Goal: Task Accomplishment & Management: Use online tool/utility

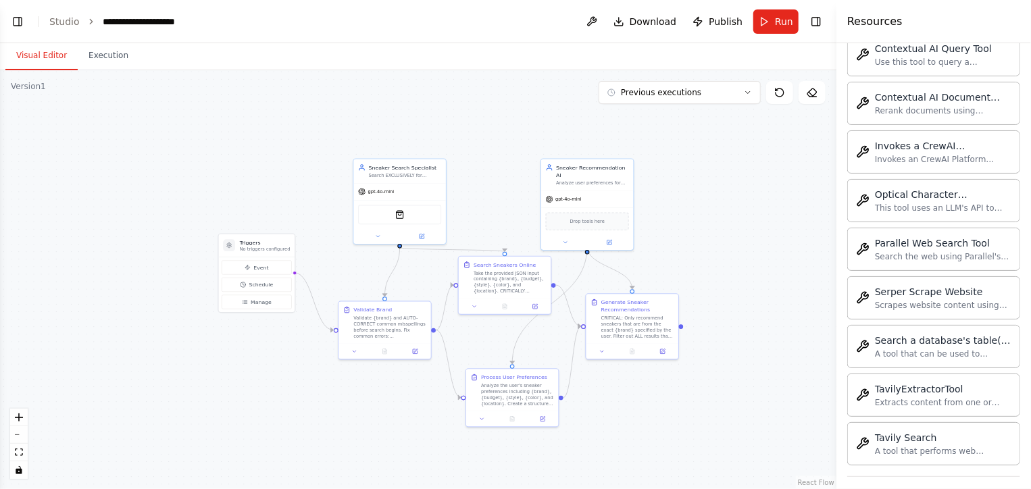
click at [400, 121] on div ".deletable-edge-delete-btn { width: 20px; height: 20px; border: 0px solid #ffff…" at bounding box center [418, 279] width 837 height 419
click at [718, 183] on div ".deletable-edge-delete-btn { width: 20px; height: 20px; border: 0px solid #ffff…" at bounding box center [418, 279] width 837 height 419
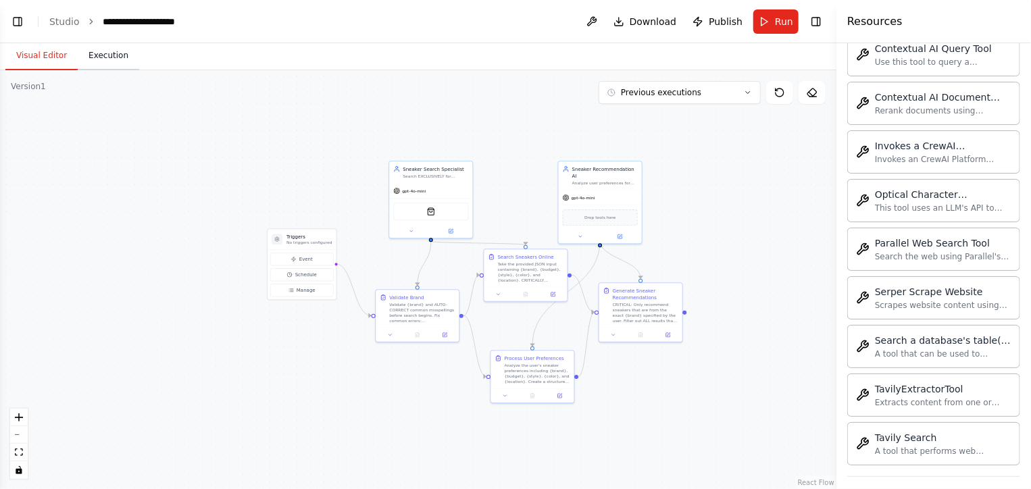
click at [99, 58] on button "Execution" at bounding box center [108, 56] width 61 height 28
click at [46, 61] on button "Visual Editor" at bounding box center [41, 56] width 72 height 28
click at [19, 470] on icon "toggle interactivity" at bounding box center [19, 470] width 6 height 8
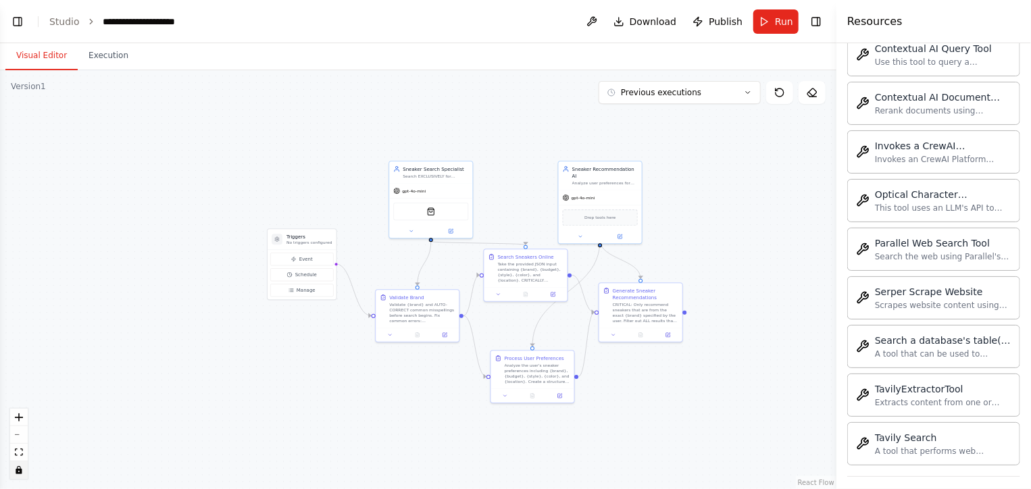
click at [19, 470] on icon "toggle interactivity" at bounding box center [19, 470] width 6 height 8
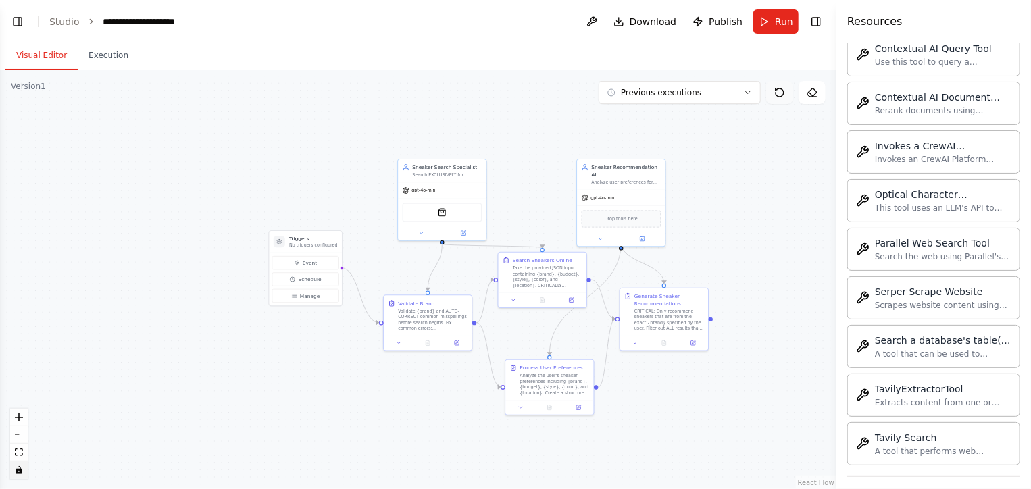
click at [768, 97] on button at bounding box center [779, 92] width 27 height 23
click at [814, 21] on button "Toggle Right Sidebar" at bounding box center [816, 21] width 19 height 19
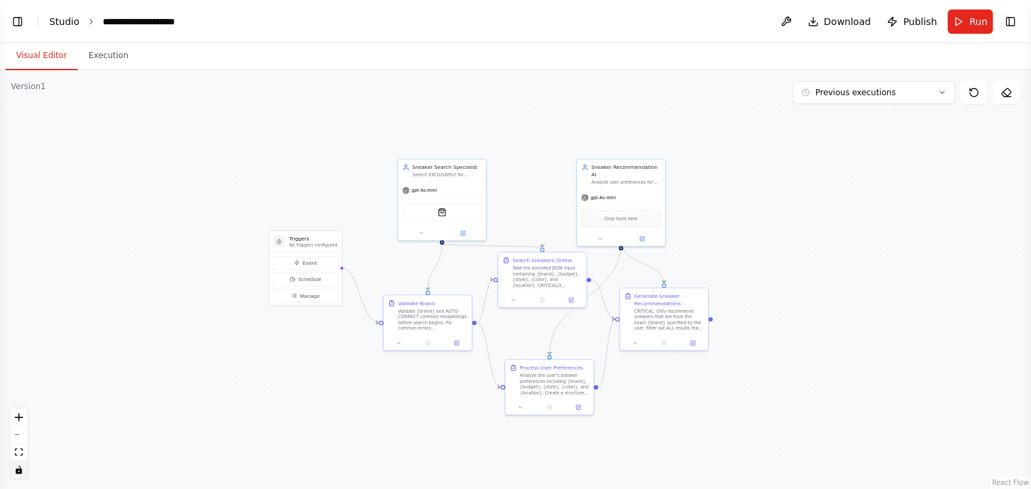
click at [64, 21] on link "Studio" at bounding box center [64, 21] width 30 height 11
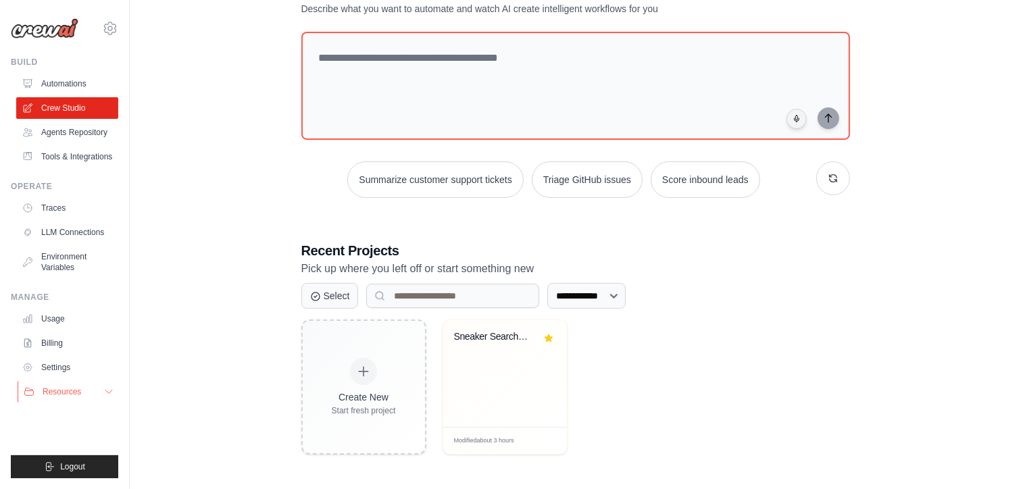
click at [97, 395] on button "Resources" at bounding box center [69, 392] width 102 height 22
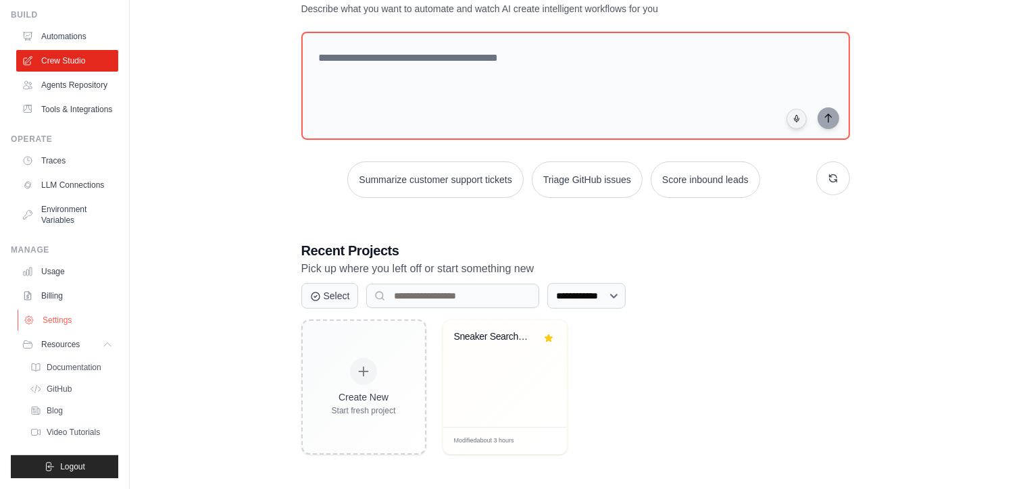
click at [68, 321] on link "Settings" at bounding box center [69, 320] width 102 height 22
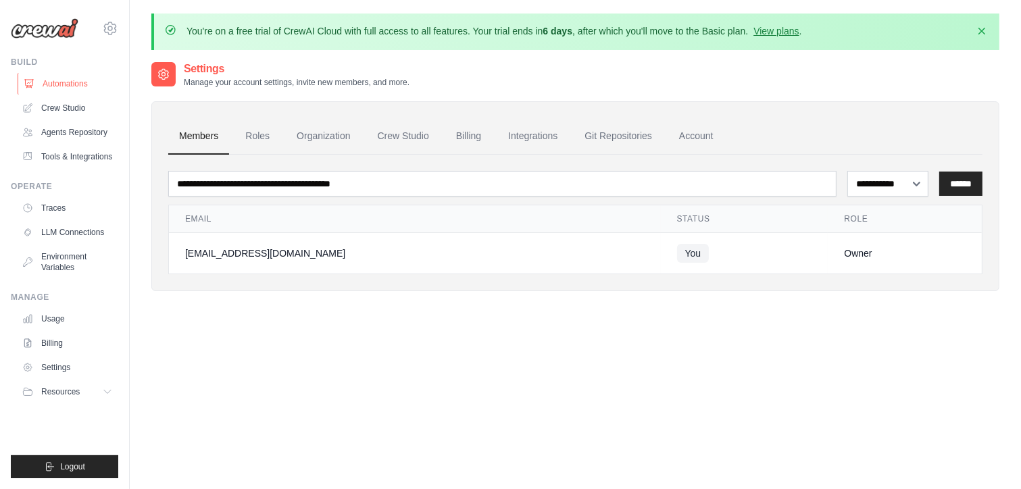
click at [82, 89] on link "Automations" at bounding box center [69, 84] width 102 height 22
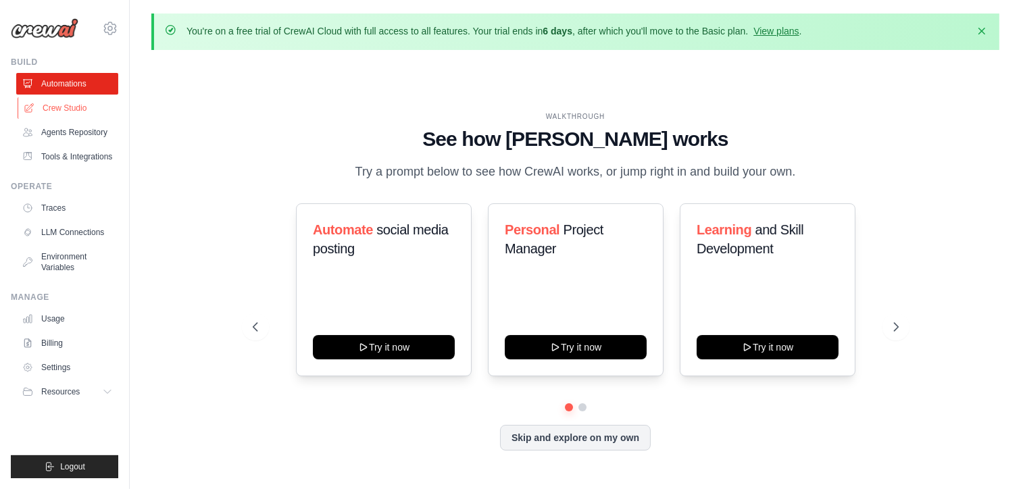
click at [65, 110] on link "Crew Studio" at bounding box center [69, 108] width 102 height 22
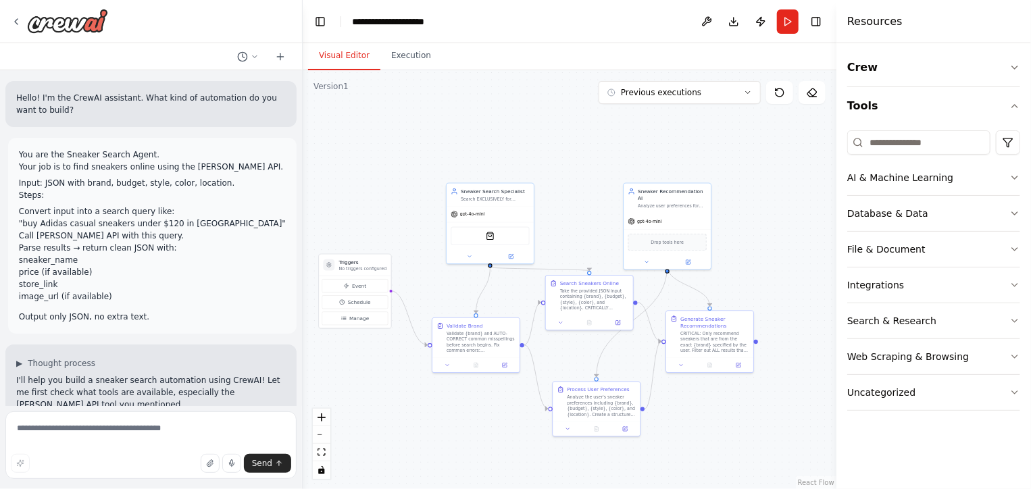
click at [484, 159] on div ".deletable-edge-delete-btn { width: 20px; height: 20px; border: 0px solid #ffff…" at bounding box center [570, 279] width 534 height 419
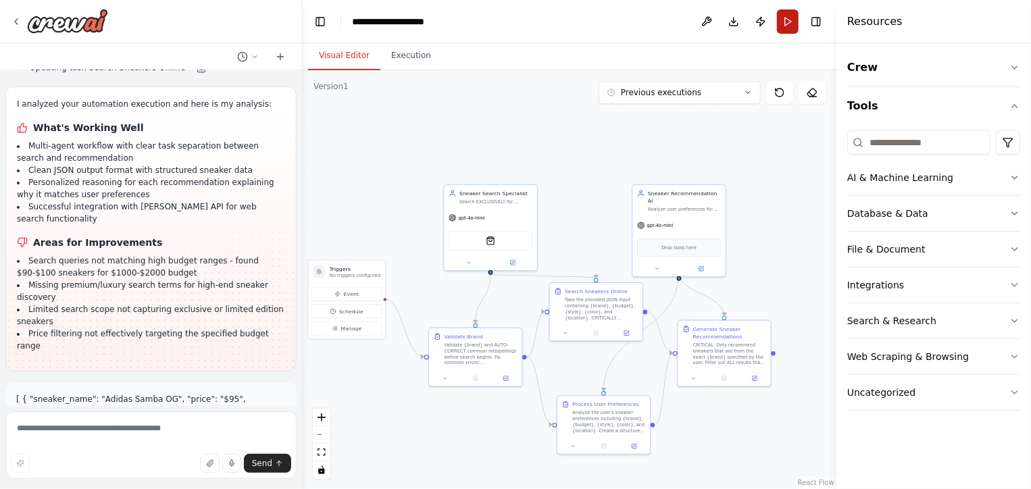
click at [792, 29] on button "Run" at bounding box center [788, 21] width 22 height 24
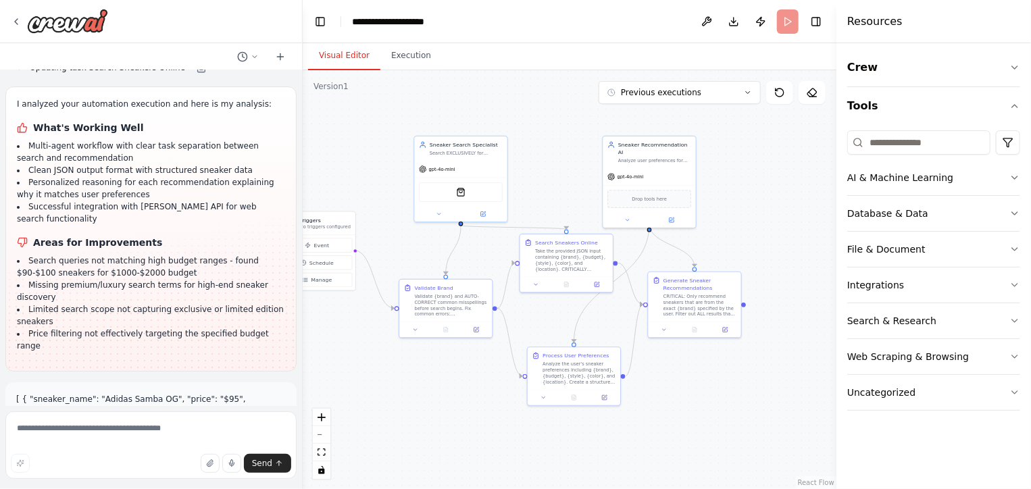
drag, startPoint x: 591, startPoint y: 126, endPoint x: 562, endPoint y: 78, distance: 57.0
click at [562, 78] on div ".deletable-edge-delete-btn { width: 20px; height: 20px; border: 0px solid #ffff…" at bounding box center [570, 279] width 534 height 419
click at [789, 27] on header "**********" at bounding box center [570, 21] width 534 height 43
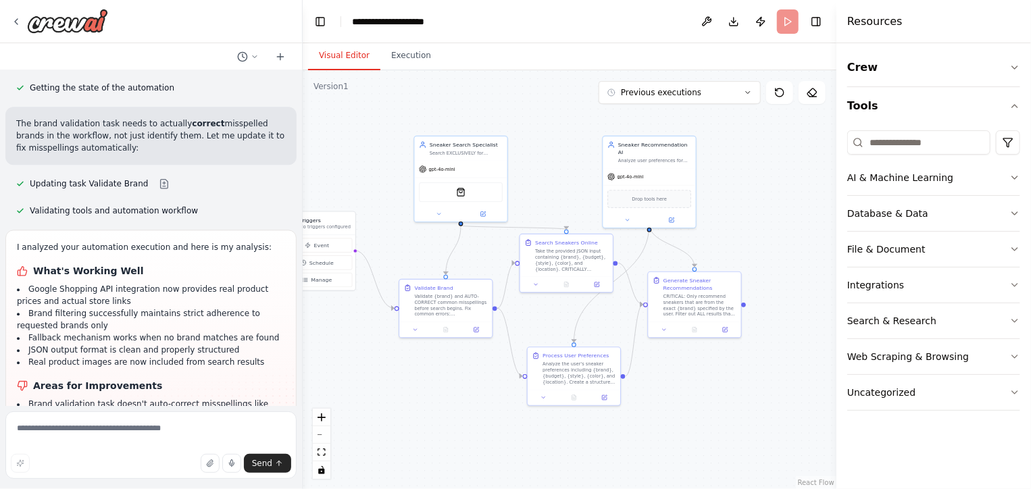
scroll to position [7071, 0]
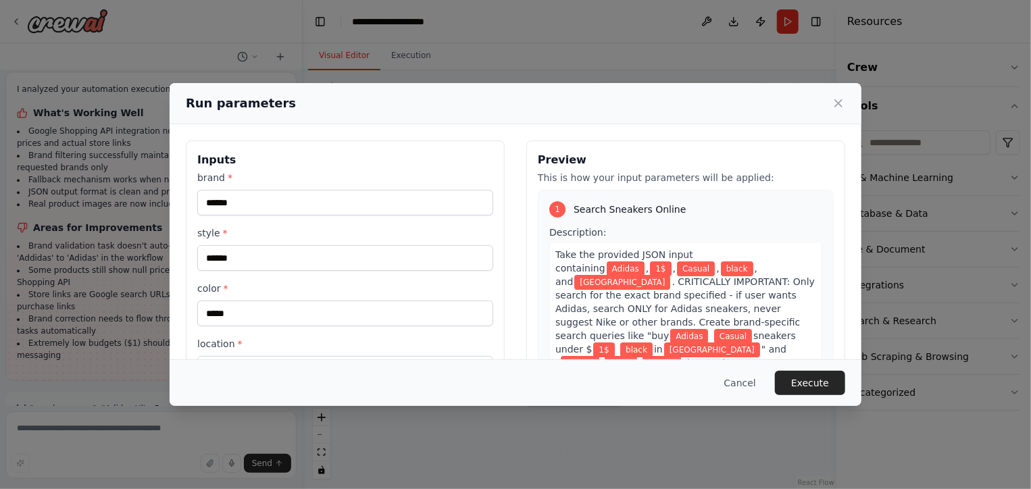
click at [143, 293] on div "Run parameters Inputs brand * ****** style * ****** color * ***** location * **…" at bounding box center [515, 244] width 1031 height 489
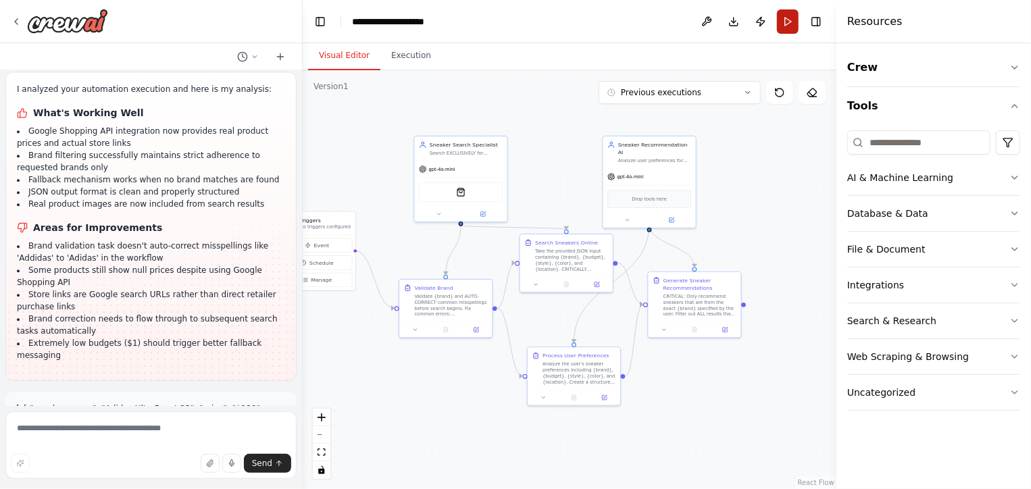
click at [785, 18] on button "Run" at bounding box center [788, 21] width 22 height 24
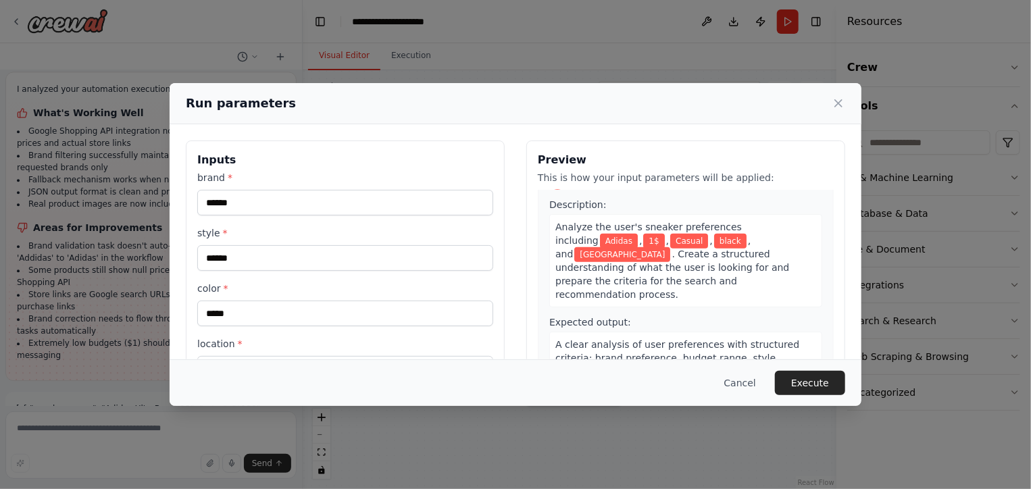
scroll to position [935, 0]
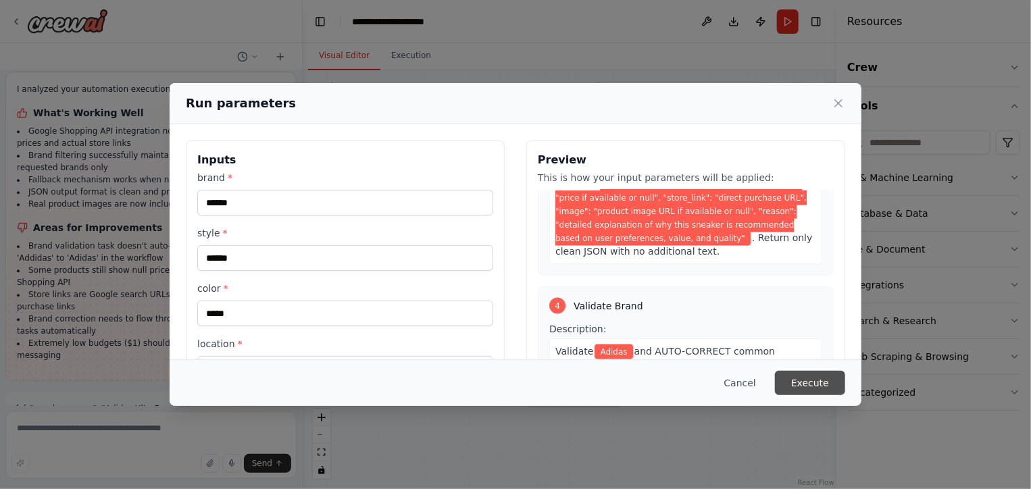
click at [808, 391] on button "Execute" at bounding box center [810, 383] width 70 height 24
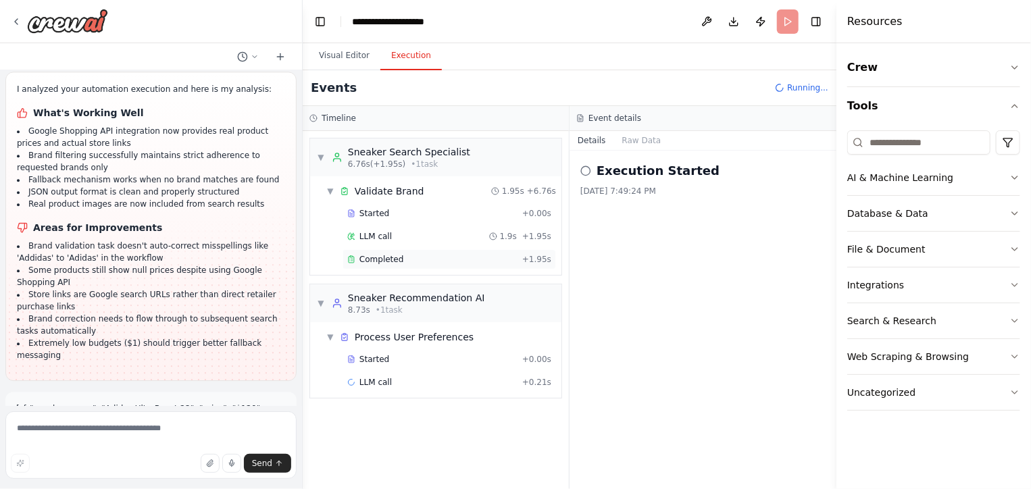
click at [442, 264] on div "Completed + 1.95s" at bounding box center [450, 259] width 214 height 20
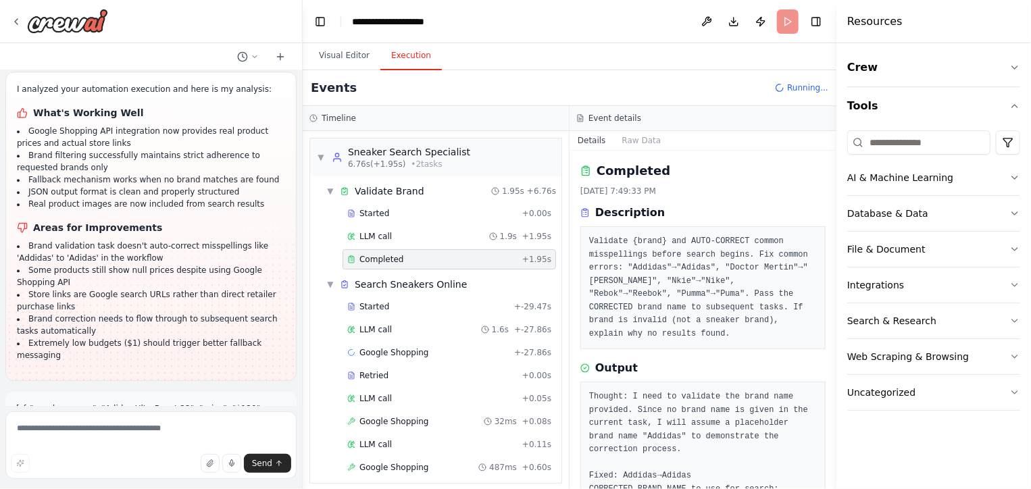
scroll to position [23, 0]
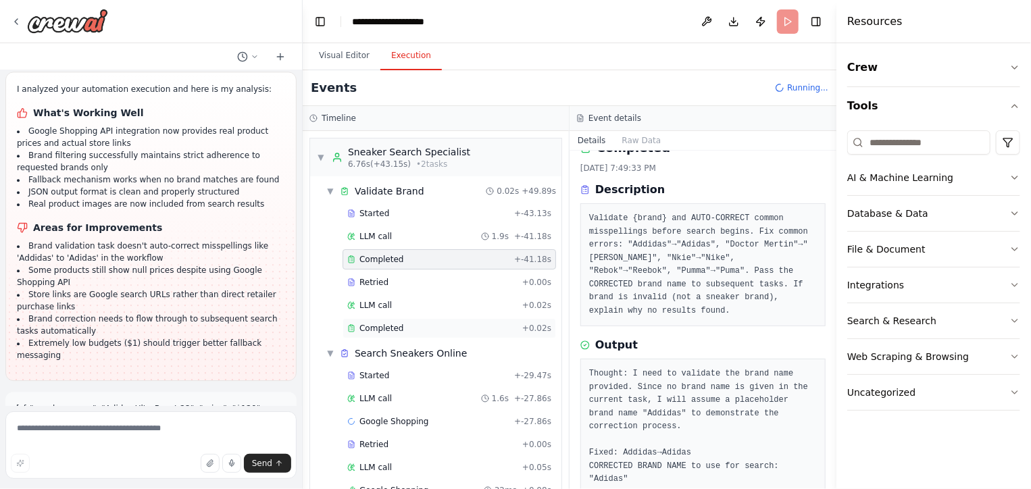
click at [399, 323] on div "Completed" at bounding box center [432, 328] width 170 height 11
click at [418, 326] on div "Completed" at bounding box center [432, 328] width 170 height 11
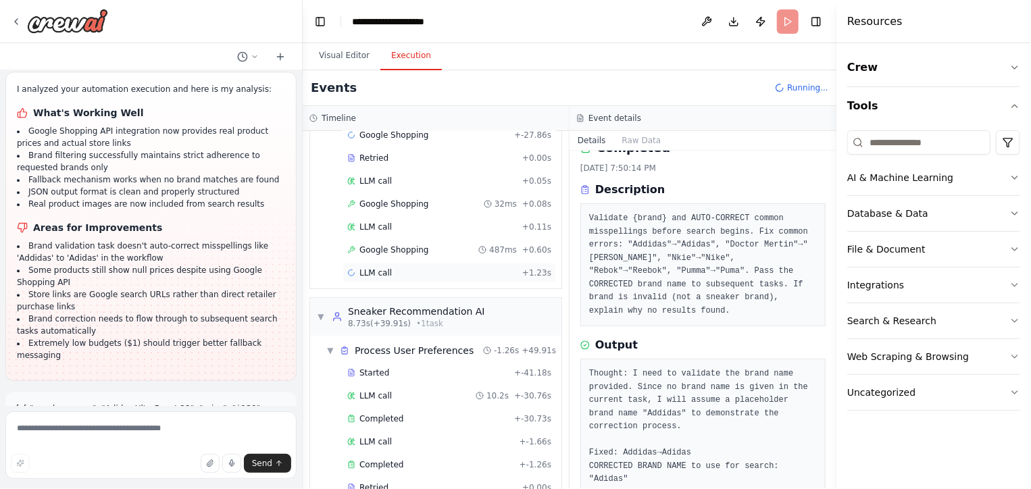
scroll to position [309, 0]
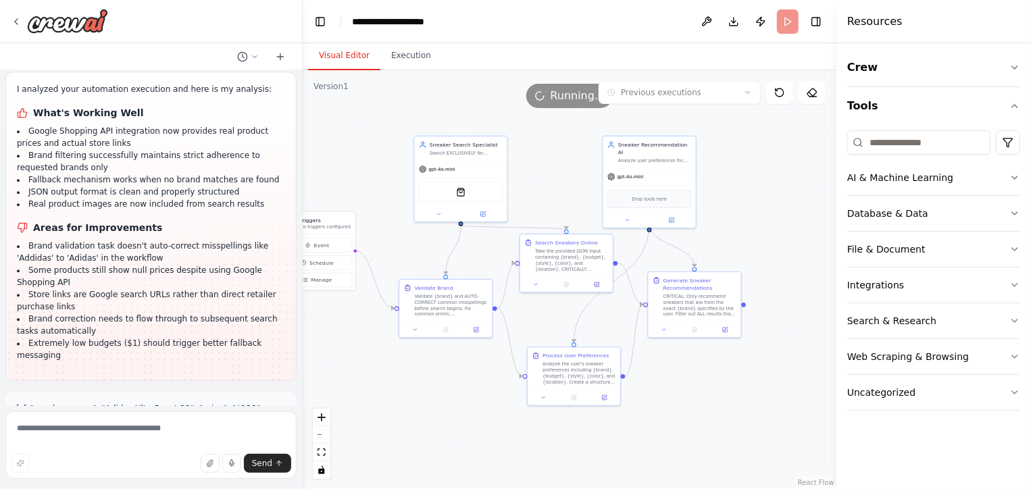
click at [334, 59] on button "Visual Editor" at bounding box center [344, 56] width 72 height 28
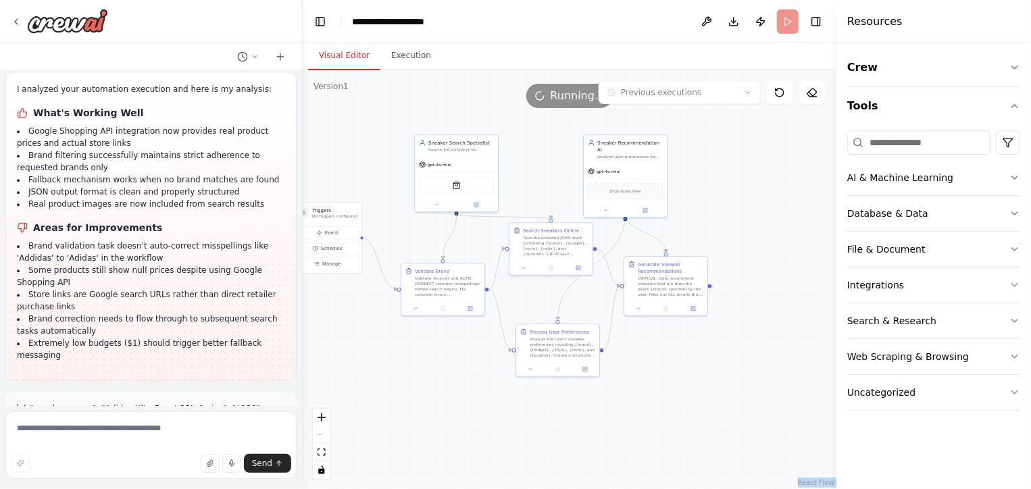
drag, startPoint x: 334, startPoint y: 107, endPoint x: 407, endPoint y: 120, distance: 74.7
click at [407, 120] on div "Version 1 Previous executions Show Tools Hide Agents .deletable-edge-delete-btn…" at bounding box center [570, 279] width 534 height 419
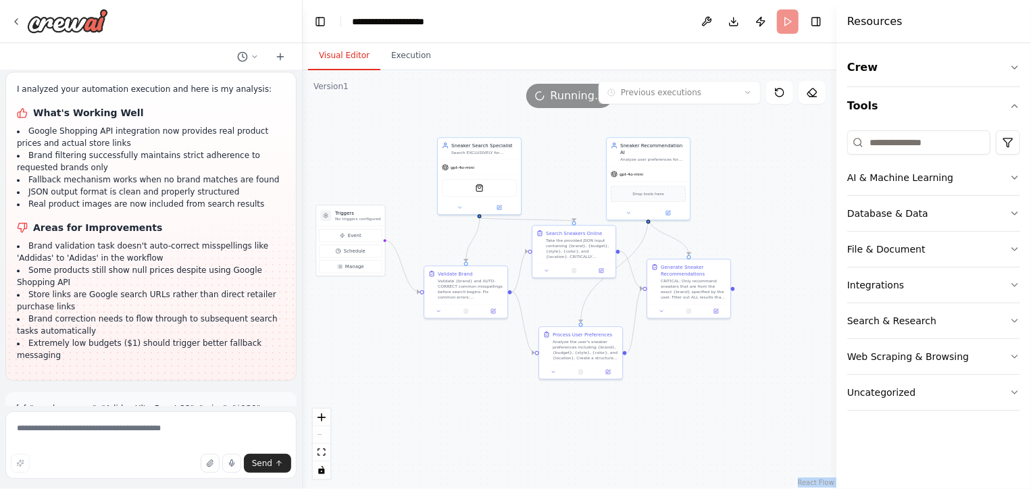
drag, startPoint x: 407, startPoint y: 120, endPoint x: 425, endPoint y: 122, distance: 17.7
click at [425, 122] on div ".deletable-edge-delete-btn { width: 20px; height: 20px; border: 0px solid #ffff…" at bounding box center [570, 279] width 534 height 419
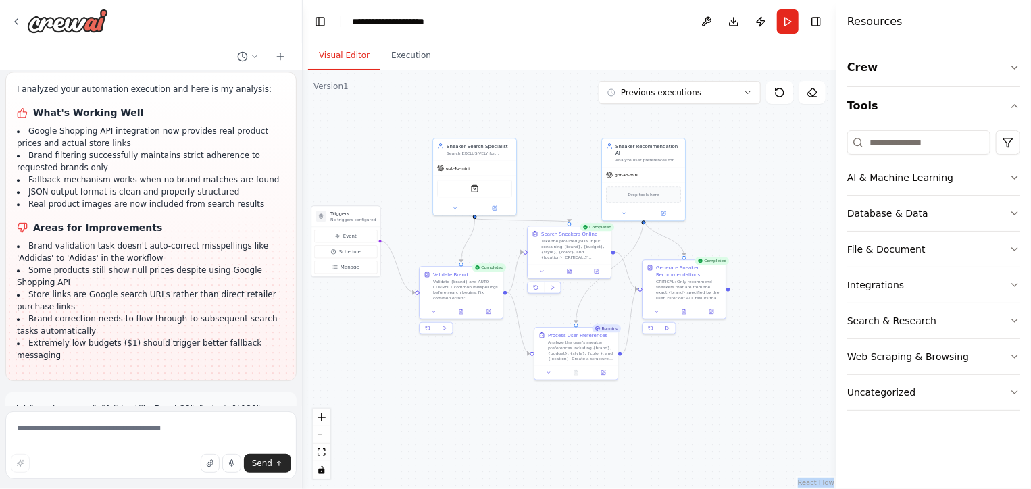
scroll to position [7180, 0]
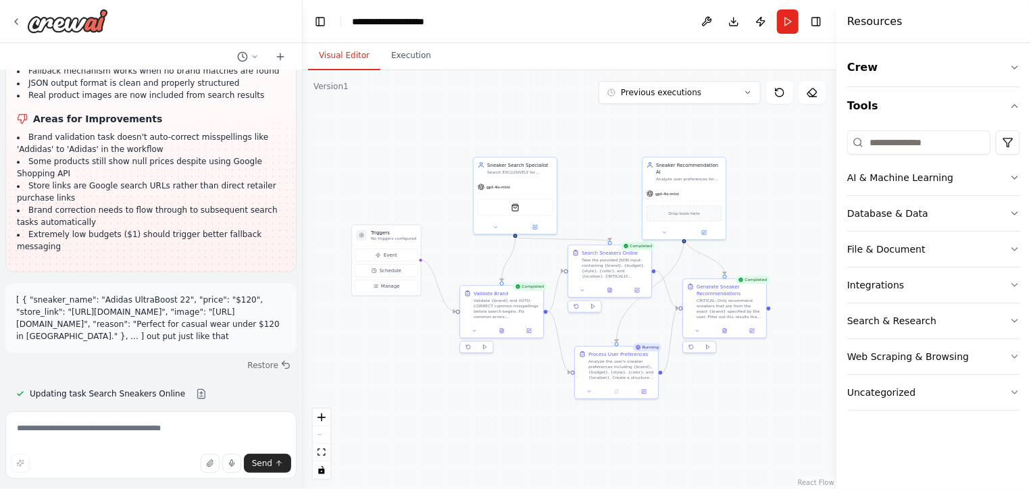
drag, startPoint x: 314, startPoint y: 133, endPoint x: 353, endPoint y: 152, distance: 43.5
click at [353, 152] on div ".deletable-edge-delete-btn { width: 20px; height: 20px; border: 0px solid #ffff…" at bounding box center [570, 279] width 534 height 419
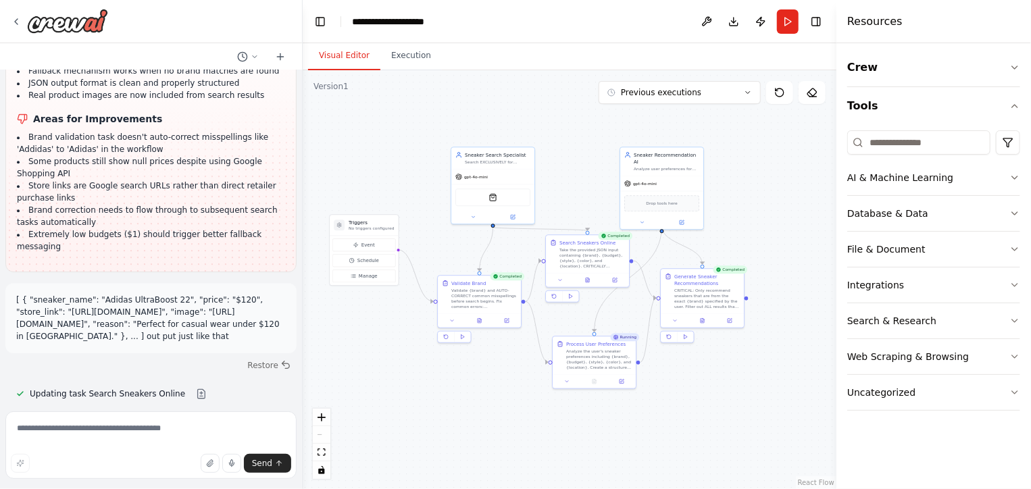
drag, startPoint x: 611, startPoint y: 144, endPoint x: 591, endPoint y: 135, distance: 22.1
click at [591, 135] on div ".deletable-edge-delete-btn { width: 20px; height: 20px; border: 0px solid #ffff…" at bounding box center [570, 279] width 534 height 419
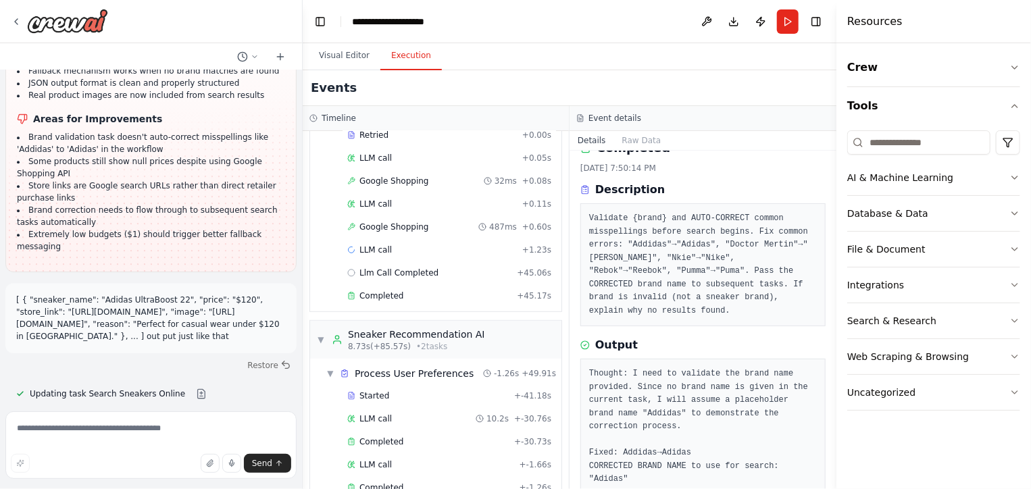
click at [416, 61] on button "Execution" at bounding box center [410, 56] width 61 height 28
click at [382, 291] on span "Completed" at bounding box center [382, 296] width 44 height 11
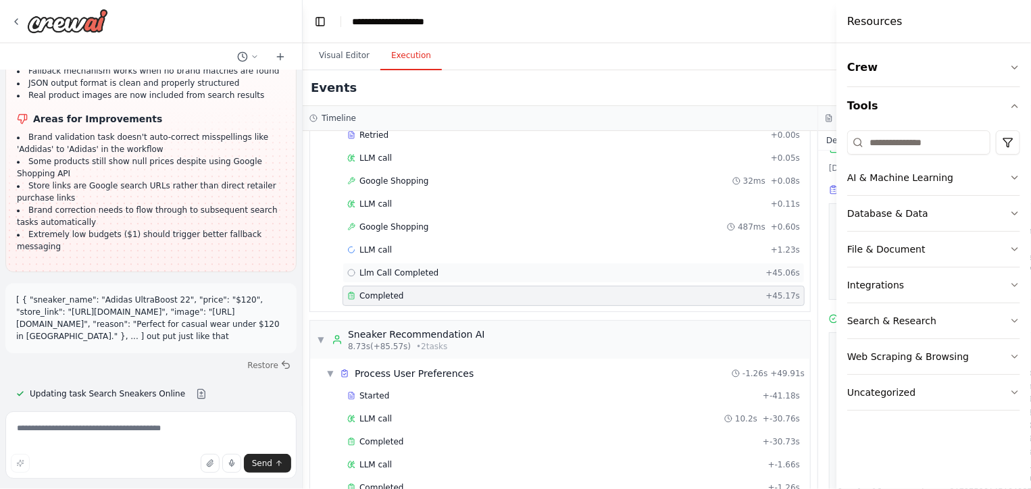
scroll to position [345, 0]
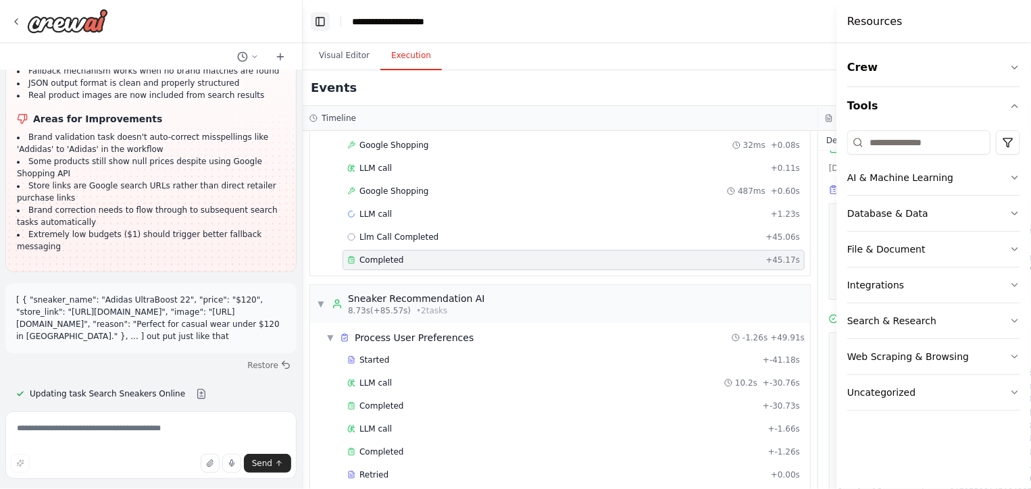
click at [322, 28] on button "Toggle Left Sidebar" at bounding box center [320, 21] width 19 height 19
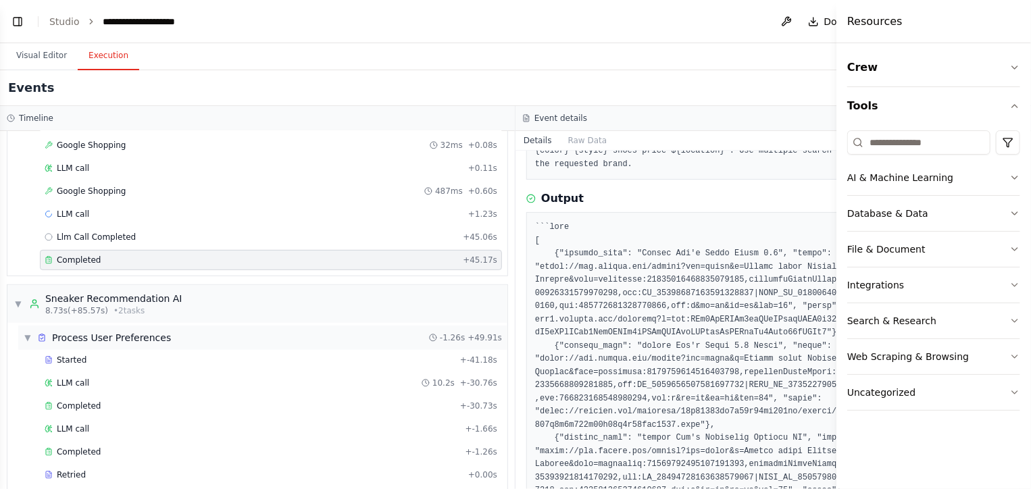
scroll to position [447, 0]
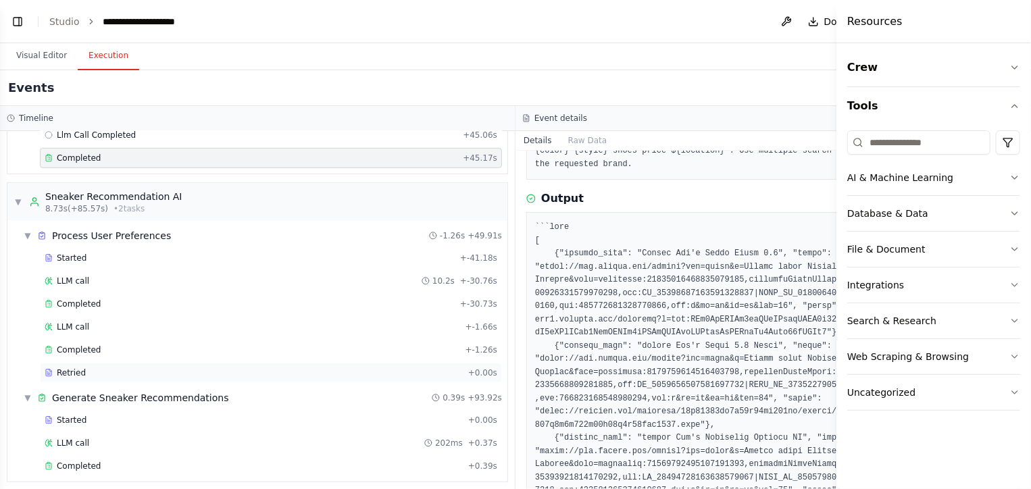
click at [156, 368] on div "Retried" at bounding box center [254, 373] width 418 height 11
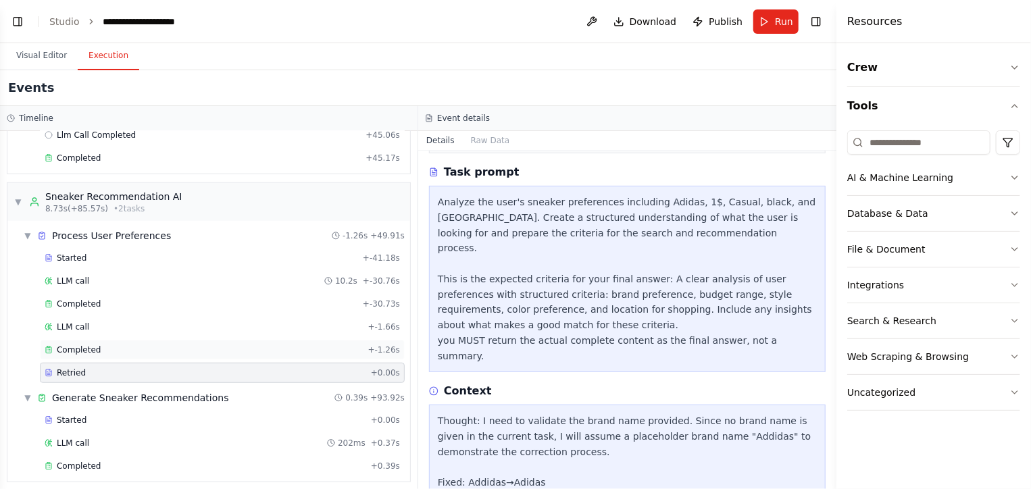
click at [145, 345] on div "Completed" at bounding box center [204, 350] width 318 height 11
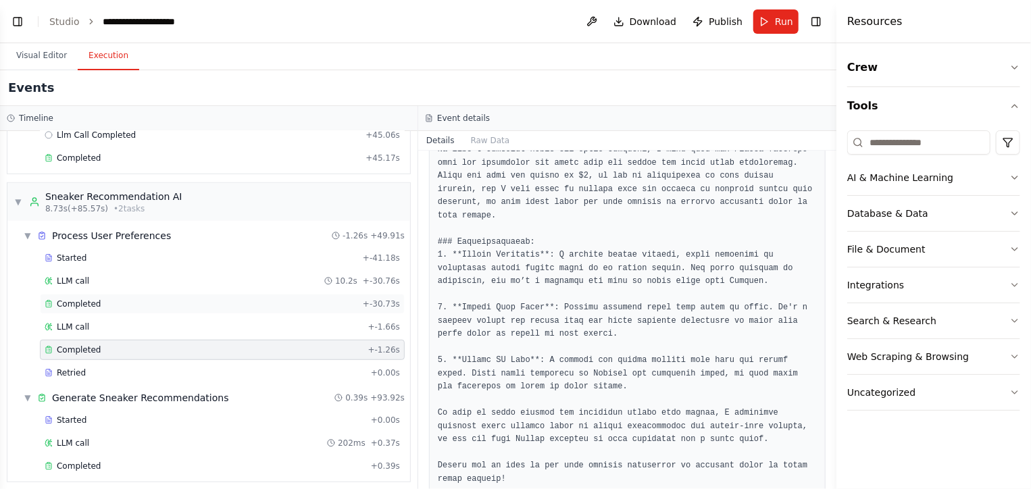
scroll to position [0, 0]
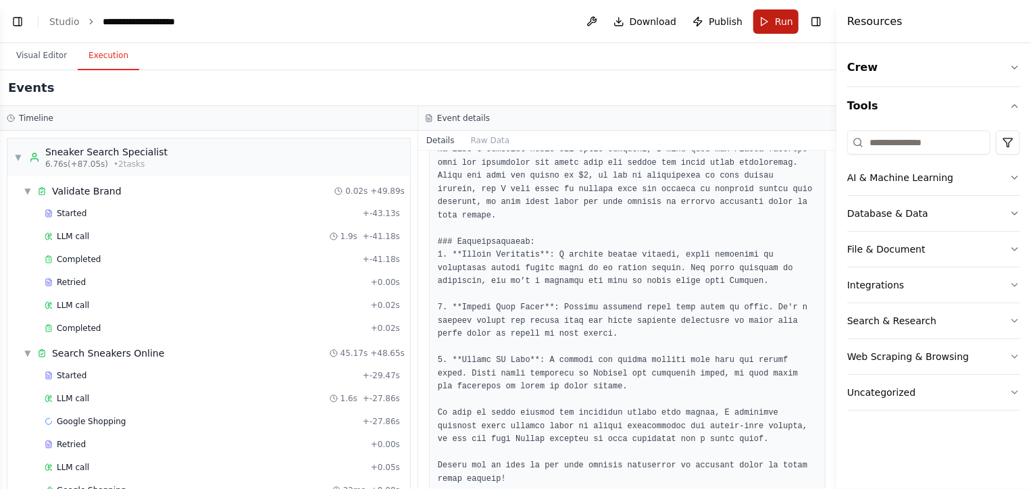
click at [770, 23] on button "Run" at bounding box center [775, 21] width 45 height 24
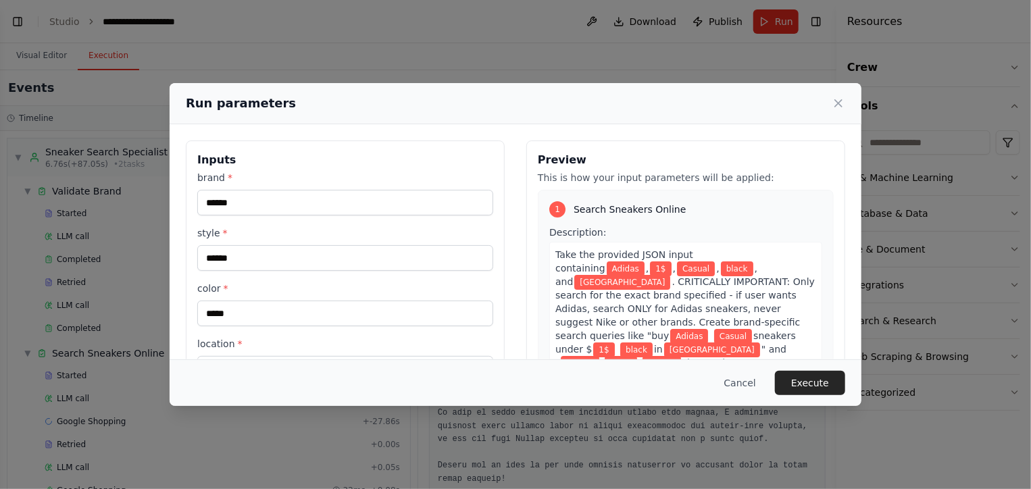
scroll to position [117, 0]
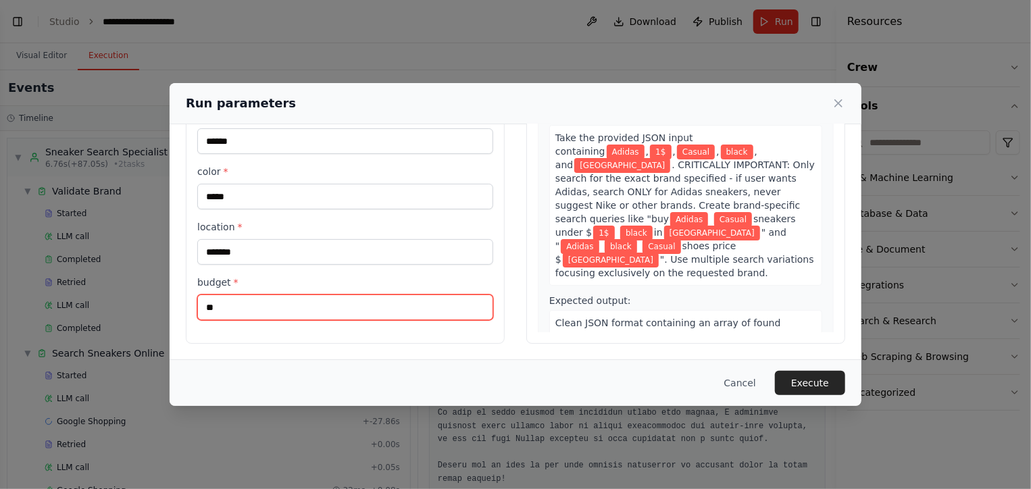
drag, startPoint x: 299, startPoint y: 307, endPoint x: 184, endPoint y: 318, distance: 116.1
click at [184, 318] on div "Inputs brand * ****** style * ****** color * ***** location * ******* budget * …" at bounding box center [516, 183] width 692 height 353
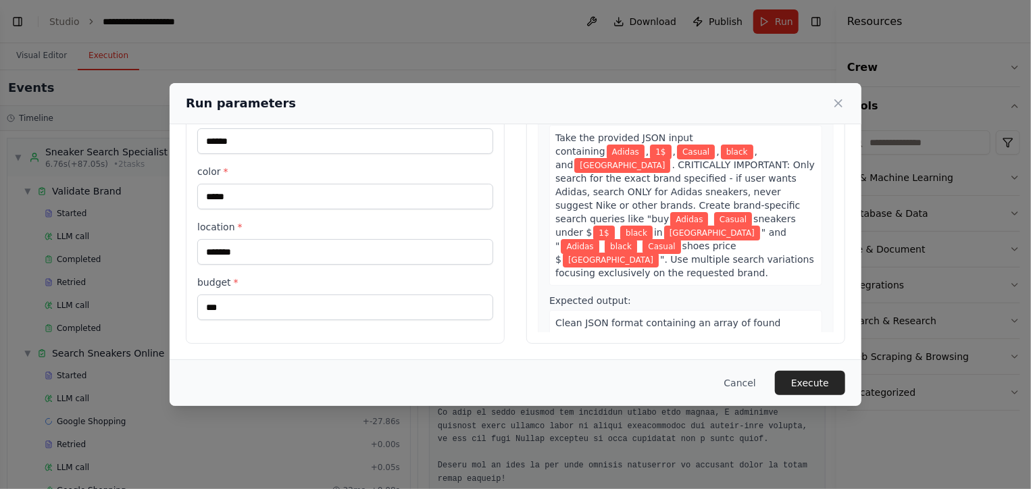
type input "**"
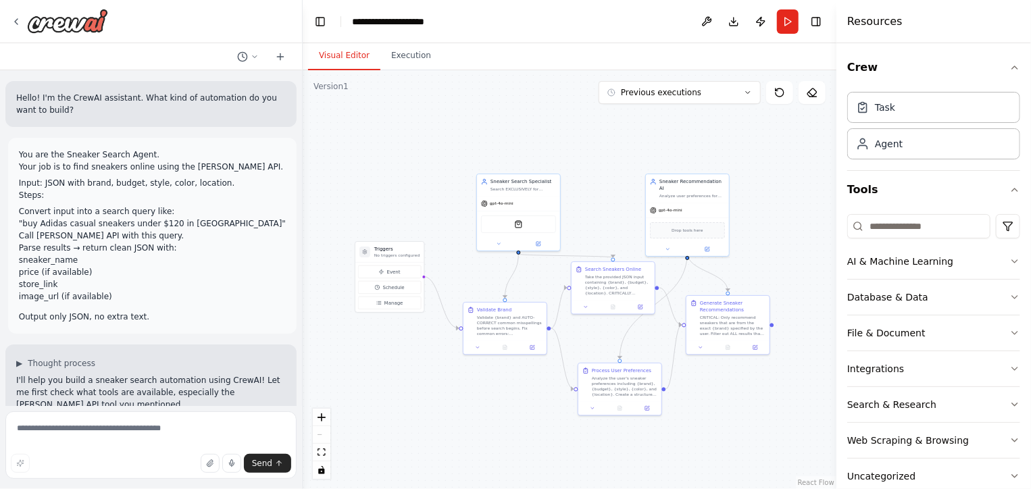
scroll to position [7071, 0]
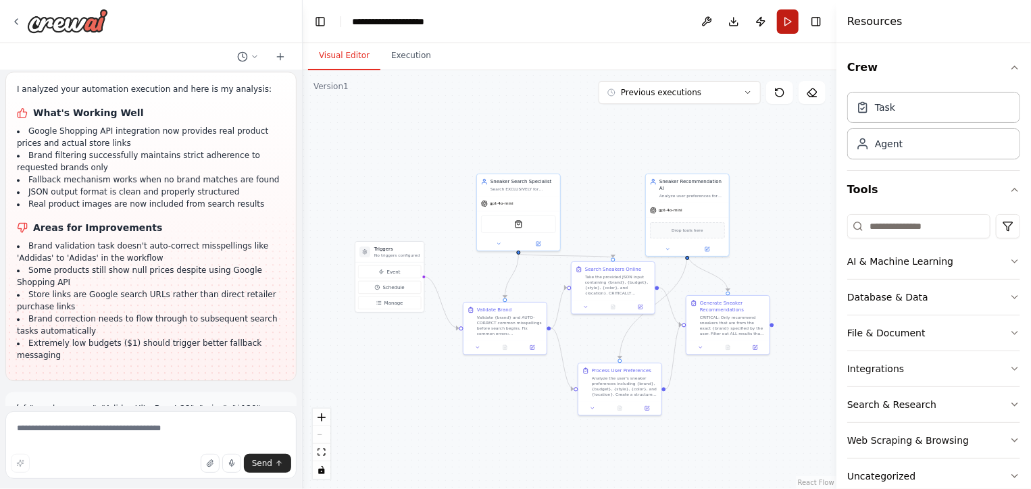
click at [785, 17] on button "Run" at bounding box center [788, 21] width 22 height 24
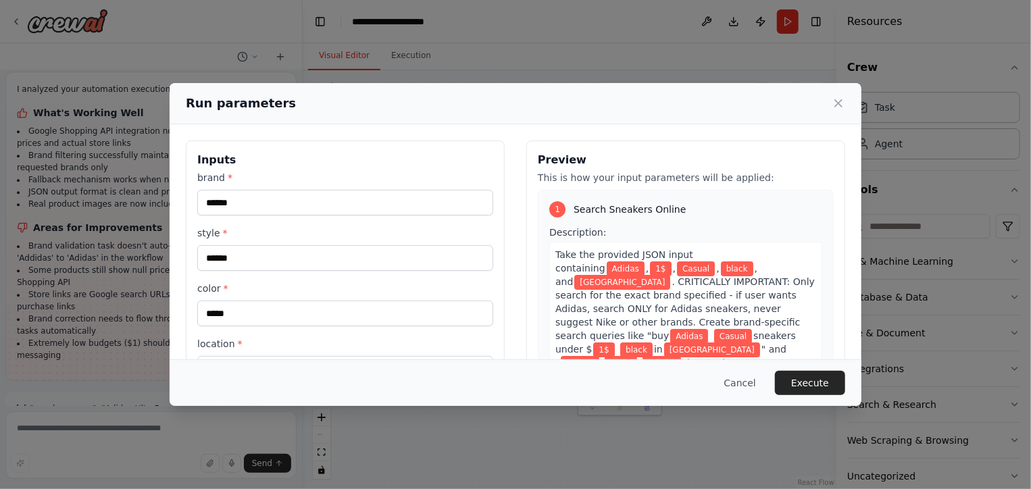
scroll to position [117, 0]
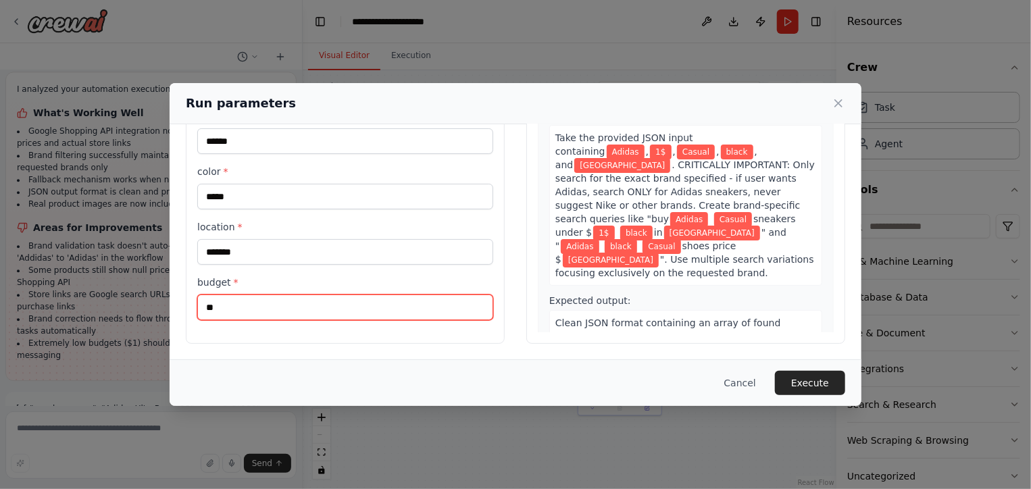
click at [274, 315] on input "**" at bounding box center [345, 308] width 296 height 26
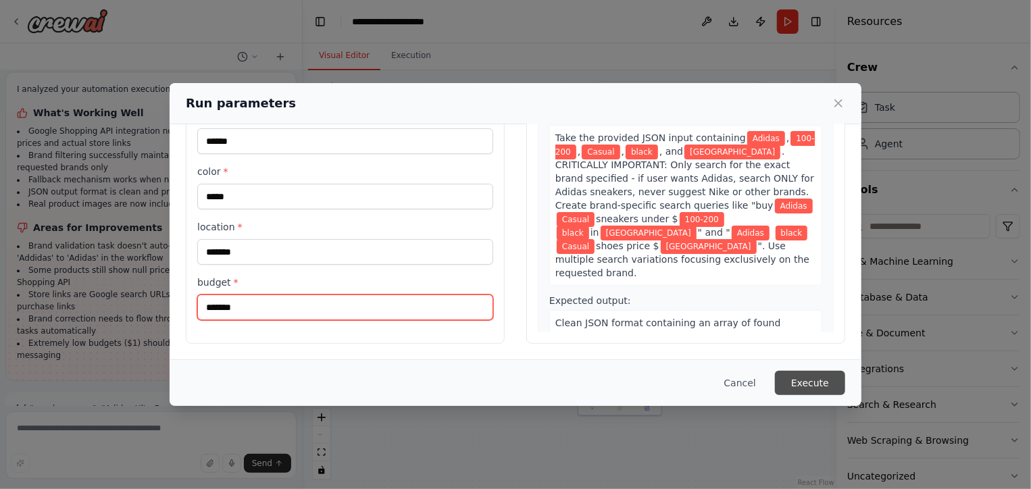
type input "*******"
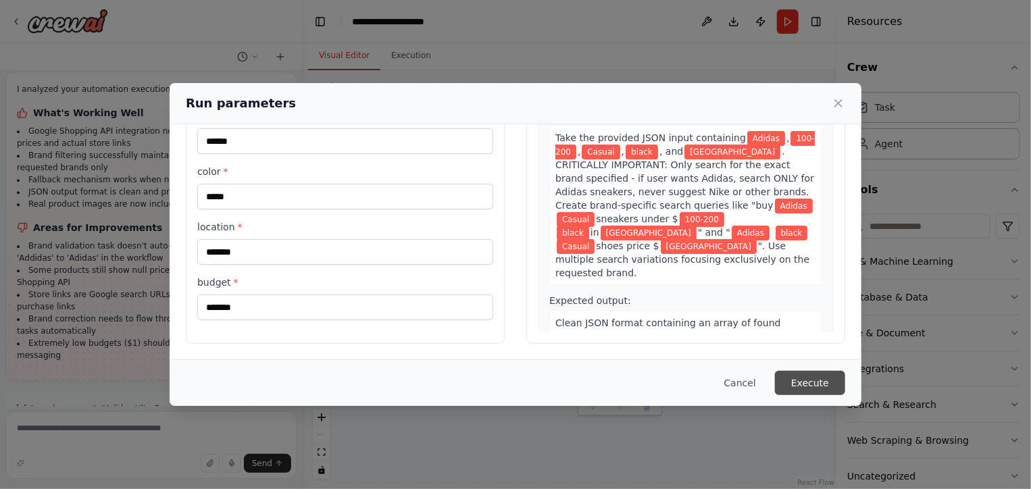
click at [805, 379] on button "Execute" at bounding box center [810, 383] width 70 height 24
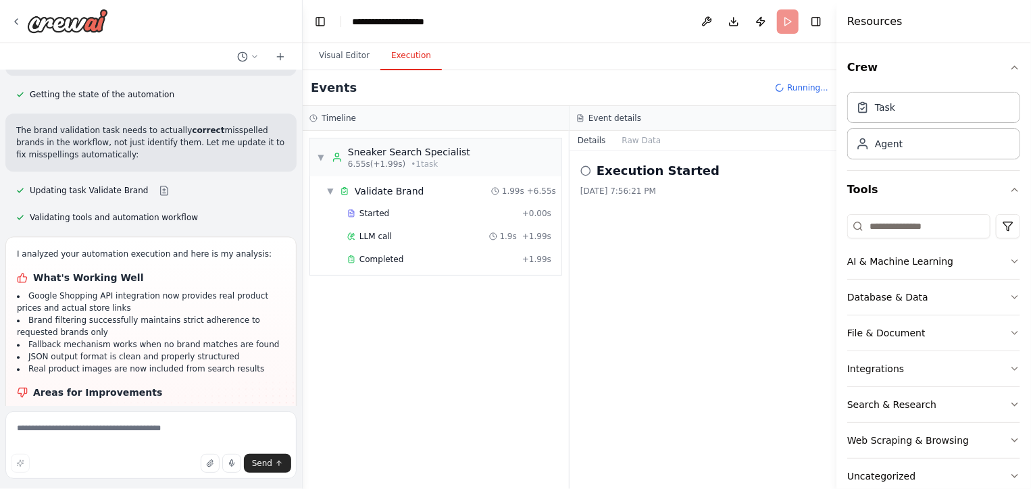
scroll to position [7071, 0]
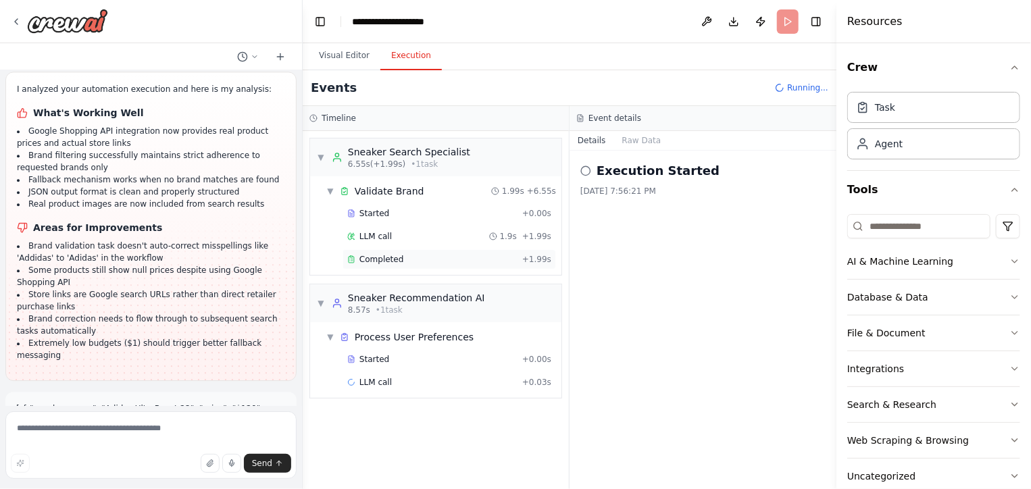
click at [424, 265] on div "Completed + 1.99s" at bounding box center [450, 259] width 214 height 20
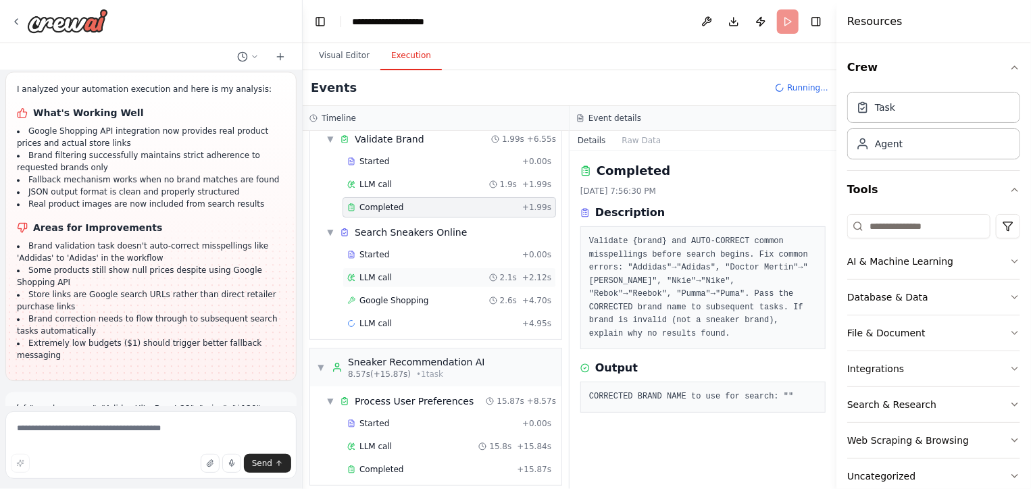
scroll to position [54, 0]
click at [439, 322] on div "LLM call + 4.95s" at bounding box center [449, 321] width 204 height 11
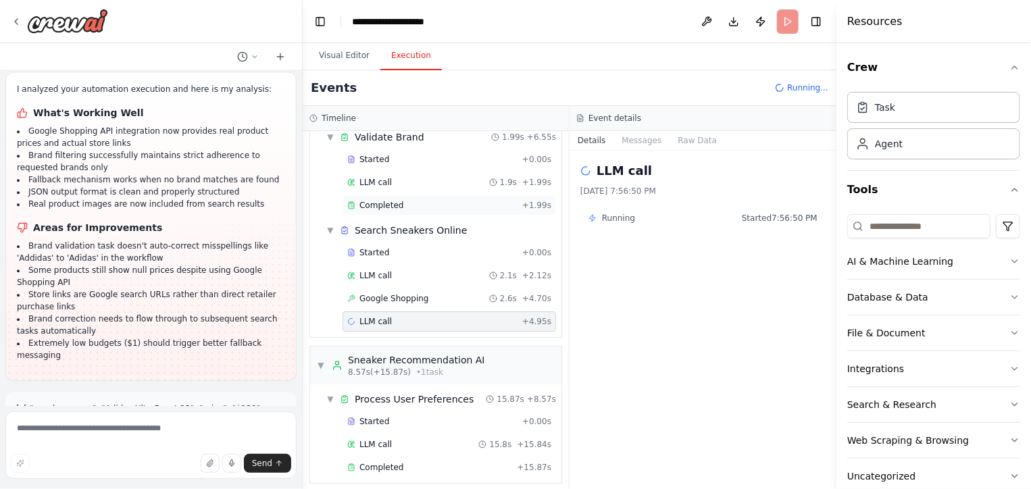
click at [434, 208] on div "Completed" at bounding box center [432, 205] width 170 height 11
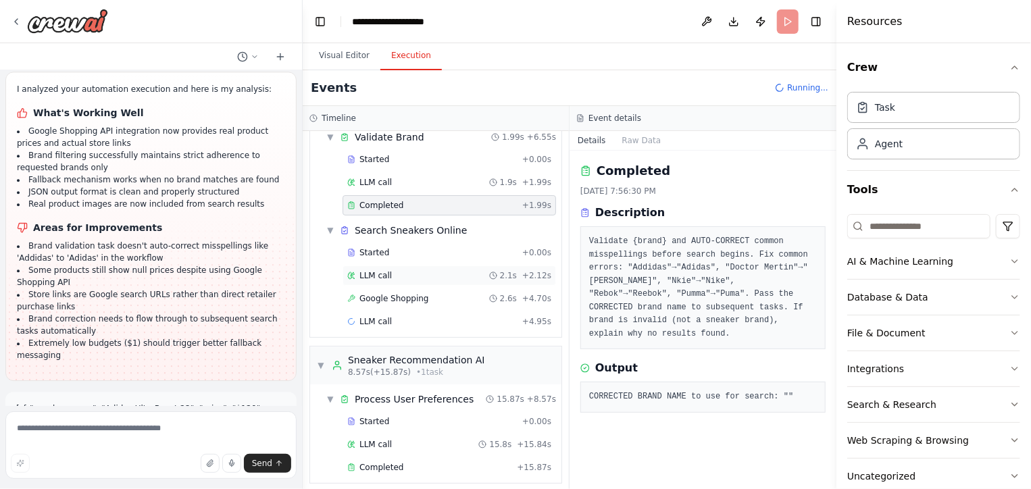
scroll to position [59, 0]
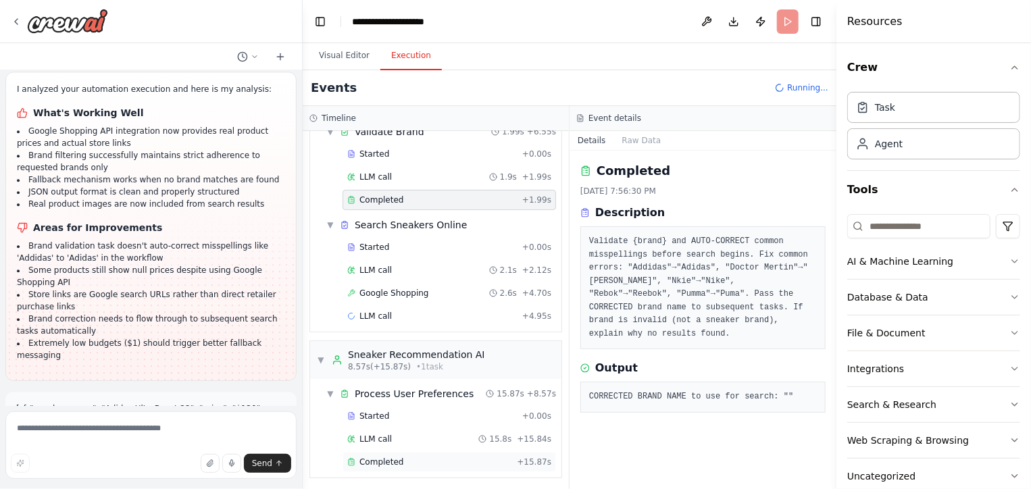
click at [393, 457] on span "Completed" at bounding box center [382, 462] width 44 height 11
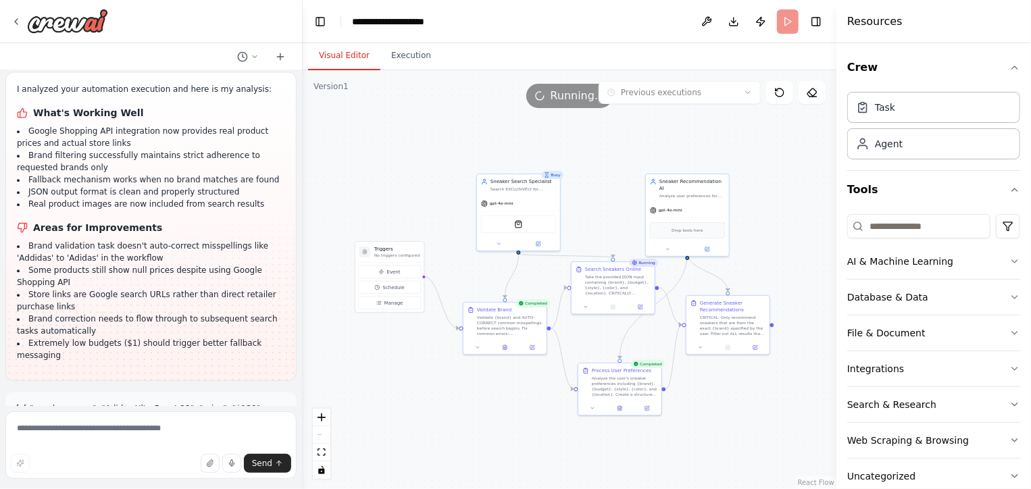
click at [348, 51] on button "Visual Editor" at bounding box center [344, 56] width 72 height 28
click at [396, 53] on button "Execution" at bounding box center [410, 56] width 61 height 28
click at [351, 56] on button "Visual Editor" at bounding box center [344, 56] width 72 height 28
click at [592, 291] on div "Take the provided JSON input containing {brand}, {budget}, {style}, {color}, an…" at bounding box center [618, 291] width 66 height 22
drag, startPoint x: 672, startPoint y: 207, endPoint x: 649, endPoint y: 205, distance: 23.1
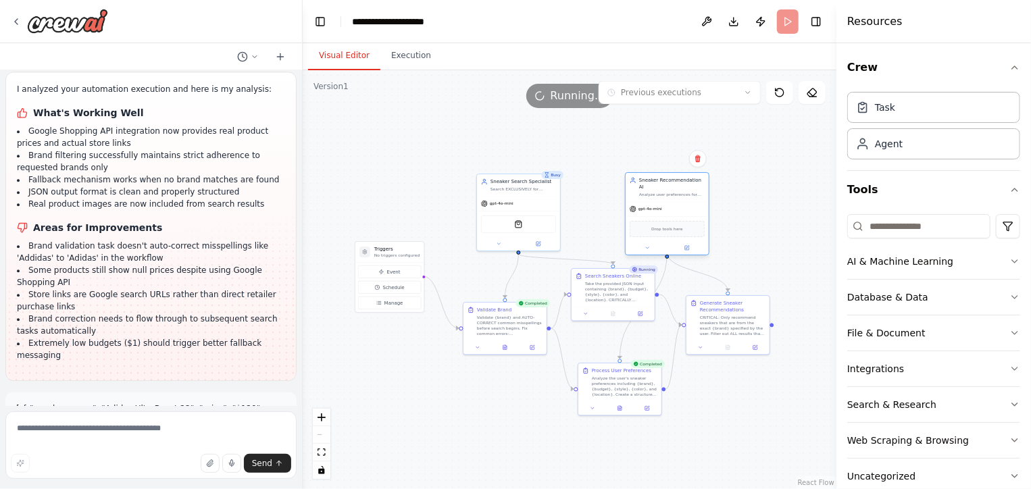
click at [649, 205] on div "gpt-4o-mini" at bounding box center [667, 209] width 83 height 15
click at [529, 197] on div "gpt-4o-mini" at bounding box center [518, 202] width 83 height 15
click at [613, 194] on div ".deletable-edge-delete-btn { width: 20px; height: 20px; border: 0px solid #ffff…" at bounding box center [570, 279] width 534 height 419
click at [654, 191] on div "Sneaker Recommendation AI Analyze user preferences for {brand}, {budget}, {styl…" at bounding box center [674, 187] width 83 height 28
click at [595, 178] on div ".deletable-edge-delete-btn { width: 20px; height: 20px; border: 0px solid #ffff…" at bounding box center [570, 279] width 534 height 419
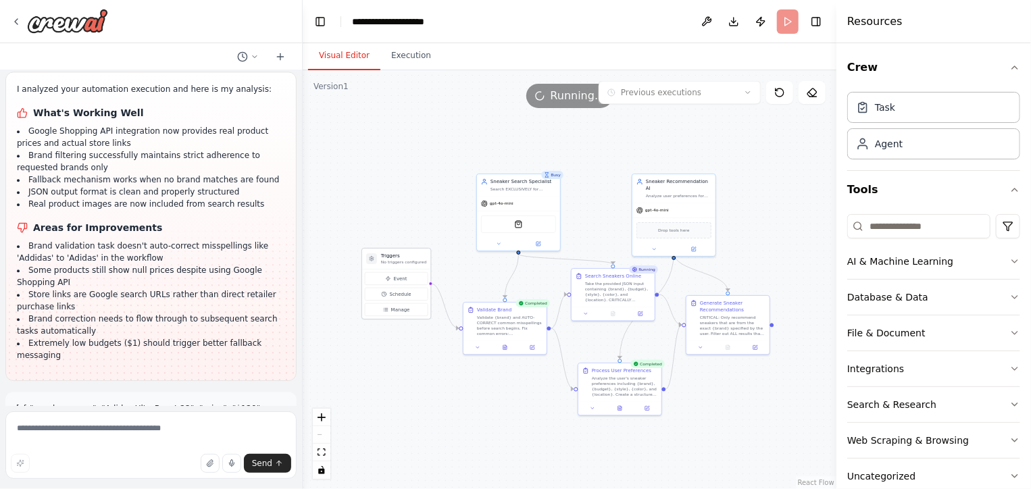
drag, startPoint x: 398, startPoint y: 255, endPoint x: 404, endPoint y: 264, distance: 10.7
click at [404, 264] on p "No triggers configured" at bounding box center [403, 261] width 45 height 5
drag, startPoint x: 615, startPoint y: 286, endPoint x: 601, endPoint y: 291, distance: 15.2
click at [601, 291] on div "Take the provided JSON input containing {brand}, {budget}, {style}, {color}, an…" at bounding box center [618, 291] width 66 height 22
click at [641, 311] on icon at bounding box center [641, 311] width 3 height 3
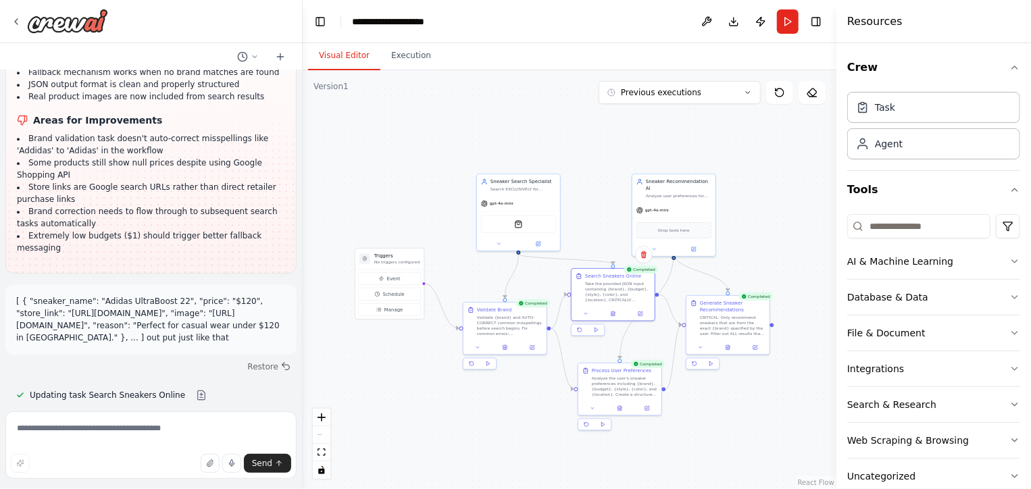
scroll to position [7180, 0]
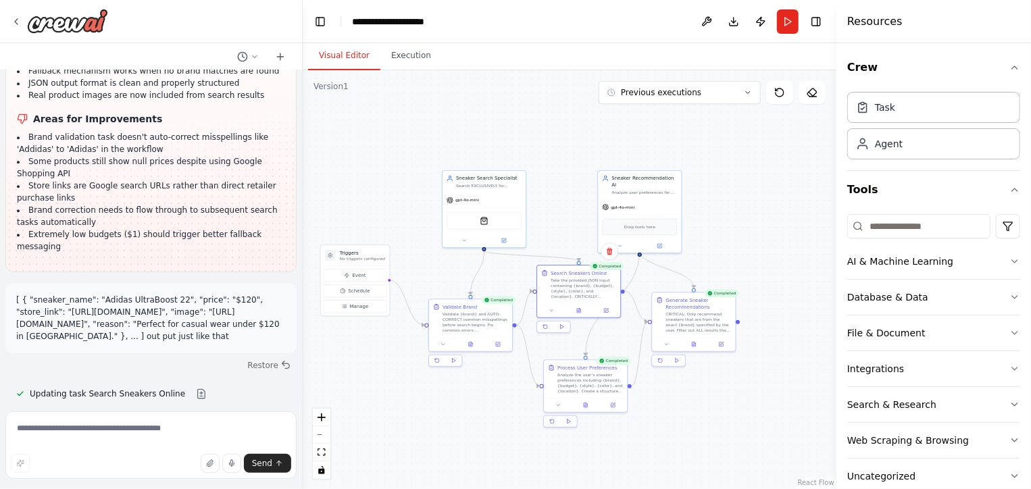
drag, startPoint x: 401, startPoint y: 178, endPoint x: 367, endPoint y: 175, distance: 34.6
click at [367, 175] on div ".deletable-edge-delete-btn { width: 20px; height: 20px; border: 0px solid #ffff…" at bounding box center [570, 279] width 534 height 419
drag, startPoint x: 647, startPoint y: 203, endPoint x: 656, endPoint y: 183, distance: 21.5
click at [656, 183] on div "gpt-4o-mini" at bounding box center [646, 186] width 83 height 15
drag, startPoint x: 505, startPoint y: 203, endPoint x: 494, endPoint y: 182, distance: 23.9
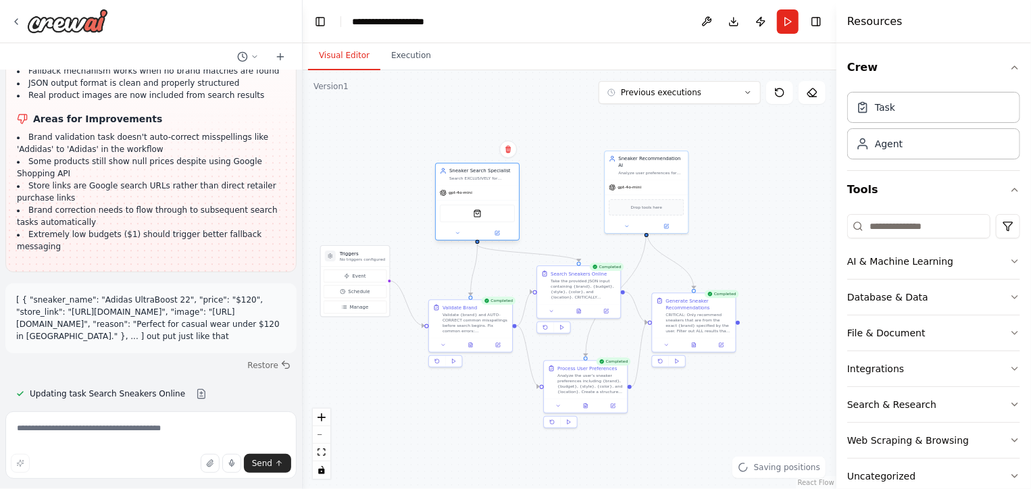
click at [494, 182] on div "Sneaker Search Specialist Search EXCLUSIVELY for {brand} sneakers only. Never s…" at bounding box center [477, 202] width 84 height 78
click at [785, 26] on button "Run" at bounding box center [788, 21] width 22 height 24
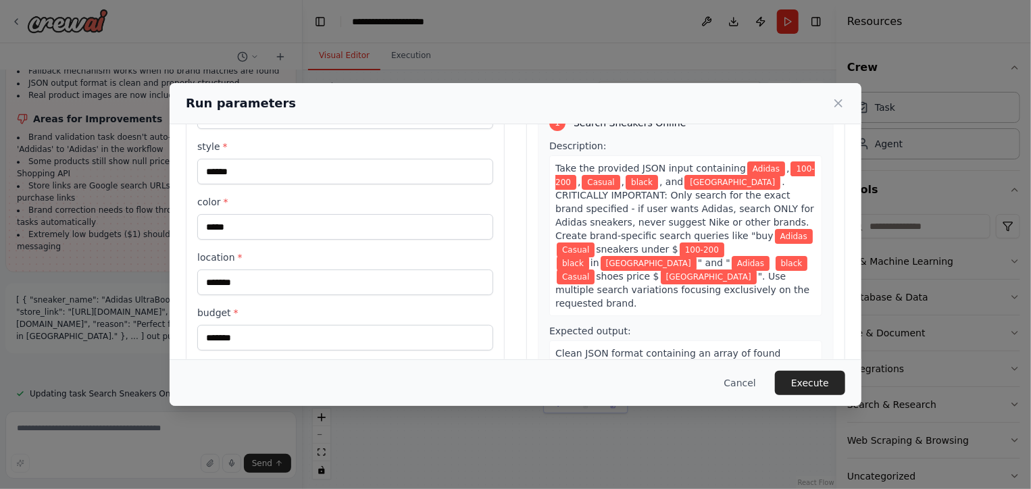
scroll to position [117, 0]
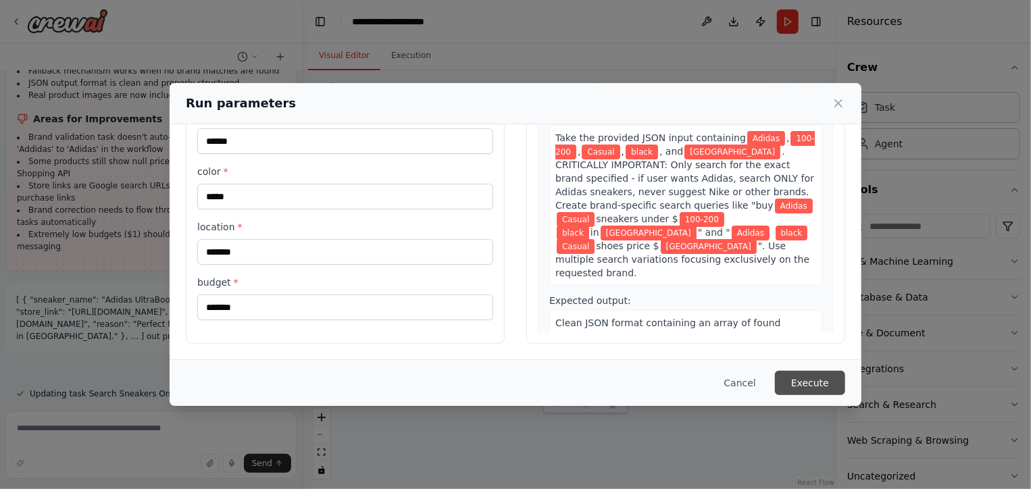
click at [819, 374] on button "Execute" at bounding box center [810, 383] width 70 height 24
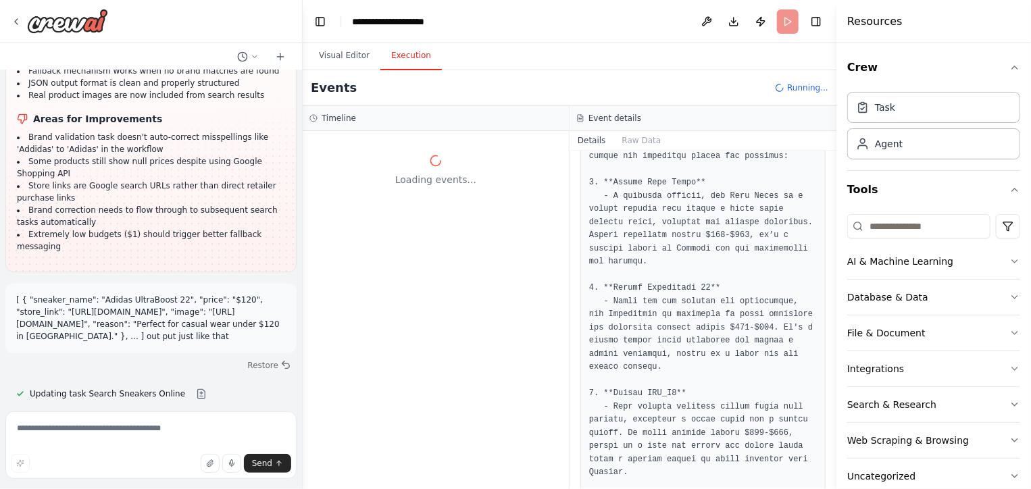
scroll to position [816, 0]
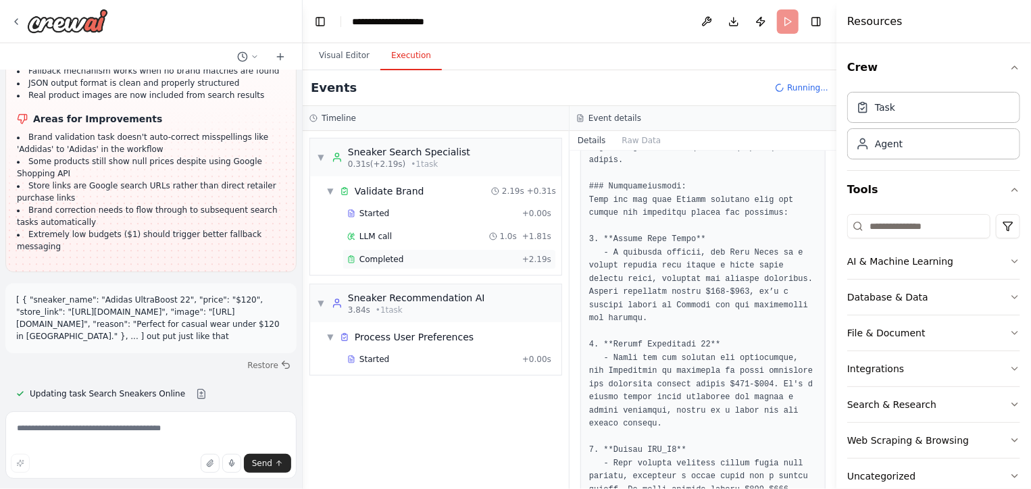
click at [371, 262] on span "Completed" at bounding box center [382, 259] width 44 height 11
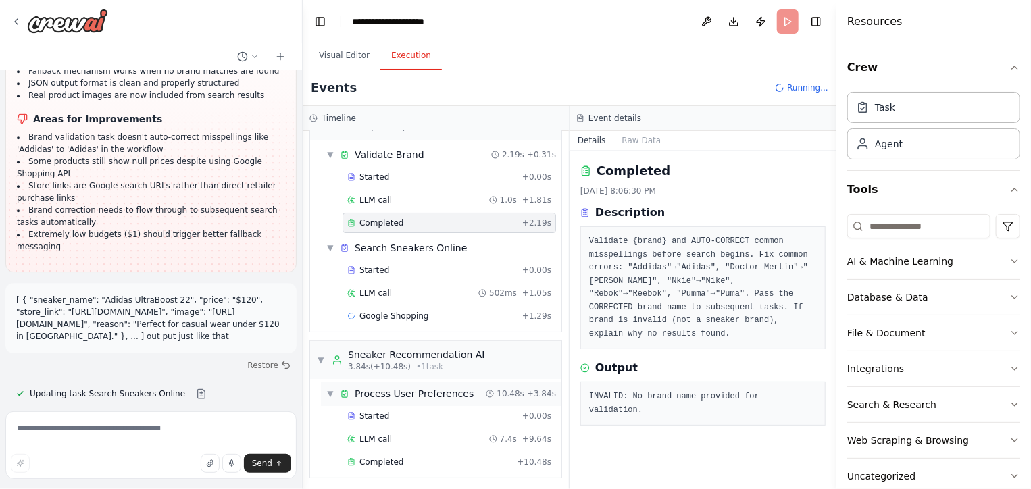
scroll to position [37, 0]
click at [374, 462] on span "Completed" at bounding box center [382, 461] width 44 height 11
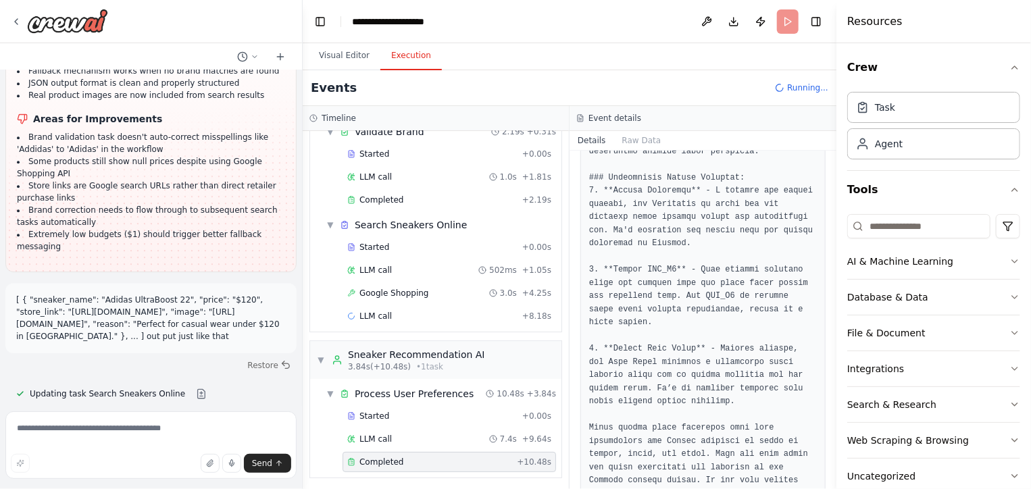
scroll to position [787, 0]
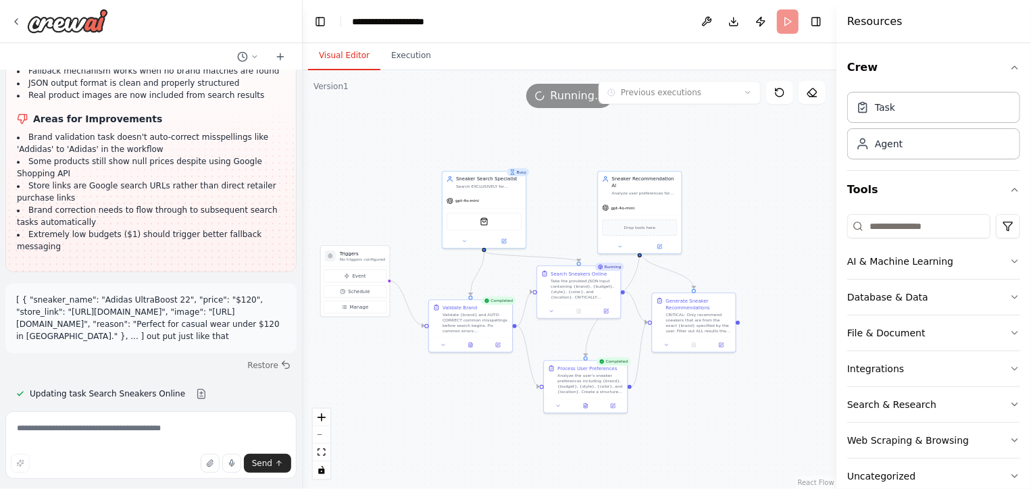
click at [341, 53] on button "Visual Editor" at bounding box center [344, 56] width 72 height 28
drag, startPoint x: 367, startPoint y: 256, endPoint x: 382, endPoint y: 234, distance: 26.8
click at [382, 234] on h3 "Triggers" at bounding box center [375, 233] width 45 height 7
drag, startPoint x: 501, startPoint y: 194, endPoint x: 491, endPoint y: 194, distance: 10.1
click at [491, 194] on div "gpt-4o-mini" at bounding box center [477, 200] width 83 height 15
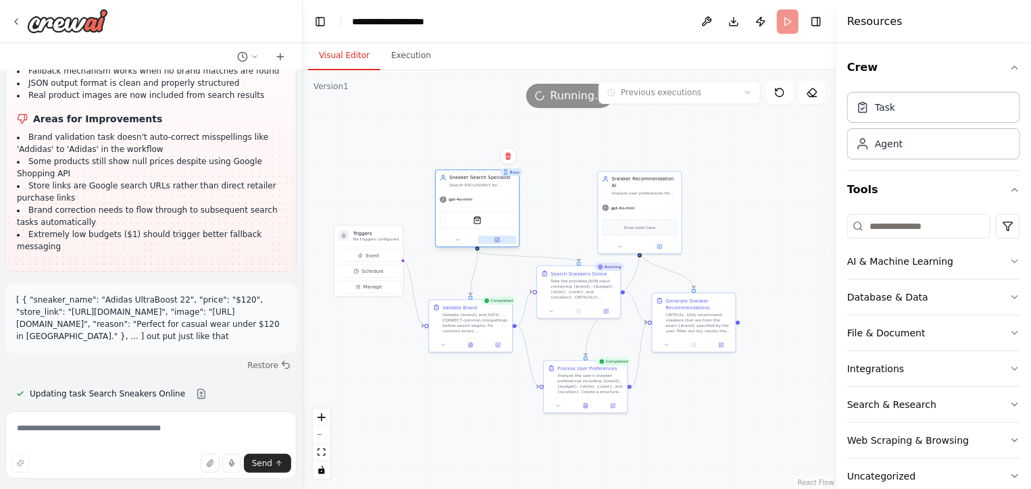
click at [498, 242] on icon at bounding box center [497, 239] width 5 height 5
click at [489, 196] on div "gpt-4o-mini" at bounding box center [477, 200] width 83 height 15
click at [495, 237] on icon at bounding box center [497, 239] width 5 height 5
drag, startPoint x: 489, startPoint y: 205, endPoint x: 487, endPoint y: 194, distance: 11.1
click at [487, 194] on div "gpt-4o-mini" at bounding box center [470, 193] width 83 height 15
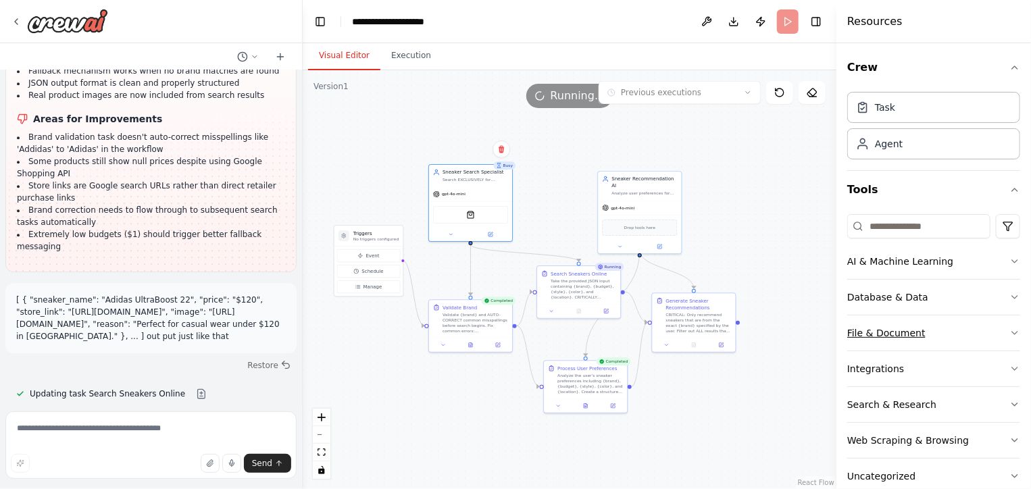
scroll to position [25, 0]
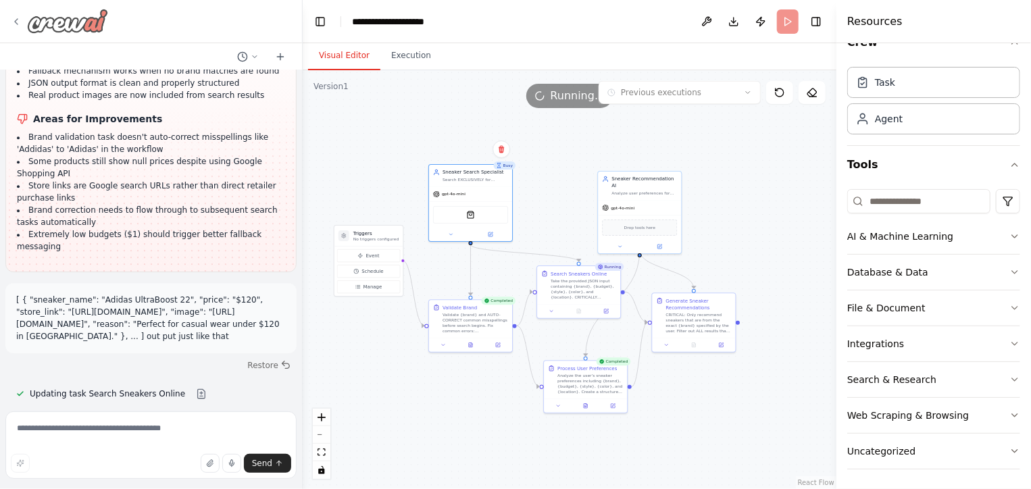
click at [64, 22] on img at bounding box center [67, 21] width 81 height 24
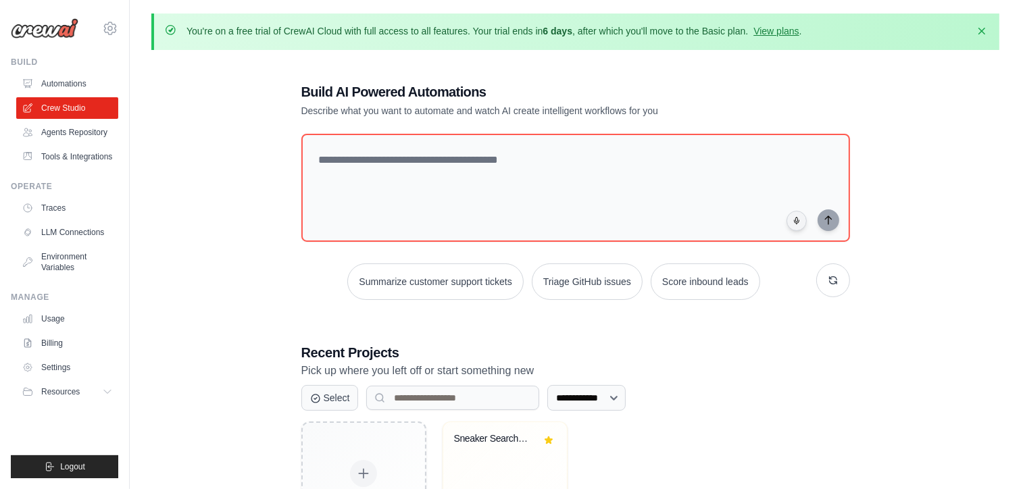
scroll to position [102, 0]
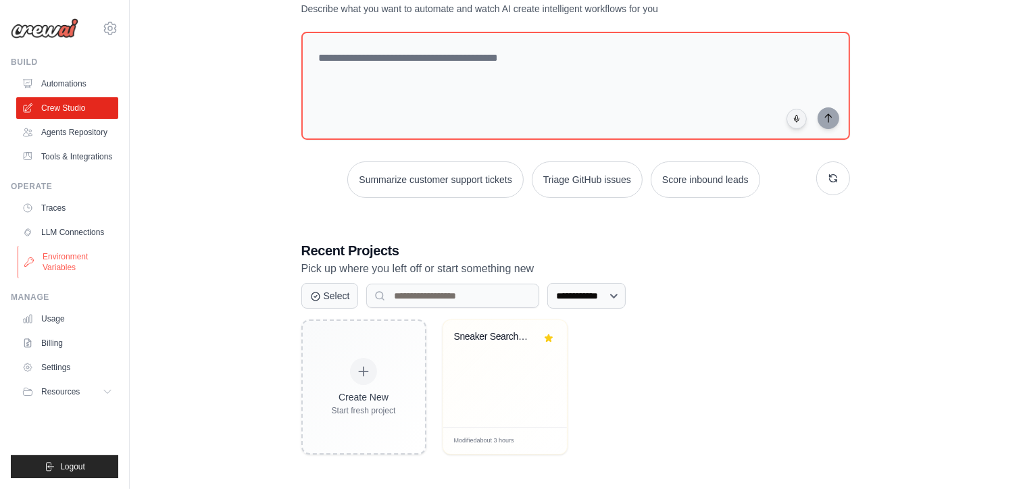
click at [44, 268] on link "Environment Variables" at bounding box center [69, 262] width 102 height 32
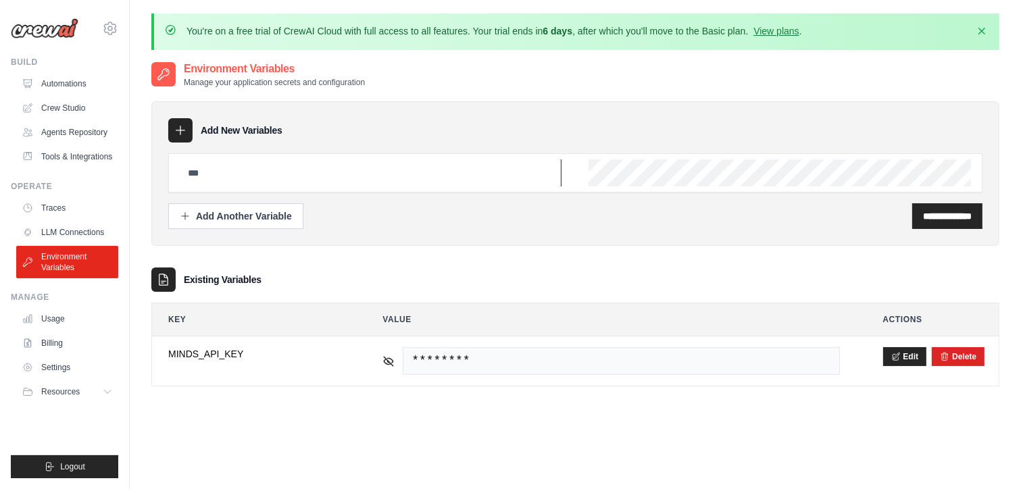
click at [249, 172] on input "text" at bounding box center [371, 172] width 382 height 27
click at [333, 122] on div "Add New Variables" at bounding box center [575, 130] width 814 height 24
click at [257, 165] on input "text" at bounding box center [371, 172] width 382 height 27
click at [522, 140] on div "Add New Variables" at bounding box center [575, 130] width 814 height 24
click at [452, 167] on input "text" at bounding box center [371, 172] width 382 height 27
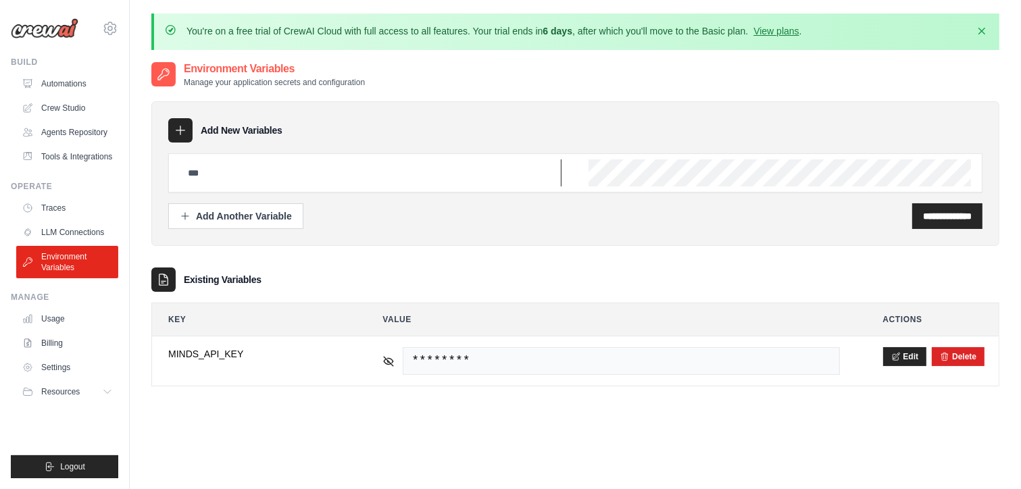
click at [213, 171] on input "text" at bounding box center [371, 172] width 382 height 27
click at [424, 178] on input "text" at bounding box center [371, 172] width 382 height 27
click at [468, 163] on input "text" at bounding box center [371, 172] width 382 height 27
click at [63, 99] on link "Crew Studio" at bounding box center [69, 108] width 102 height 22
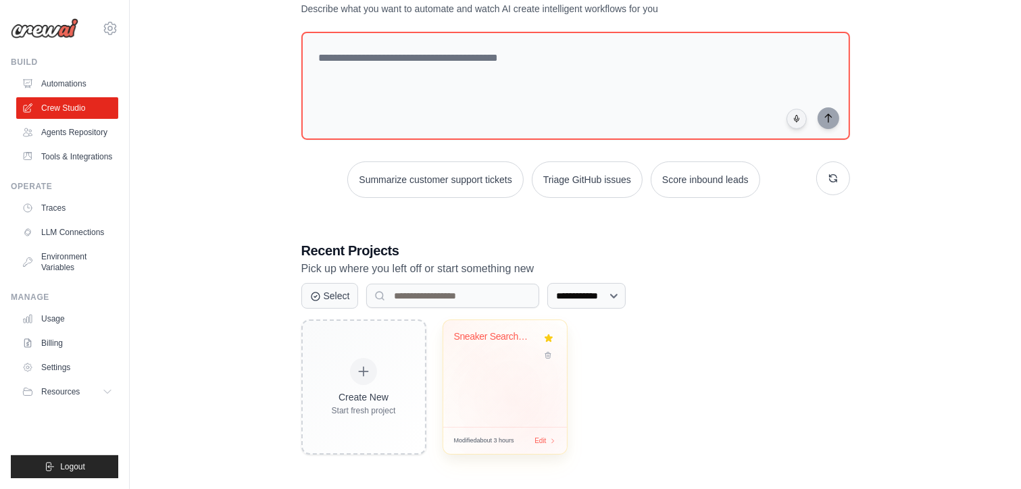
click at [530, 416] on div "Sneaker Search Engine" at bounding box center [505, 373] width 124 height 107
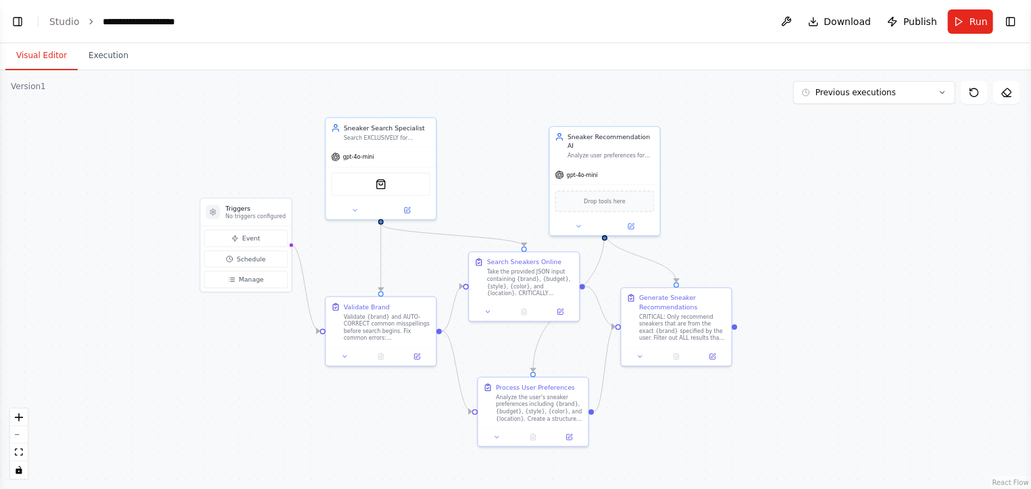
drag, startPoint x: 460, startPoint y: 208, endPoint x: 464, endPoint y: 172, distance: 36.1
click at [464, 172] on div ".deletable-edge-delete-btn { width: 20px; height: 20px; border: 0px solid #ffff…" at bounding box center [515, 279] width 1031 height 419
click at [397, 187] on div "SerpApiGoogleShoppingTool" at bounding box center [379, 182] width 99 height 23
click at [410, 215] on div at bounding box center [379, 208] width 110 height 18
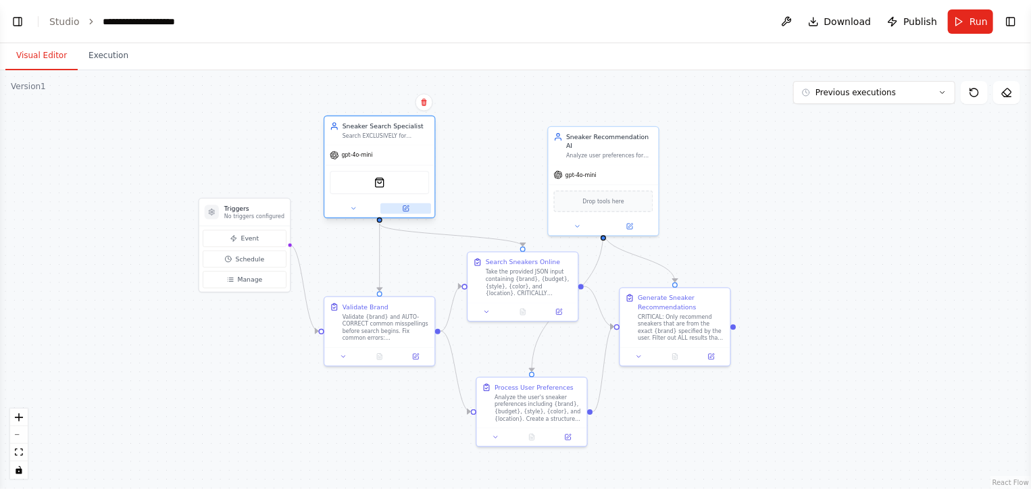
click at [409, 209] on icon at bounding box center [405, 208] width 7 height 7
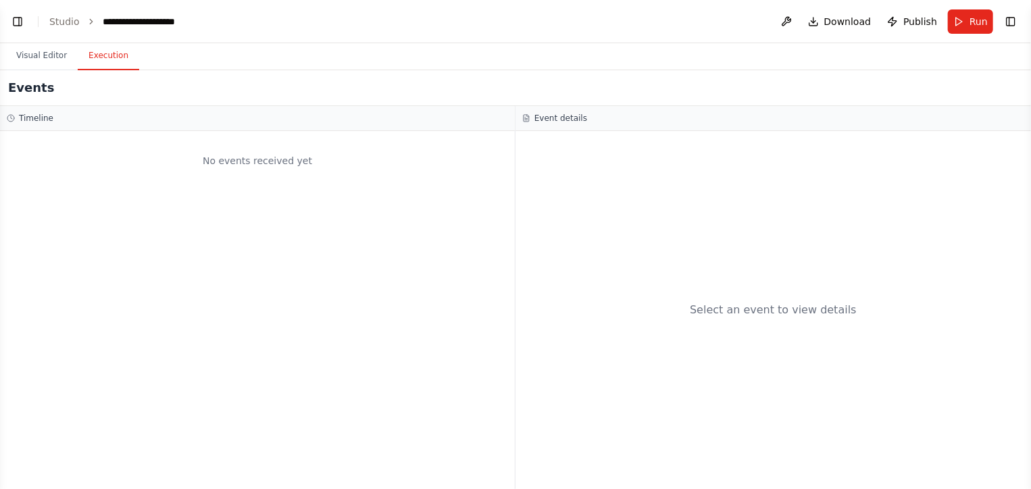
click at [100, 59] on button "Execution" at bounding box center [108, 56] width 61 height 28
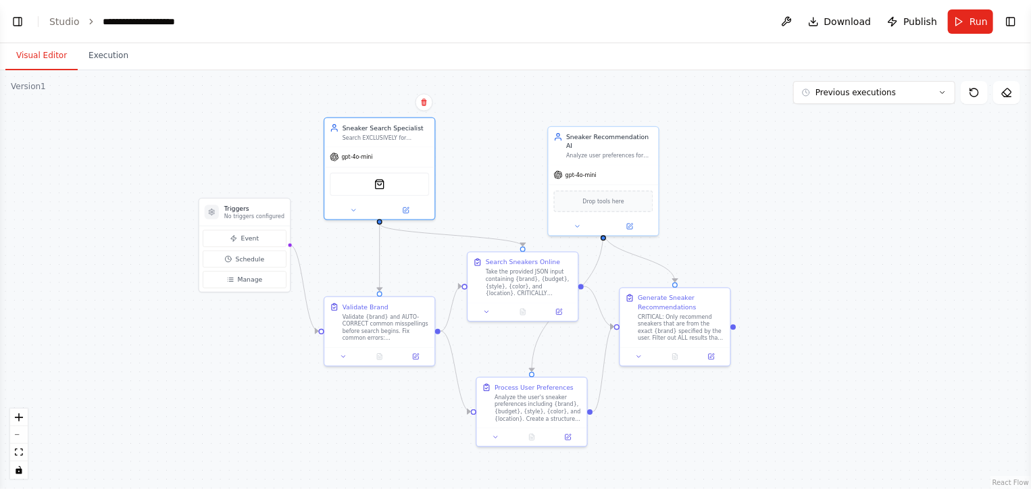
click at [59, 59] on button "Visual Editor" at bounding box center [41, 56] width 72 height 28
click at [965, 12] on button "Run" at bounding box center [970, 21] width 45 height 24
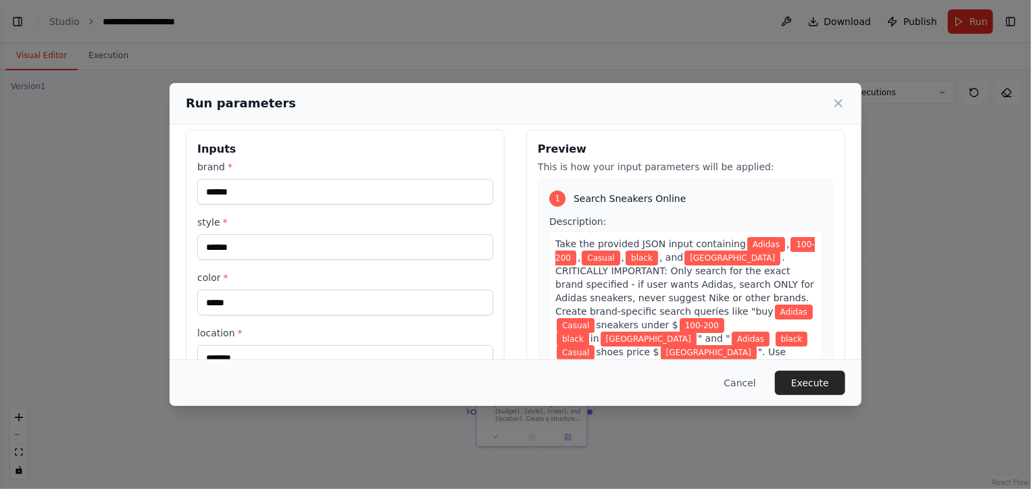
scroll to position [9, 0]
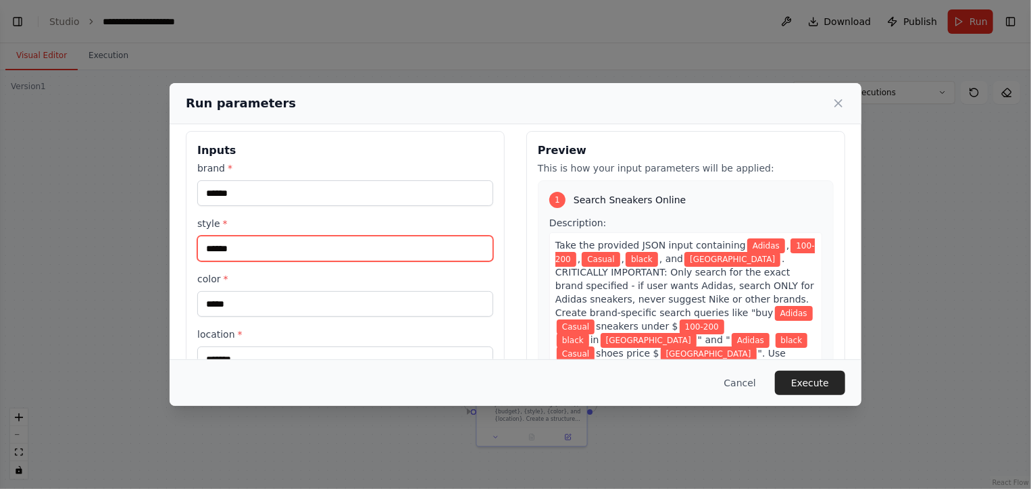
drag, startPoint x: 282, startPoint y: 252, endPoint x: 187, endPoint y: 251, distance: 96.0
click at [187, 251] on div "Inputs brand * ****** style * ****** color * ***** location * ******* budget * …" at bounding box center [345, 291] width 319 height 320
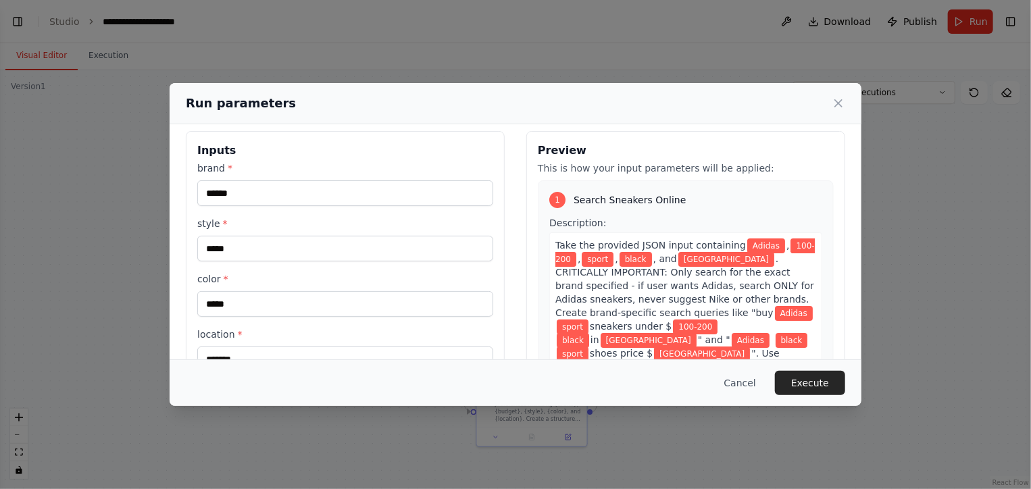
type input "******"
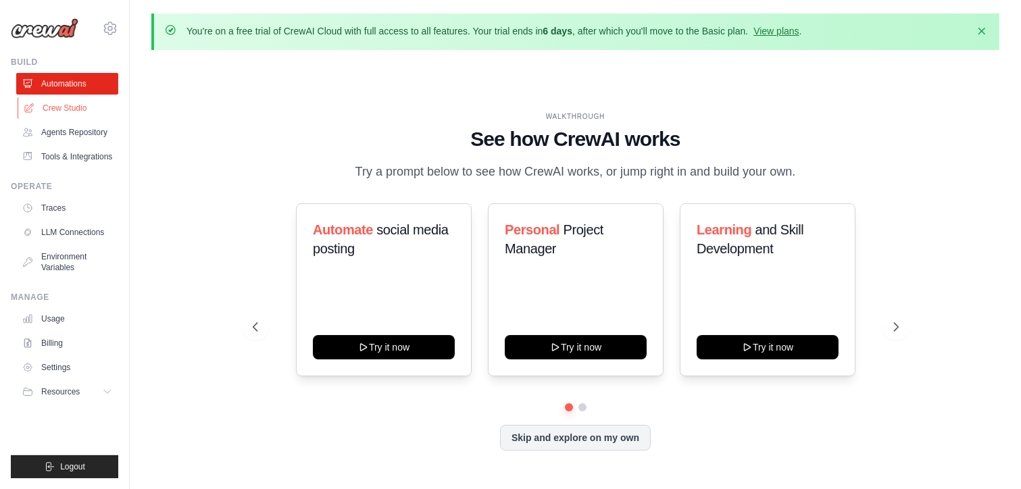
click at [49, 105] on link "Crew Studio" at bounding box center [69, 108] width 102 height 22
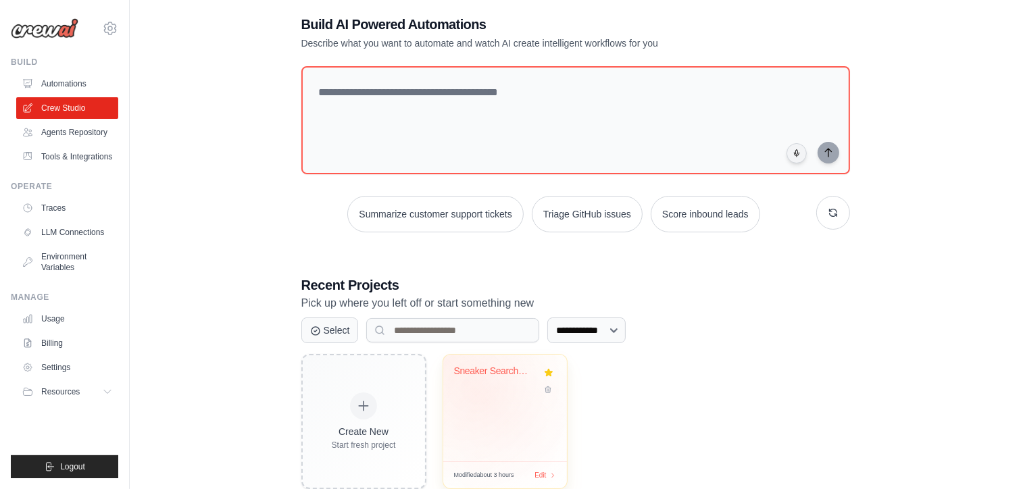
click at [483, 397] on div "Sneaker Search Engine" at bounding box center [505, 408] width 124 height 107
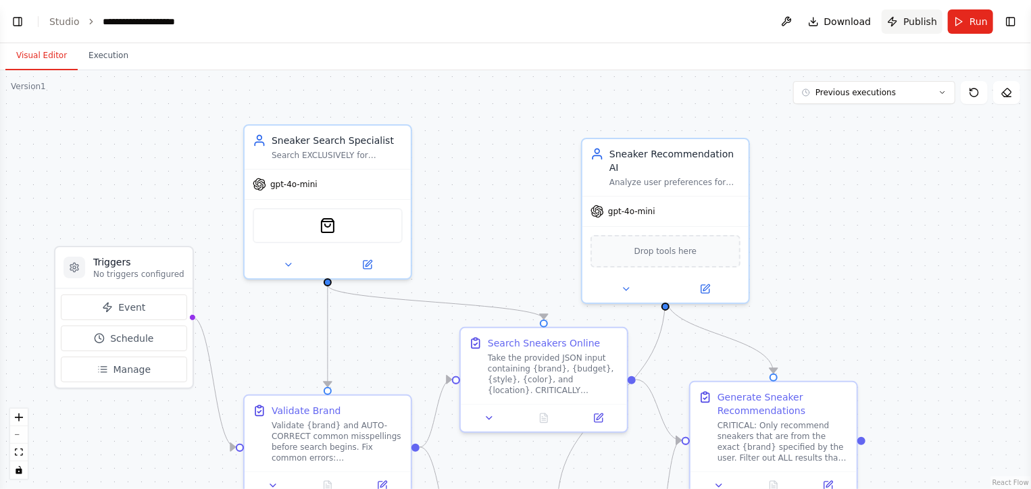
click at [909, 21] on span "Publish" at bounding box center [920, 22] width 34 height 14
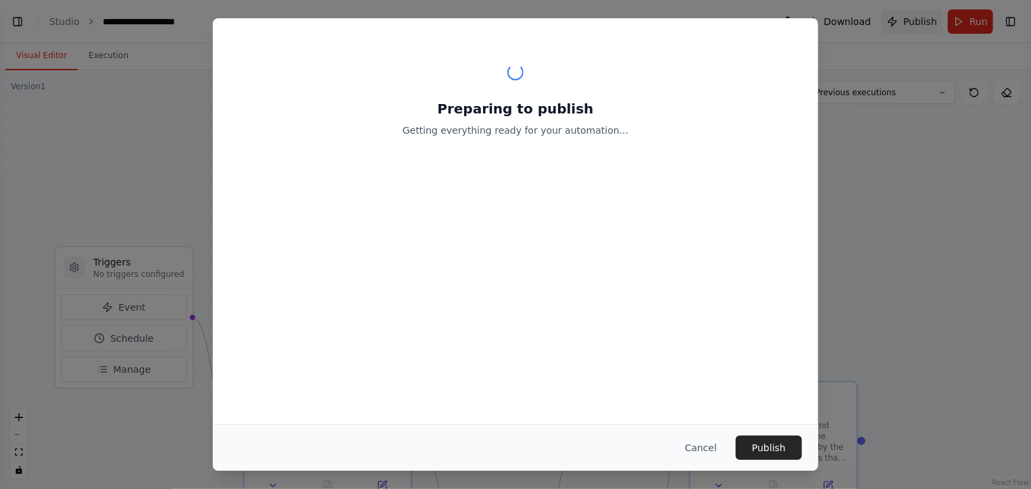
click at [909, 21] on div "Preparing to publish Getting everything ready for your automation... Cancel Pub…" at bounding box center [515, 244] width 1031 height 489
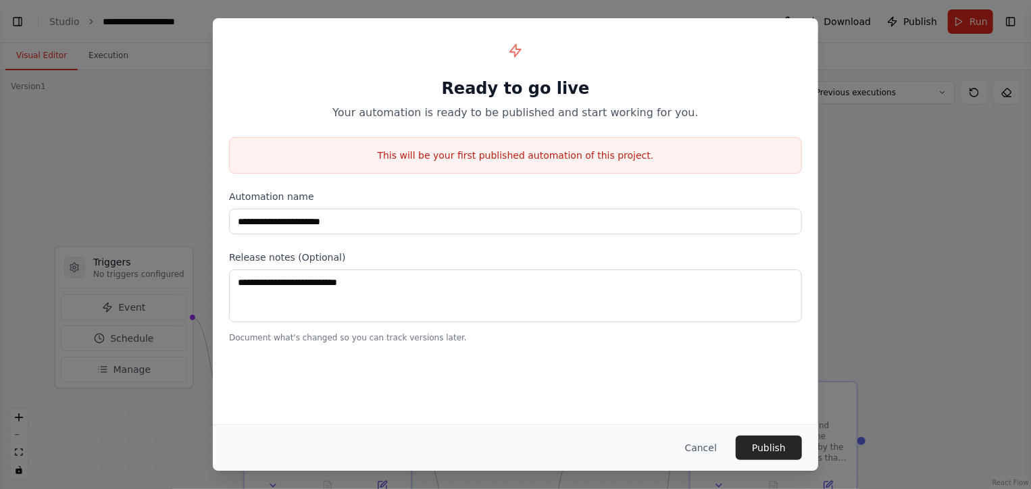
scroll to position [7071, 0]
click at [774, 448] on button "Publish" at bounding box center [769, 448] width 66 height 24
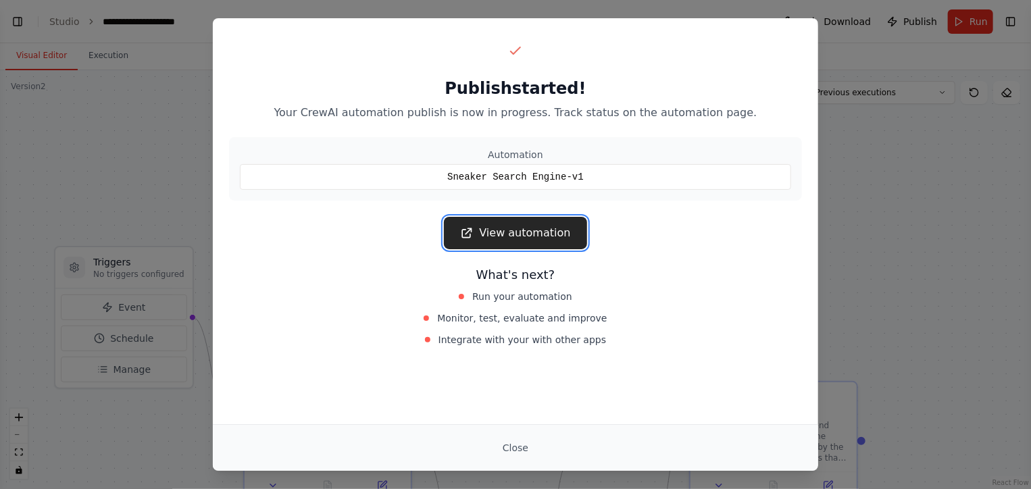
click at [522, 237] on link "View automation" at bounding box center [515, 233] width 143 height 32
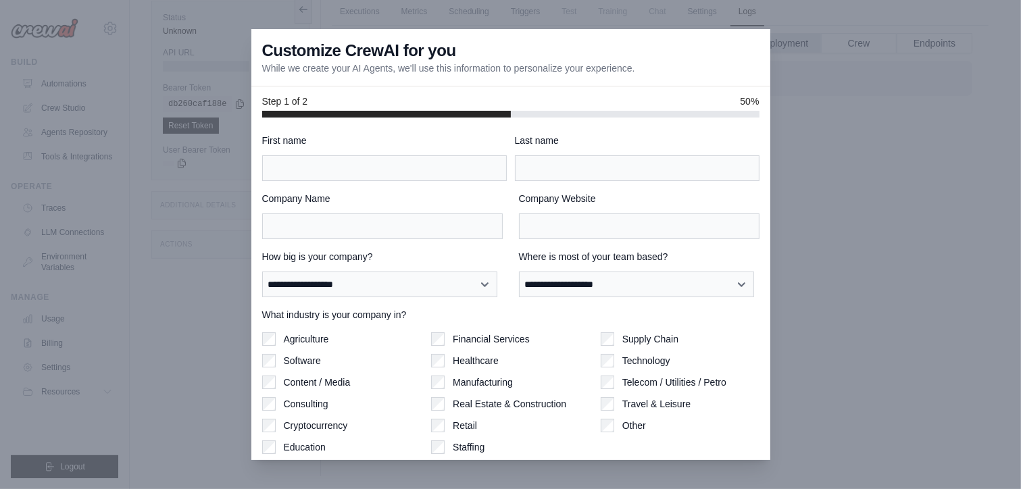
drag, startPoint x: 356, startPoint y: 153, endPoint x: 341, endPoint y: 178, distance: 29.1
click at [341, 178] on div "First name" at bounding box center [384, 157] width 245 height 47
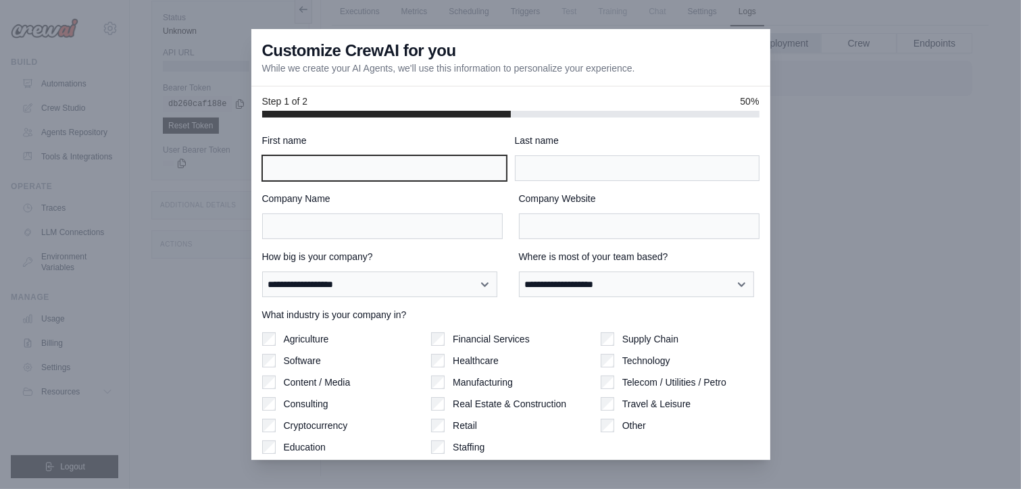
click at [341, 178] on input "First name" at bounding box center [384, 168] width 245 height 26
drag, startPoint x: 343, startPoint y: 170, endPoint x: 307, endPoint y: 166, distance: 36.1
click at [307, 166] on input "**********" at bounding box center [384, 168] width 245 height 26
type input "**********"
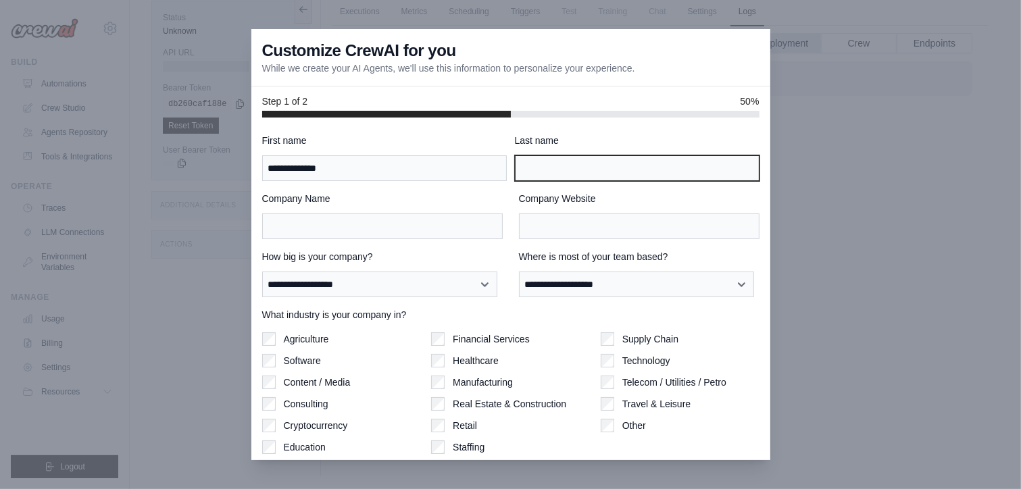
click at [581, 164] on input "Last name" at bounding box center [637, 168] width 245 height 26
paste input "******"
type input "******"
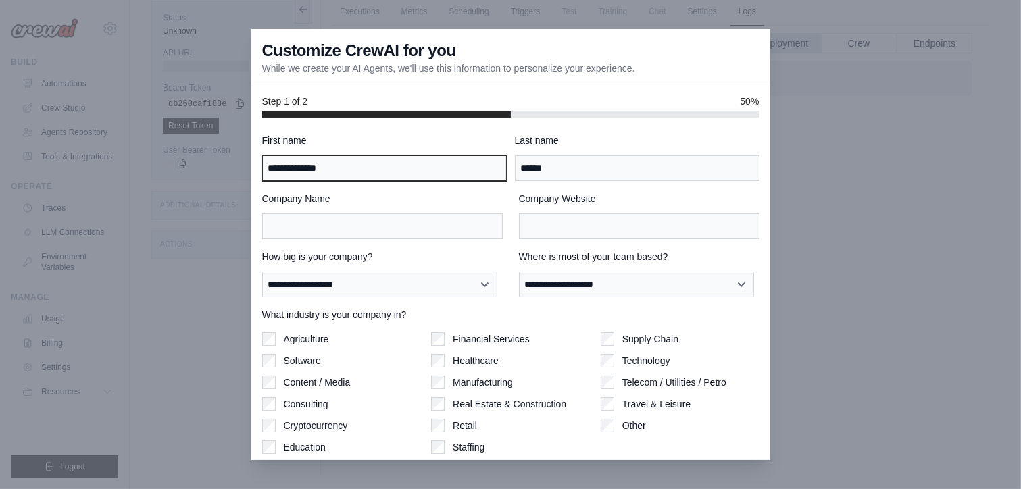
drag, startPoint x: 378, startPoint y: 169, endPoint x: 305, endPoint y: 168, distance: 72.3
click at [305, 168] on input "**********" at bounding box center [384, 168] width 245 height 26
type input "*******"
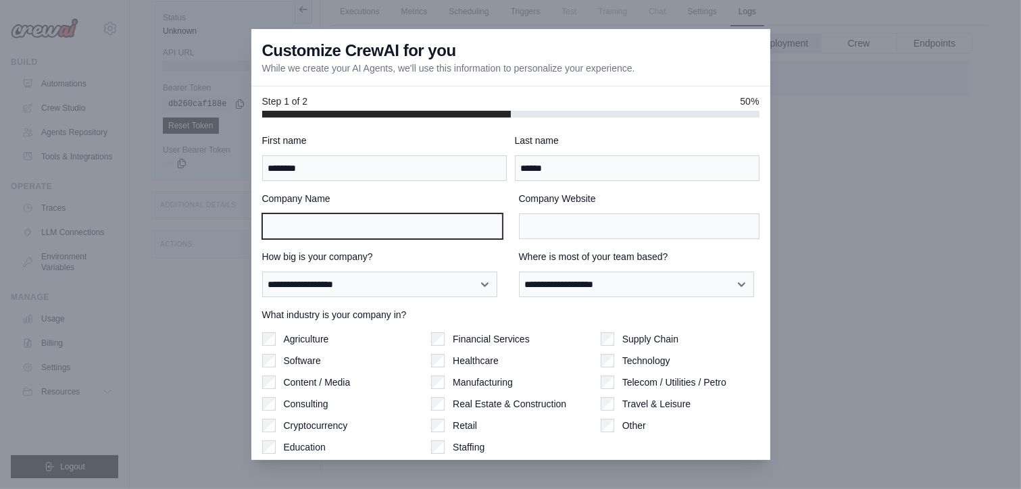
click at [291, 224] on input "Company Name" at bounding box center [382, 227] width 241 height 26
type input "**********"
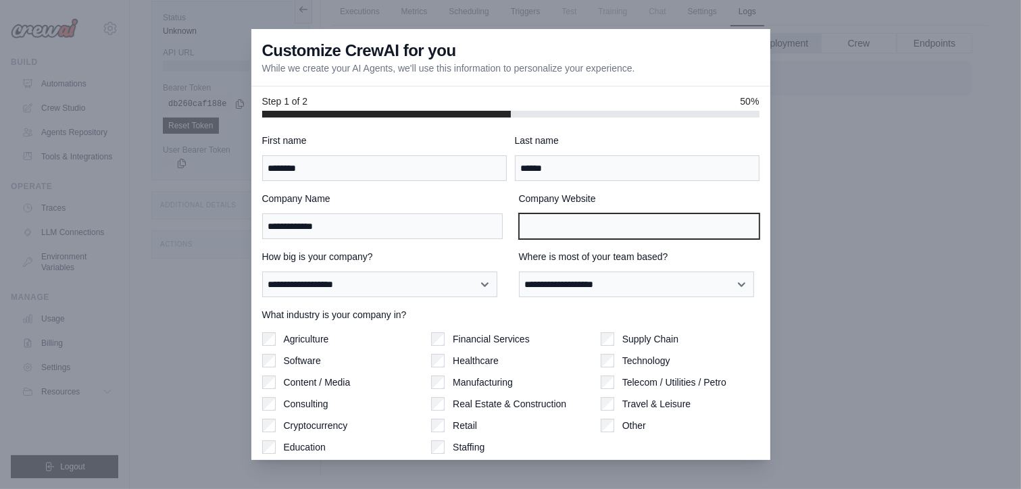
type input "**********"
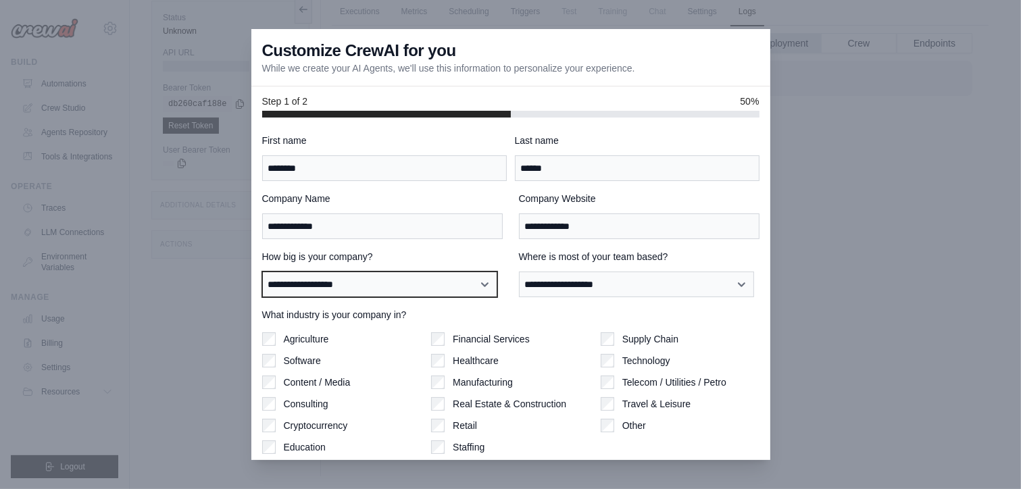
click at [355, 282] on select "**********" at bounding box center [379, 285] width 235 height 26
click at [262, 272] on select "**********" at bounding box center [379, 285] width 235 height 26
click at [390, 289] on select "**********" at bounding box center [379, 285] width 235 height 26
select select "**********"
click at [262, 272] on select "**********" at bounding box center [379, 285] width 235 height 26
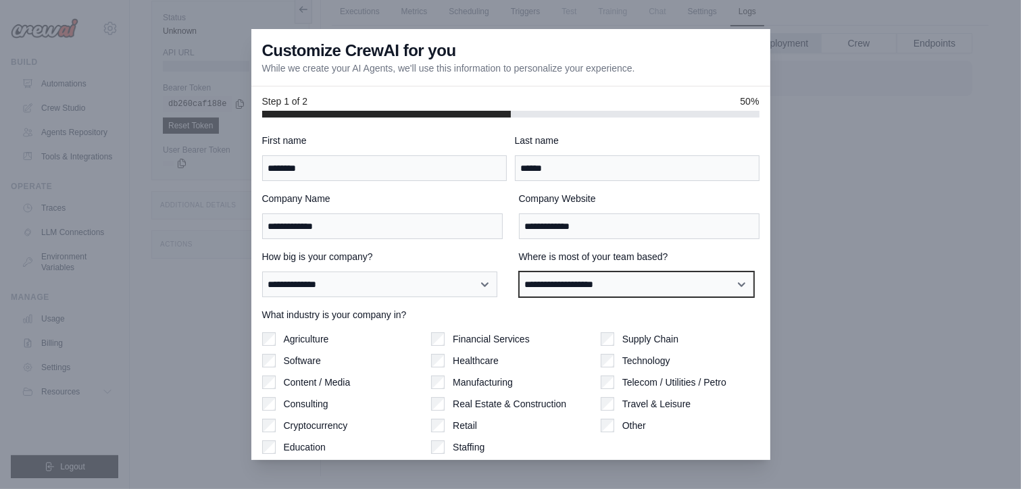
click at [570, 278] on select "**********" at bounding box center [636, 285] width 235 height 26
select select "**********"
click at [519, 272] on select "**********" at bounding box center [636, 285] width 235 height 26
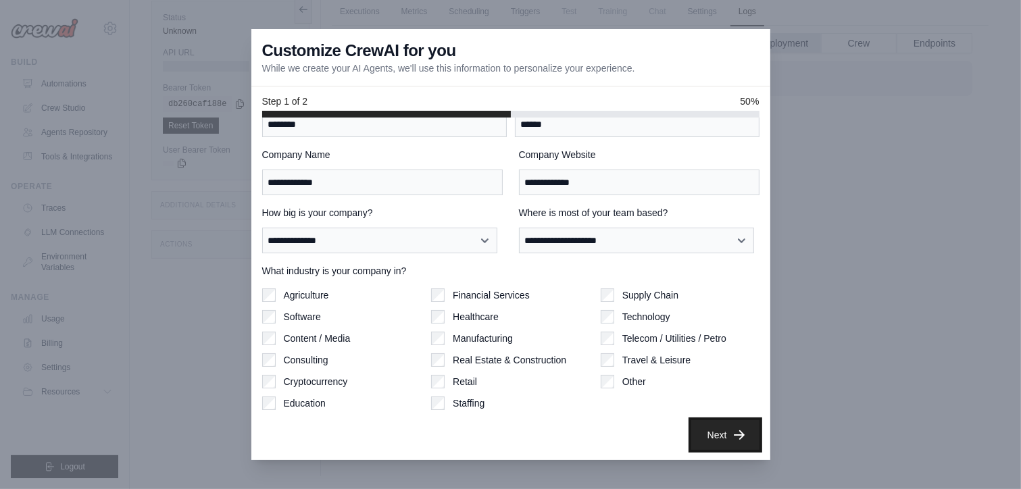
click at [720, 430] on button "Next" at bounding box center [725, 435] width 68 height 30
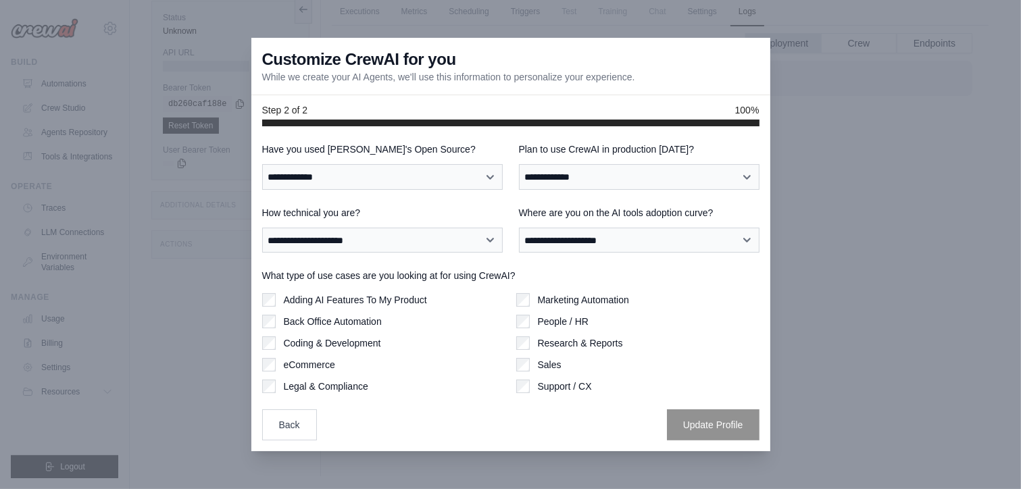
click at [800, 263] on div at bounding box center [510, 244] width 1021 height 489
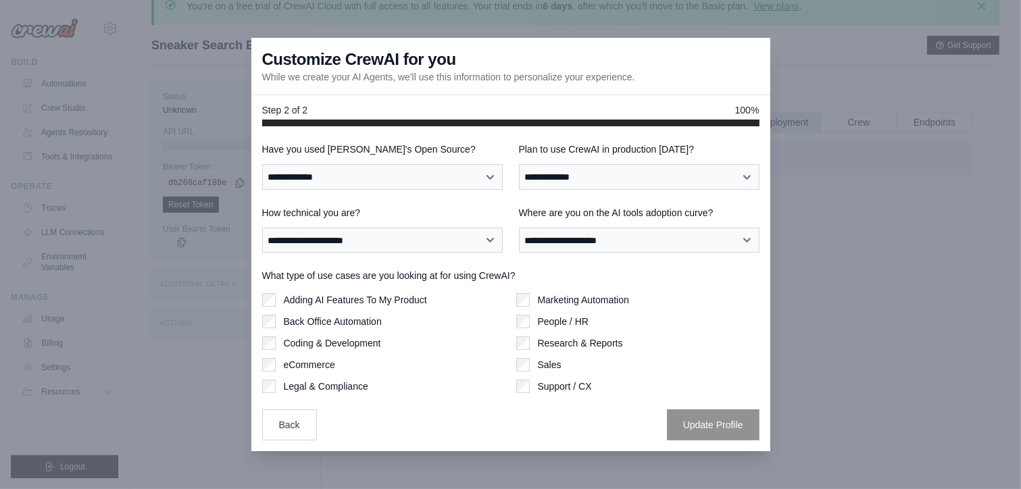
scroll to position [11, 0]
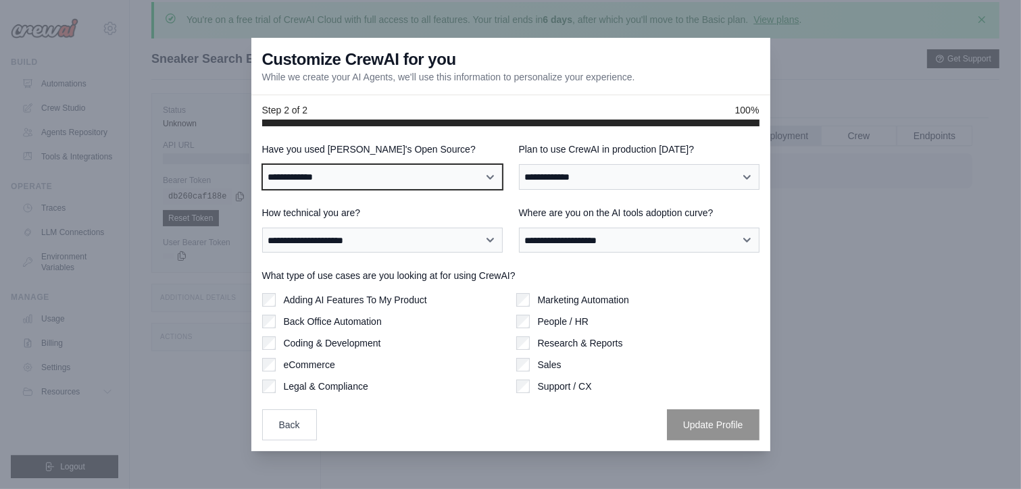
click at [452, 178] on select "**********" at bounding box center [382, 177] width 241 height 26
select select "**"
click at [262, 164] on select "**********" at bounding box center [382, 177] width 241 height 26
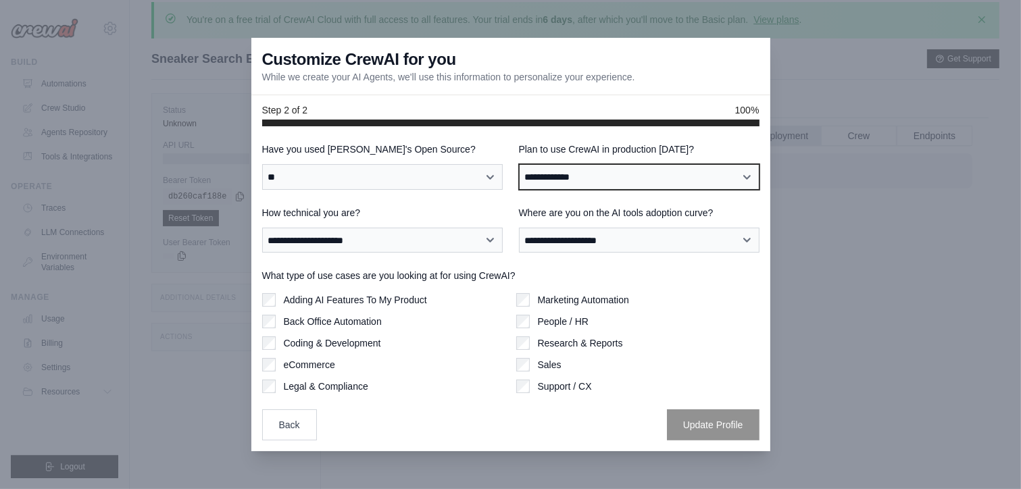
click at [541, 178] on select "**********" at bounding box center [639, 177] width 241 height 26
select select "*****"
click at [519, 164] on select "**********" at bounding box center [639, 177] width 241 height 26
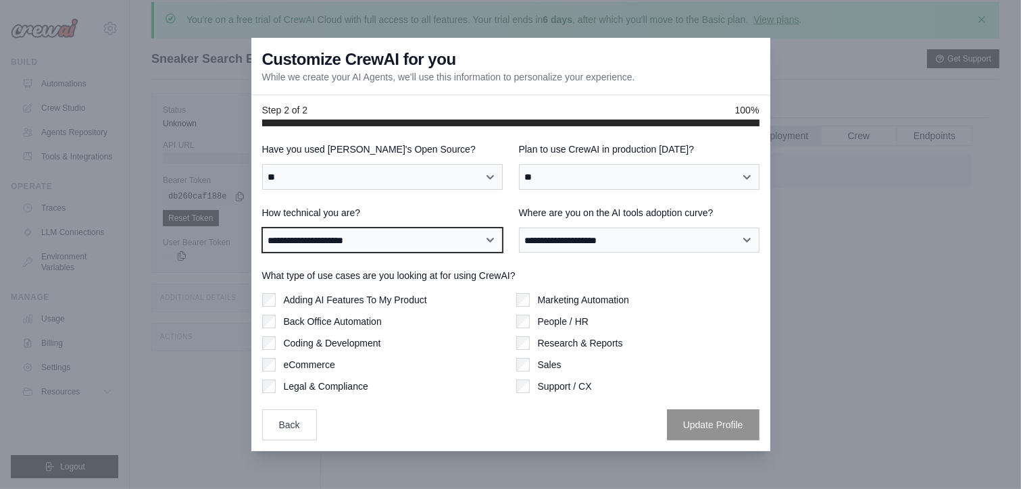
click at [402, 230] on select "**********" at bounding box center [382, 241] width 241 height 26
click at [262, 228] on select "**********" at bounding box center [382, 241] width 241 height 26
click at [450, 246] on select "**********" at bounding box center [382, 241] width 241 height 26
select select "**********"
click at [262, 228] on select "**********" at bounding box center [382, 241] width 241 height 26
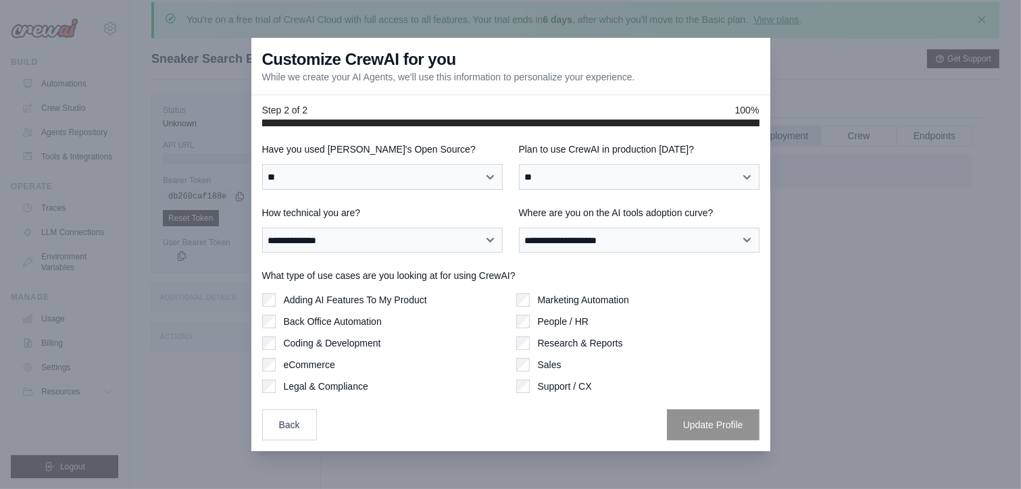
click at [470, 318] on div "Back Office Automation" at bounding box center [383, 322] width 243 height 14
click at [659, 248] on select "**********" at bounding box center [639, 241] width 241 height 26
select select "**********"
click at [519, 228] on select "**********" at bounding box center [639, 241] width 241 height 26
click at [697, 424] on button "Update Profile" at bounding box center [713, 424] width 93 height 31
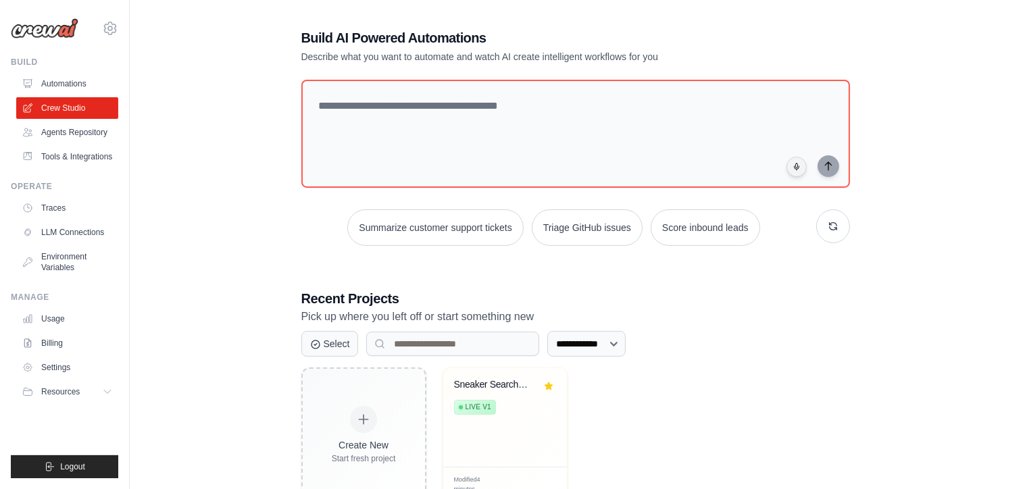
scroll to position [55, 0]
click at [78, 82] on link "Automations" at bounding box center [69, 84] width 102 height 22
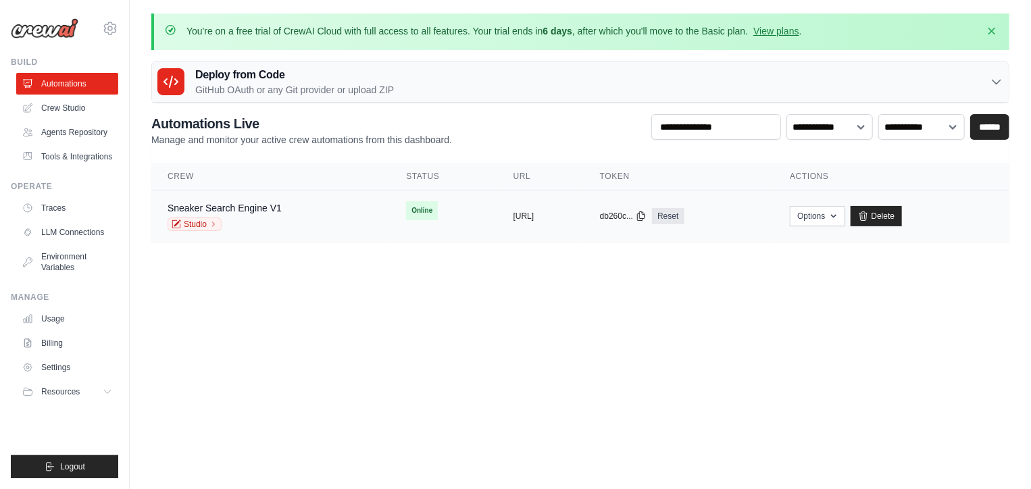
click at [568, 209] on td "copied https://sneaker-search-engine-v1-72" at bounding box center [540, 217] width 86 height 52
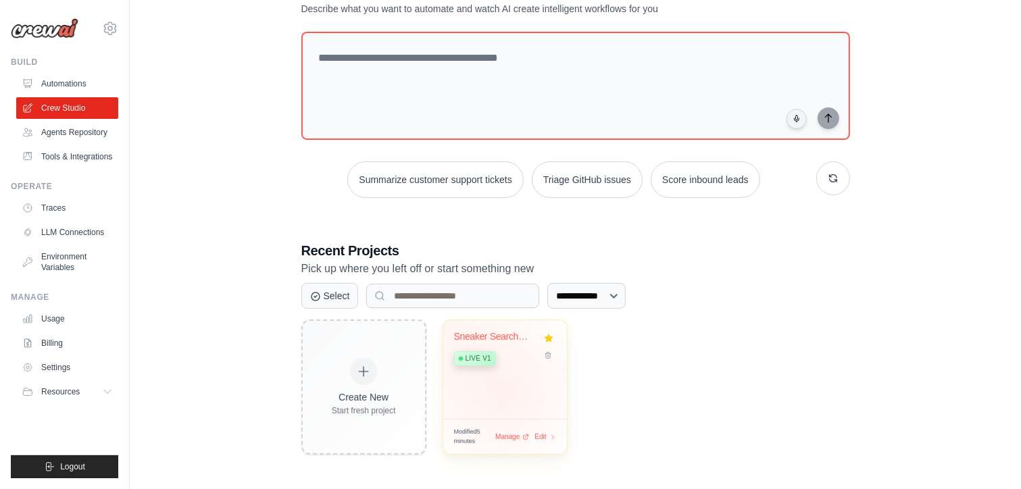
click at [503, 394] on div "Sneaker Search Engine Live v1" at bounding box center [505, 369] width 124 height 99
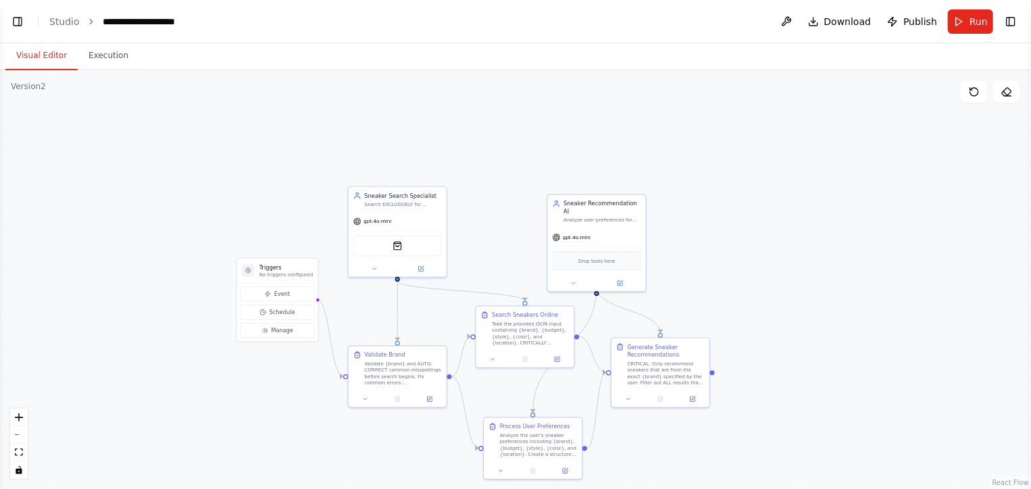
scroll to position [7071, 0]
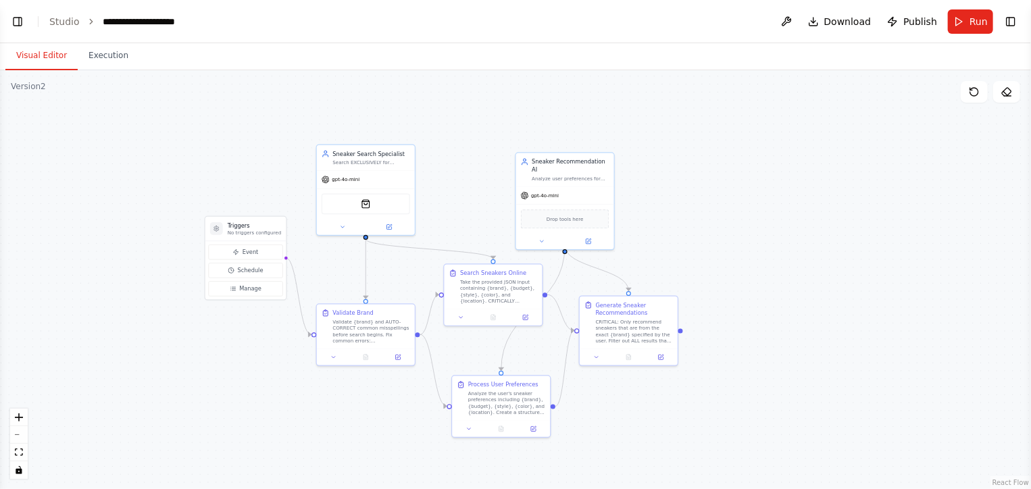
drag, startPoint x: 484, startPoint y: 234, endPoint x: 449, endPoint y: 191, distance: 55.2
click at [449, 191] on div ".deletable-edge-delete-btn { width: 20px; height: 20px; border: 0px solid #ffff…" at bounding box center [515, 279] width 1031 height 419
click at [966, 18] on button "Run" at bounding box center [970, 21] width 45 height 24
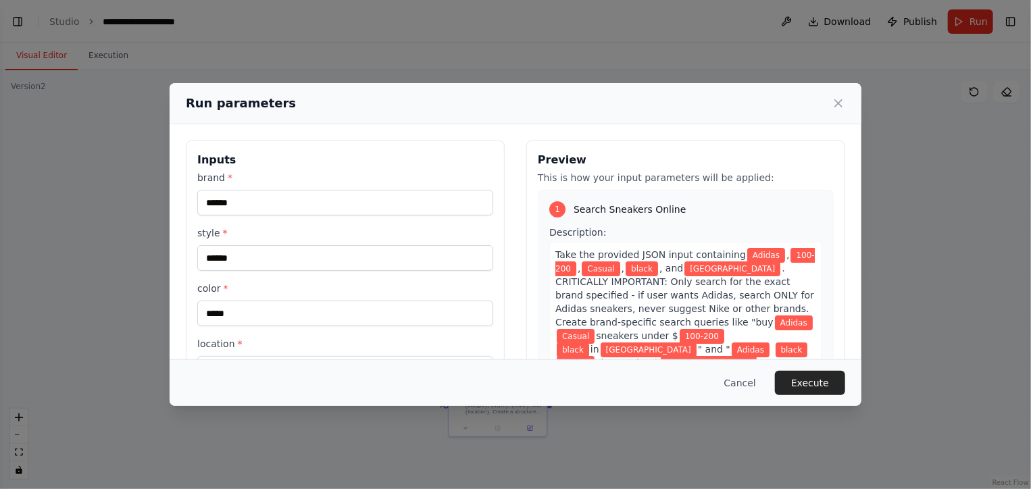
scroll to position [65, 0]
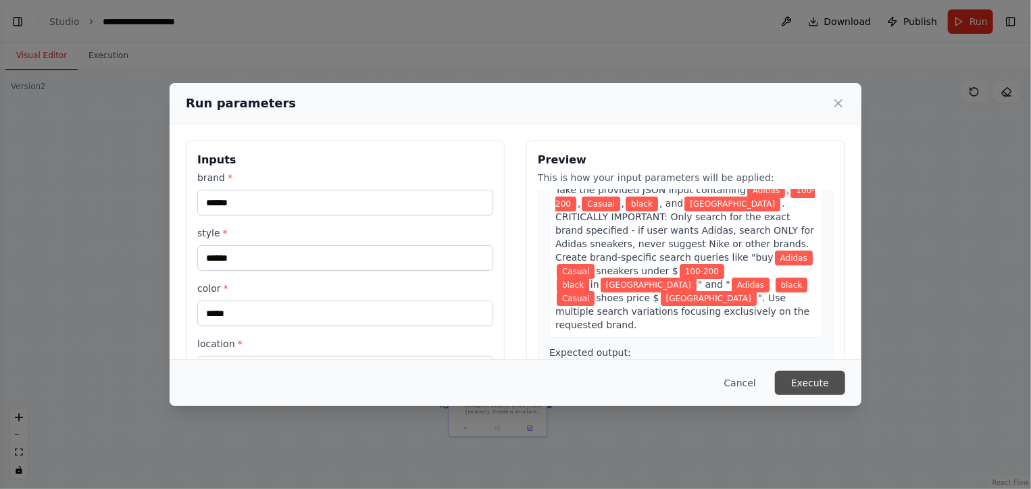
click at [816, 387] on button "Execute" at bounding box center [810, 383] width 70 height 24
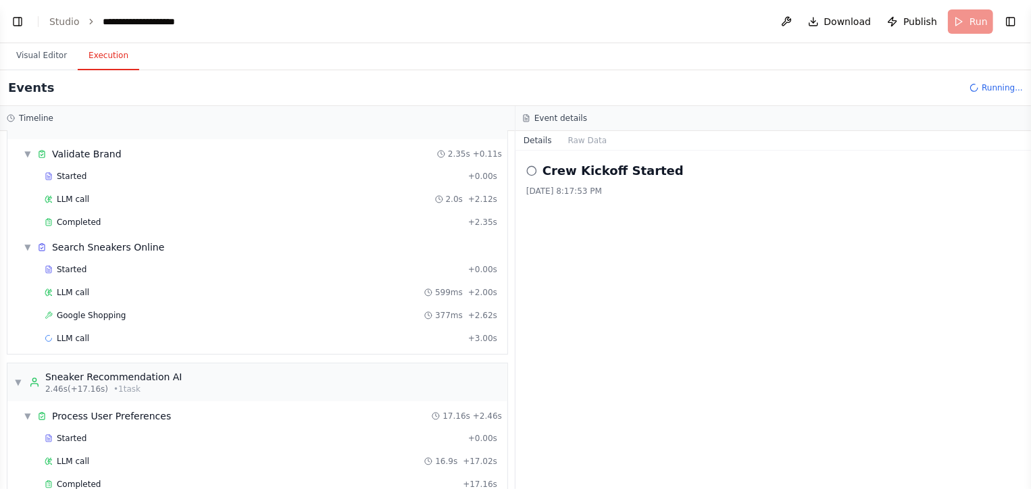
scroll to position [59, 0]
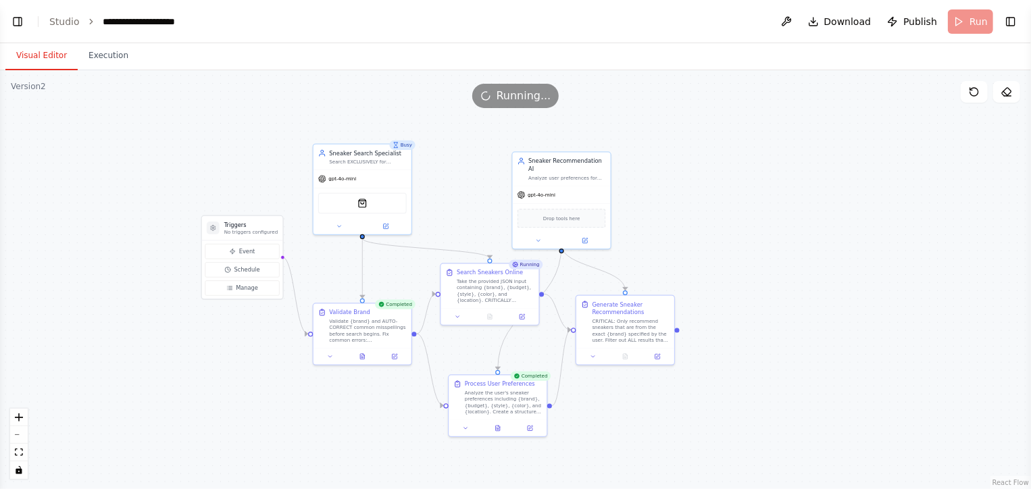
click at [28, 61] on button "Visual Editor" at bounding box center [41, 56] width 72 height 28
click at [396, 226] on button at bounding box center [386, 224] width 45 height 9
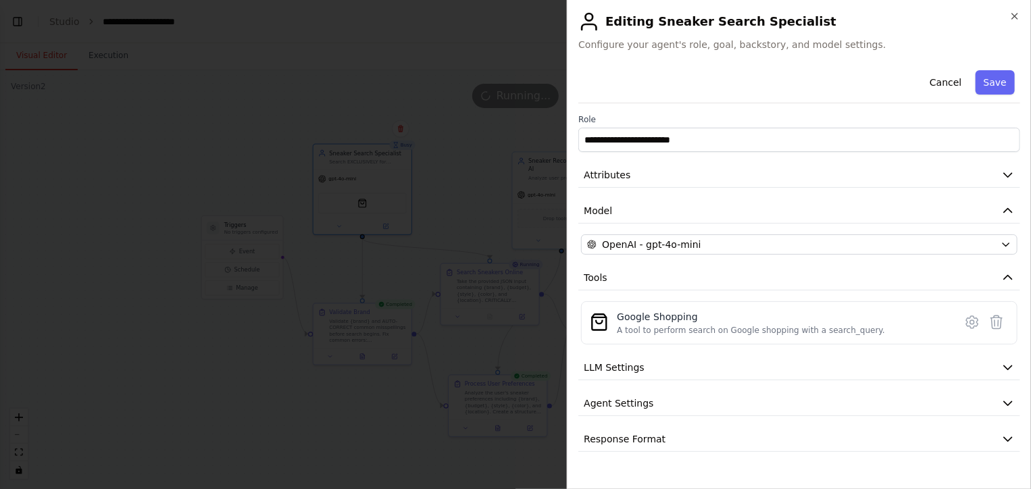
click at [589, 384] on div "**********" at bounding box center [799, 258] width 442 height 387
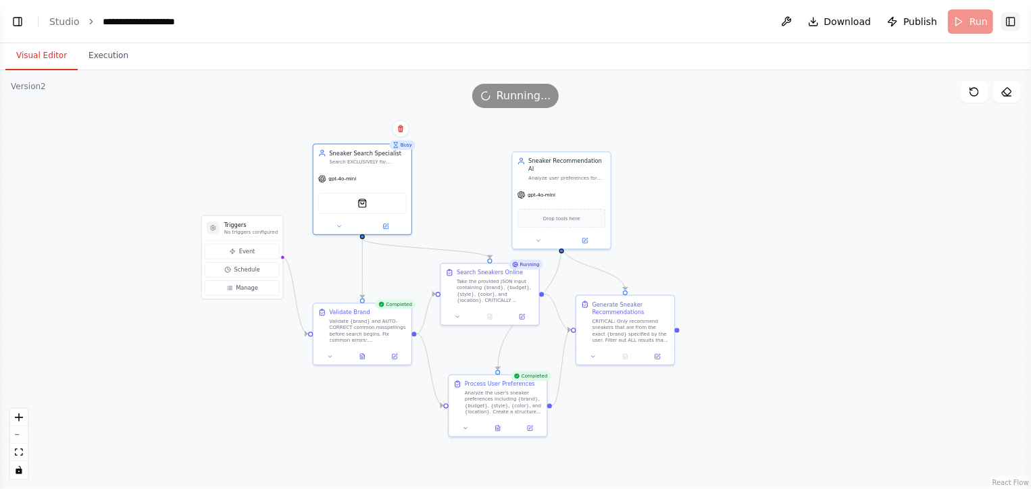
click at [1019, 24] on button "Toggle Right Sidebar" at bounding box center [1010, 21] width 19 height 19
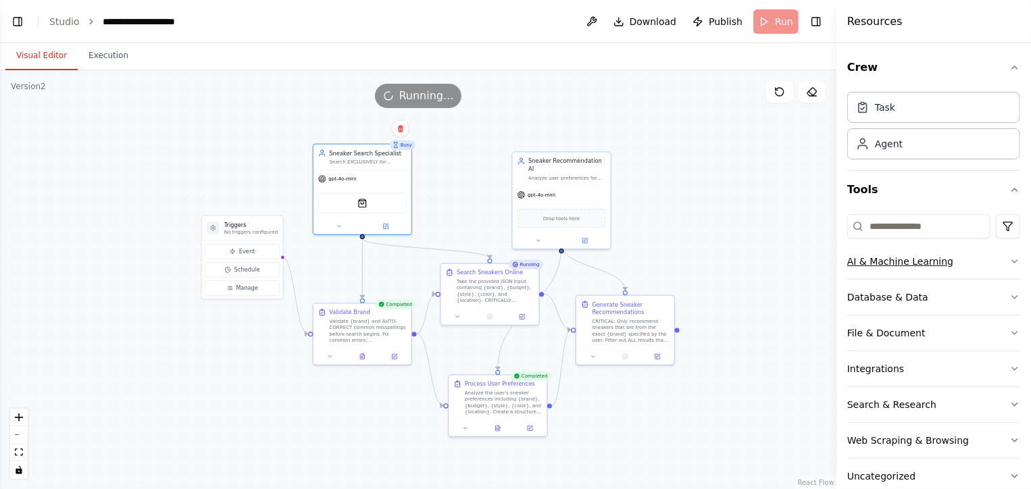
click at [912, 264] on div "AI & Machine Learning" at bounding box center [900, 262] width 106 height 14
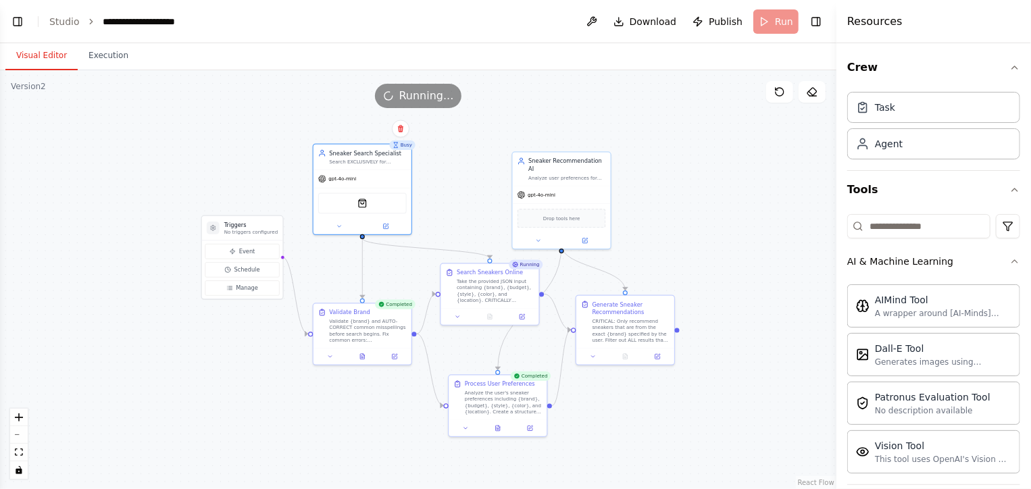
click at [745, 146] on div ".deletable-edge-delete-btn { width: 20px; height: 20px; border: 0px solid #ffff…" at bounding box center [418, 279] width 837 height 419
click at [173, 137] on div ".deletable-edge-delete-btn { width: 20px; height: 20px; border: 0px solid #ffff…" at bounding box center [418, 279] width 837 height 419
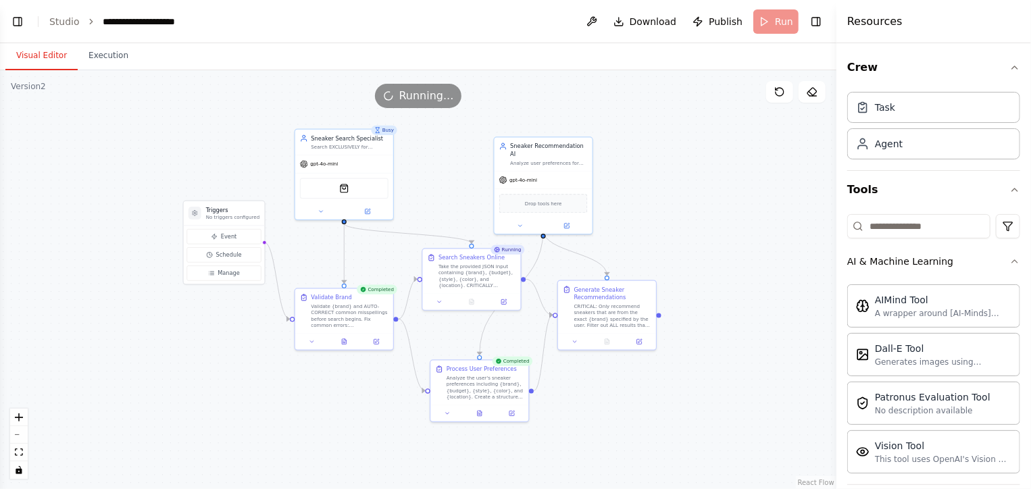
drag, startPoint x: 476, startPoint y: 151, endPoint x: 458, endPoint y: 137, distance: 22.6
click at [458, 137] on div ".deletable-edge-delete-btn { width: 20px; height: 20px; border: 0px solid #ffff…" at bounding box center [418, 279] width 837 height 419
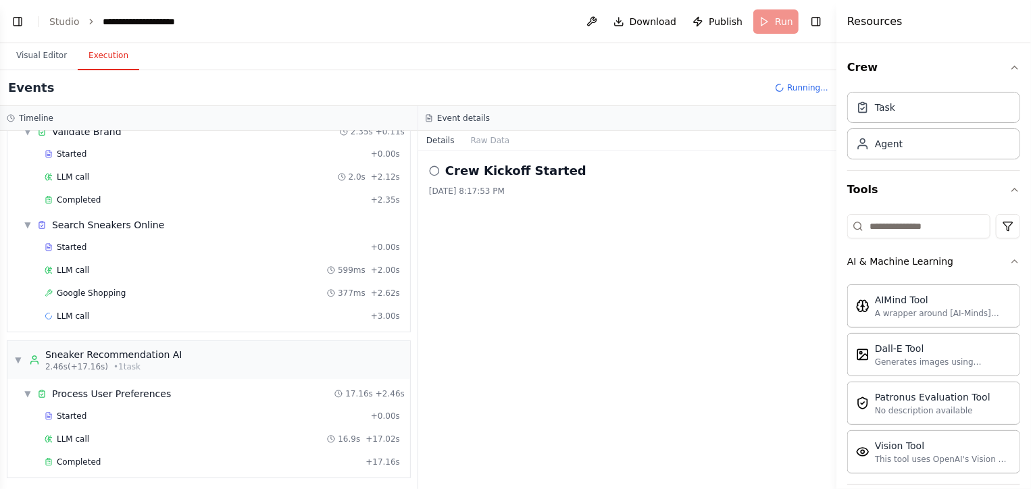
click at [95, 61] on button "Execution" at bounding box center [108, 56] width 61 height 28
drag, startPoint x: 185, startPoint y: 291, endPoint x: 330, endPoint y: 328, distance: 149.3
click at [330, 328] on div "▼ Validate Brand 2.35s + 0.11s Started + 0.00s LLM call 2.0s + 2.12s Completed …" at bounding box center [208, 224] width 403 height 215
click at [508, 304] on div "Crew Kickoff Started 10/5/2025, 8:17:53 PM" at bounding box center [627, 320] width 418 height 339
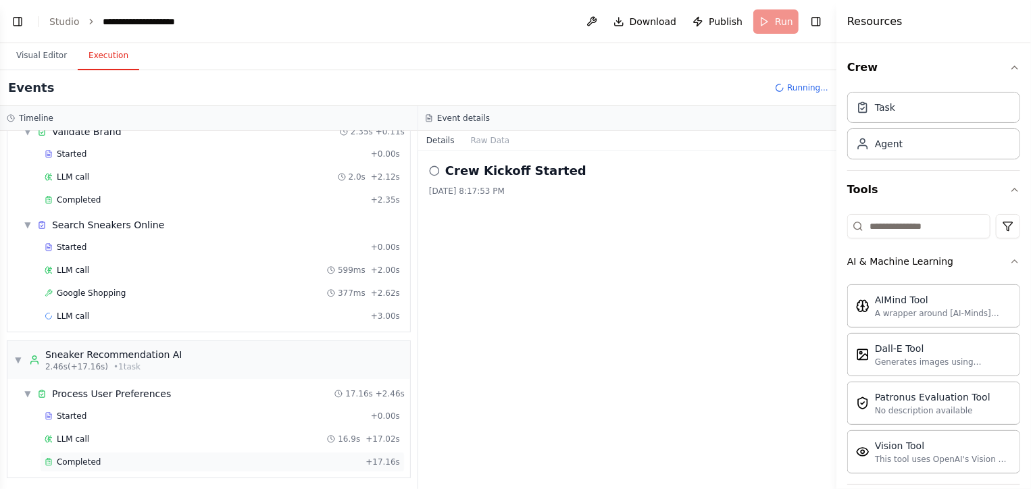
click at [134, 464] on div "Completed + 17.16s" at bounding box center [222, 462] width 365 height 20
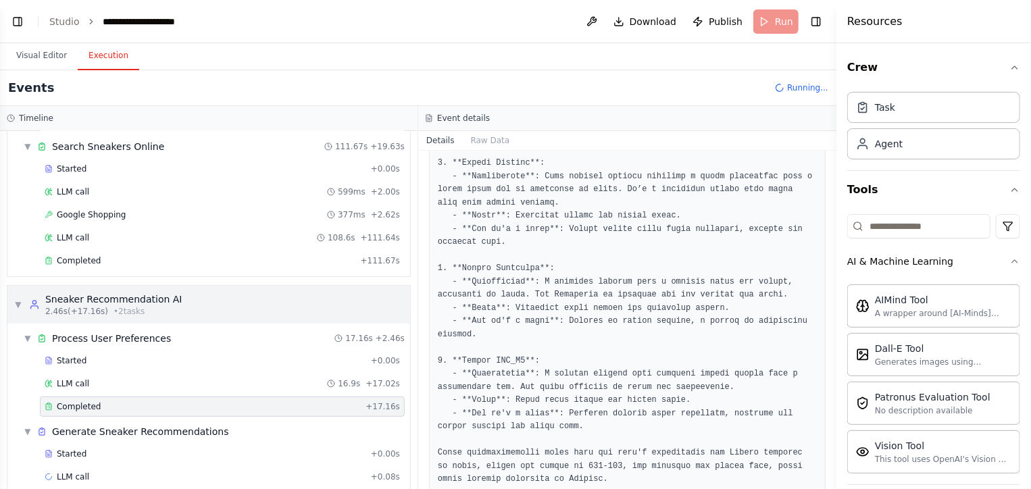
scroll to position [149, 0]
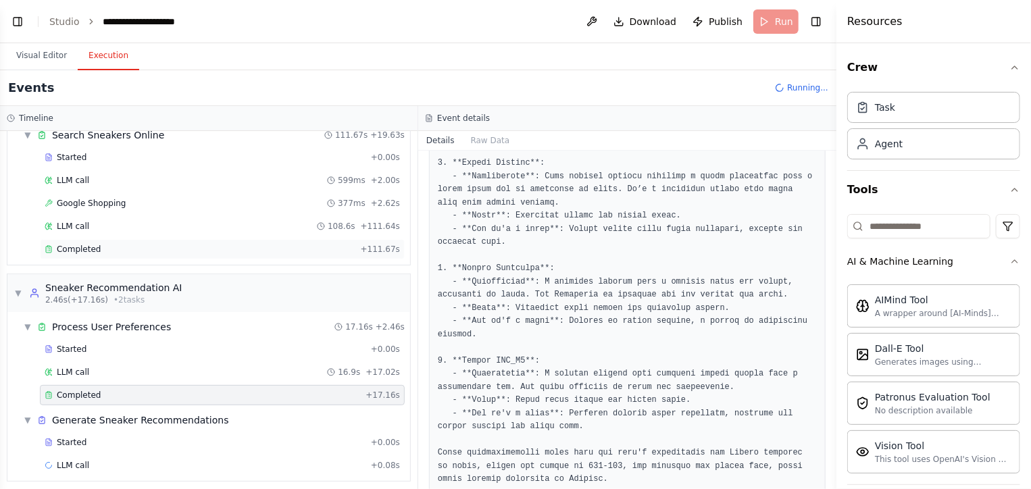
click at [275, 247] on div "Completed" at bounding box center [200, 249] width 311 height 11
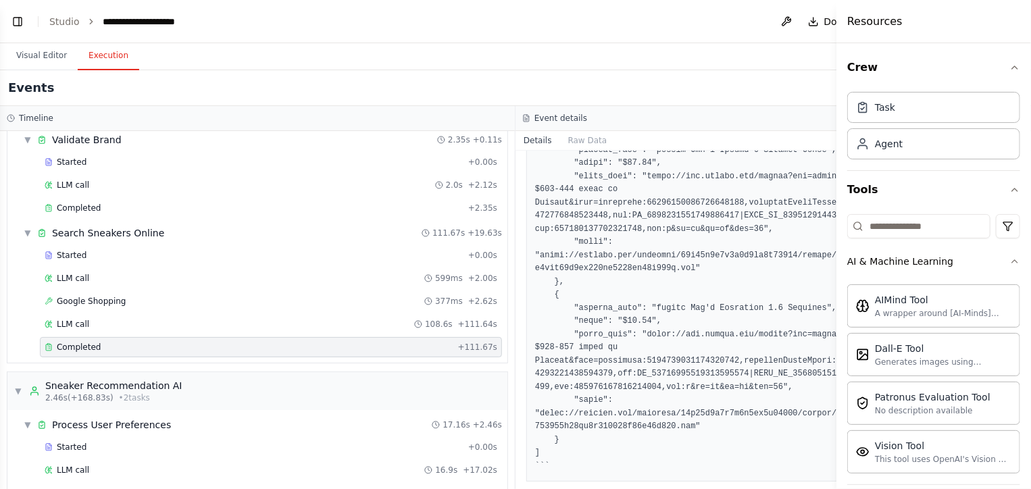
scroll to position [175, 0]
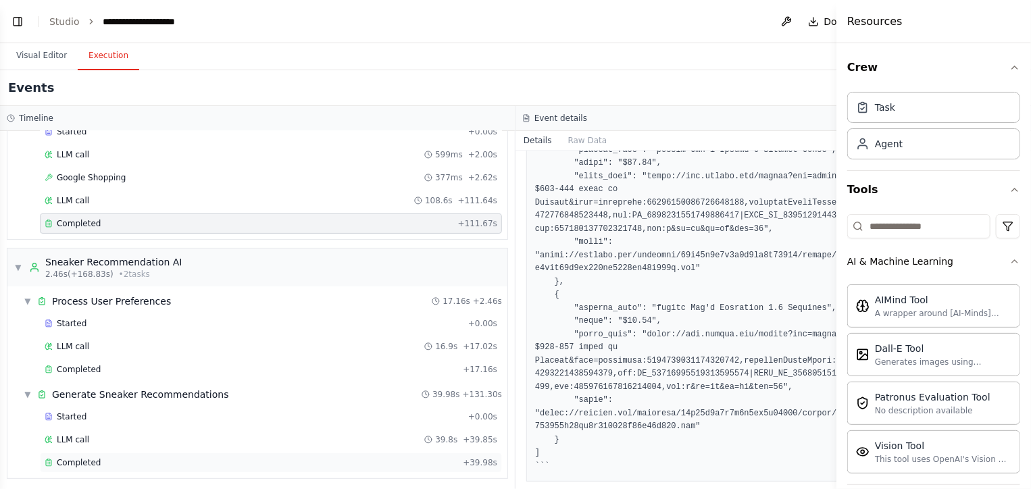
click at [89, 458] on span "Completed" at bounding box center [79, 462] width 44 height 11
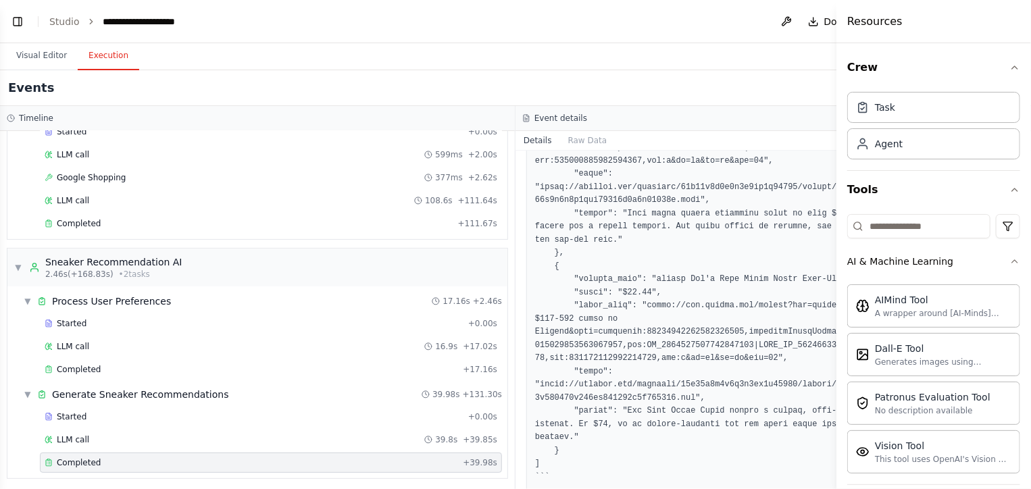
scroll to position [911, 0]
drag, startPoint x: 611, startPoint y: 216, endPoint x: 589, endPoint y: 249, distance: 39.5
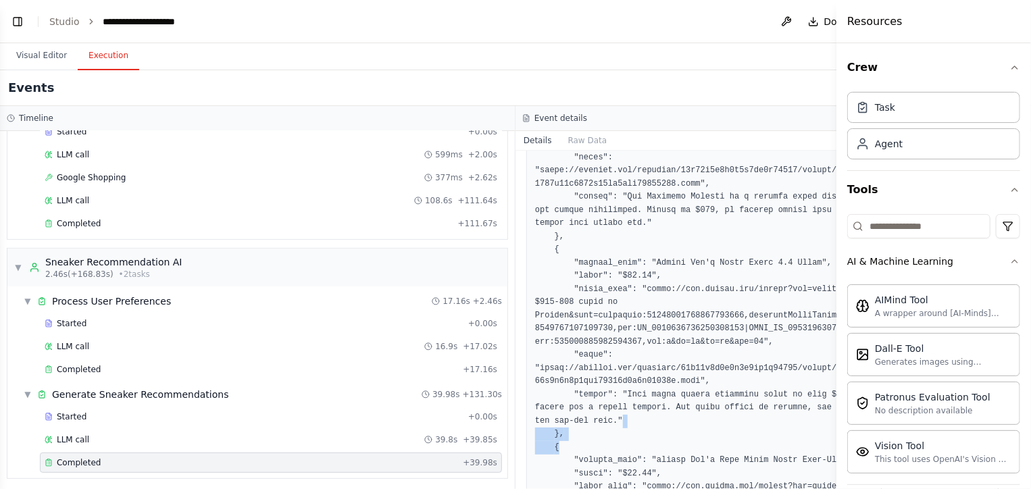
scroll to position [611, 0]
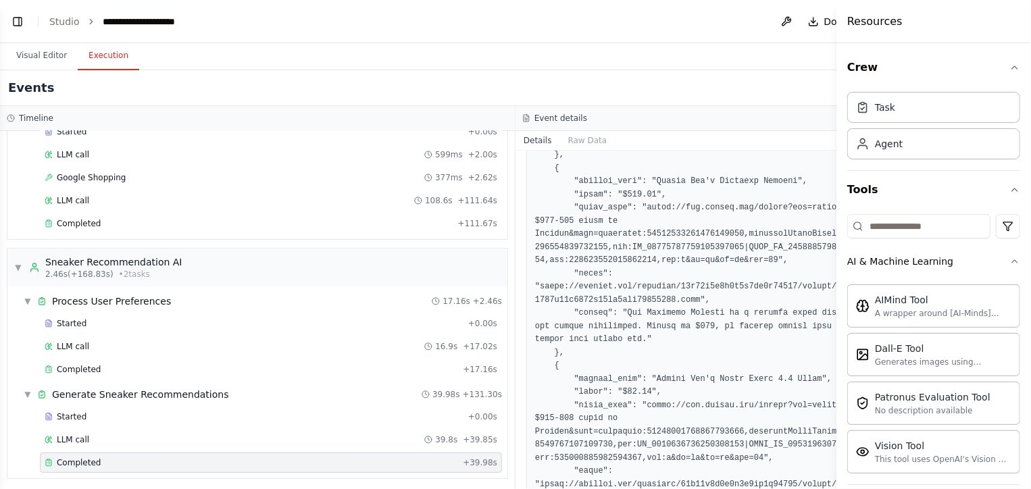
click at [627, 335] on pre at bounding box center [773, 261] width 476 height 1041
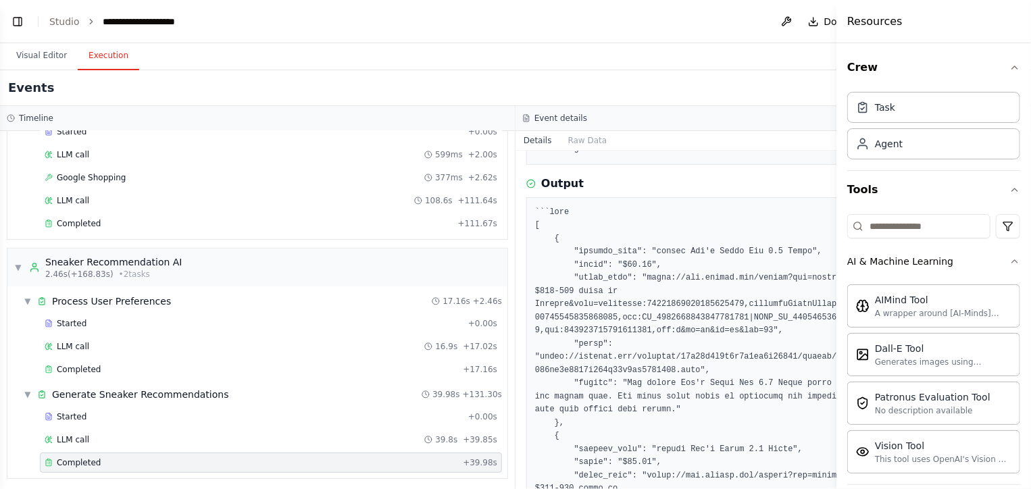
scroll to position [146, 0]
click at [73, 16] on link "Studio" at bounding box center [64, 21] width 30 height 11
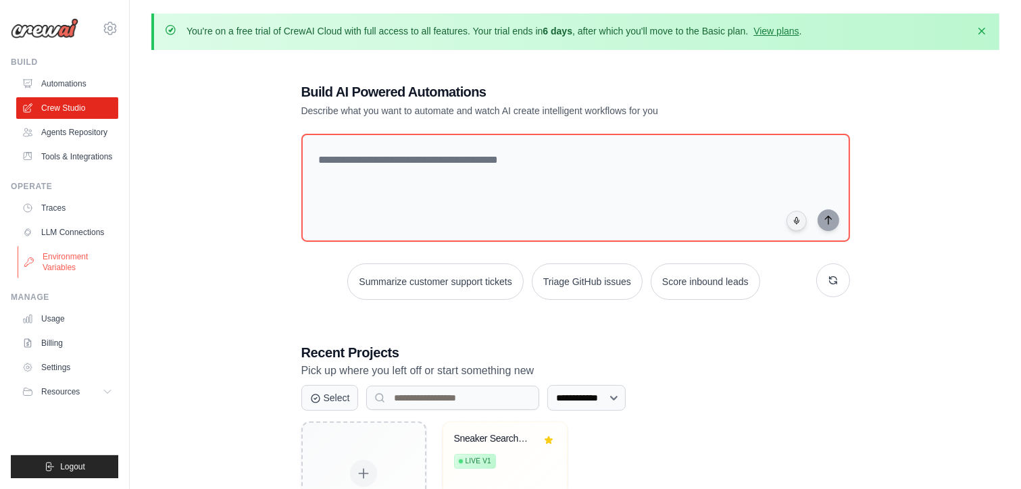
click at [97, 259] on link "Environment Variables" at bounding box center [69, 262] width 102 height 32
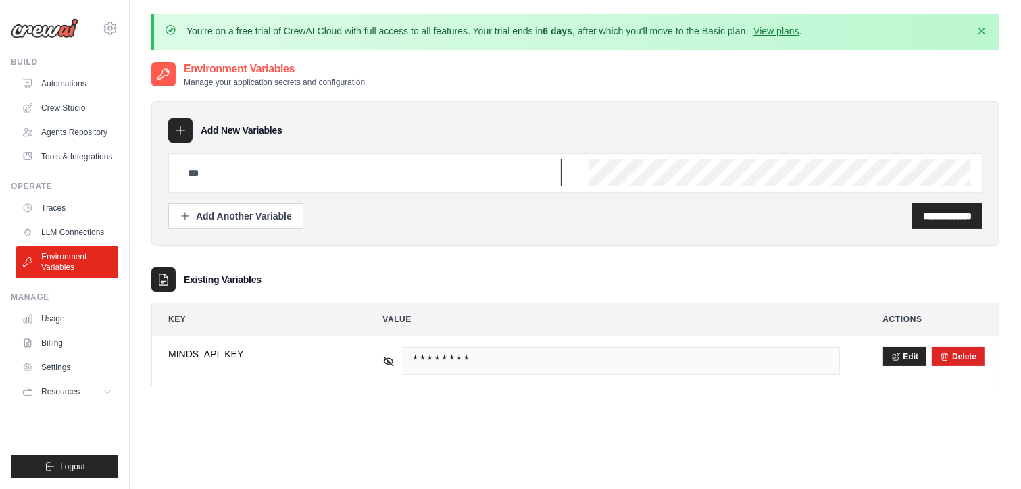
click at [326, 175] on input "text" at bounding box center [371, 172] width 382 height 27
type input "**********"
click at [943, 216] on input "**********" at bounding box center [947, 216] width 49 height 14
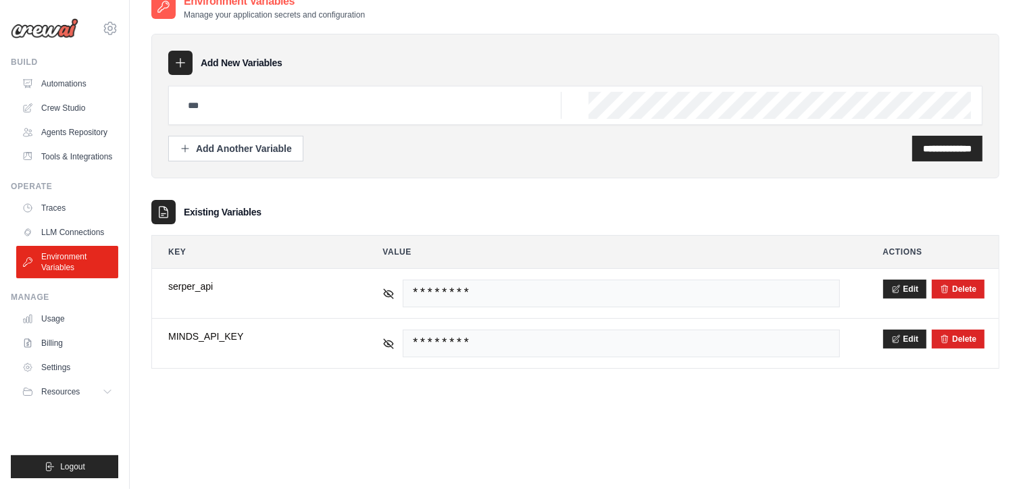
scroll to position [120, 0]
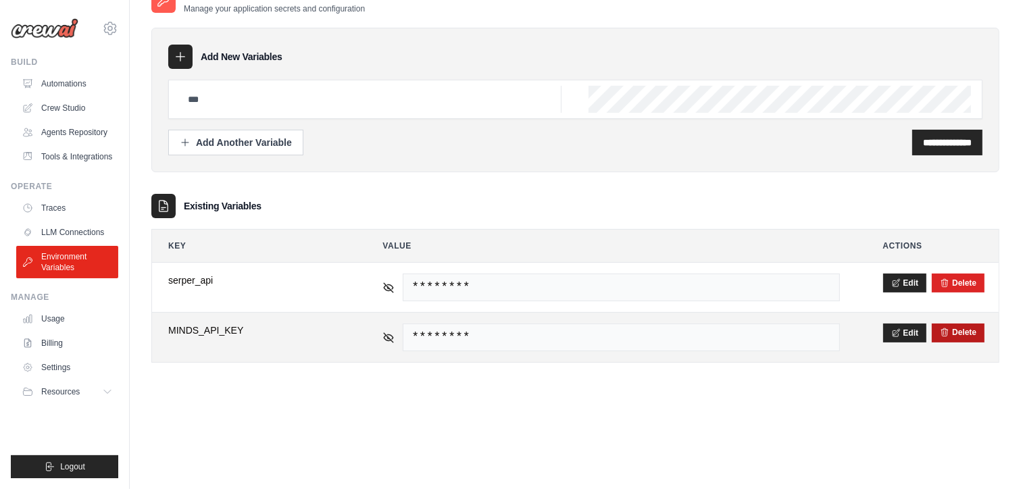
click at [948, 332] on icon "submit" at bounding box center [944, 332] width 9 height 9
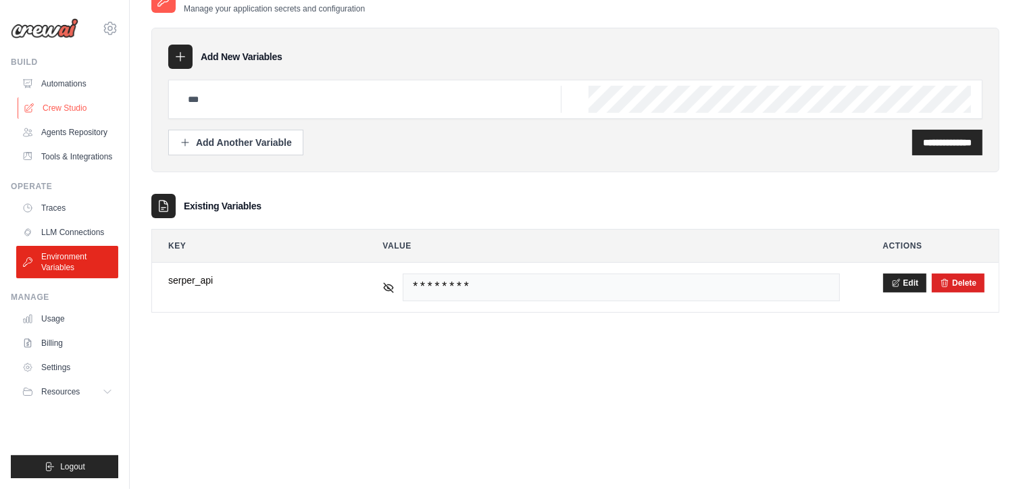
click at [66, 109] on link "Crew Studio" at bounding box center [69, 108] width 102 height 22
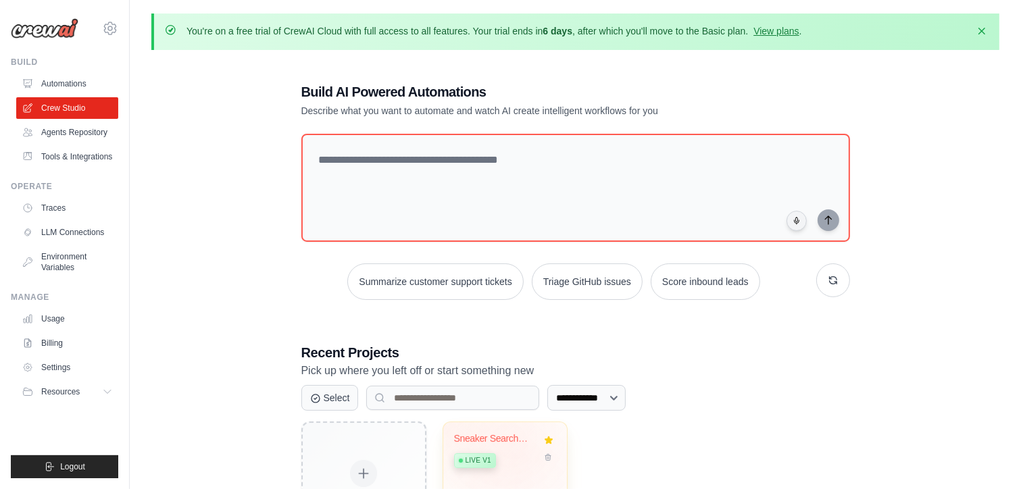
click at [519, 451] on div "Live v1" at bounding box center [495, 460] width 82 height 18
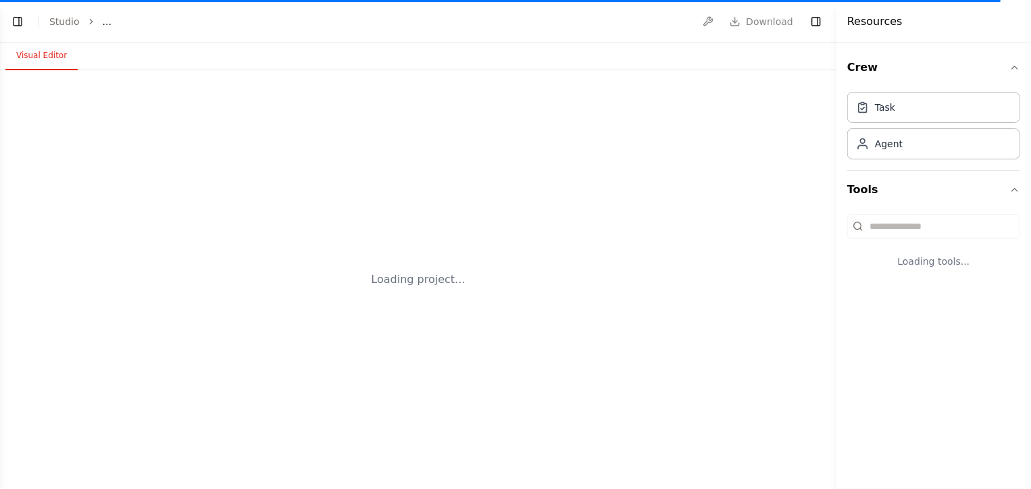
click at [190, 140] on div "Loading project..." at bounding box center [418, 279] width 837 height 419
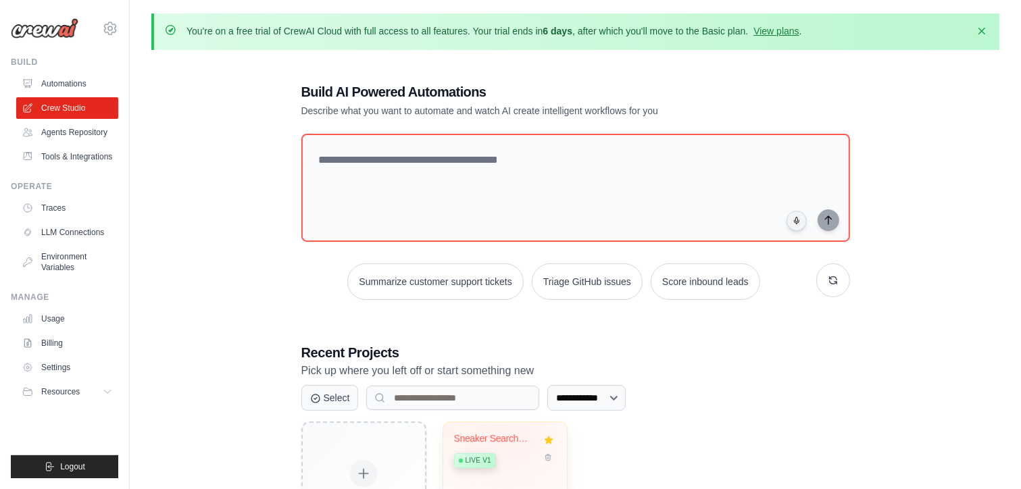
click at [524, 438] on div "Sneaker Search Engine" at bounding box center [495, 439] width 82 height 12
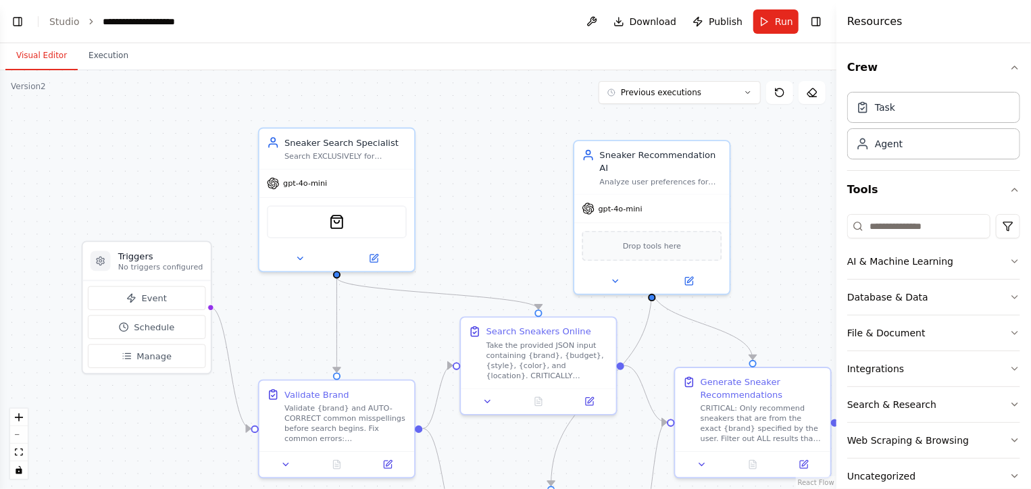
scroll to position [7071, 0]
click at [15, 19] on button "Toggle Left Sidebar" at bounding box center [17, 21] width 19 height 19
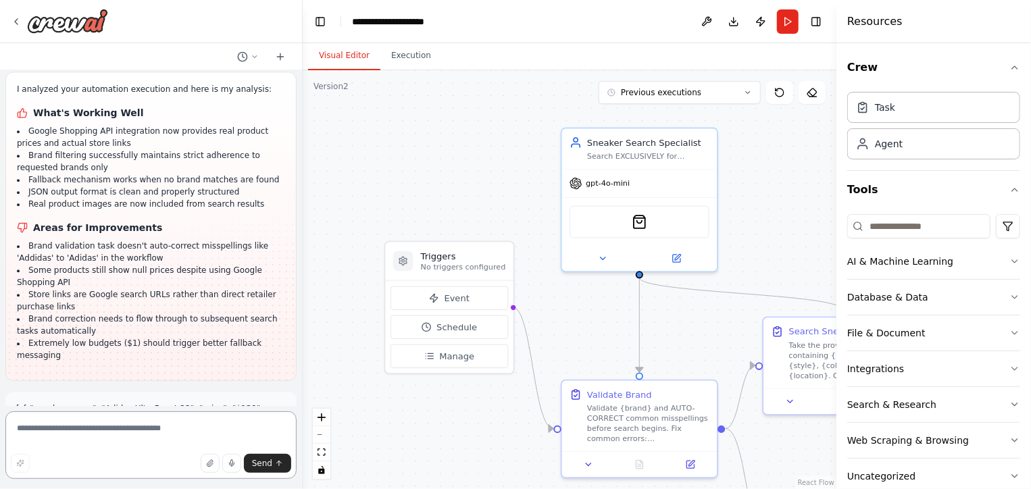
click at [95, 445] on textarea at bounding box center [150, 446] width 291 height 68
click at [81, 439] on textarea "**********" at bounding box center [150, 446] width 291 height 68
click at [862, 453] on button "Web Scraping & Browsing" at bounding box center [933, 440] width 173 height 35
click at [70, 438] on textarea "**********" at bounding box center [150, 446] width 291 height 68
click at [143, 451] on textarea "**********" at bounding box center [150, 446] width 291 height 68
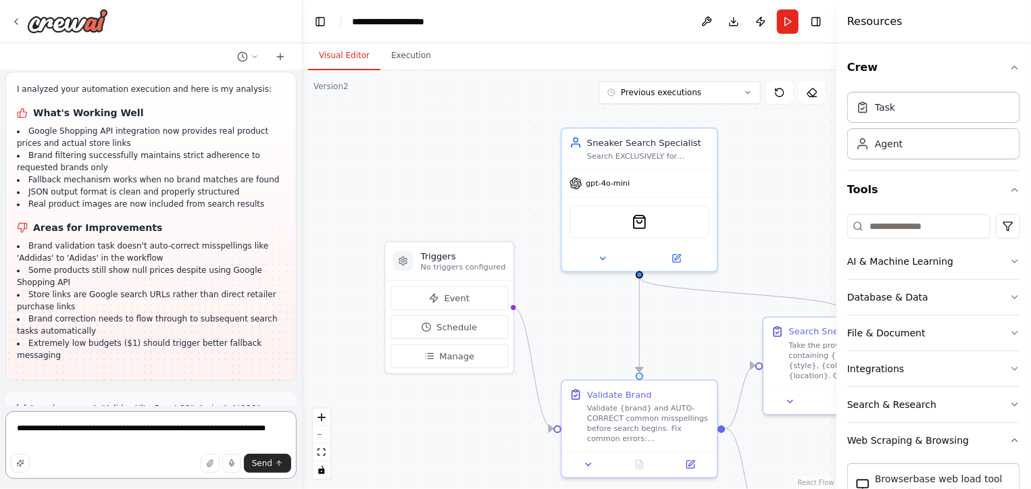
click at [86, 428] on textarea "**********" at bounding box center [150, 446] width 291 height 68
click at [89, 429] on textarea "**********" at bounding box center [150, 446] width 291 height 68
type textarea "**********"
click at [272, 467] on span "Send" at bounding box center [262, 463] width 20 height 11
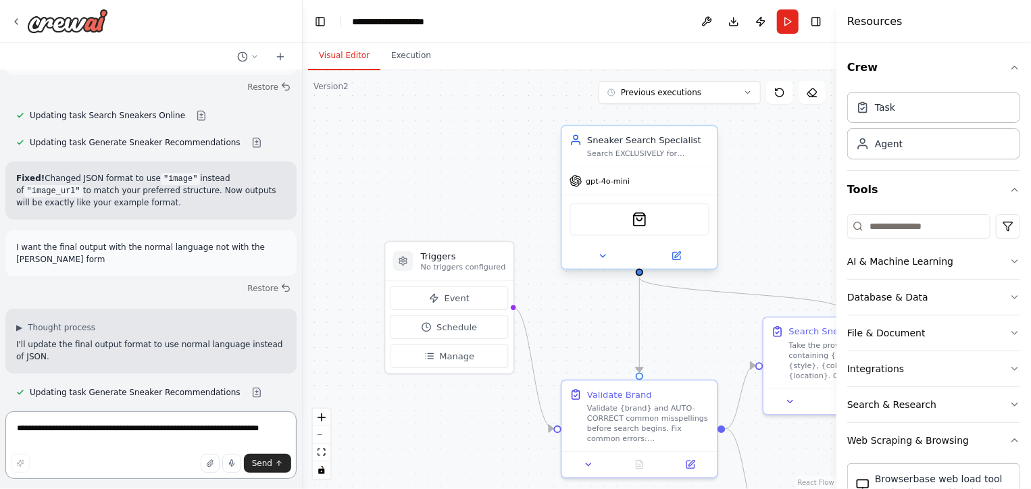
scroll to position [7470, 0]
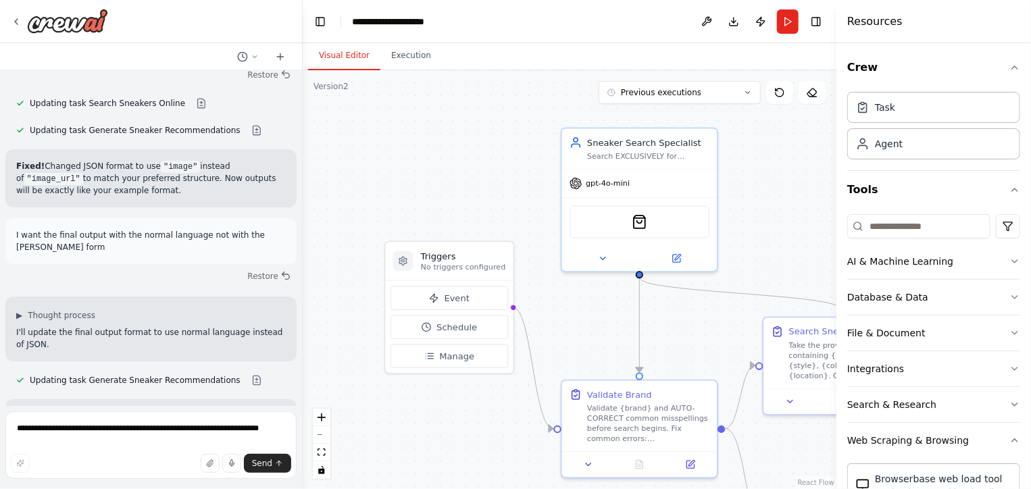
click at [501, 156] on div ".deletable-edge-delete-btn { width: 20px; height: 20px; border: 0px solid #ffff…" at bounding box center [570, 279] width 534 height 419
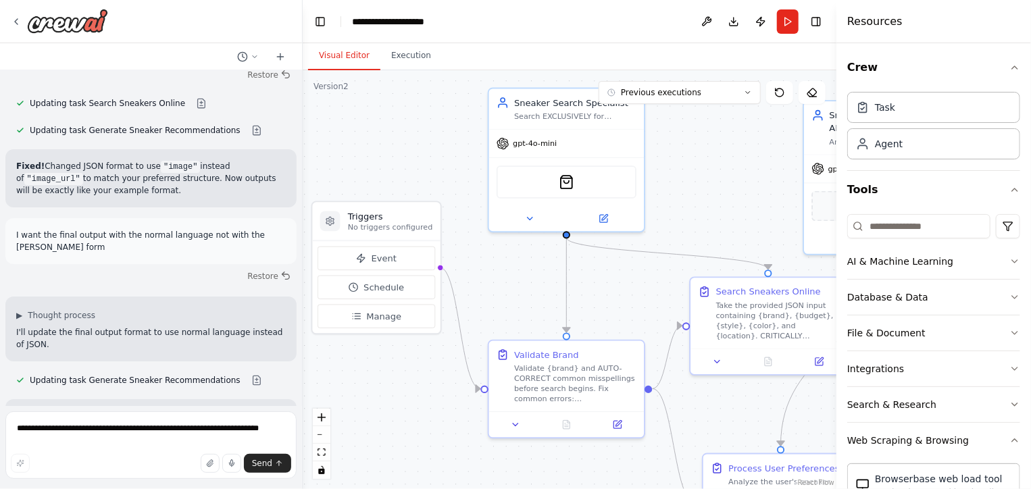
drag, startPoint x: 435, startPoint y: 159, endPoint x: 374, endPoint y: 111, distance: 77.6
click at [374, 111] on div ".deletable-edge-delete-btn { width: 20px; height: 20px; border: 0px solid #ffff…" at bounding box center [570, 279] width 534 height 419
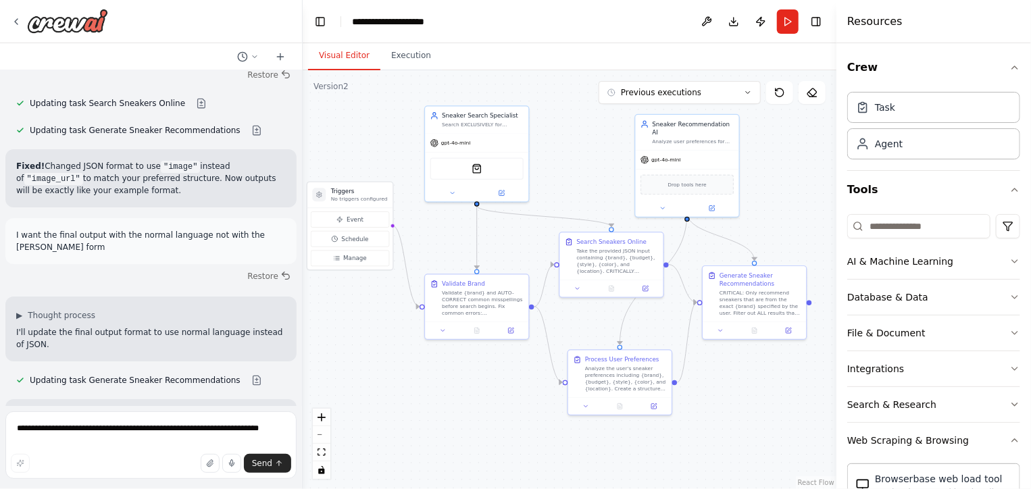
drag, startPoint x: 624, startPoint y: 124, endPoint x: 593, endPoint y: 146, distance: 38.4
click at [593, 146] on div ".deletable-edge-delete-btn { width: 20px; height: 20px; border: 0px solid #ffff…" at bounding box center [570, 279] width 534 height 419
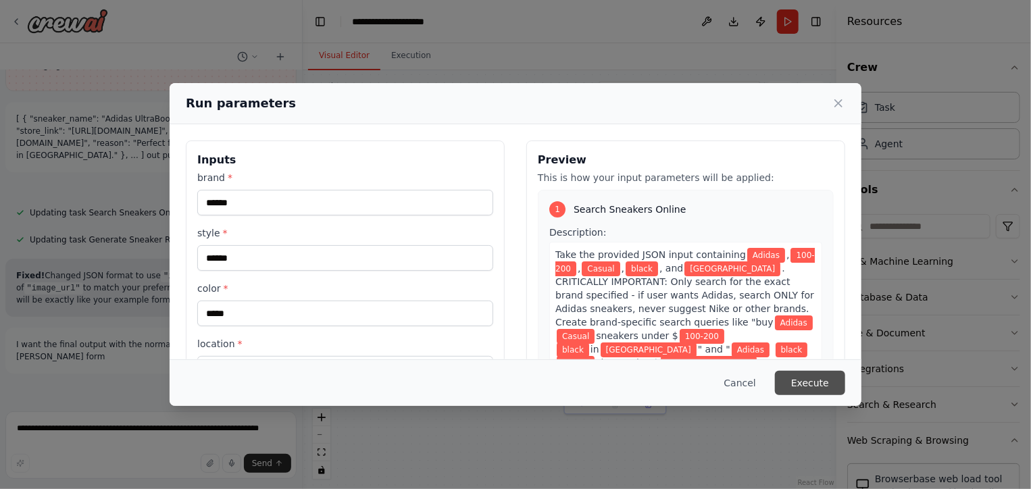
click at [820, 385] on button "Execute" at bounding box center [810, 383] width 70 height 24
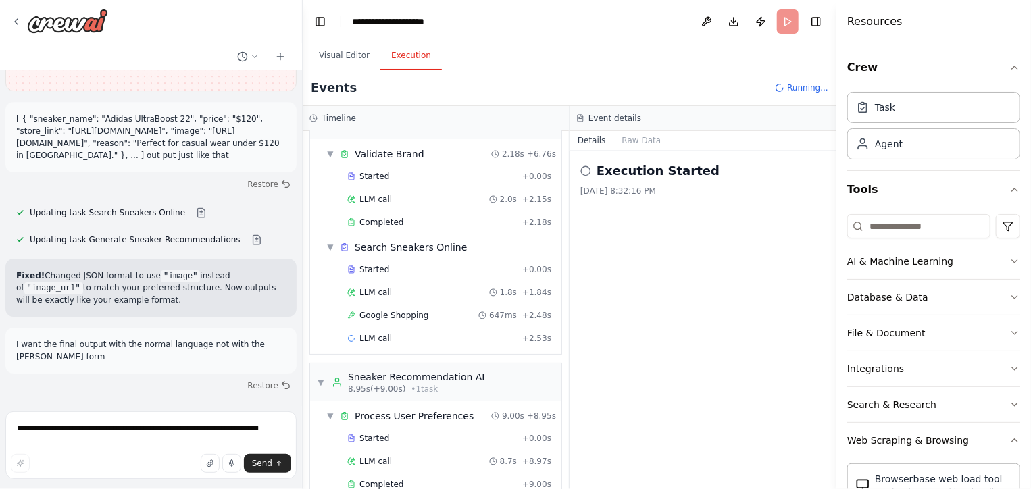
scroll to position [59, 0]
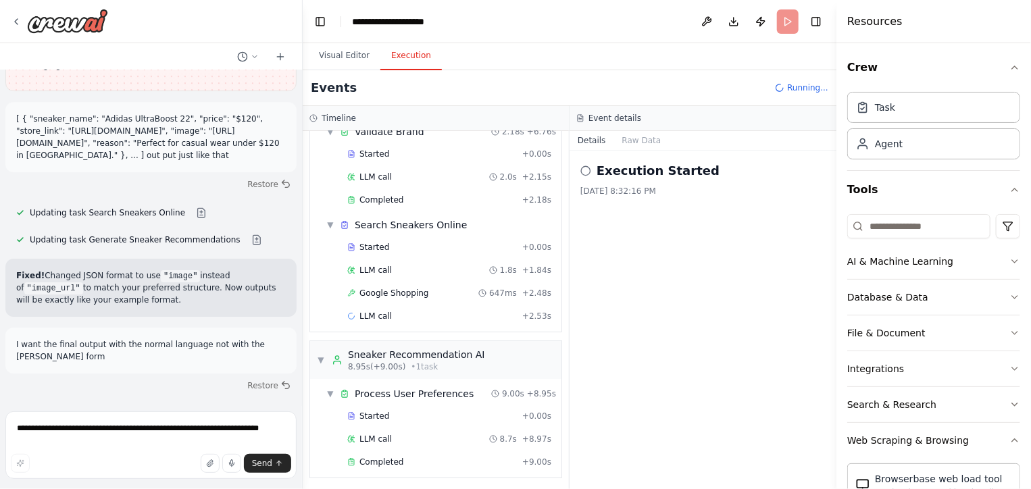
click at [665, 330] on div "Execution Started [DATE] 8:32:16 PM" at bounding box center [703, 320] width 267 height 339
click at [393, 457] on span "Completed" at bounding box center [382, 462] width 44 height 11
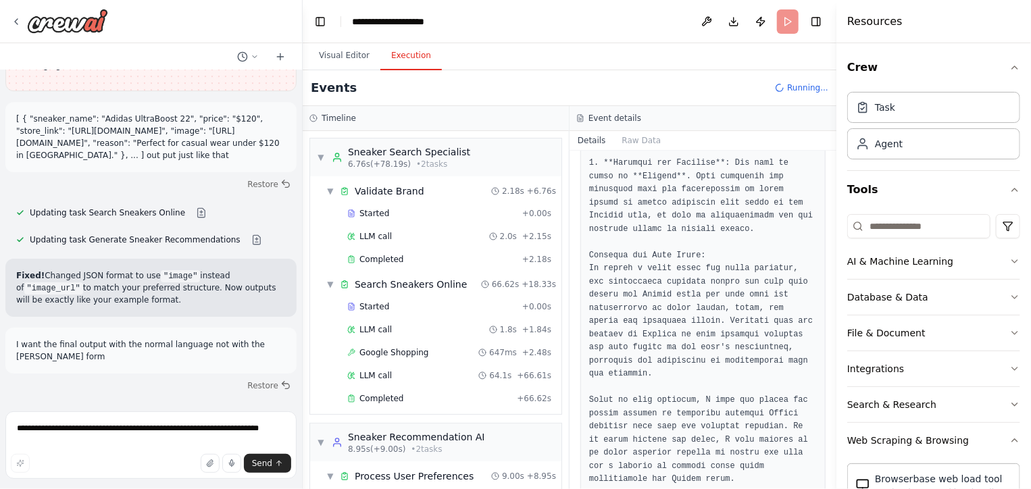
scroll to position [152, 0]
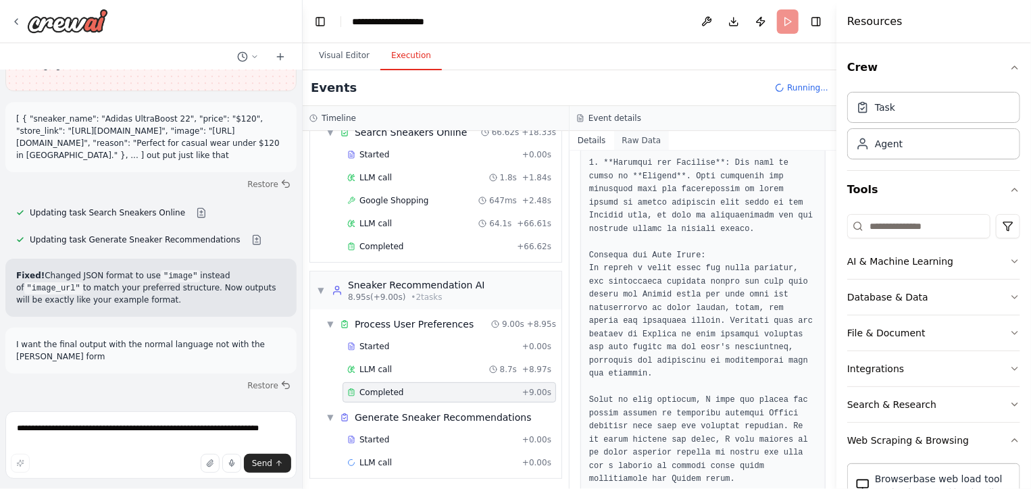
click at [638, 145] on button "Raw Data" at bounding box center [641, 140] width 55 height 19
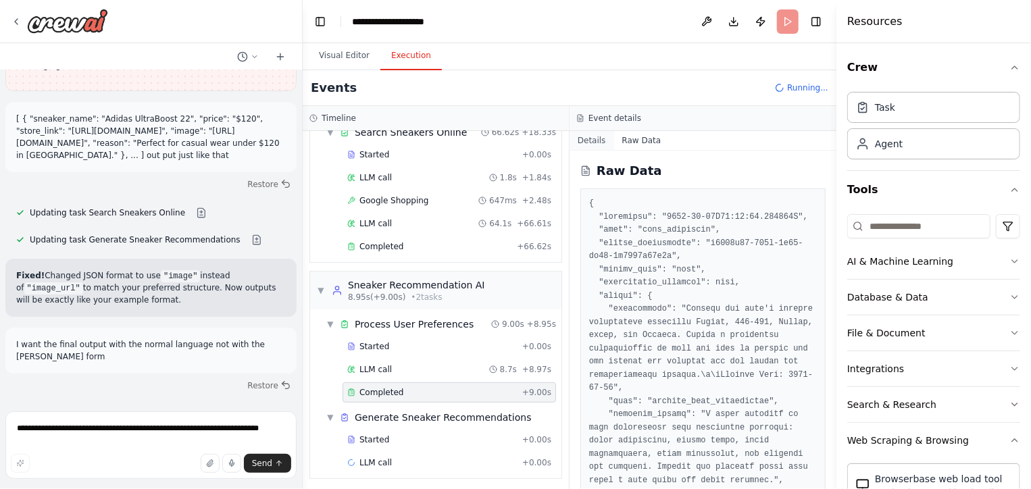
click at [584, 140] on button "Details" at bounding box center [592, 140] width 45 height 19
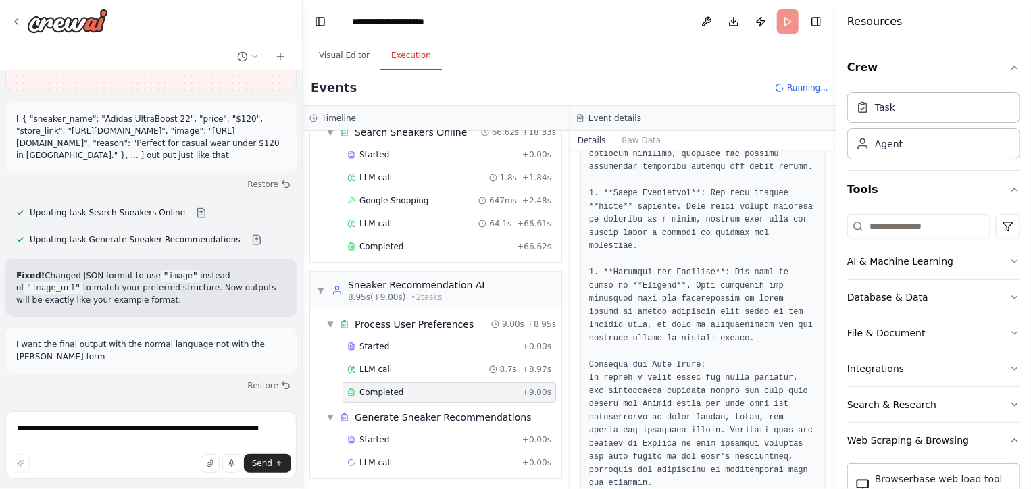
scroll to position [550, 0]
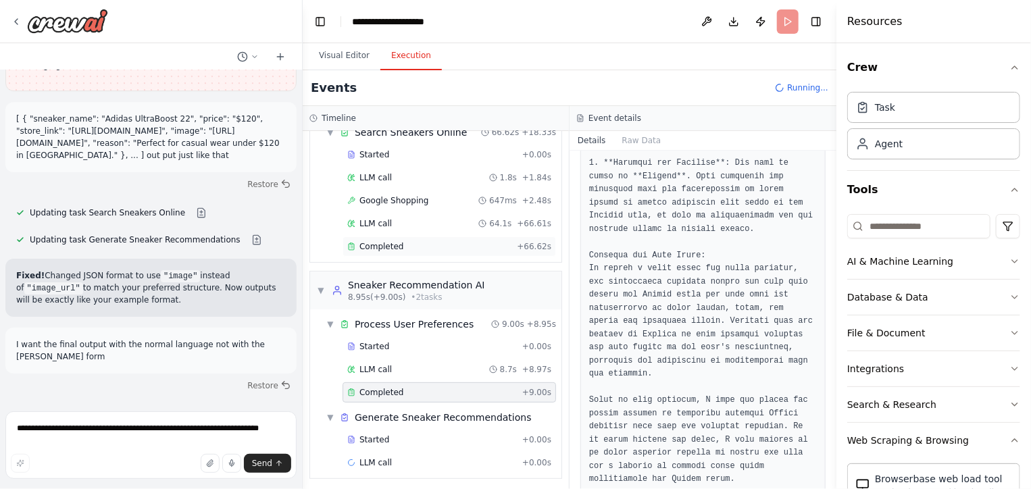
click at [428, 253] on div "Completed + 66.62s" at bounding box center [450, 247] width 214 height 20
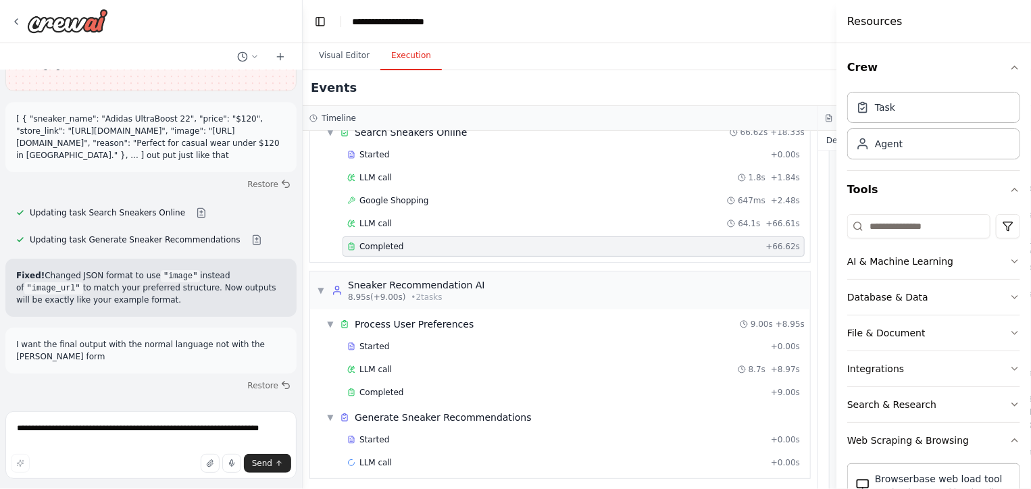
click at [428, 253] on div "Completed + 66.62s" at bounding box center [574, 247] width 462 height 20
click at [322, 24] on button "Toggle Left Sidebar" at bounding box center [320, 21] width 19 height 19
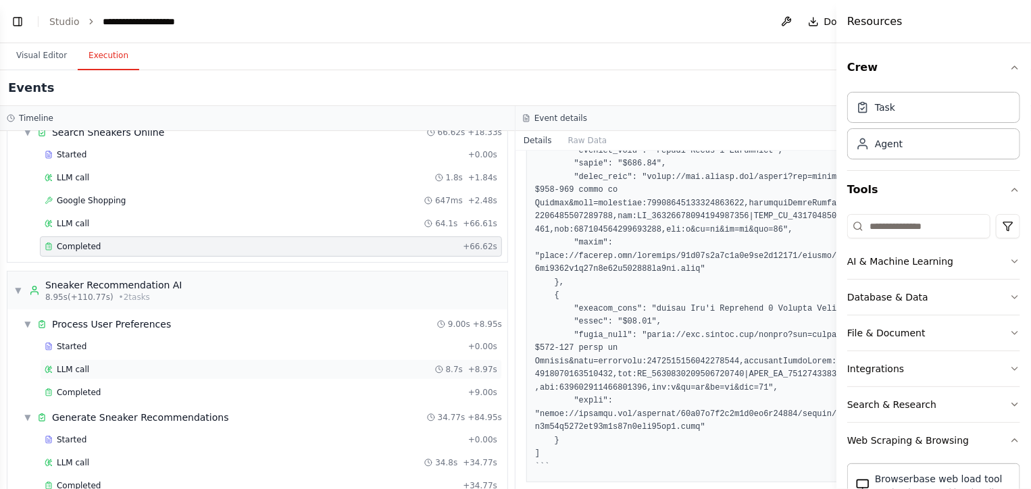
scroll to position [175, 0]
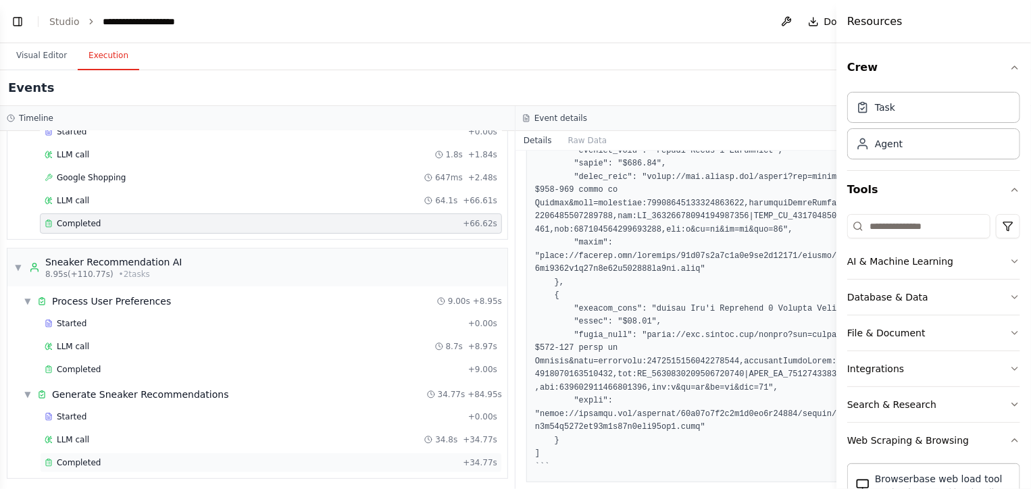
click at [186, 457] on div "Completed" at bounding box center [251, 462] width 413 height 11
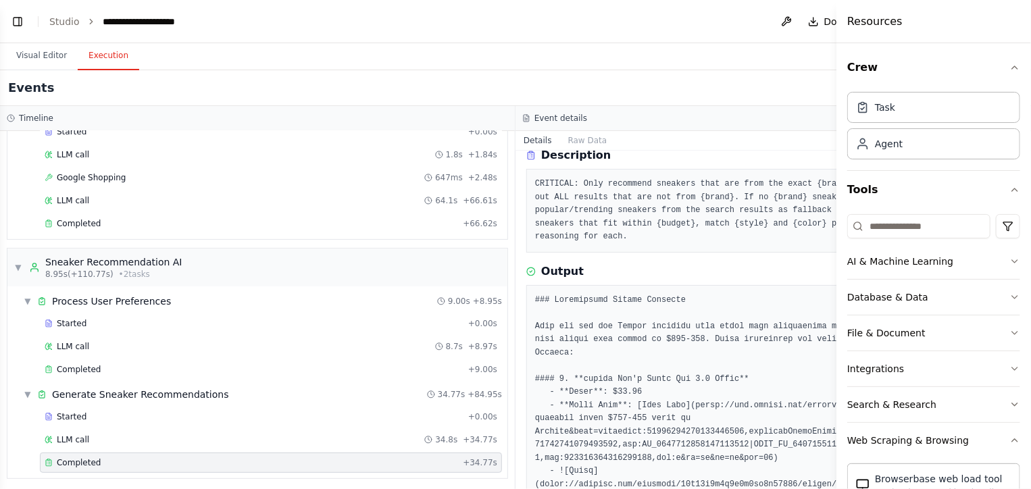
scroll to position [0, 0]
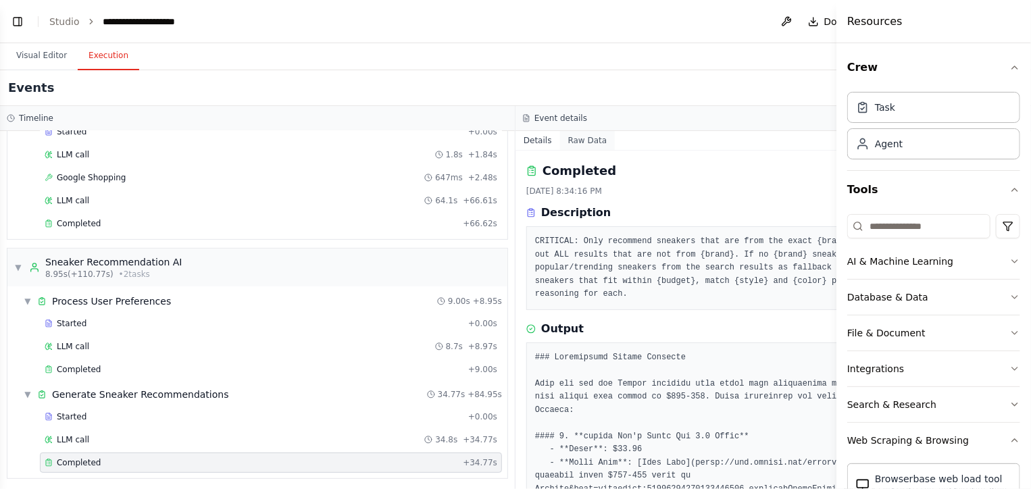
click at [588, 138] on button "Raw Data" at bounding box center [587, 140] width 55 height 19
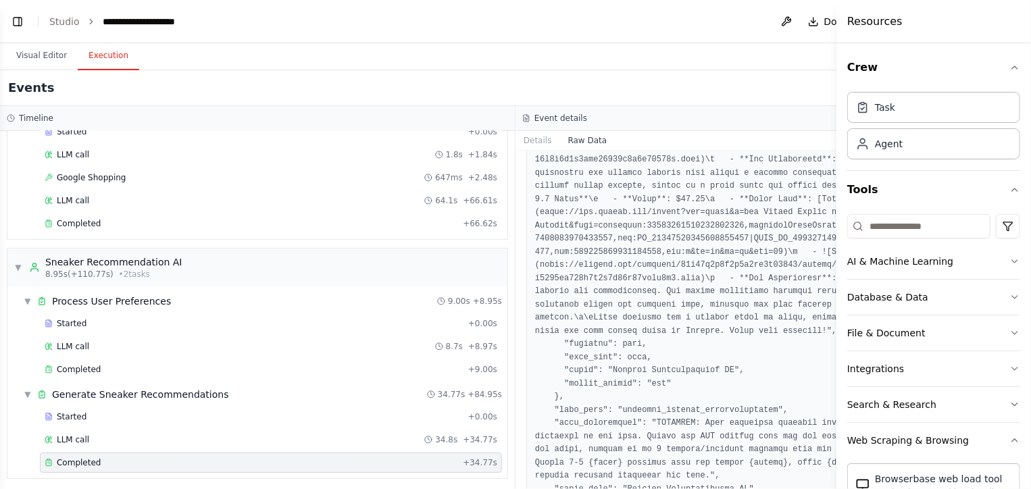
scroll to position [1980, 0]
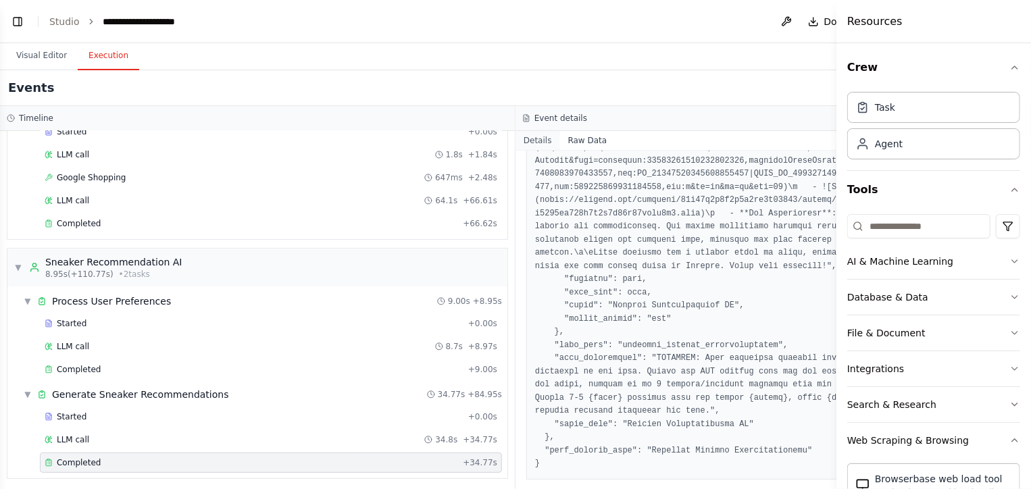
click at [541, 146] on button "Details" at bounding box center [538, 140] width 45 height 19
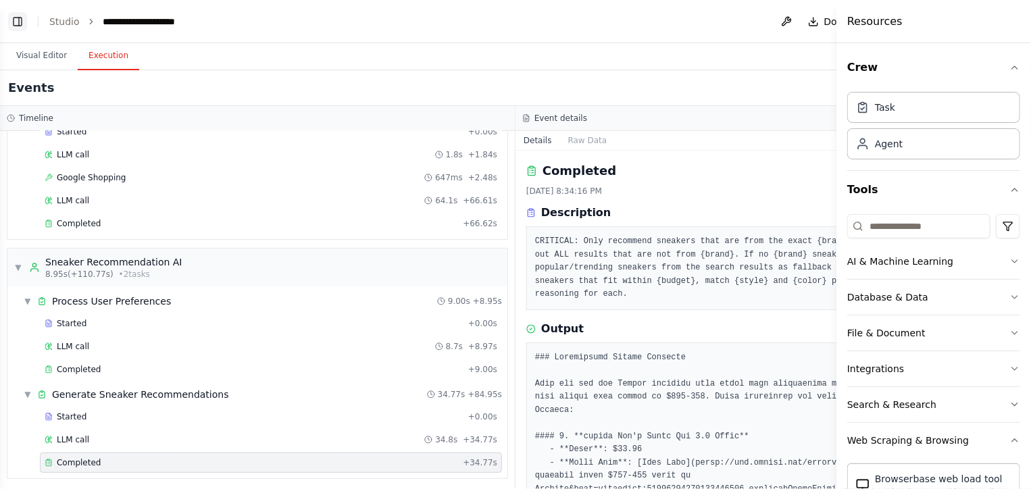
click at [18, 23] on button "Toggle Left Sidebar" at bounding box center [17, 21] width 19 height 19
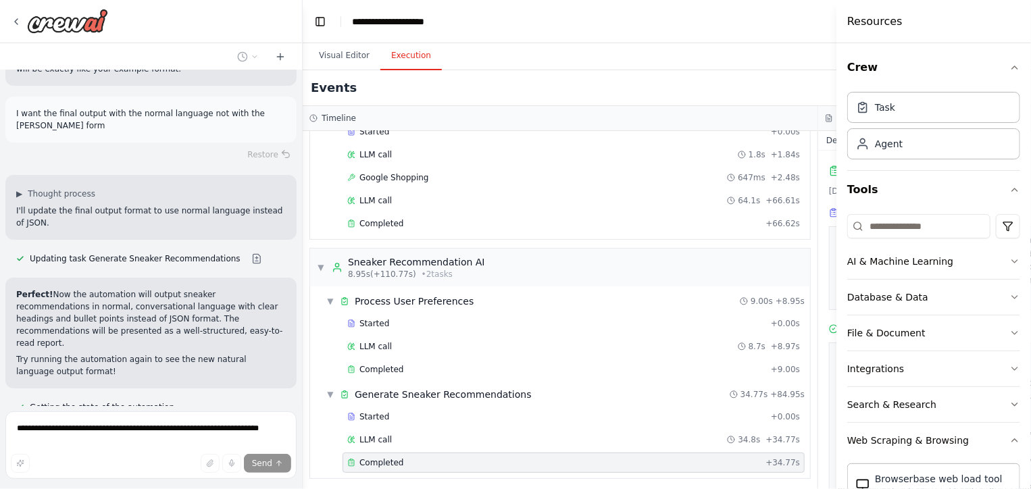
scroll to position [7701, 0]
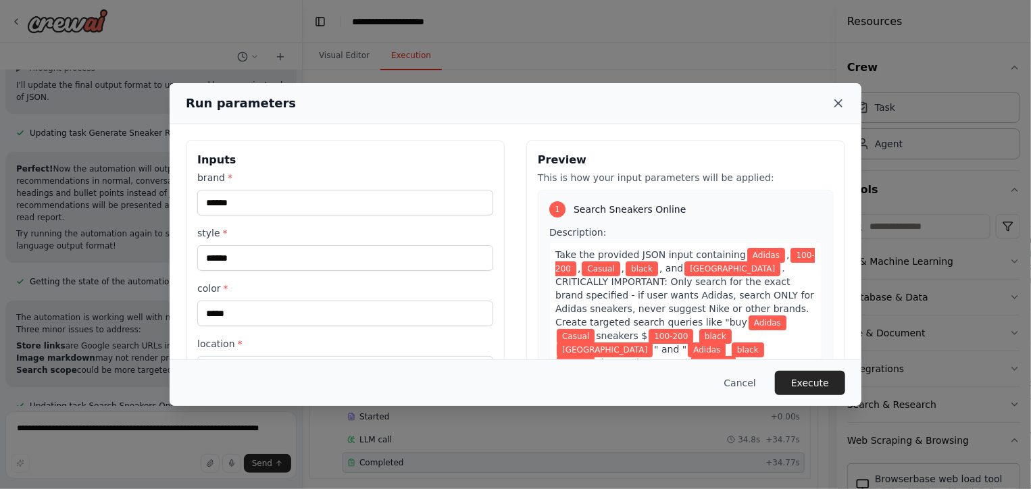
scroll to position [7738, 0]
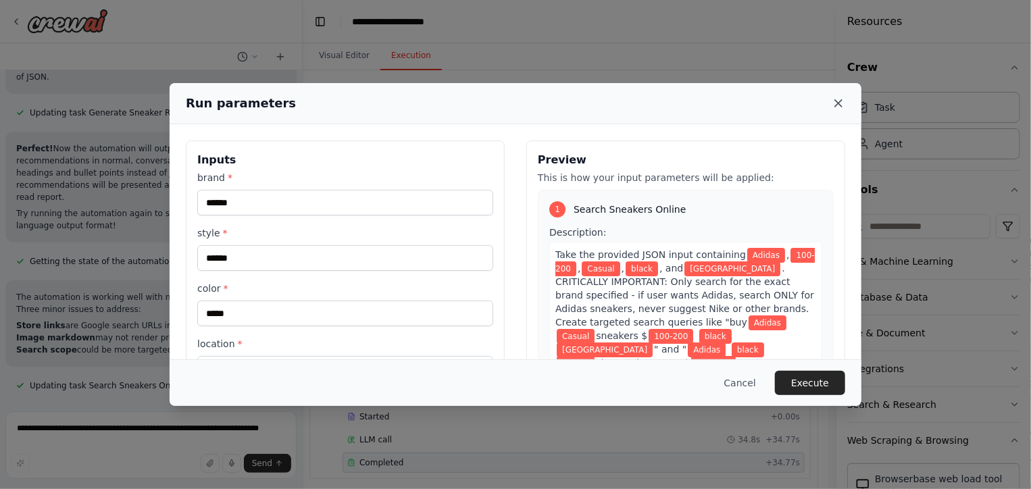
click at [844, 105] on icon at bounding box center [839, 104] width 14 height 14
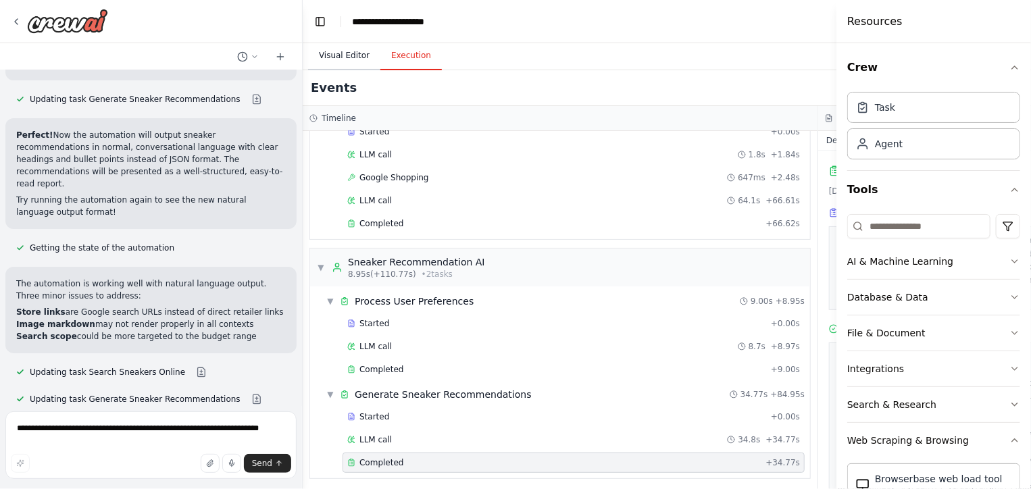
scroll to position [7762, 0]
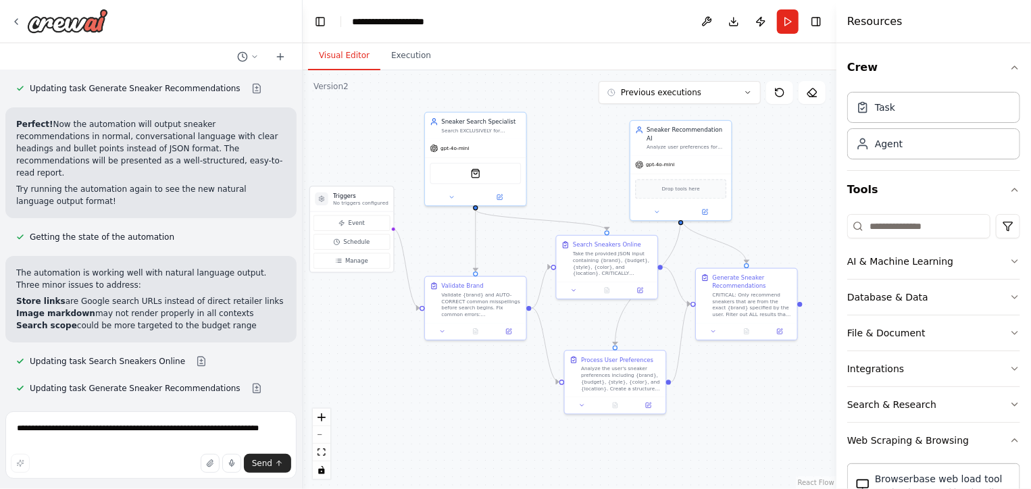
click at [346, 59] on button "Visual Editor" at bounding box center [344, 56] width 72 height 28
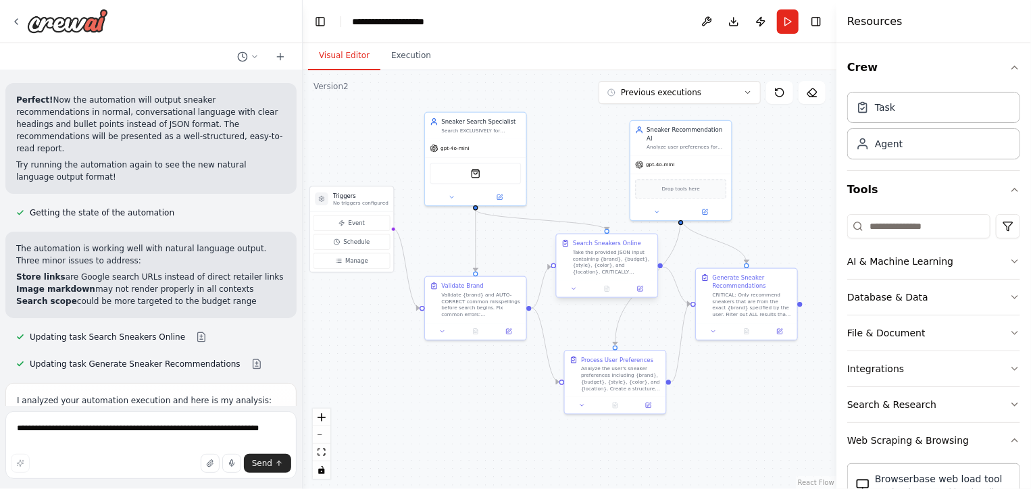
scroll to position [7799, 0]
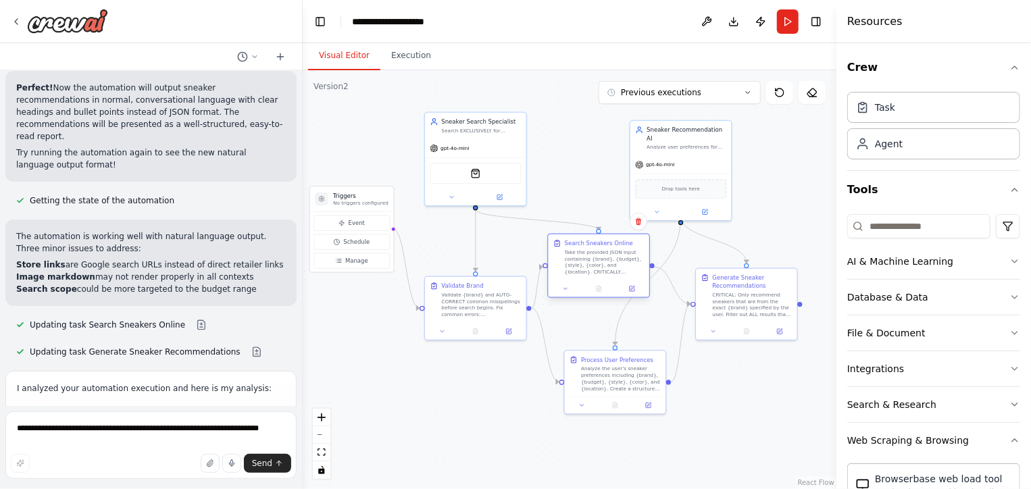
drag, startPoint x: 578, startPoint y: 271, endPoint x: 569, endPoint y: 271, distance: 9.5
click at [569, 271] on div "Take the provided JSON input containing {brand}, {budget}, {style}, {color}, an…" at bounding box center [605, 262] width 80 height 26
drag, startPoint x: 479, startPoint y: 295, endPoint x: 473, endPoint y: 290, distance: 8.1
click at [473, 290] on div "Validate {brand} and AUTO-CORRECT common misspellings before search begins. Fix…" at bounding box center [473, 295] width 80 height 26
click at [779, 332] on icon at bounding box center [779, 330] width 5 height 5
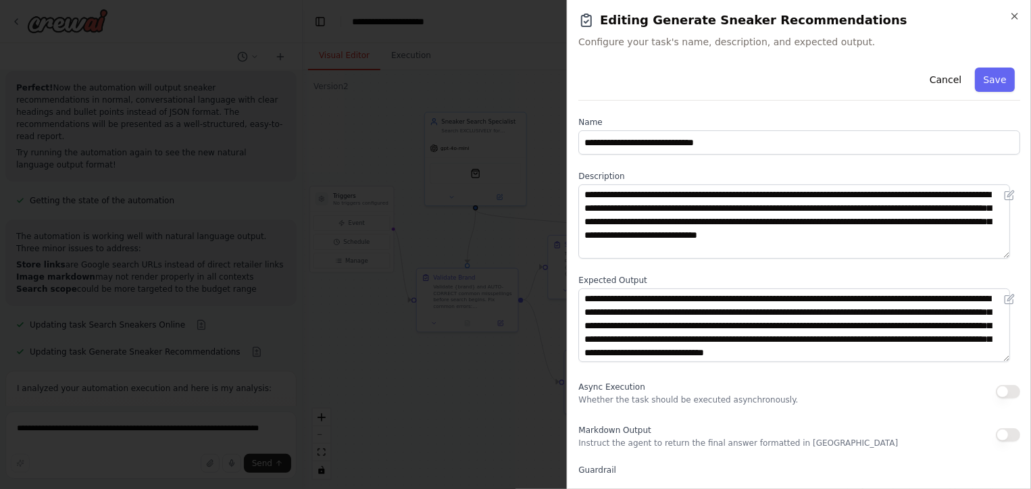
scroll to position [0, 0]
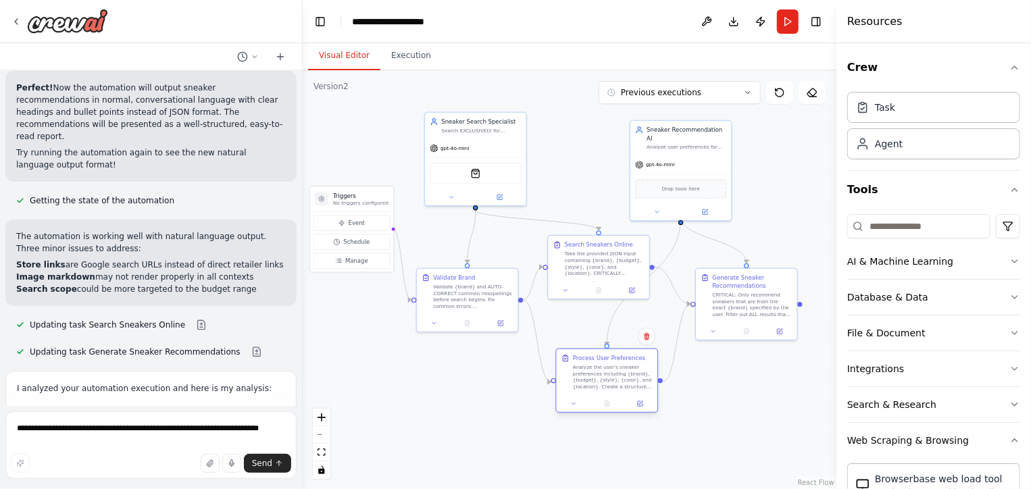
drag, startPoint x: 622, startPoint y: 364, endPoint x: 610, endPoint y: 362, distance: 12.5
click at [610, 362] on div "Process User Preferences Analyze the user's sneaker preferences including {bran…" at bounding box center [613, 372] width 80 height 36
click at [639, 401] on icon at bounding box center [640, 404] width 7 height 7
click at [785, 24] on button "Run" at bounding box center [788, 21] width 22 height 24
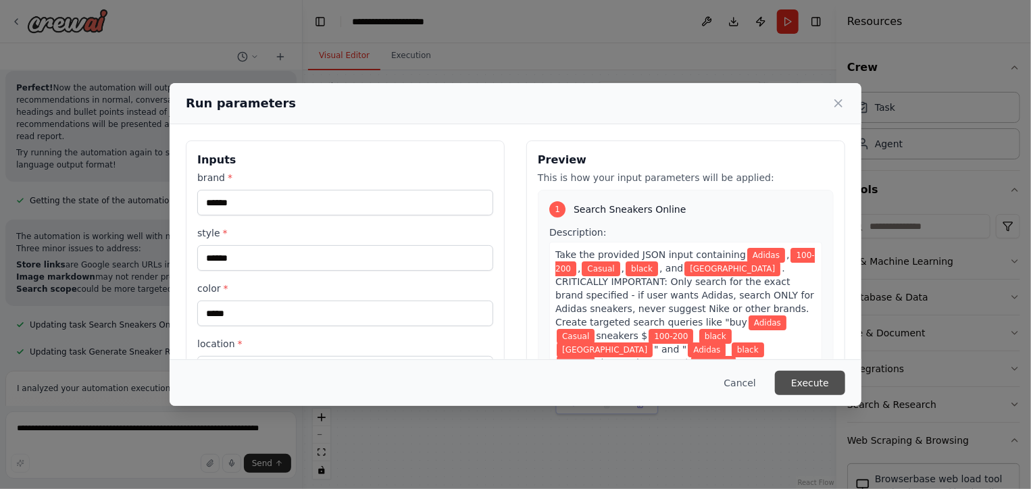
click at [818, 389] on button "Execute" at bounding box center [810, 383] width 70 height 24
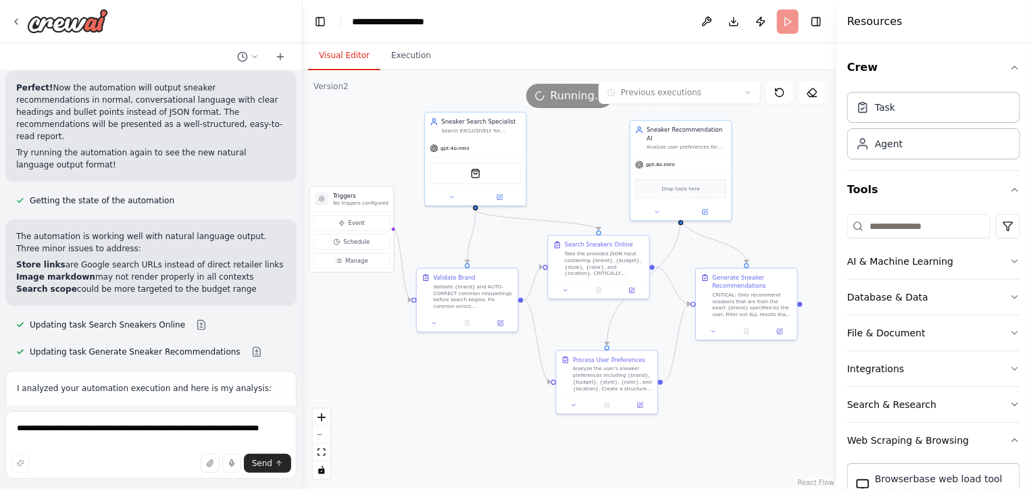
click at [341, 57] on button "Visual Editor" at bounding box center [344, 56] width 72 height 28
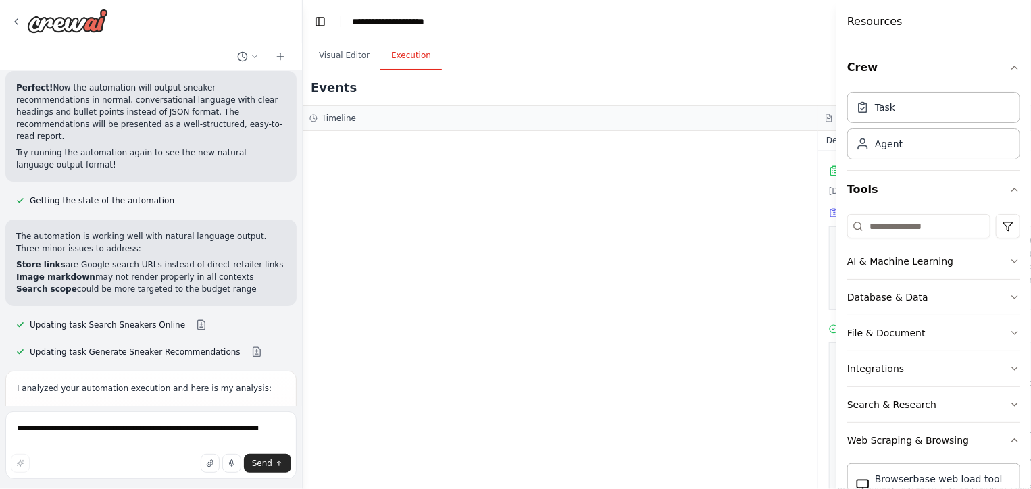
click at [393, 55] on button "Execution" at bounding box center [410, 56] width 61 height 28
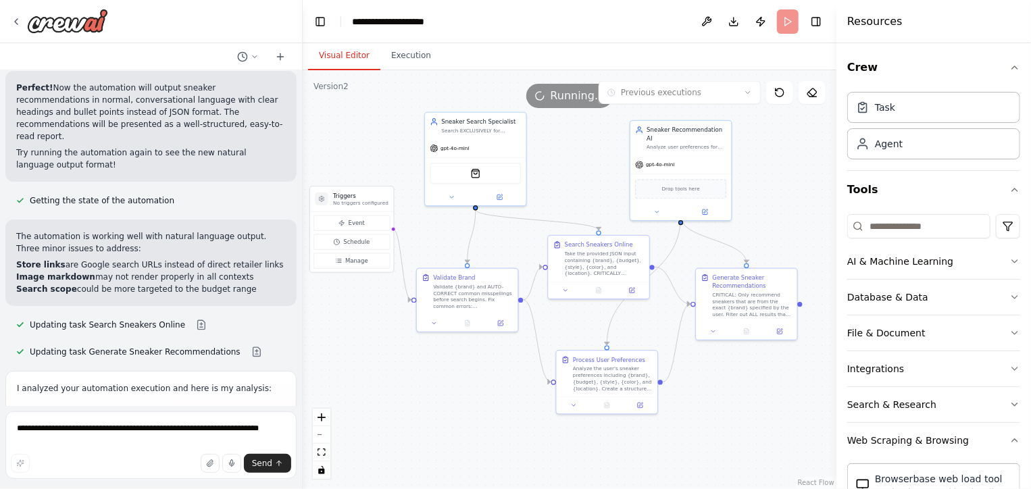
click at [345, 49] on button "Visual Editor" at bounding box center [344, 56] width 72 height 28
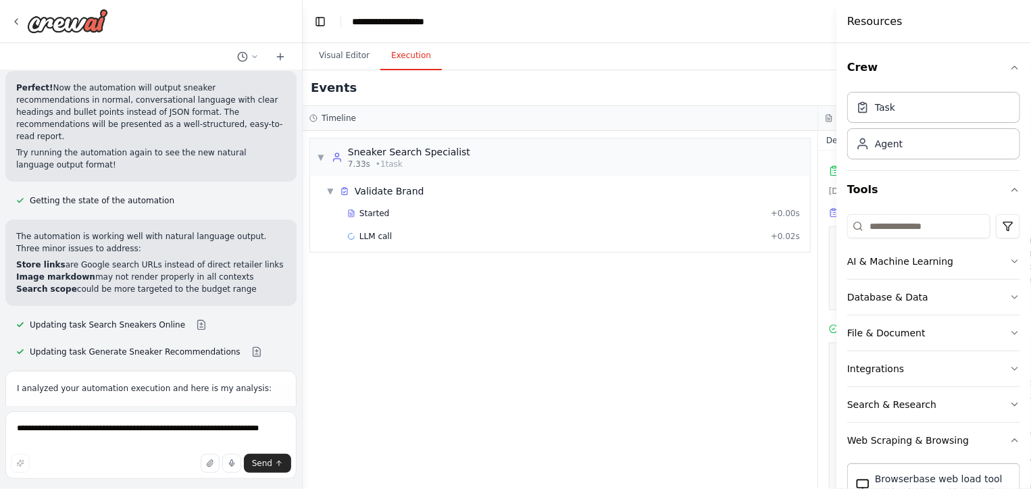
click at [403, 53] on button "Execution" at bounding box center [410, 56] width 61 height 28
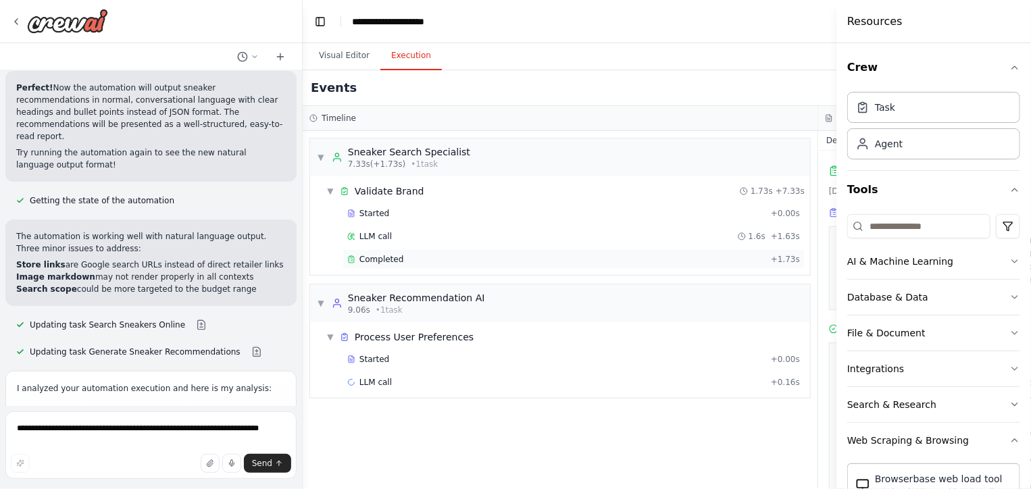
click at [416, 251] on div "Completed + 1.73s" at bounding box center [574, 259] width 462 height 20
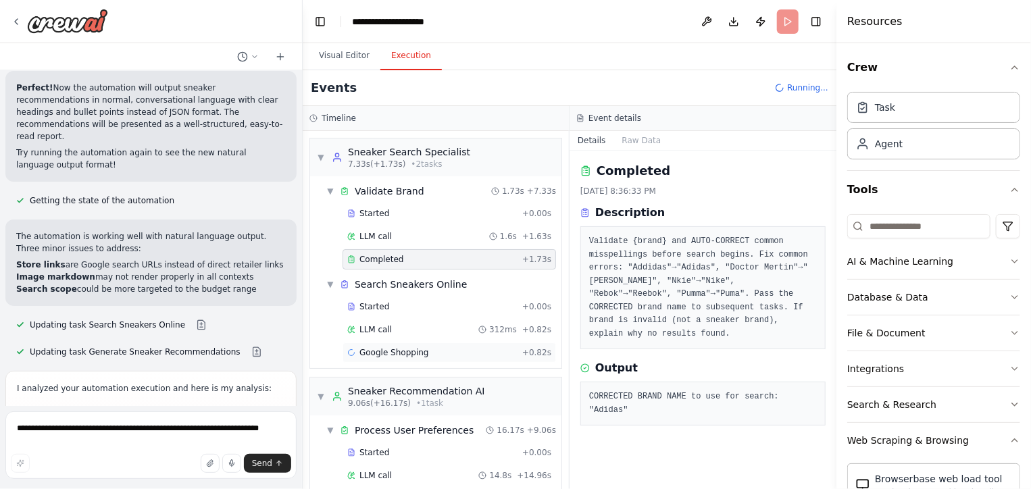
scroll to position [37, 0]
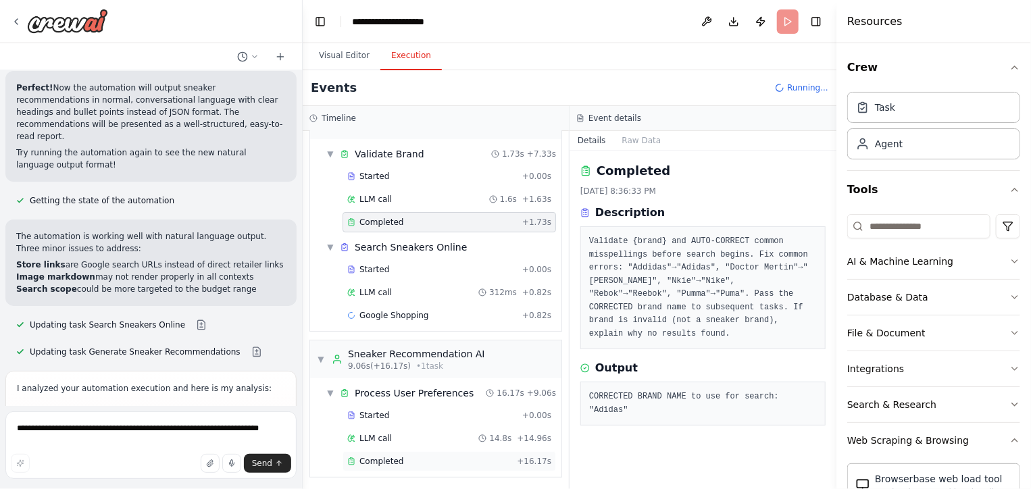
click at [371, 456] on span "Completed" at bounding box center [382, 461] width 44 height 11
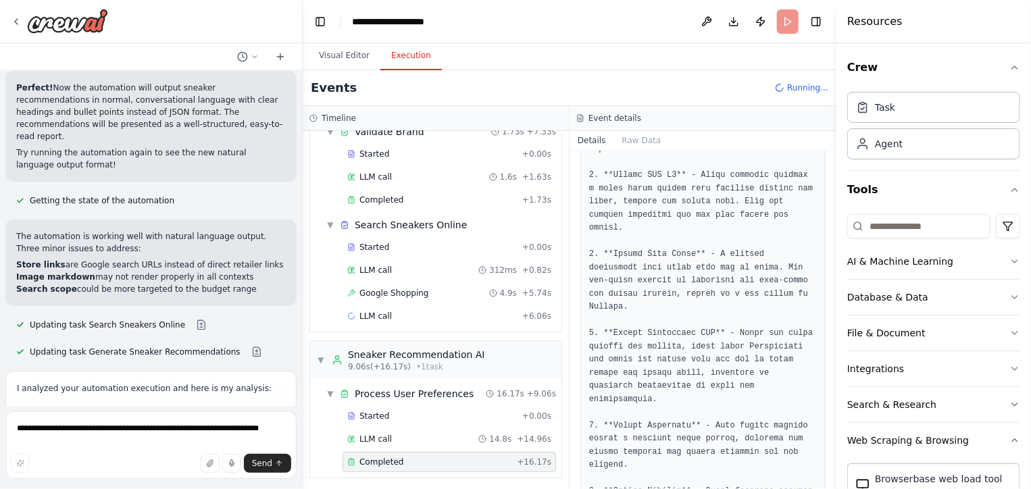
scroll to position [945, 0]
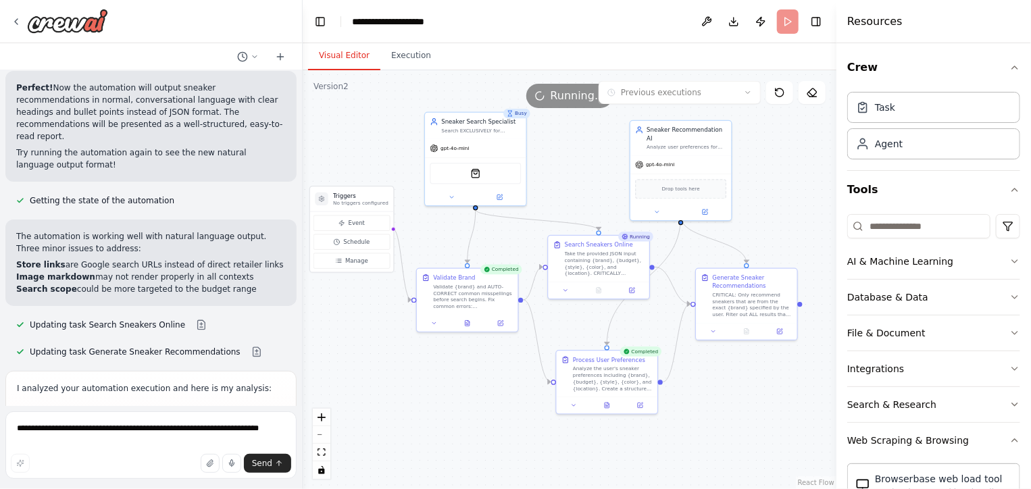
click at [337, 61] on button "Visual Editor" at bounding box center [344, 56] width 72 height 28
drag, startPoint x: 668, startPoint y: 157, endPoint x: 660, endPoint y: 149, distance: 10.5
click at [660, 152] on span "gpt-4o-mini" at bounding box center [652, 155] width 28 height 7
drag, startPoint x: 608, startPoint y: 253, endPoint x: 601, endPoint y: 251, distance: 7.9
click at [601, 251] on div "Take the provided JSON input containing {brand}, {budget}, {style}, {color}, an…" at bounding box center [597, 262] width 80 height 26
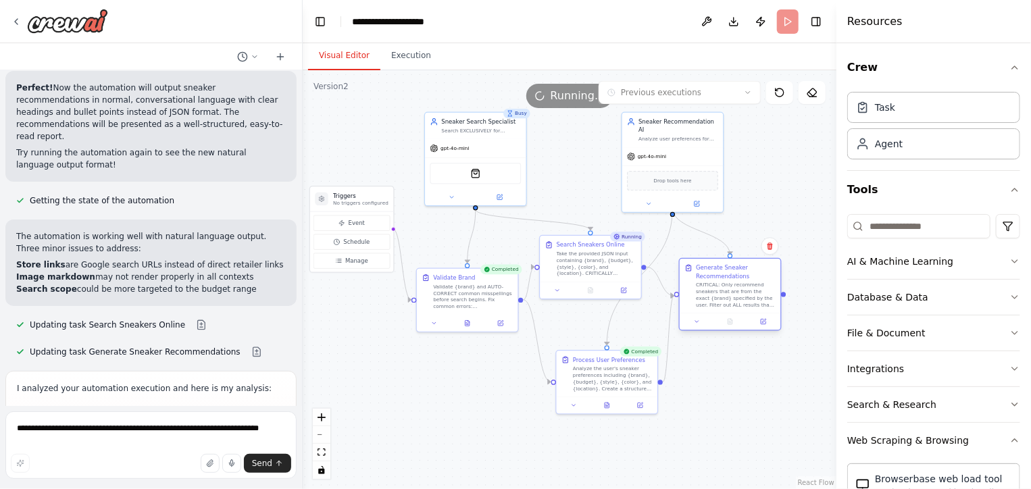
drag, startPoint x: 736, startPoint y: 308, endPoint x: 721, endPoint y: 301, distance: 16.6
click at [721, 301] on div "CRITICAL: Only recommend sneakers that are from the exact {brand} specified by …" at bounding box center [736, 295] width 80 height 26
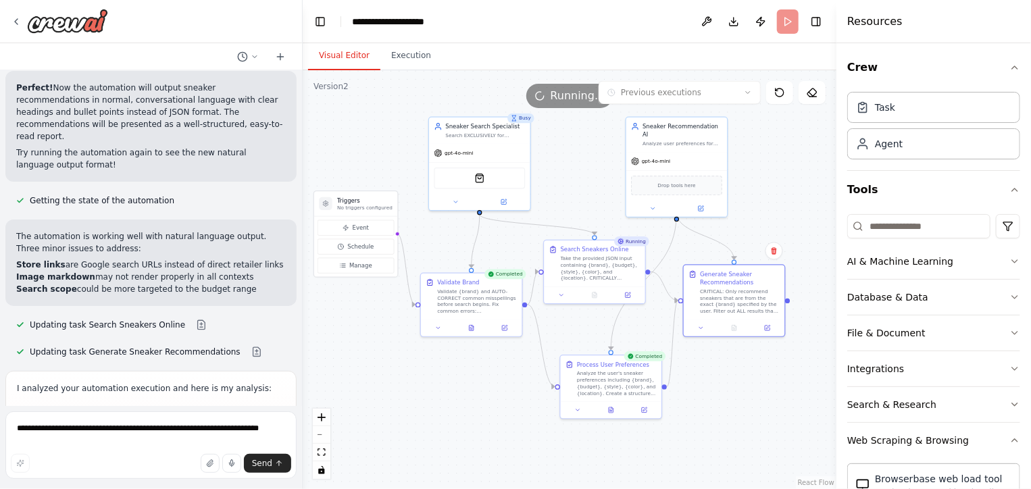
drag, startPoint x: 572, startPoint y: 177, endPoint x: 589, endPoint y: 180, distance: 17.9
click at [589, 180] on div ".deletable-edge-delete-btn { width: 20px; height: 20px; border: 0px solid #ffff…" at bounding box center [570, 279] width 534 height 419
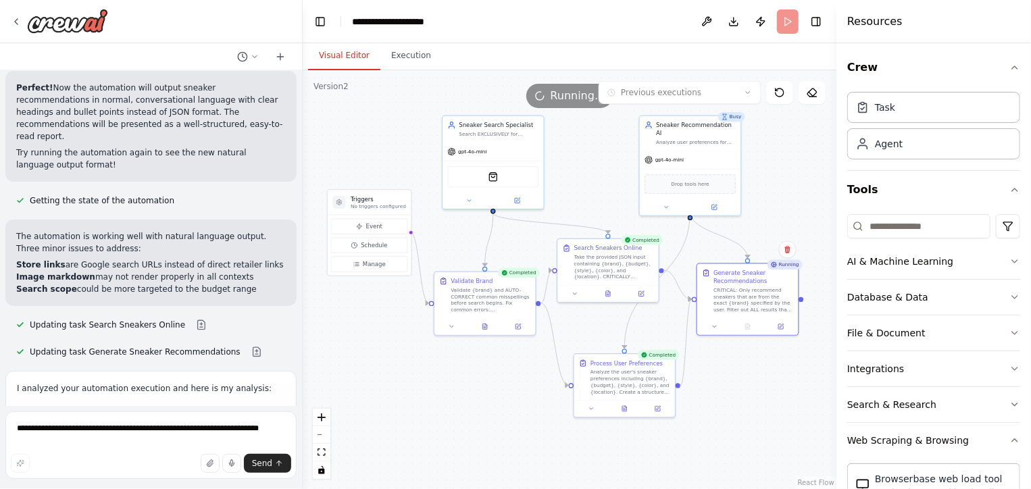
click at [85, 456] on div "Send" at bounding box center [151, 463] width 280 height 19
click at [103, 428] on textarea "**********" at bounding box center [150, 446] width 291 height 68
click at [400, 58] on button "Execution" at bounding box center [410, 56] width 61 height 28
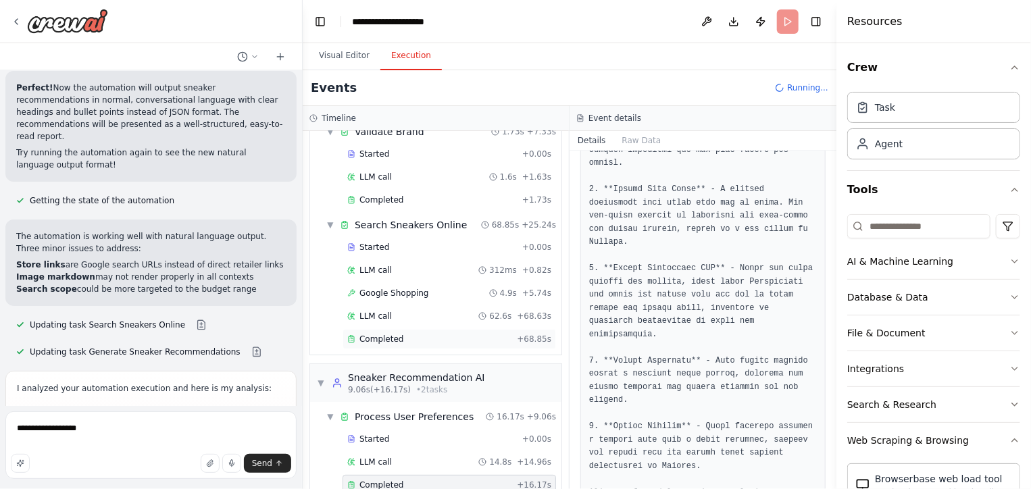
click at [400, 334] on div "Completed" at bounding box center [429, 339] width 164 height 11
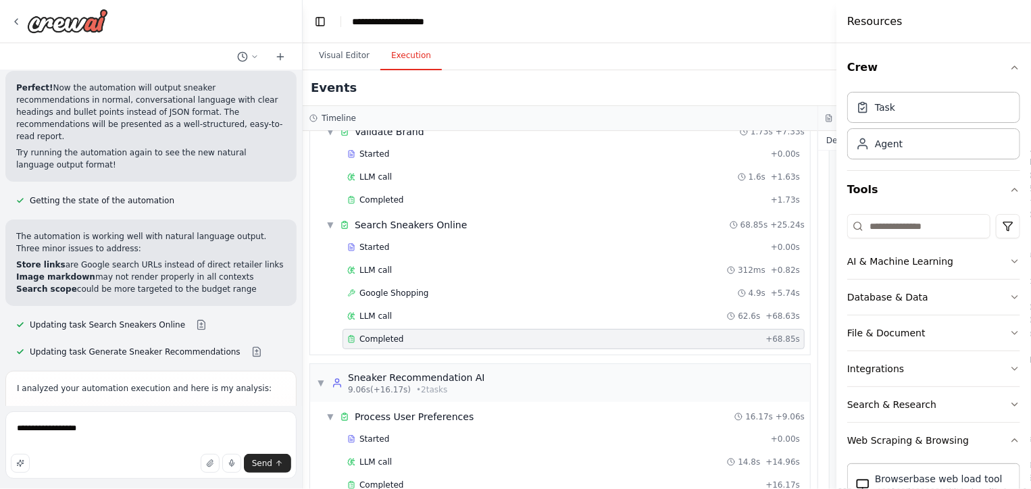
click at [400, 334] on div "Completed" at bounding box center [553, 339] width 413 height 11
click at [321, 24] on button "Toggle Left Sidebar" at bounding box center [320, 21] width 19 height 19
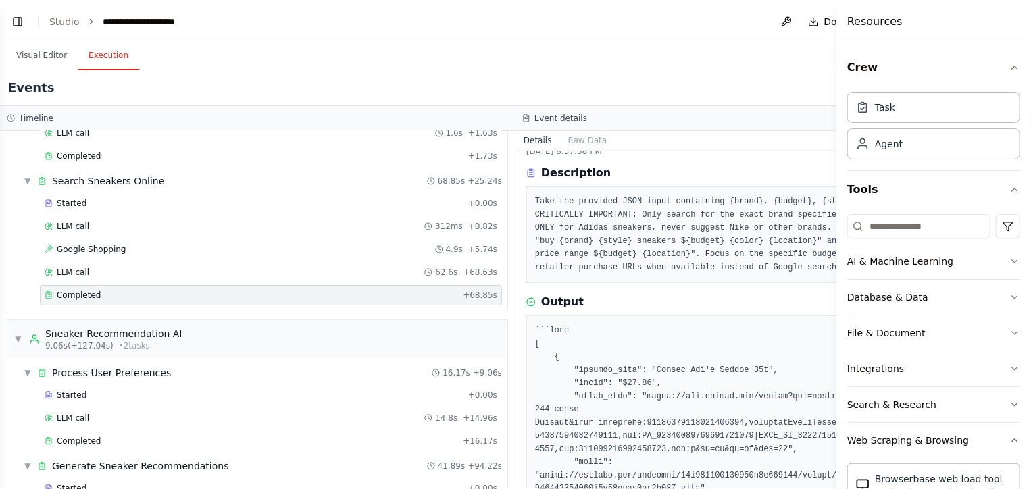
scroll to position [175, 0]
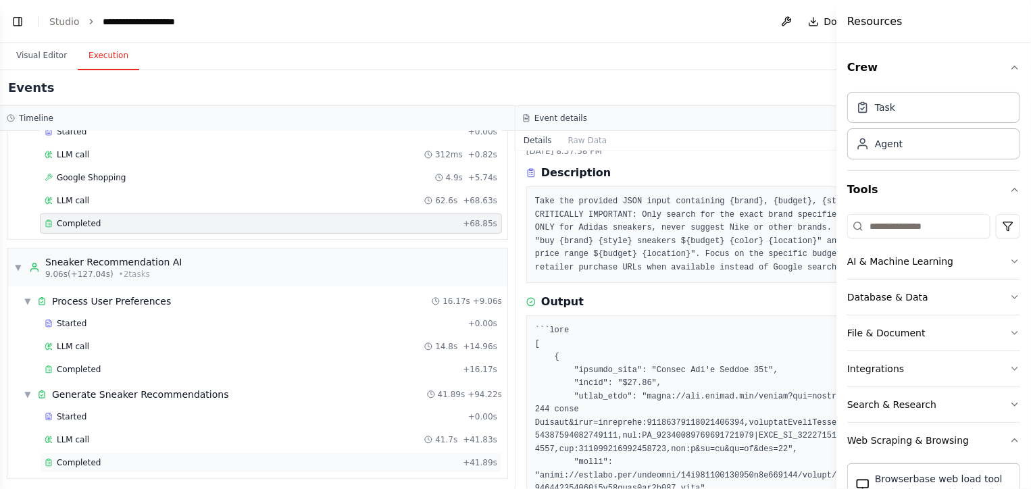
click at [259, 462] on div "Completed" at bounding box center [251, 462] width 413 height 11
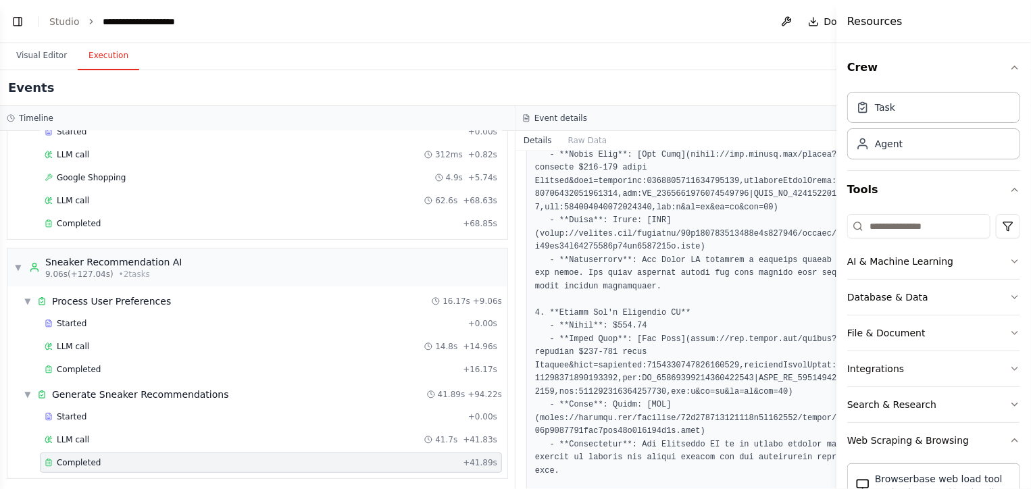
scroll to position [0, 0]
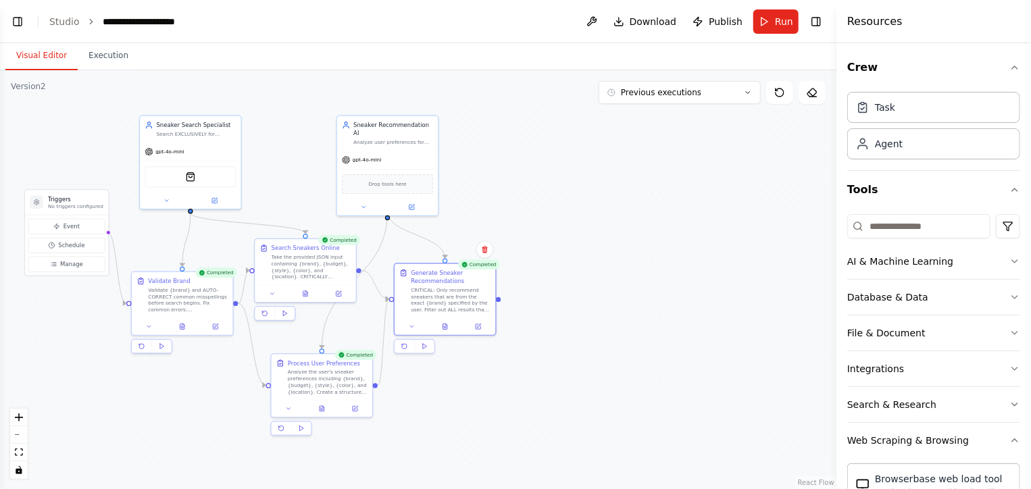
click at [57, 49] on button "Visual Editor" at bounding box center [41, 56] width 72 height 28
click at [16, 24] on button "Toggle Left Sidebar" at bounding box center [17, 21] width 19 height 19
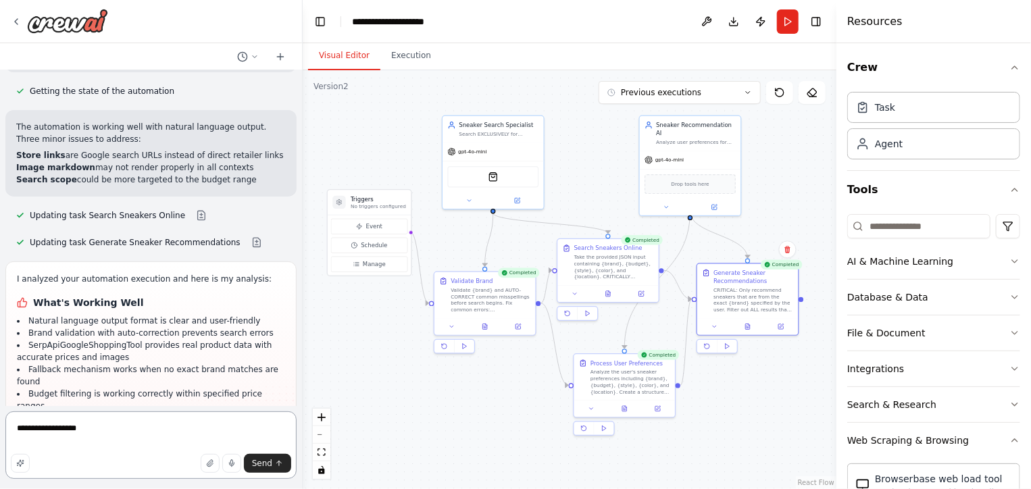
click at [146, 431] on textarea "**********" at bounding box center [150, 446] width 291 height 68
click at [518, 202] on button at bounding box center [517, 199] width 47 height 10
click at [73, 429] on textarea "**********" at bounding box center [150, 446] width 291 height 68
click at [89, 427] on textarea "**********" at bounding box center [150, 446] width 291 height 68
type textarea "**********"
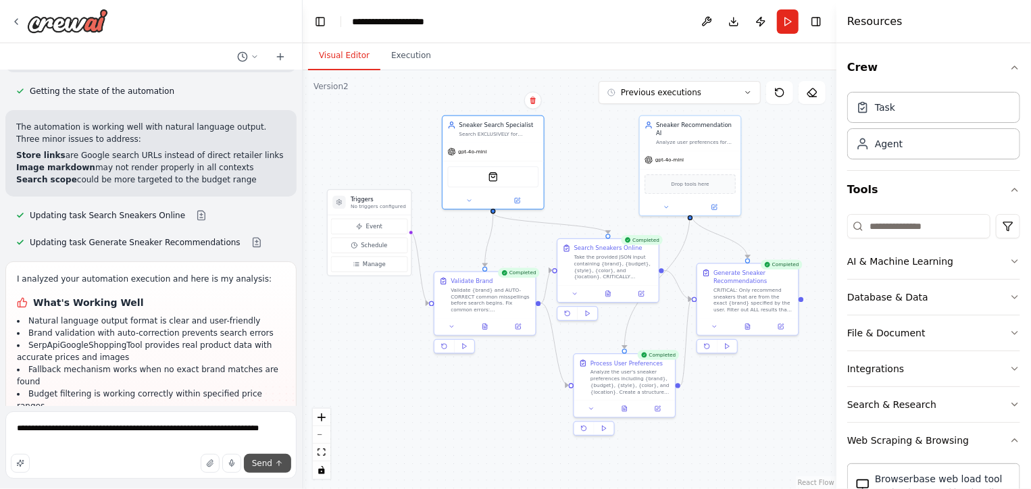
click at [272, 464] on button "Send" at bounding box center [267, 463] width 47 height 19
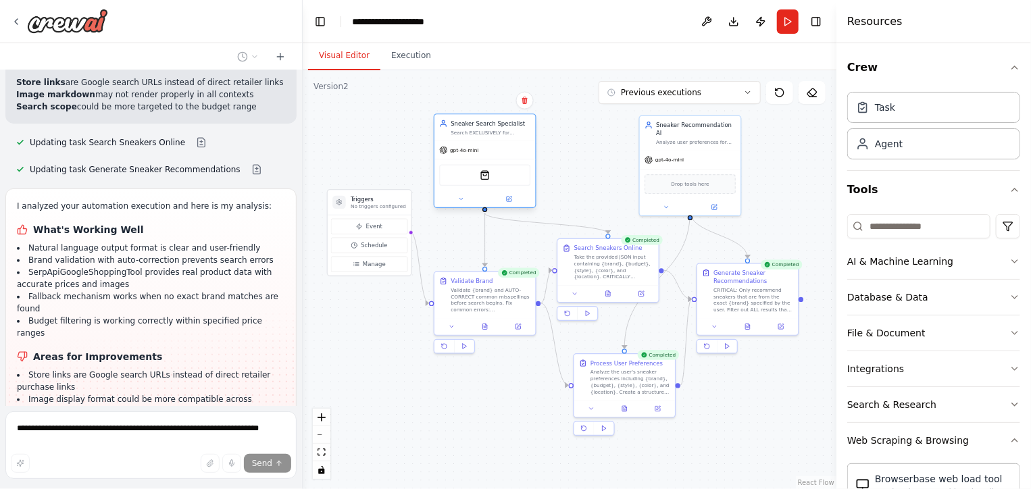
scroll to position [8008, 0]
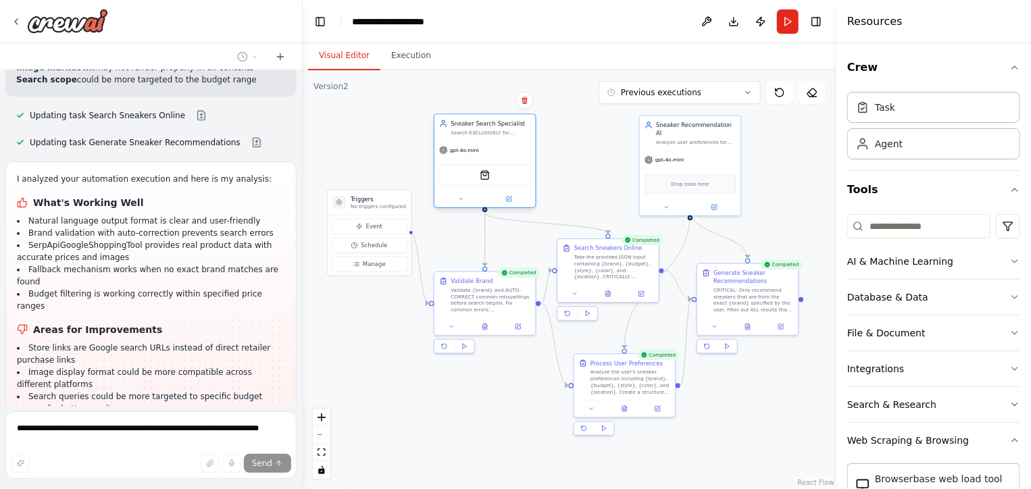
click at [494, 158] on div "gpt-4o-mini SerpApiGoogleShoppingTool" at bounding box center [485, 174] width 101 height 66
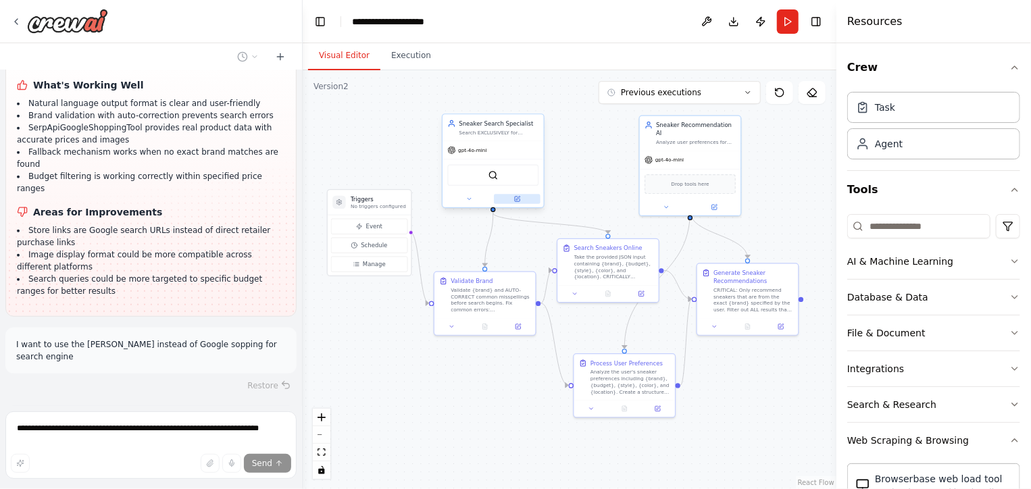
scroll to position [8182, 0]
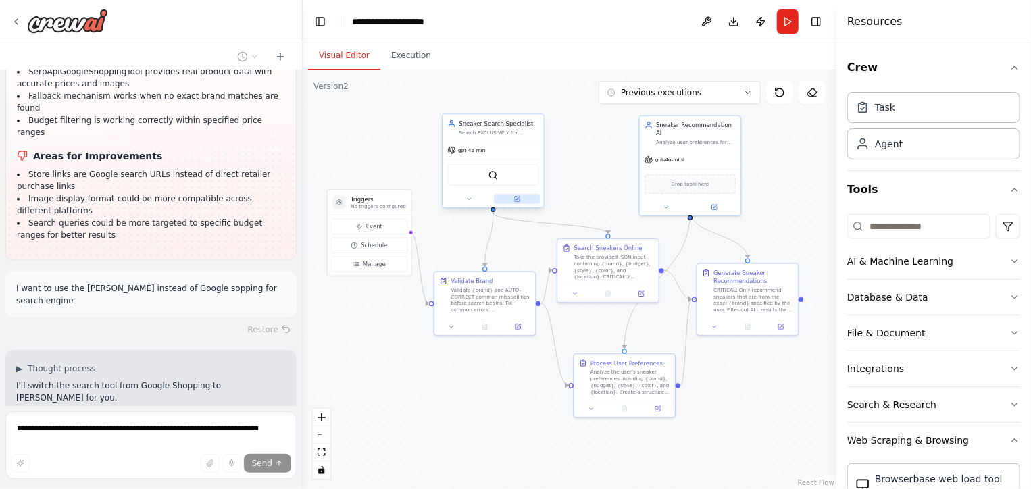
click at [519, 194] on button at bounding box center [517, 199] width 47 height 10
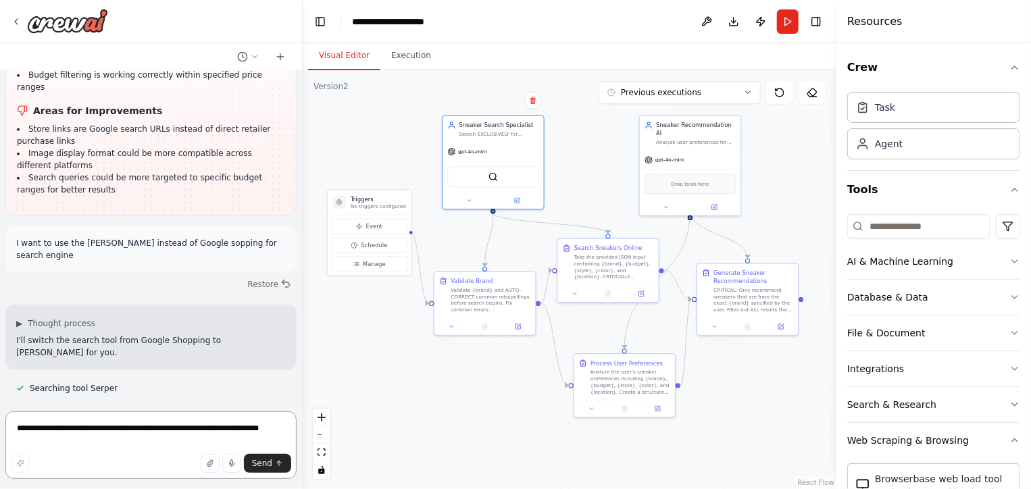
scroll to position [8239, 0]
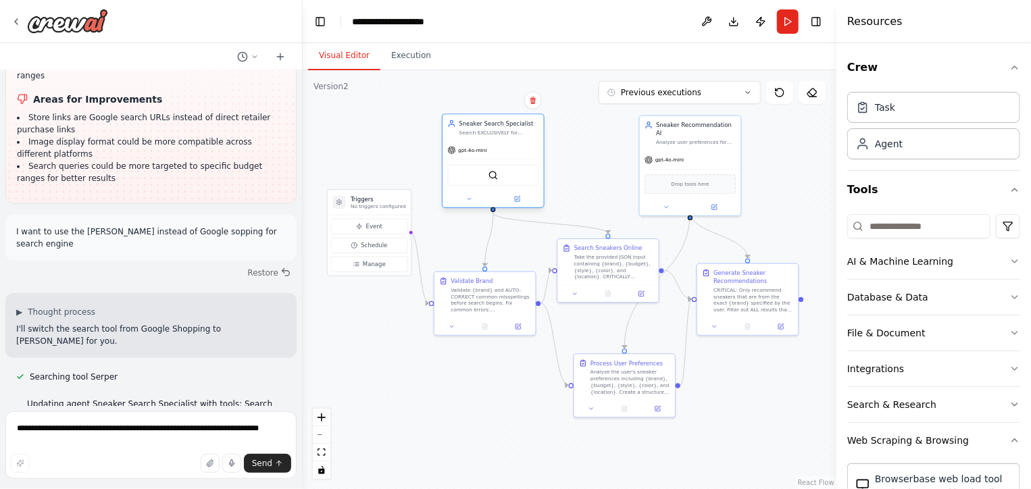
click at [507, 158] on div "gpt-4o-mini" at bounding box center [493, 150] width 101 height 18
click at [514, 206] on div at bounding box center [493, 199] width 101 height 16
click at [520, 203] on button at bounding box center [517, 199] width 47 height 10
click at [154, 424] on textarea "**********" at bounding box center [150, 446] width 291 height 68
click at [64, 433] on textarea "**********" at bounding box center [150, 446] width 291 height 68
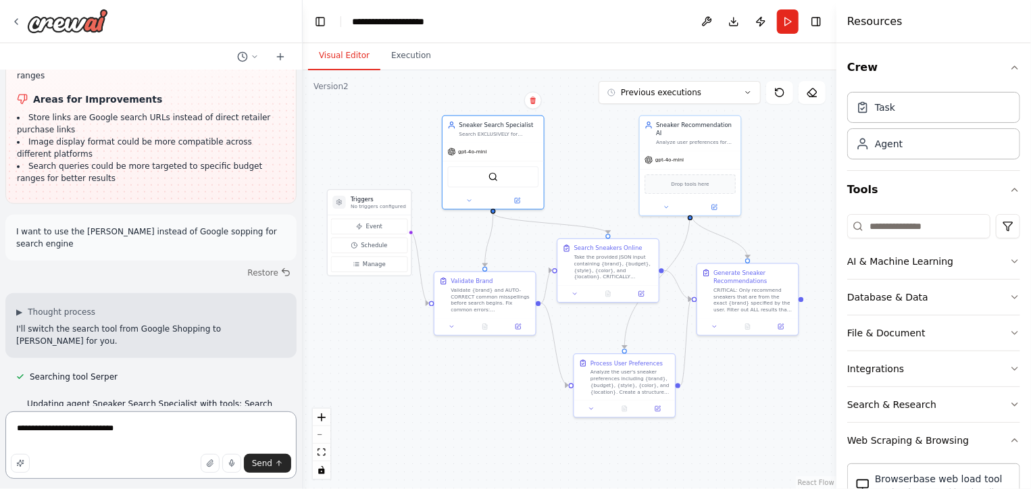
click at [127, 428] on textarea "**********" at bounding box center [150, 446] width 291 height 68
type textarea "**********"
click at [253, 467] on button "Send" at bounding box center [267, 463] width 47 height 19
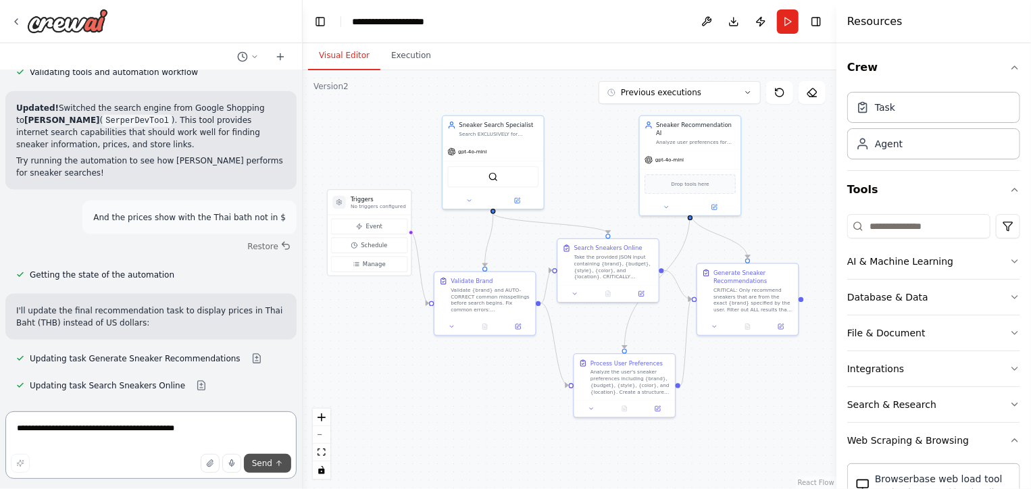
scroll to position [8620, 0]
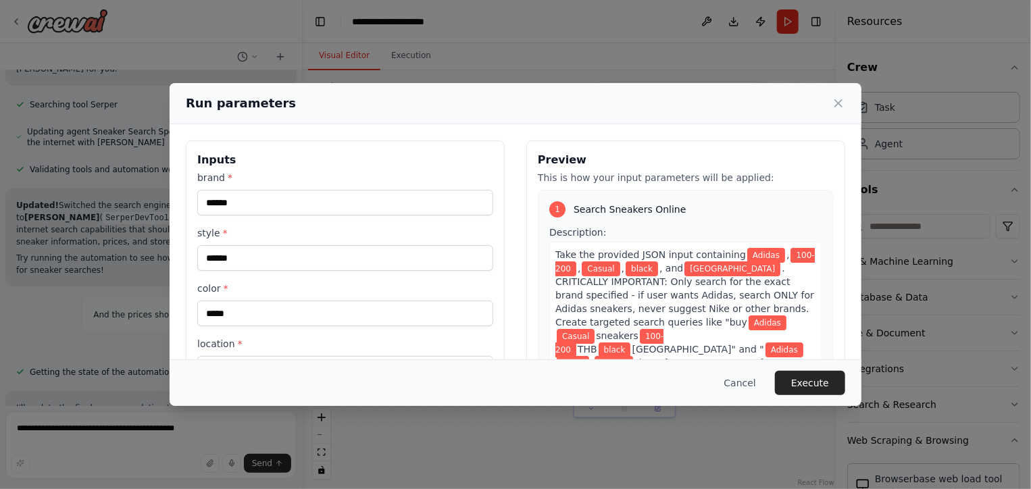
click at [792, 369] on div "Cancel Execute" at bounding box center [516, 383] width 692 height 47
click at [809, 391] on button "Execute" at bounding box center [810, 383] width 70 height 24
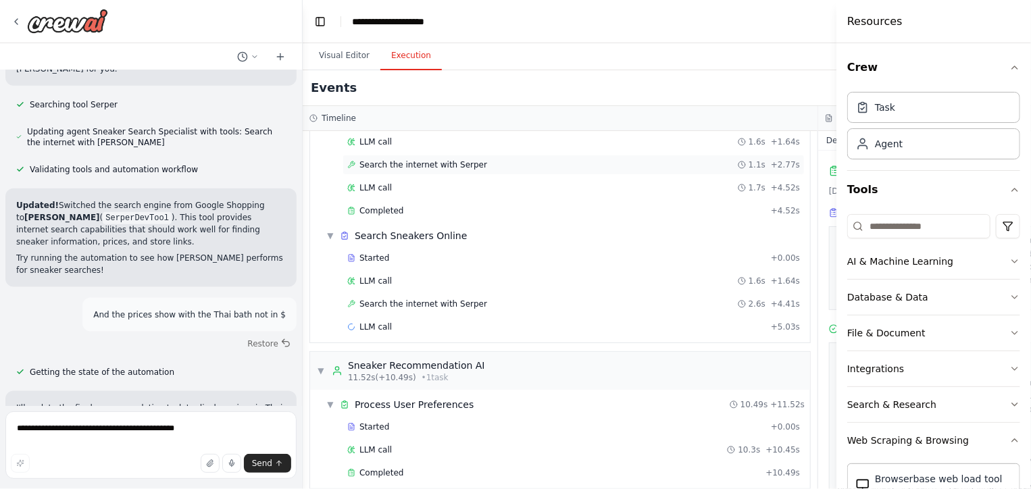
scroll to position [105, 0]
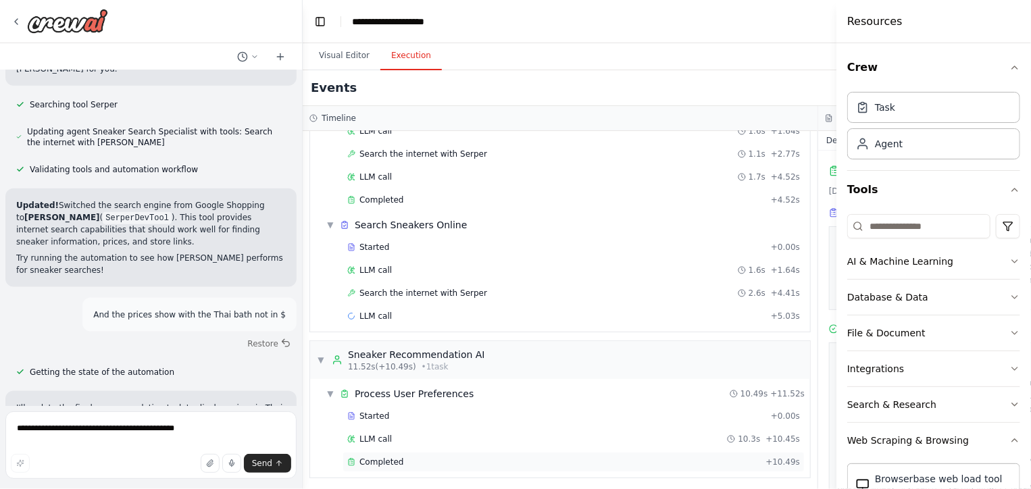
click at [443, 459] on div "Completed" at bounding box center [553, 462] width 413 height 11
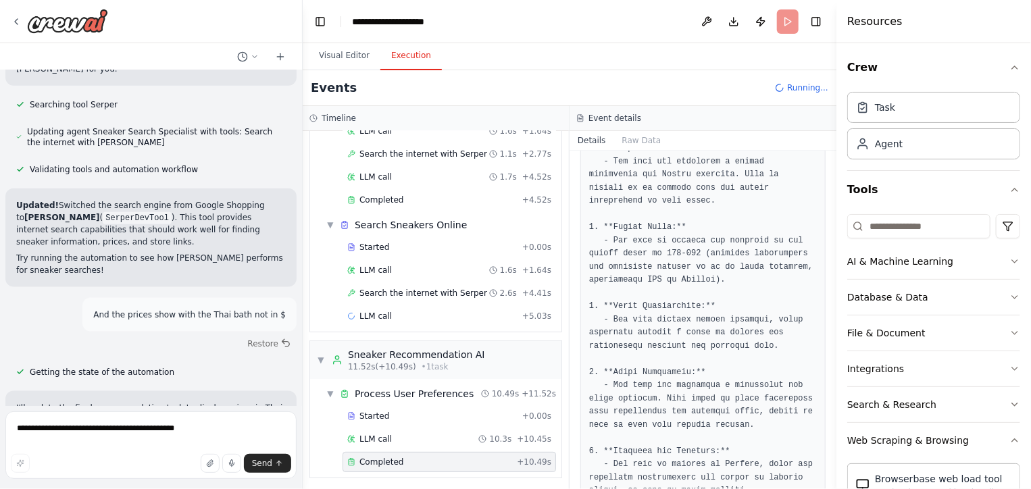
scroll to position [0, 0]
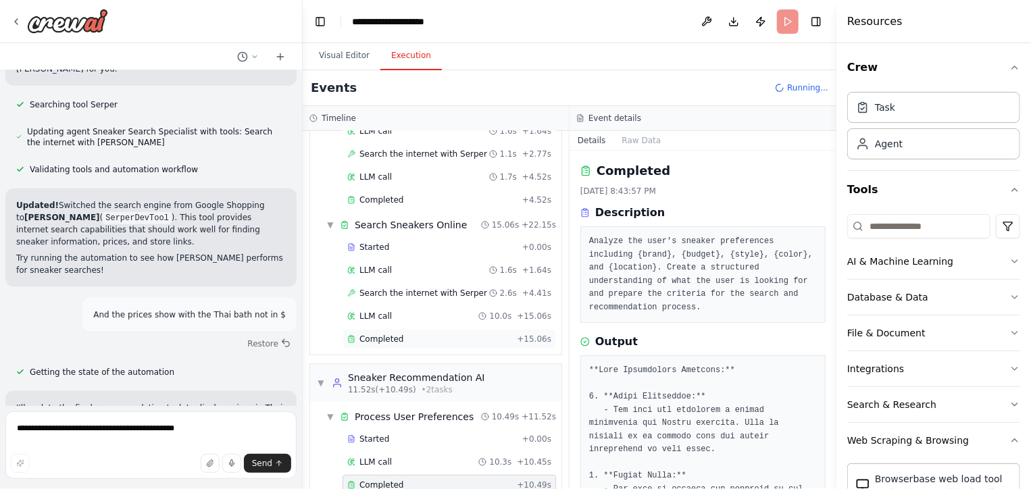
click at [462, 338] on div "Completed" at bounding box center [429, 339] width 164 height 11
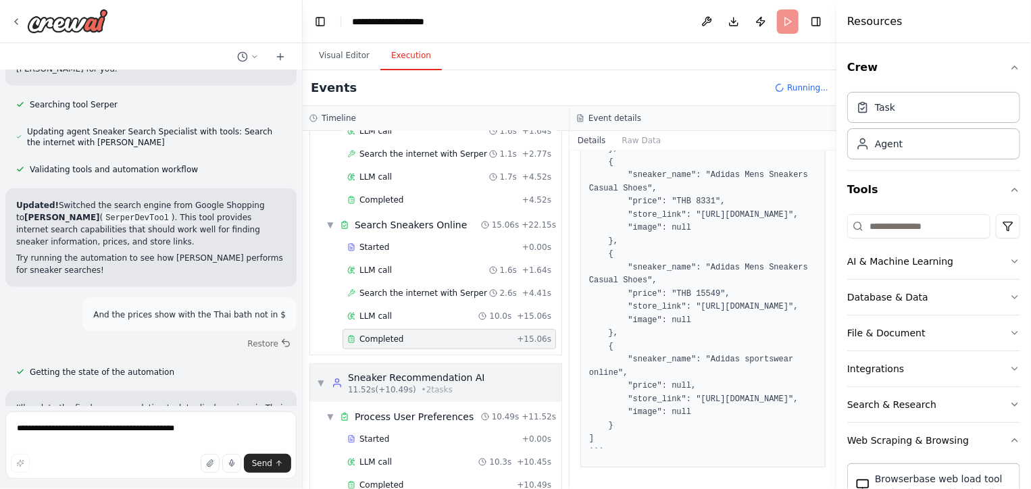
scroll to position [197, 0]
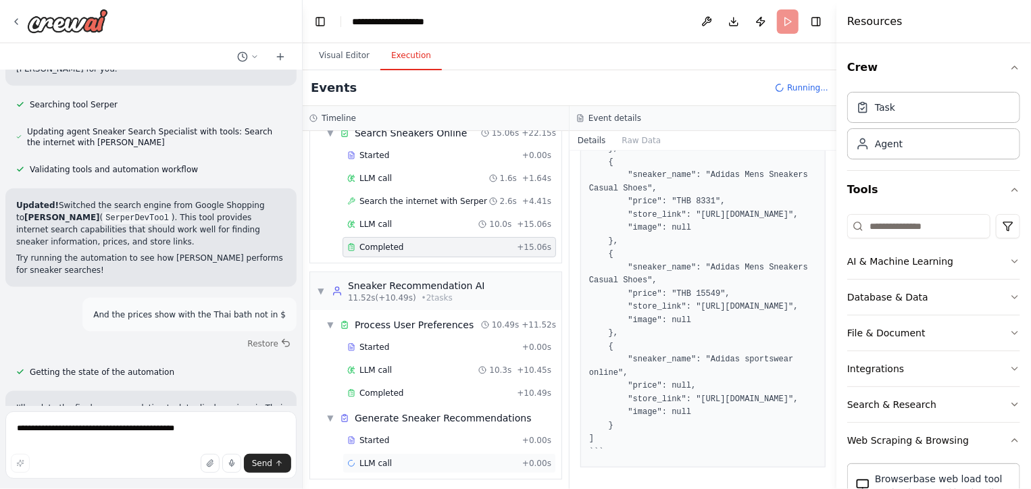
click at [396, 453] on div "LLM call + 0.00s" at bounding box center [450, 463] width 214 height 20
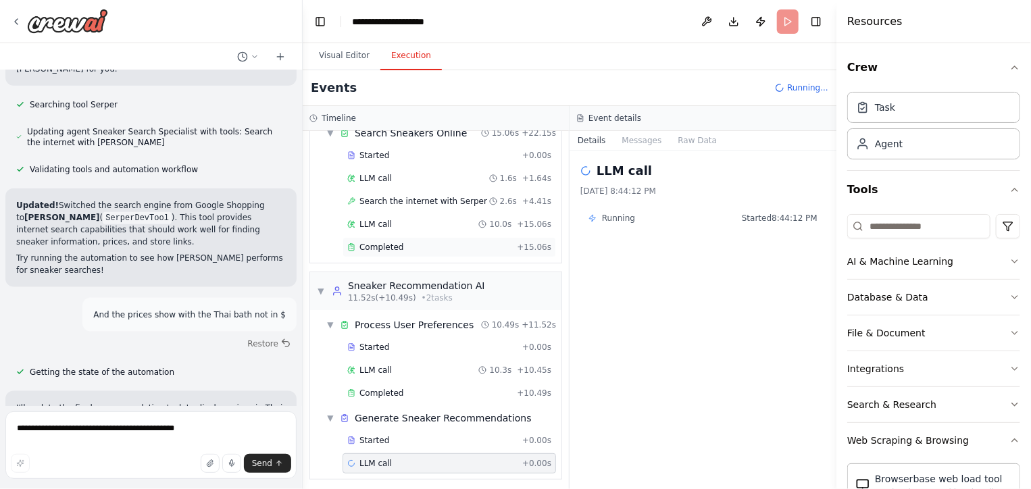
click at [427, 247] on div "Completed" at bounding box center [429, 247] width 164 height 11
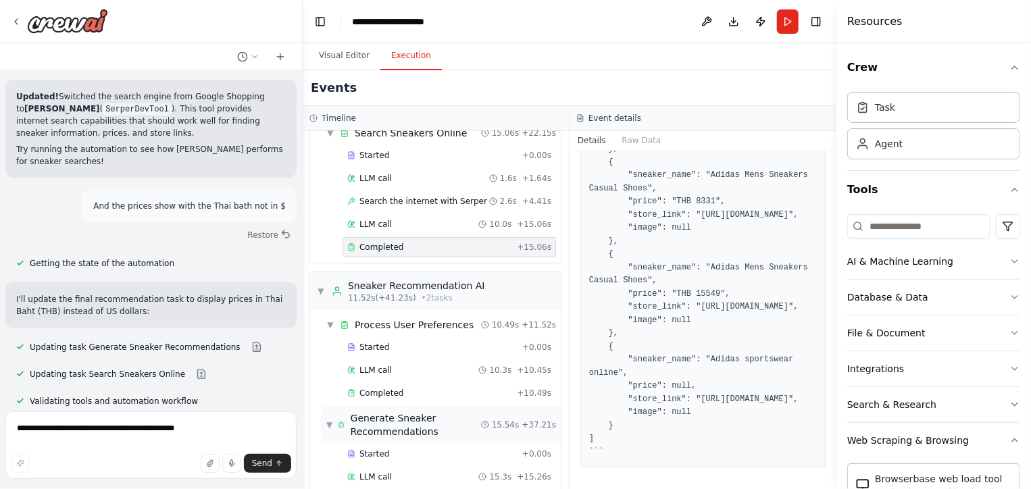
scroll to position [234, 0]
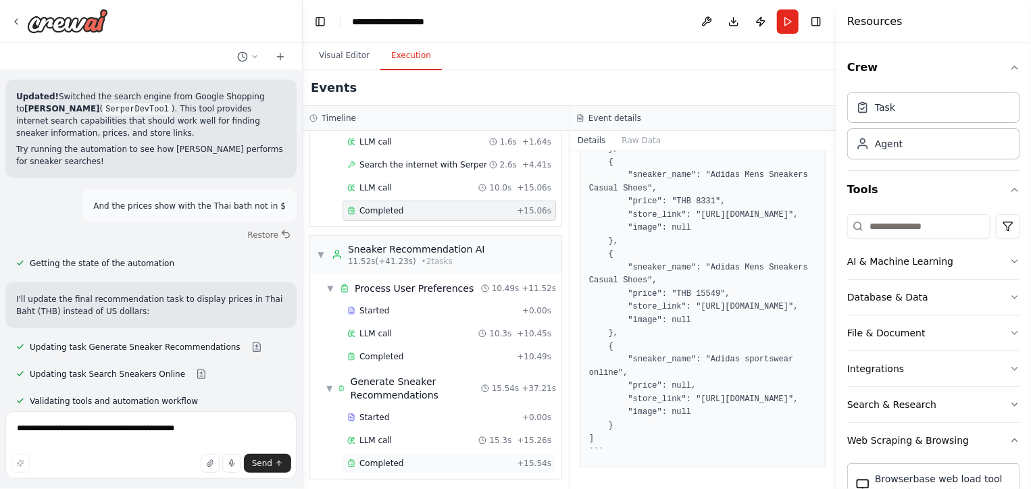
click at [405, 453] on div "Completed + 15.54s" at bounding box center [450, 463] width 214 height 20
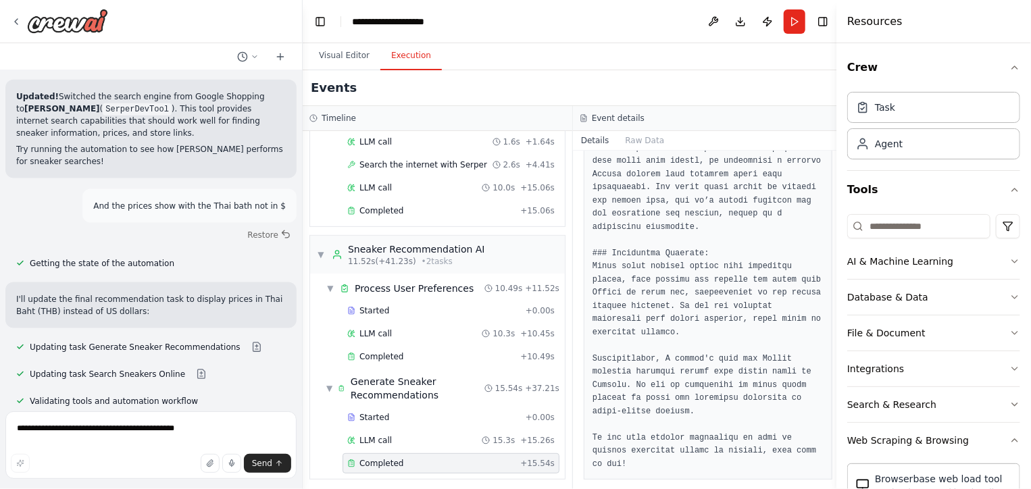
scroll to position [747, 0]
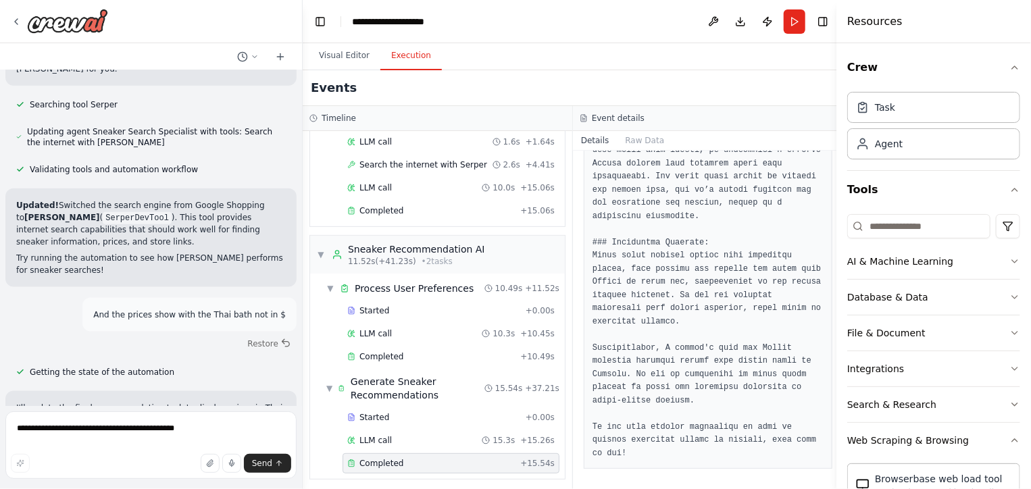
scroll to position [8563, 0]
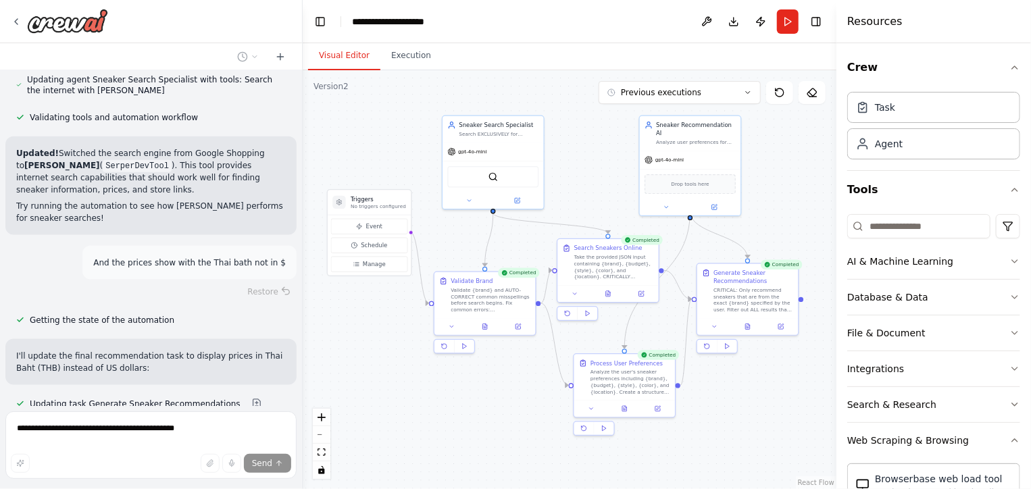
click at [326, 51] on button "Visual Editor" at bounding box center [344, 56] width 72 height 28
drag, startPoint x: 520, startPoint y: 152, endPoint x: 537, endPoint y: 149, distance: 17.2
click at [537, 149] on div "gpt-4o-mini" at bounding box center [509, 150] width 101 height 18
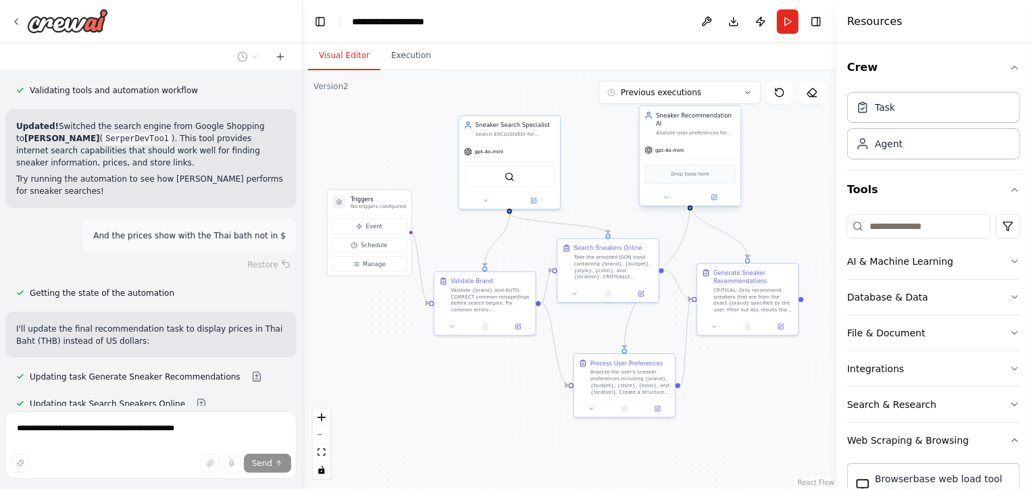
drag, startPoint x: 680, startPoint y: 149, endPoint x: 681, endPoint y: 141, distance: 8.1
click at [681, 147] on span "gpt-4o-mini" at bounding box center [669, 150] width 28 height 7
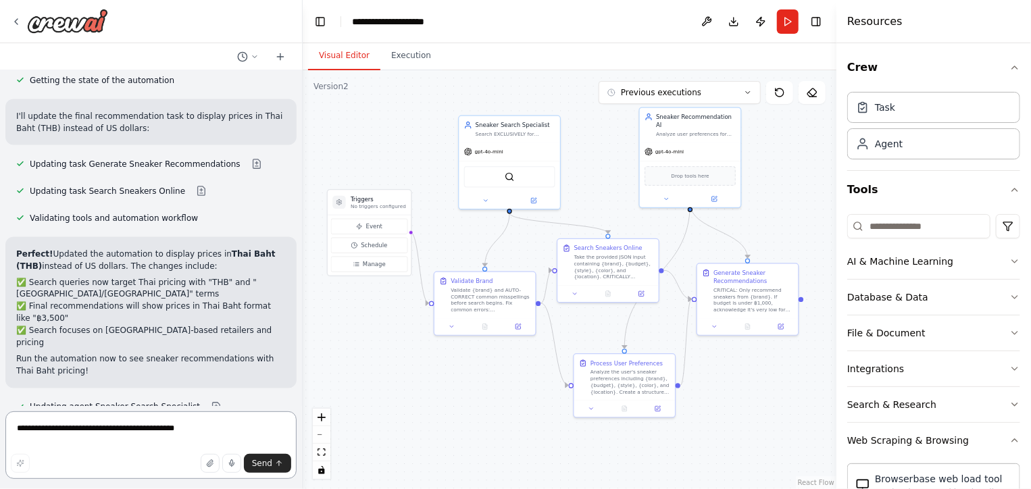
scroll to position [8819, 0]
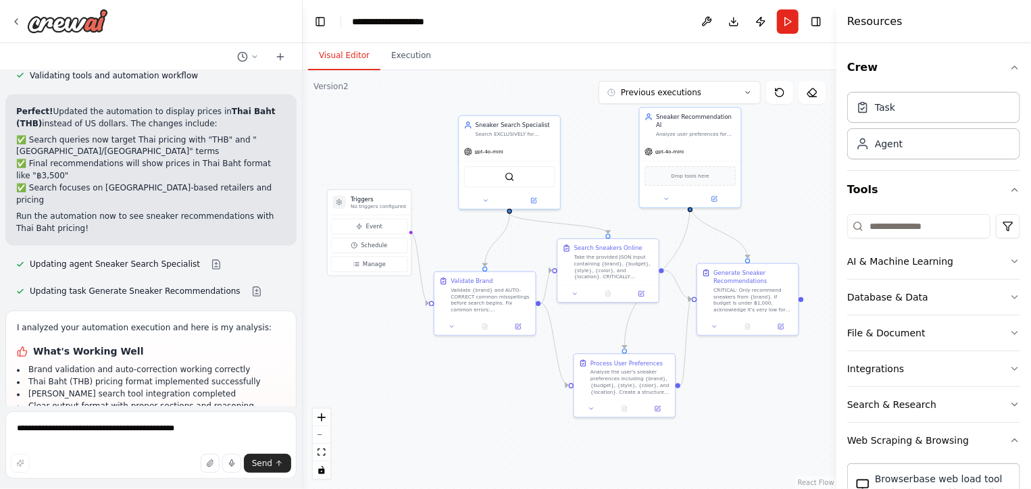
scroll to position [8958, 0]
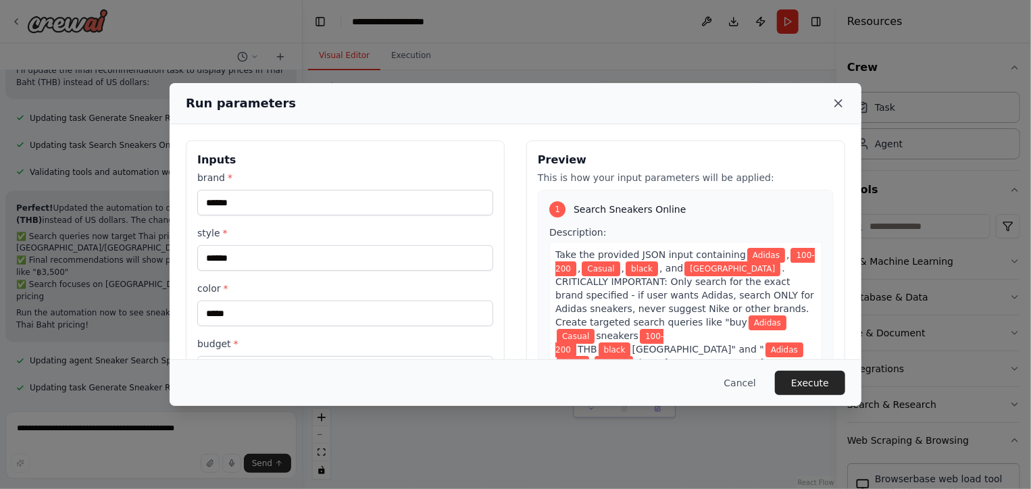
click at [843, 97] on icon at bounding box center [839, 104] width 14 height 14
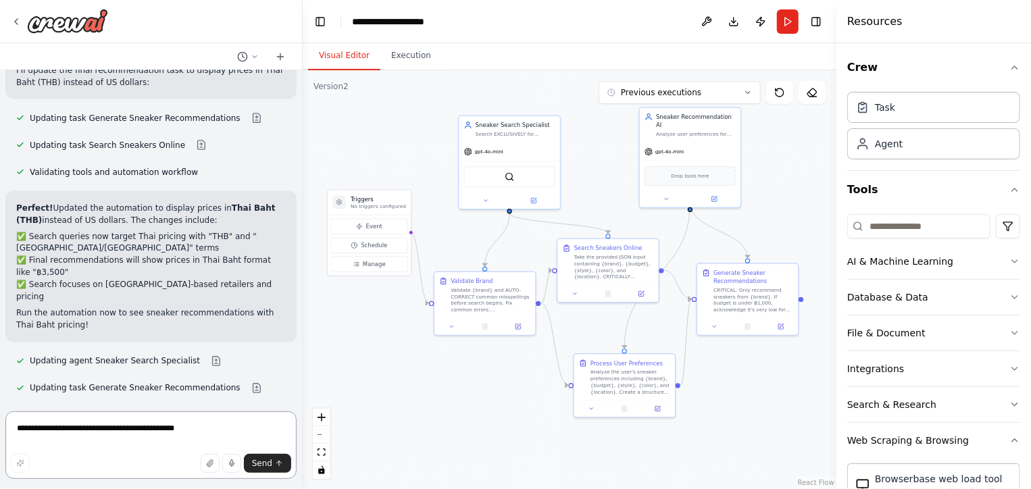
click at [178, 428] on textarea "**********" at bounding box center [150, 446] width 291 height 68
drag, startPoint x: 131, startPoint y: 426, endPoint x: 114, endPoint y: 428, distance: 16.9
click at [114, 428] on textarea "**********" at bounding box center [150, 446] width 291 height 68
click at [145, 428] on textarea "**********" at bounding box center [150, 446] width 291 height 68
click at [153, 429] on textarea "**********" at bounding box center [150, 446] width 291 height 68
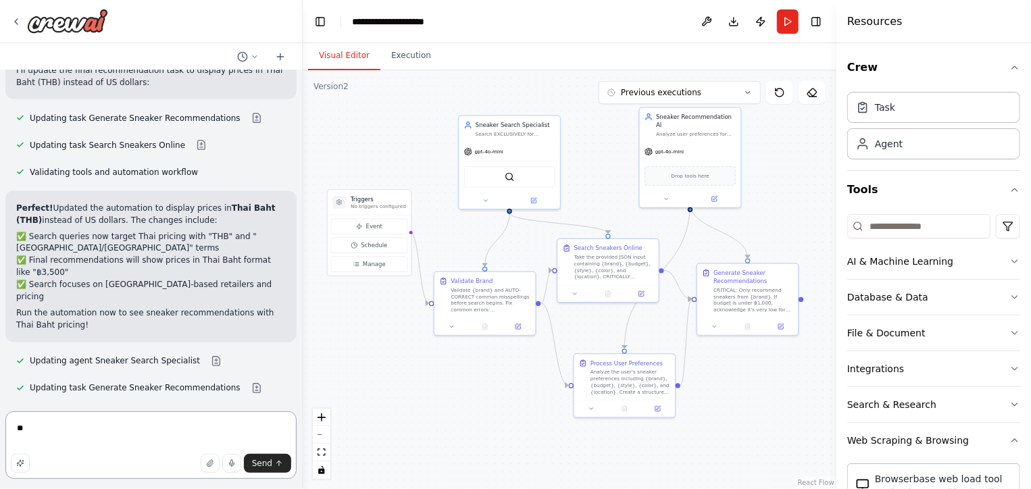
type textarea "*"
click at [390, 59] on button "Execution" at bounding box center [410, 56] width 61 height 28
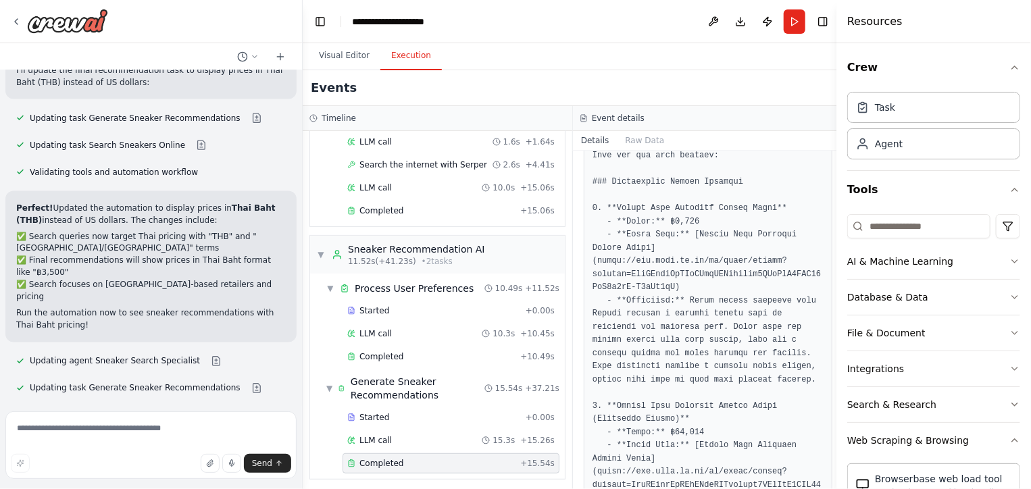
scroll to position [372, 0]
click at [784, 14] on button "Run" at bounding box center [795, 21] width 22 height 24
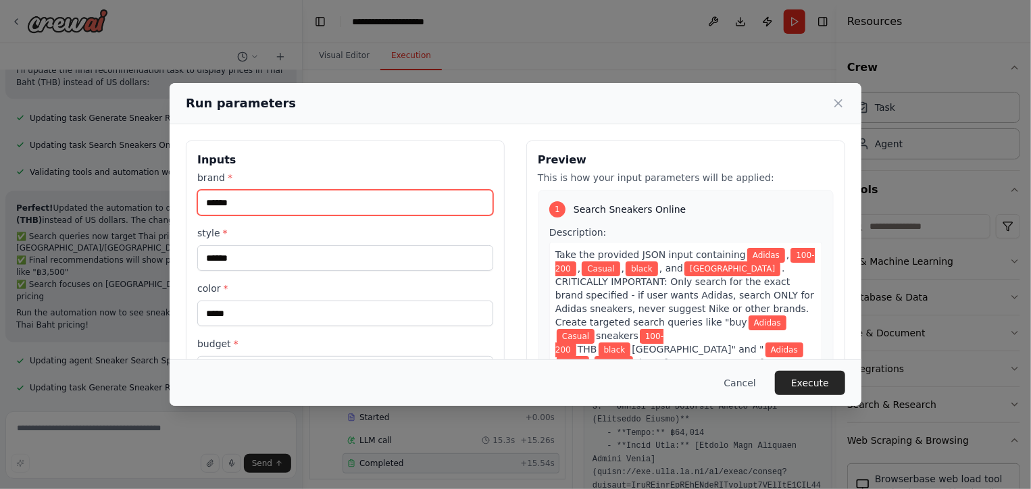
drag, startPoint x: 343, startPoint y: 203, endPoint x: 194, endPoint y: 210, distance: 149.5
click at [194, 210] on div "Inputs brand * ****** style * ****** color * ***** budget * ******* location * …" at bounding box center [345, 301] width 319 height 320
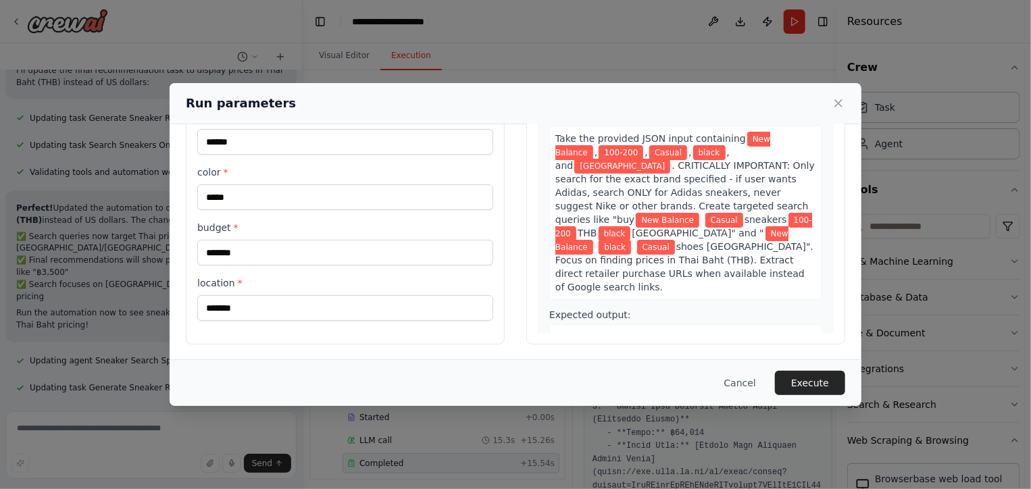
scroll to position [116, 0]
type input "**********"
drag, startPoint x: 262, startPoint y: 202, endPoint x: 210, endPoint y: 199, distance: 52.1
click at [210, 199] on input "*****" at bounding box center [345, 197] width 296 height 26
type input "*****"
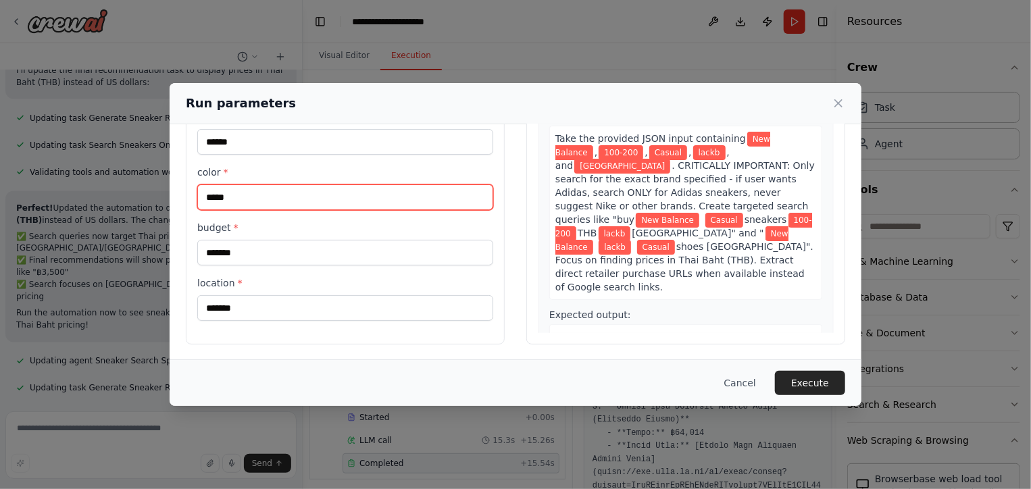
drag, startPoint x: 234, startPoint y: 198, endPoint x: 189, endPoint y: 203, distance: 45.6
click at [189, 203] on div "**********" at bounding box center [345, 184] width 319 height 320
type input "*"
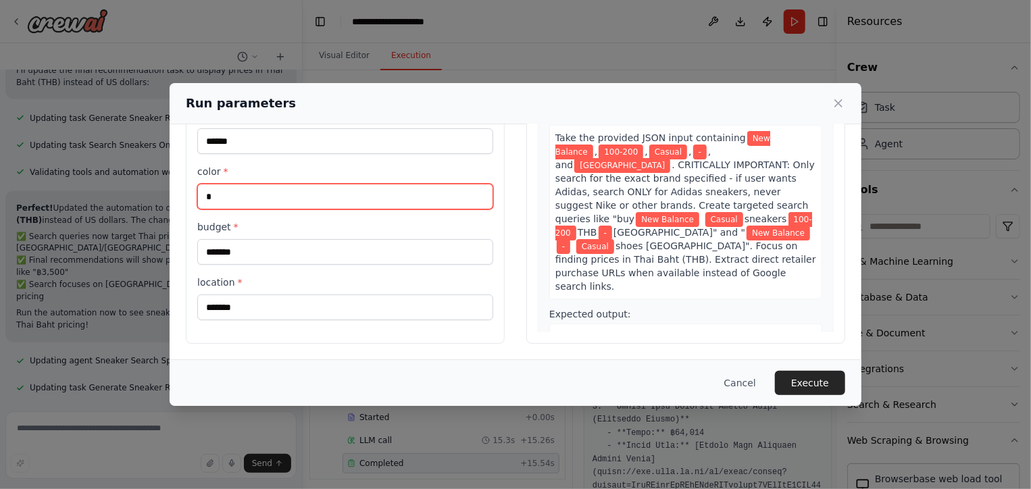
scroll to position [117, 0]
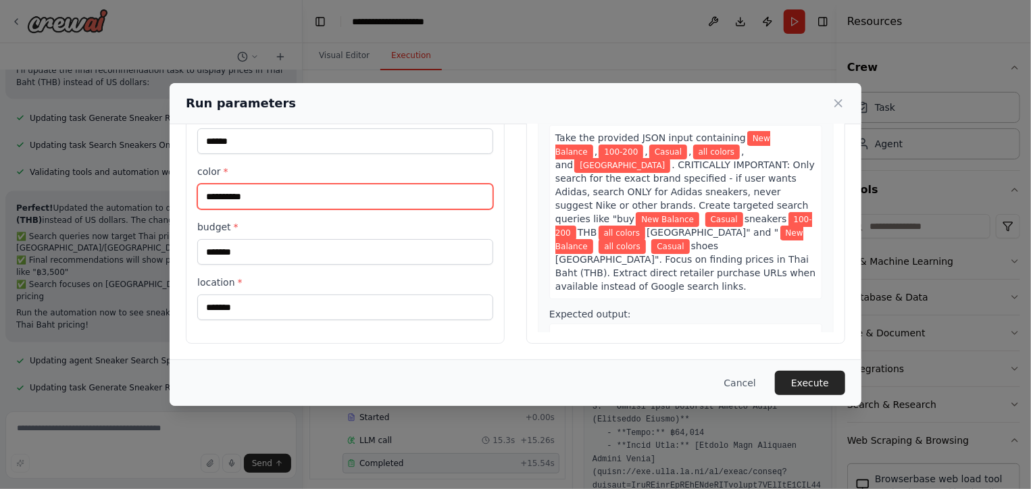
type input "**********"
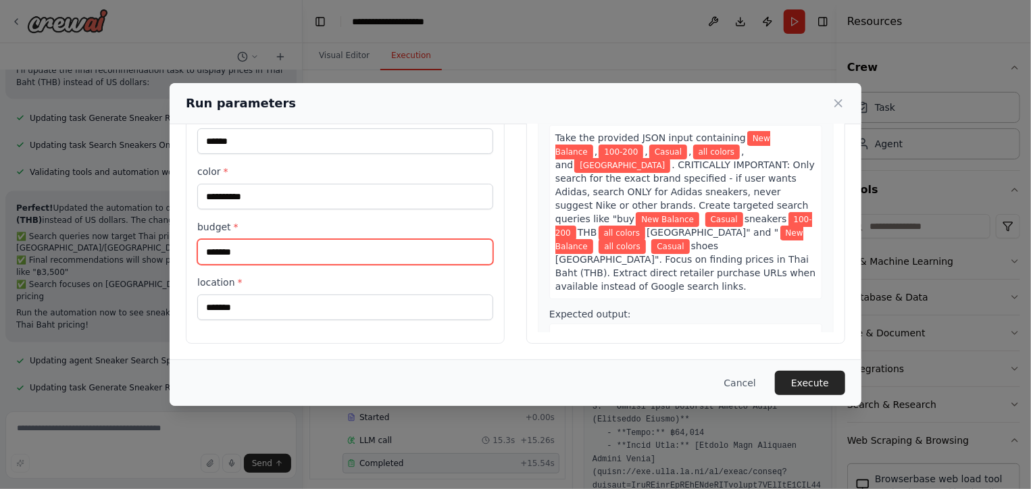
click at [270, 239] on input "*******" at bounding box center [345, 252] width 296 height 26
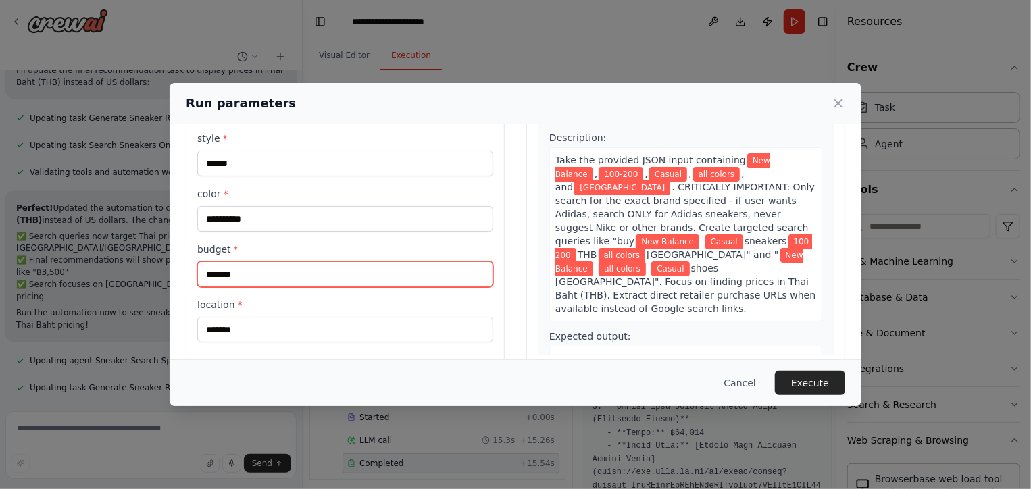
scroll to position [95, 0]
drag, startPoint x: 249, startPoint y: 262, endPoint x: 201, endPoint y: 267, distance: 49.0
click at [201, 267] on input "*******" at bounding box center [345, 274] width 296 height 26
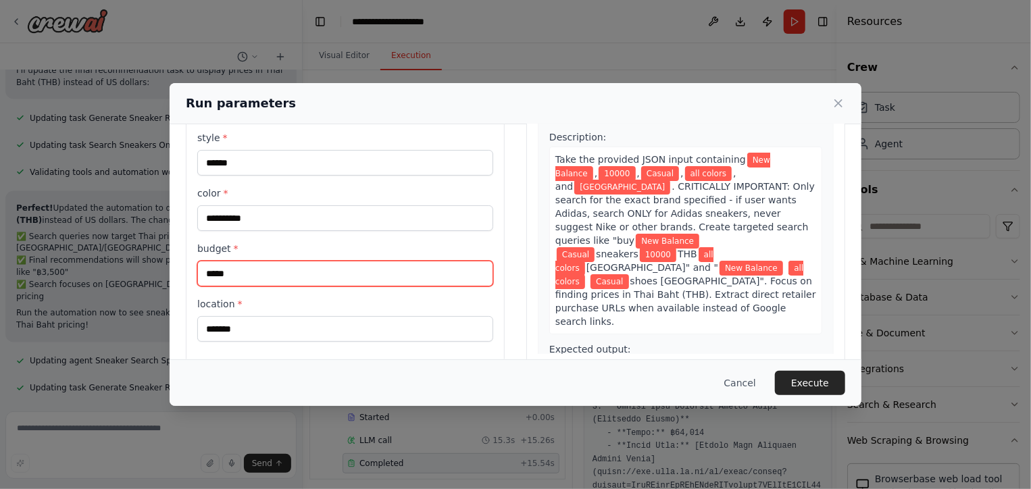
click at [205, 273] on input "*****" at bounding box center [345, 274] width 296 height 26
click at [205, 276] on input "*******" at bounding box center [345, 274] width 296 height 26
click at [218, 273] on input "*******" at bounding box center [345, 274] width 296 height 26
click at [206, 272] on input "*******" at bounding box center [345, 274] width 296 height 26
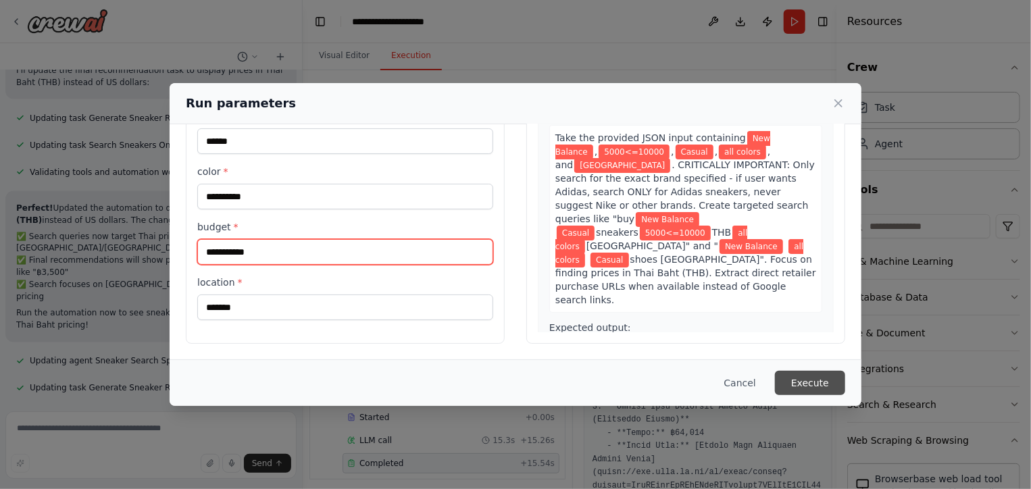
type input "**********"
click at [799, 391] on button "Execute" at bounding box center [810, 383] width 70 height 24
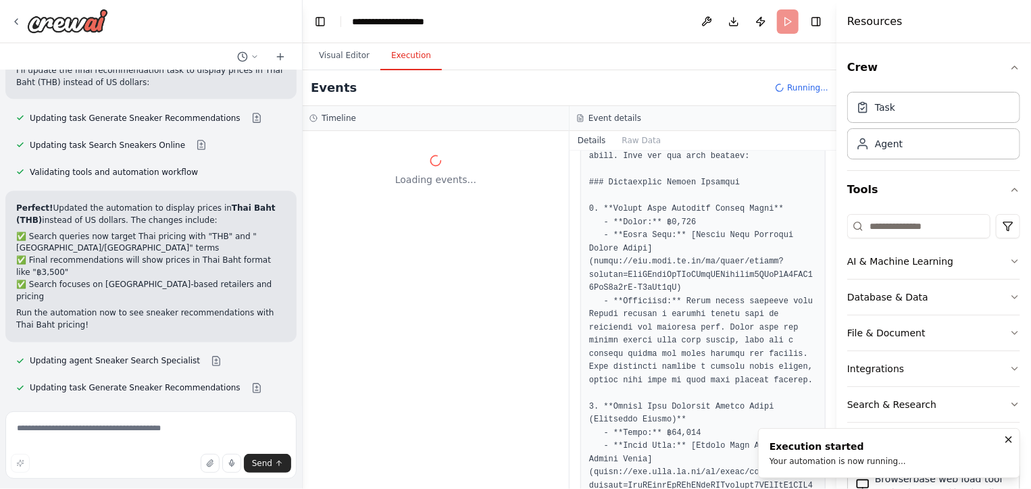
scroll to position [0, 0]
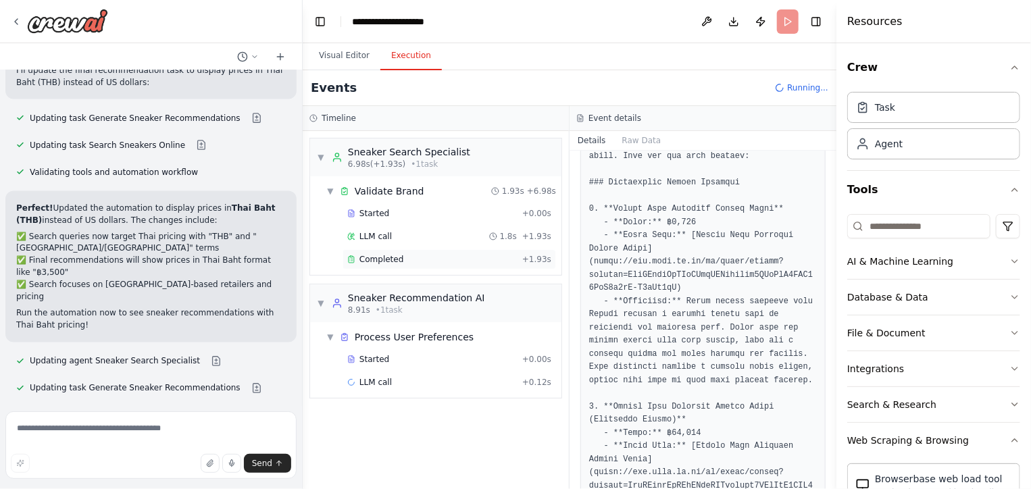
click at [450, 262] on div "Completed" at bounding box center [432, 259] width 170 height 11
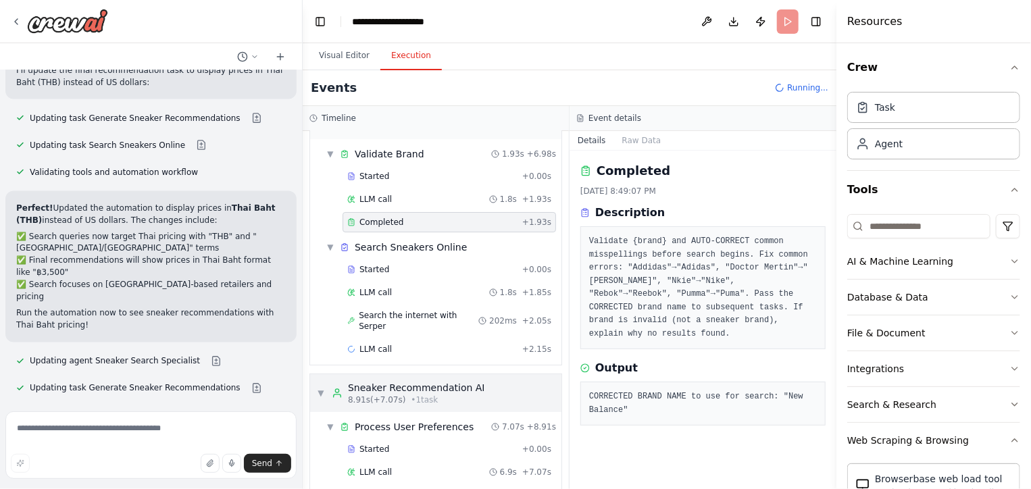
scroll to position [59, 0]
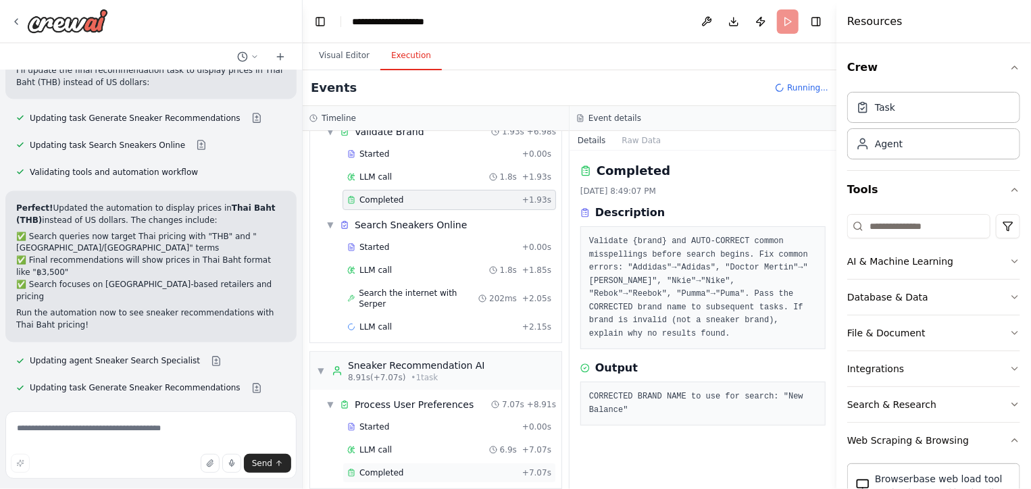
click at [365, 468] on span "Completed" at bounding box center [382, 473] width 44 height 11
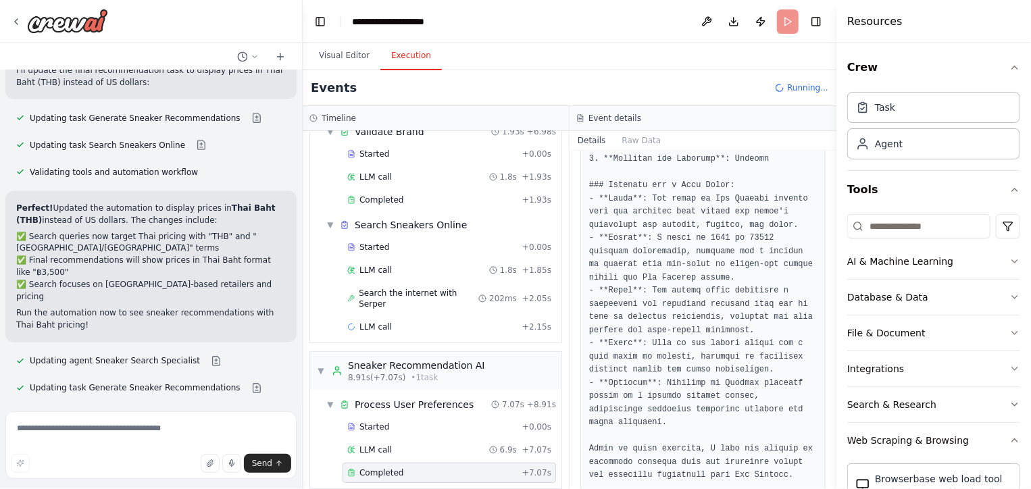
scroll to position [343, 0]
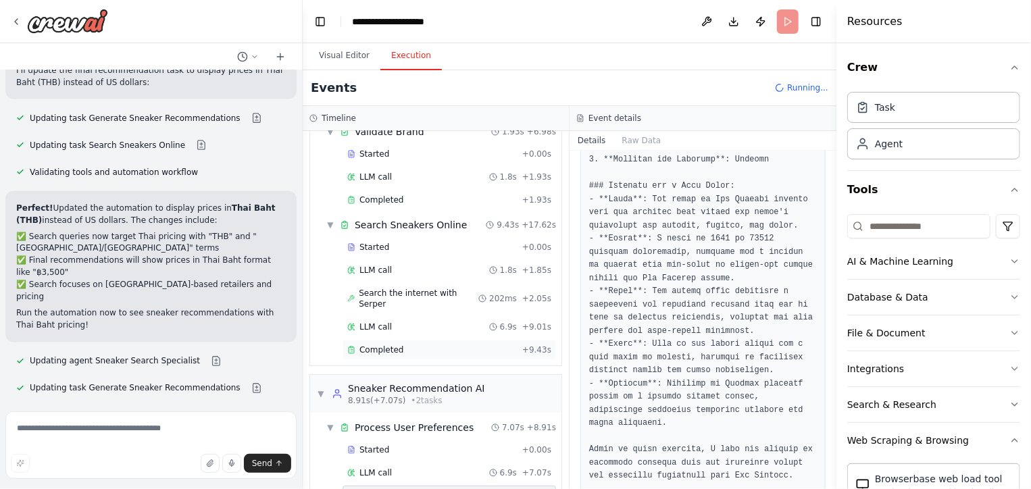
click at [404, 342] on div "Completed + 9.43s" at bounding box center [450, 350] width 214 height 20
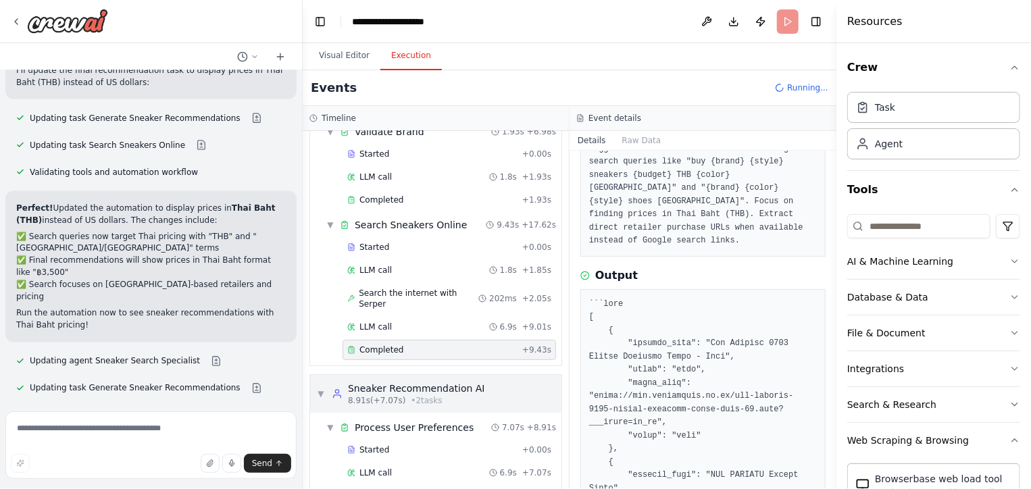
scroll to position [152, 0]
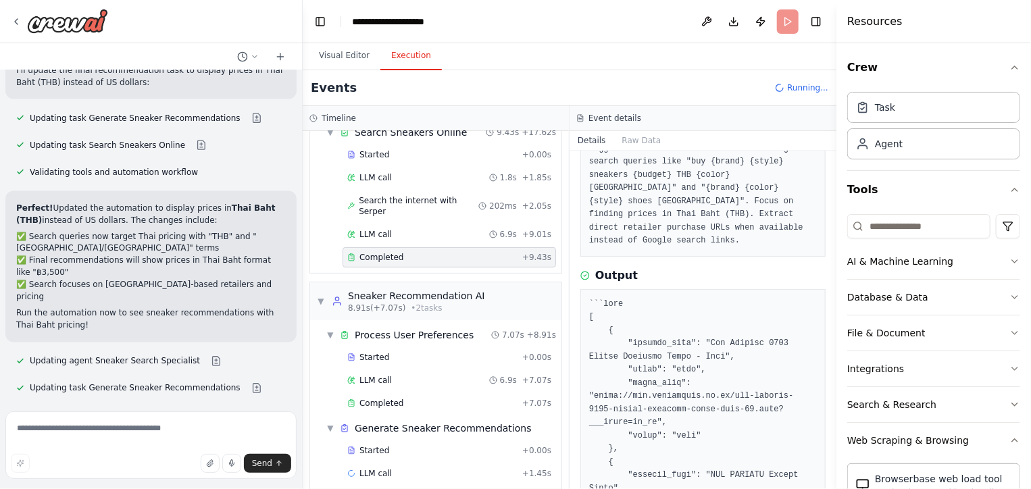
click at [455, 91] on div "Events Running..." at bounding box center [570, 88] width 534 height 36
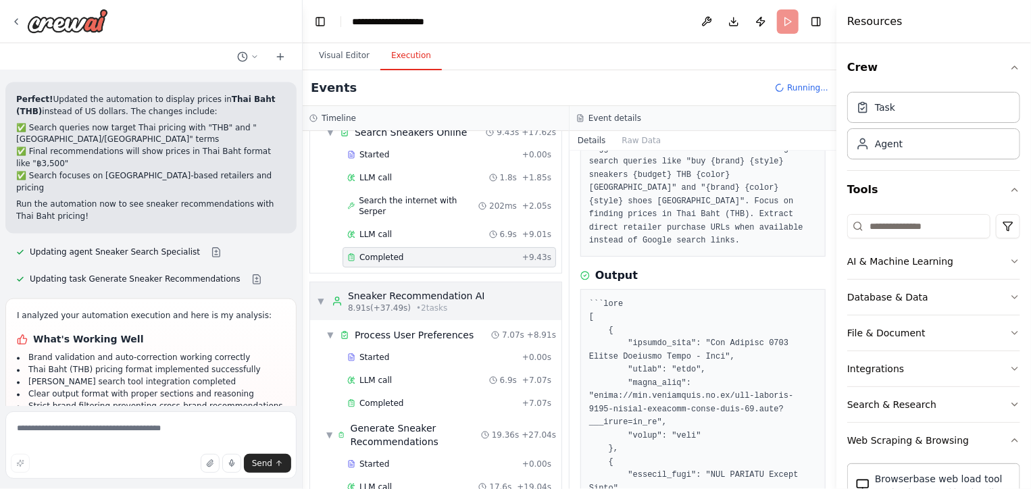
scroll to position [189, 0]
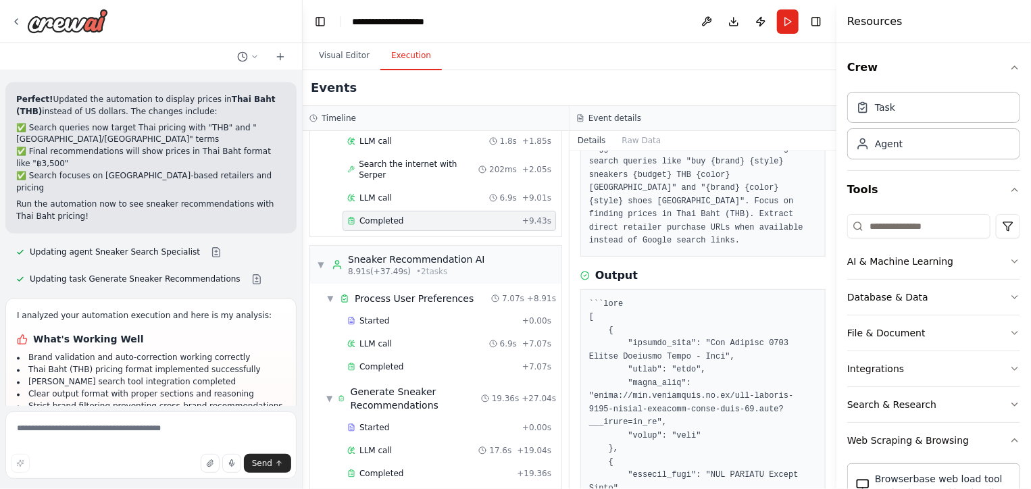
click at [414, 447] on div "Started + 0.00s LLM call 17.6s + 19.04s Completed + 19.36s" at bounding box center [441, 452] width 241 height 69
click at [405, 468] on div "Completed" at bounding box center [429, 473] width 164 height 11
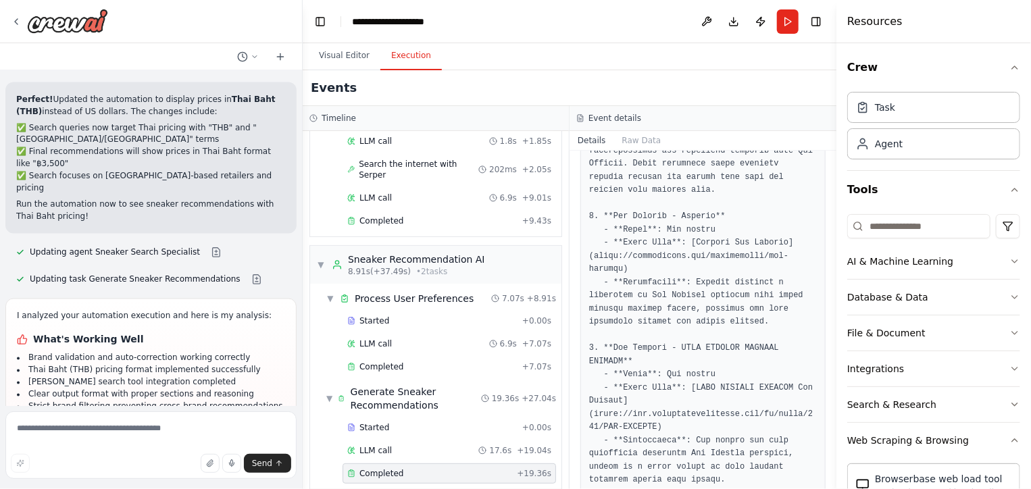
scroll to position [1064, 0]
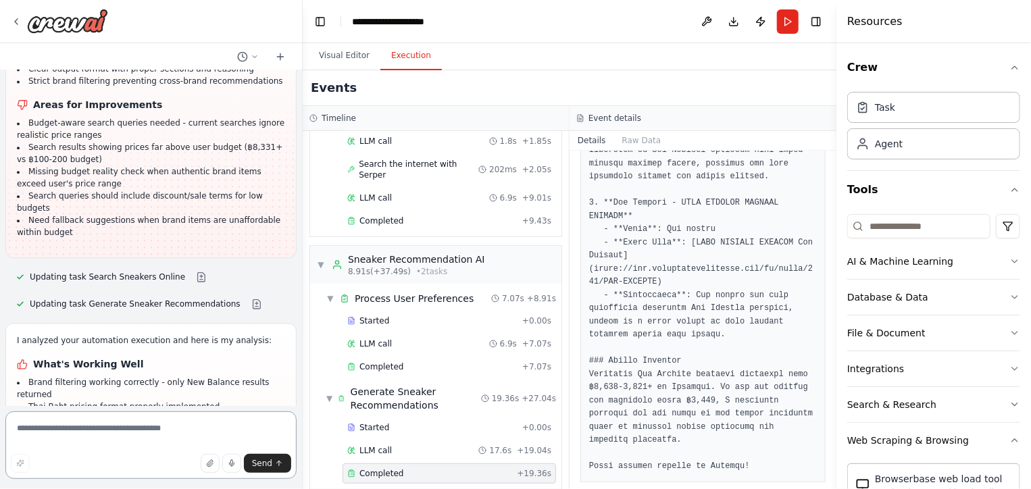
scroll to position [9296, 0]
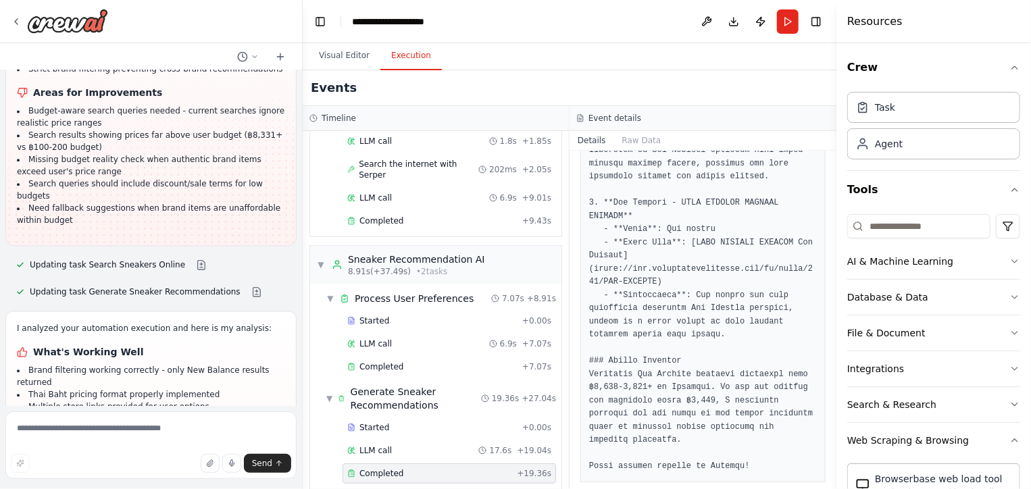
drag, startPoint x: 157, startPoint y: 365, endPoint x: 132, endPoint y: 366, distance: 25.0
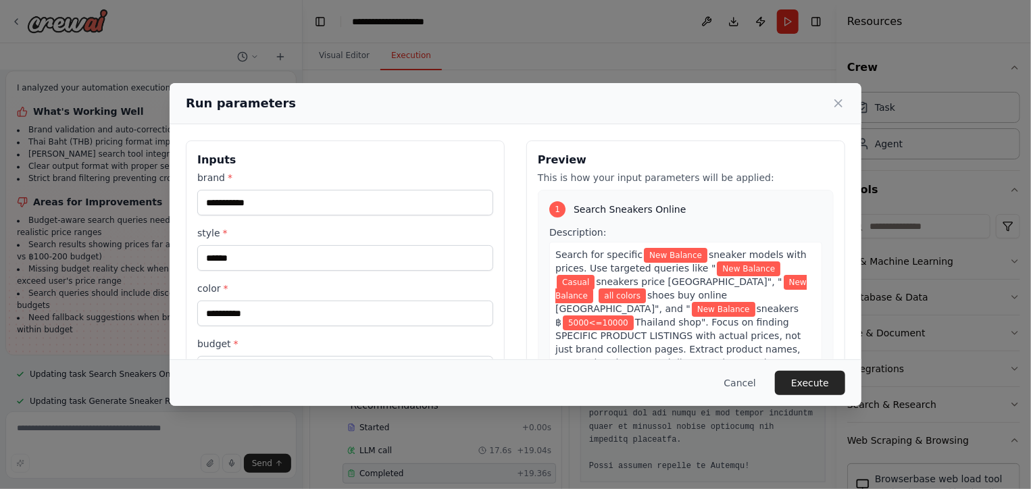
scroll to position [117, 0]
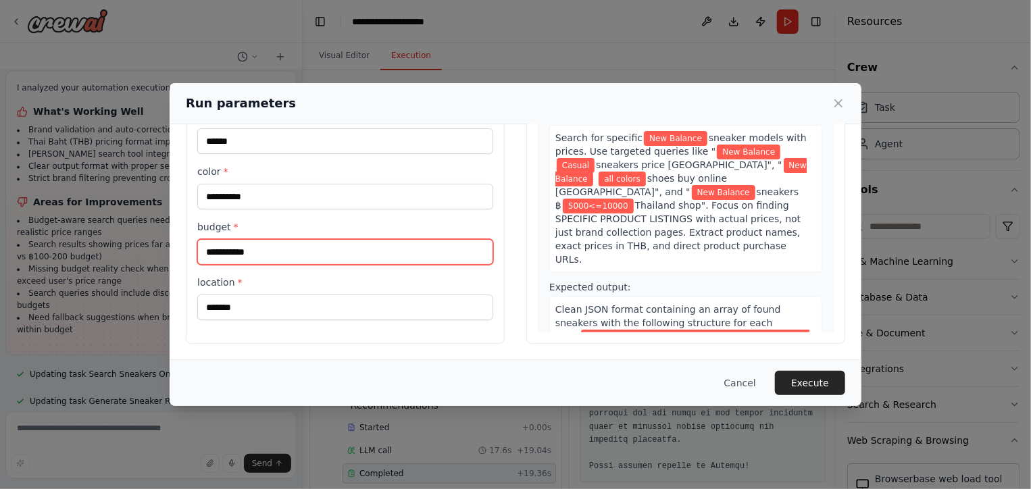
drag, startPoint x: 293, startPoint y: 251, endPoint x: 180, endPoint y: 254, distance: 112.9
click at [180, 254] on div "**********" at bounding box center [516, 183] width 692 height 353
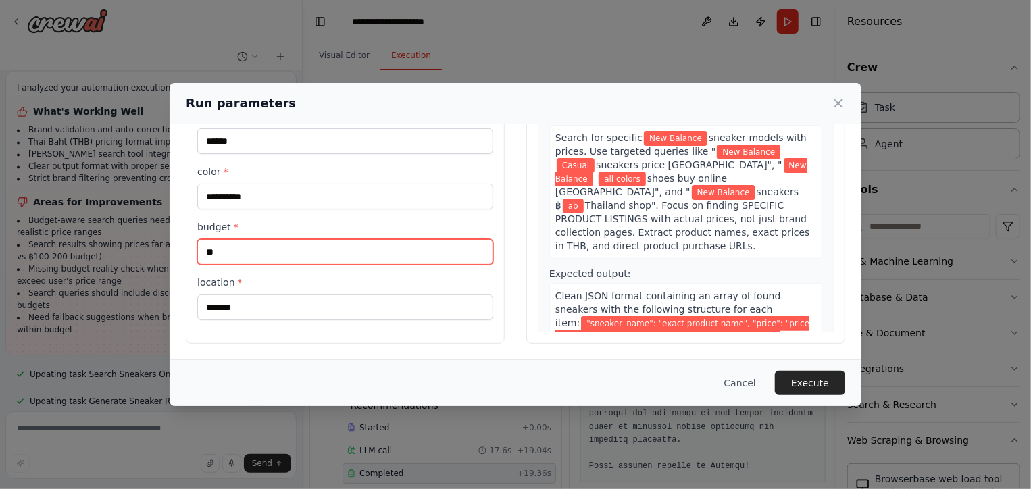
type input "*"
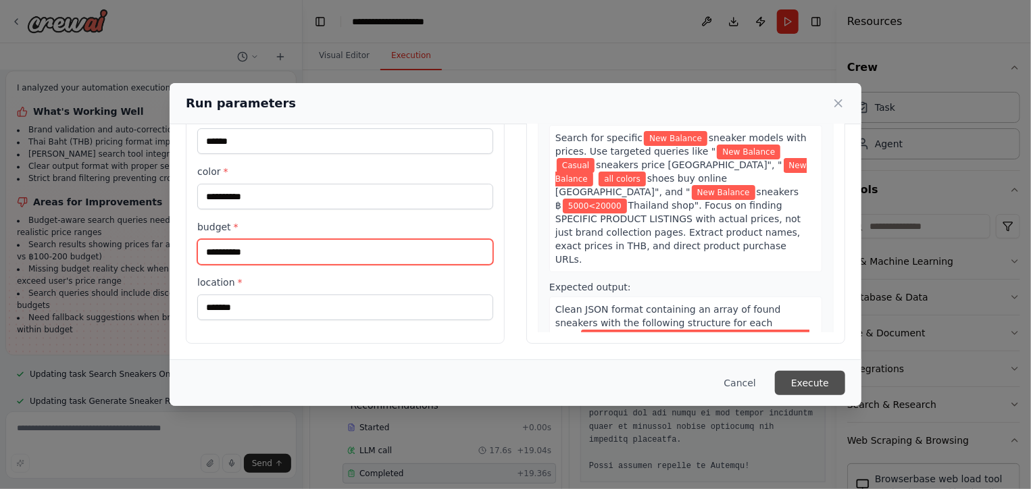
type input "**********"
click at [824, 383] on button "Execute" at bounding box center [810, 383] width 70 height 24
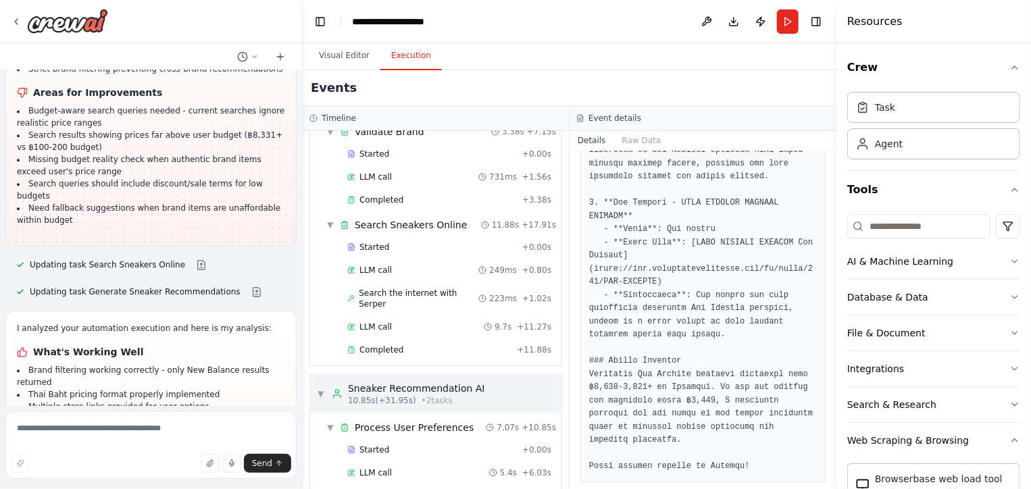
scroll to position [189, 0]
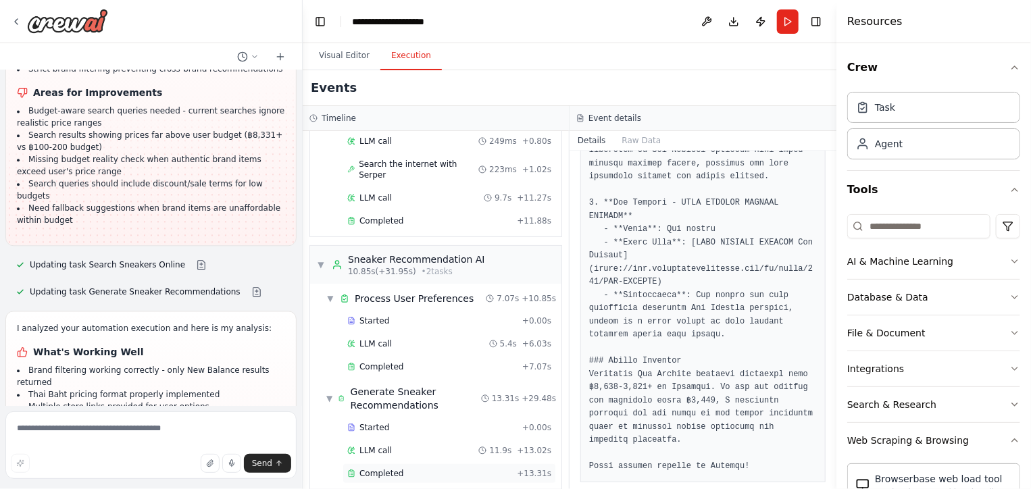
click at [387, 468] on span "Completed" at bounding box center [382, 473] width 44 height 11
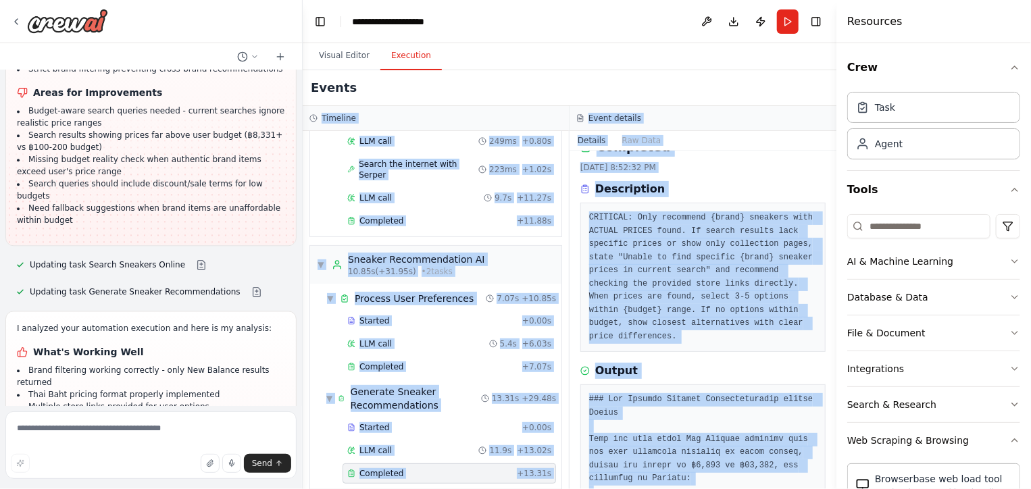
scroll to position [0, 0]
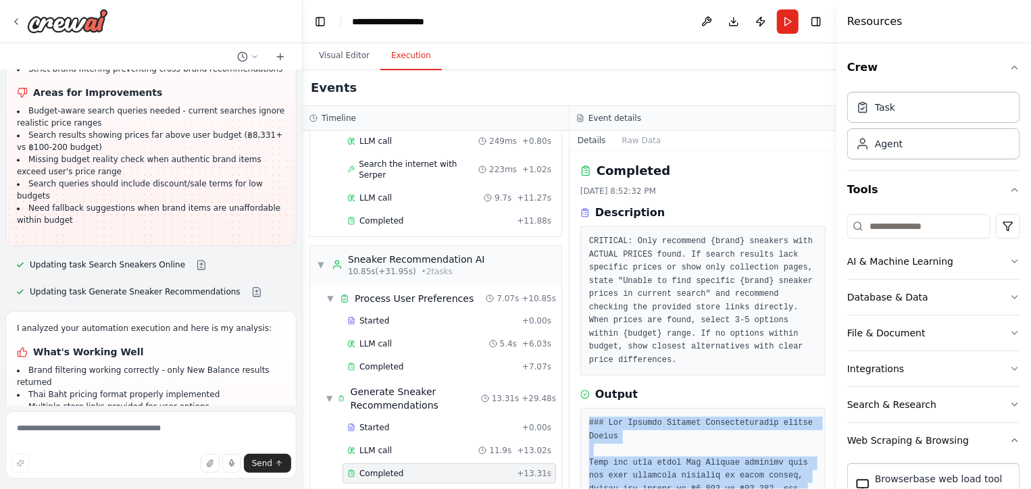
drag, startPoint x: 667, startPoint y: 463, endPoint x: 589, endPoint y: 401, distance: 99.1
copy pre "### Lor Ipsumdo Sitamet Consecteturadip elitse Doeius Temp inc utla etdol Mag A…"
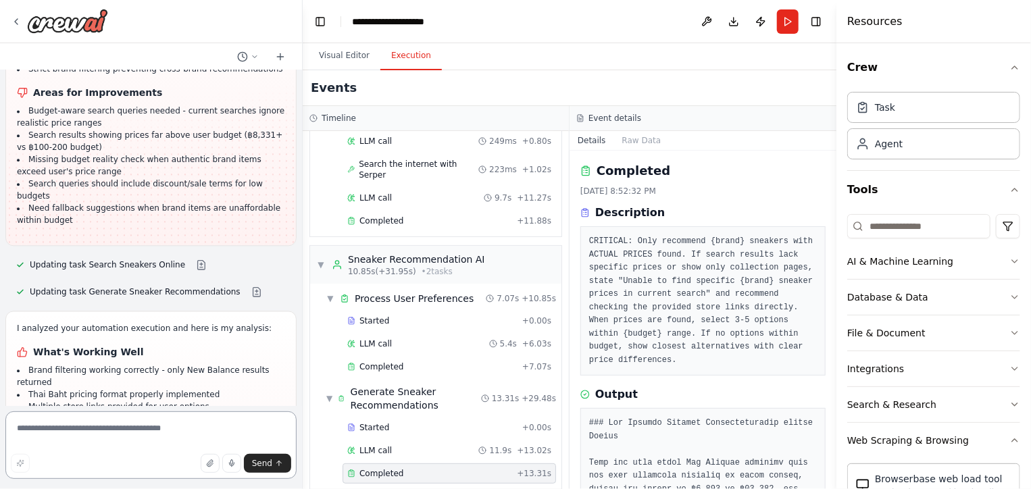
click at [131, 443] on textarea at bounding box center [150, 446] width 291 height 68
paste textarea "**********"
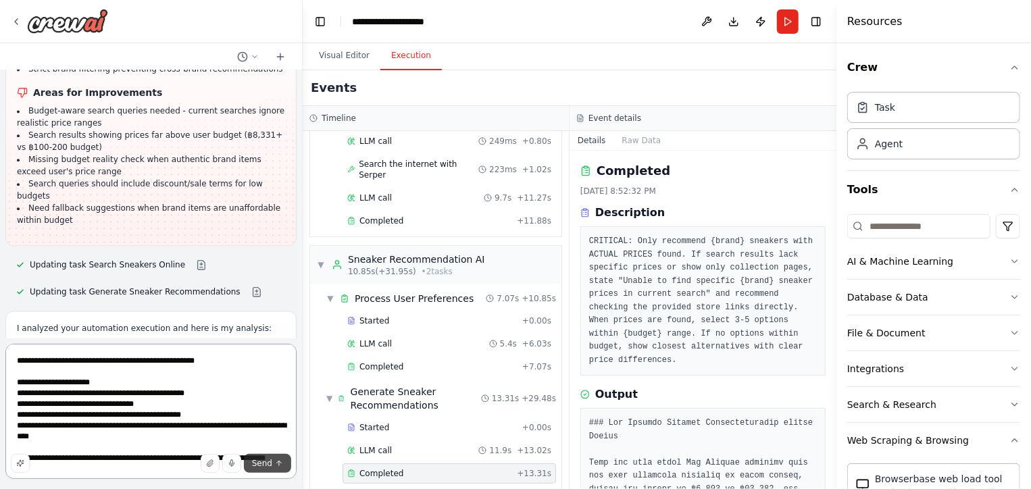
type textarea "**********"
click at [267, 462] on span "Send" at bounding box center [262, 463] width 20 height 11
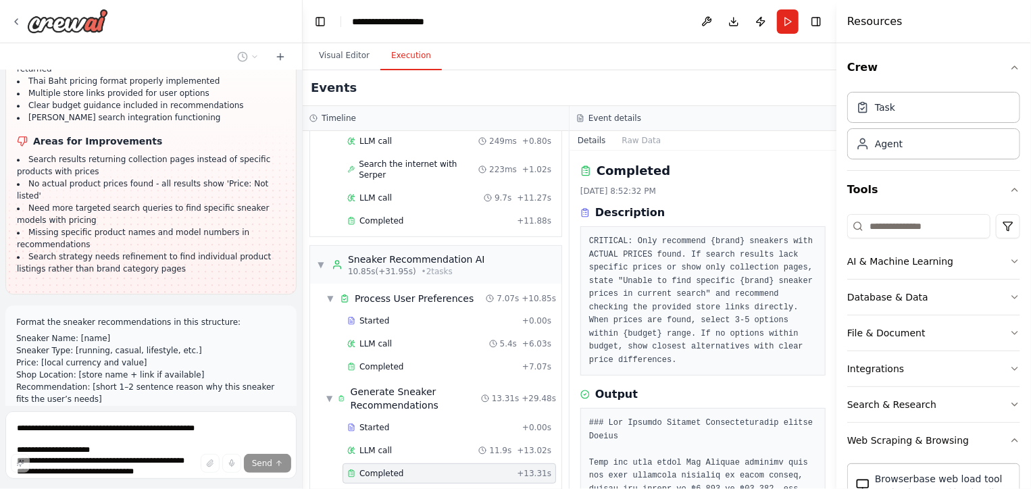
scroll to position [9615, 0]
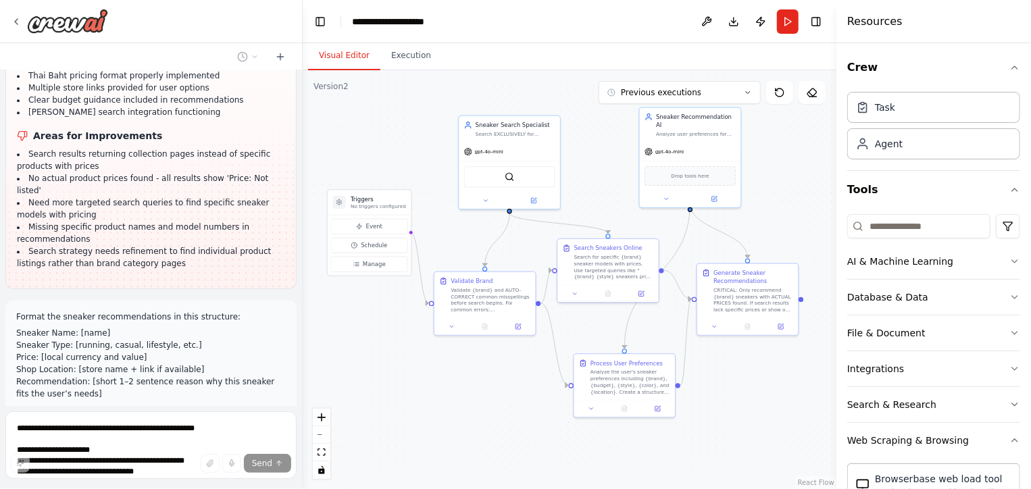
click at [341, 64] on button "Visual Editor" at bounding box center [344, 56] width 72 height 28
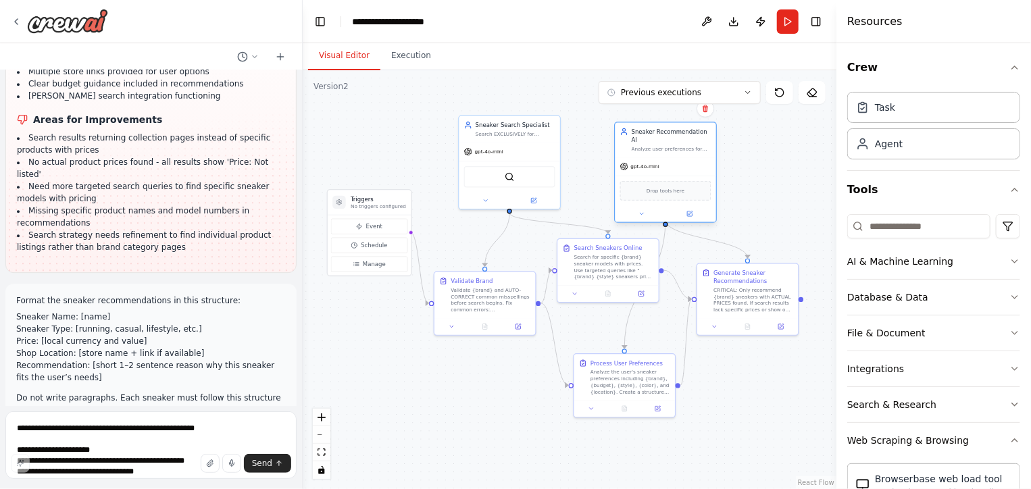
scroll to position [9643, 0]
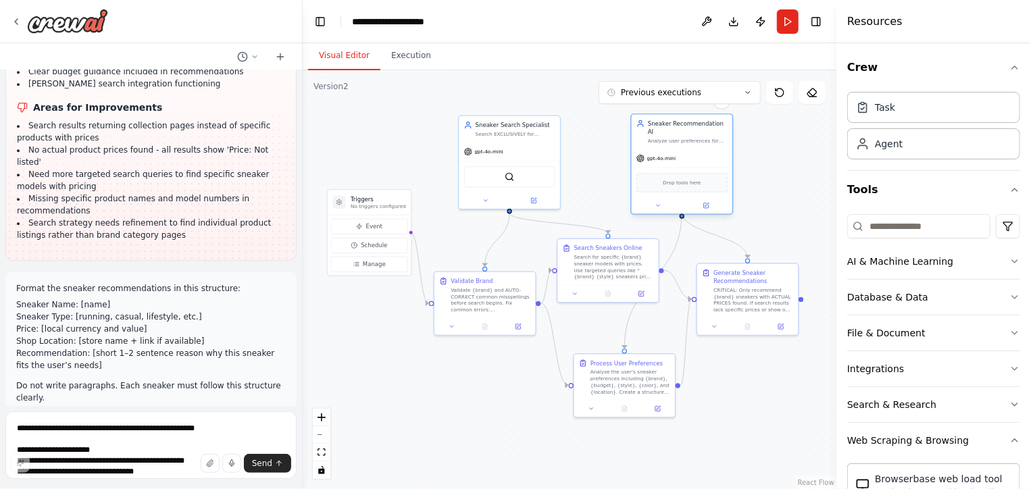
drag, startPoint x: 703, startPoint y: 134, endPoint x: 691, endPoint y: 143, distance: 14.6
click at [691, 149] on div "gpt-4o-mini" at bounding box center [682, 158] width 101 height 18
click at [740, 375] on div ".deletable-edge-delete-btn { width: 20px; height: 20px; border: 0px solid #ffff…" at bounding box center [570, 279] width 534 height 419
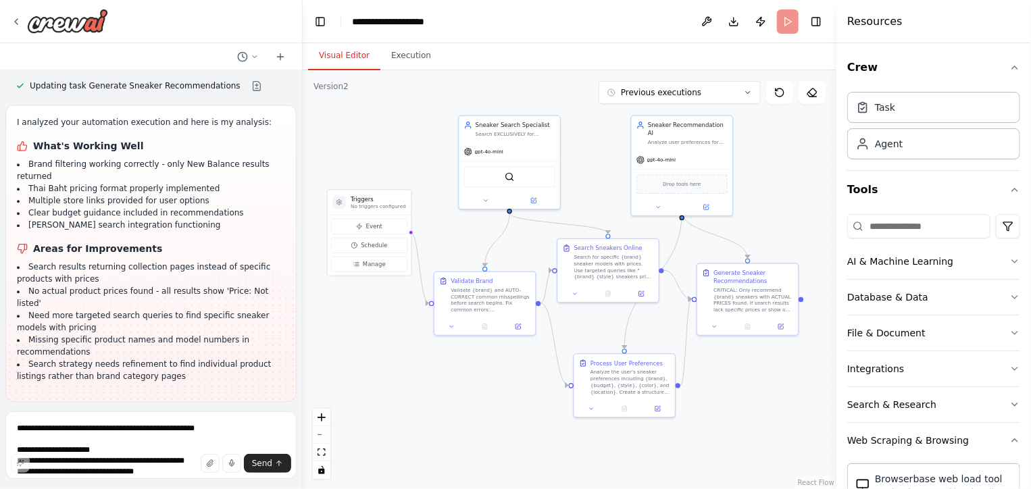
scroll to position [9534, 0]
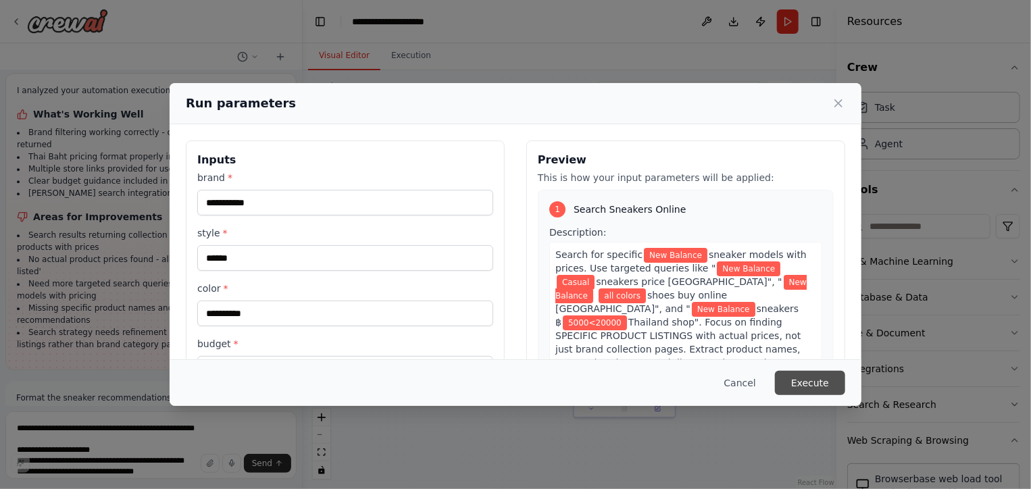
click at [811, 388] on button "Execute" at bounding box center [810, 383] width 70 height 24
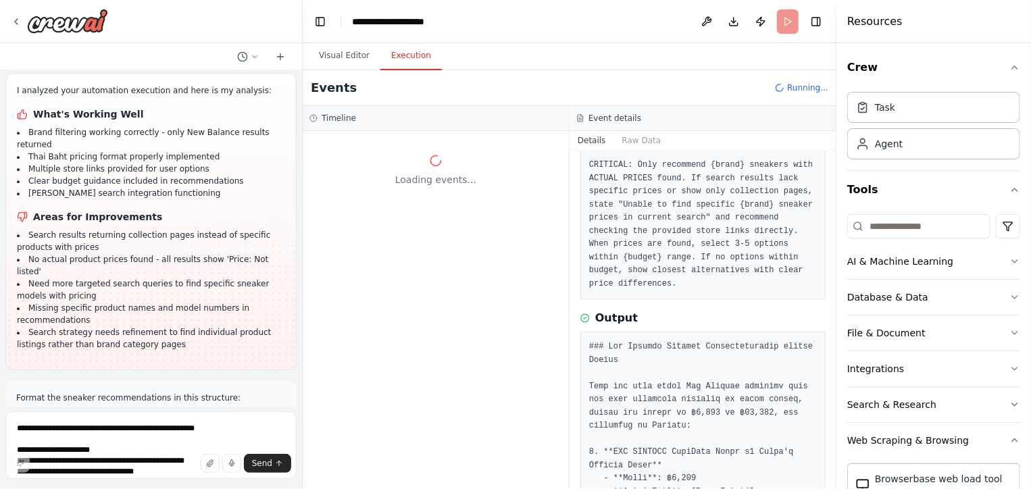
scroll to position [0, 0]
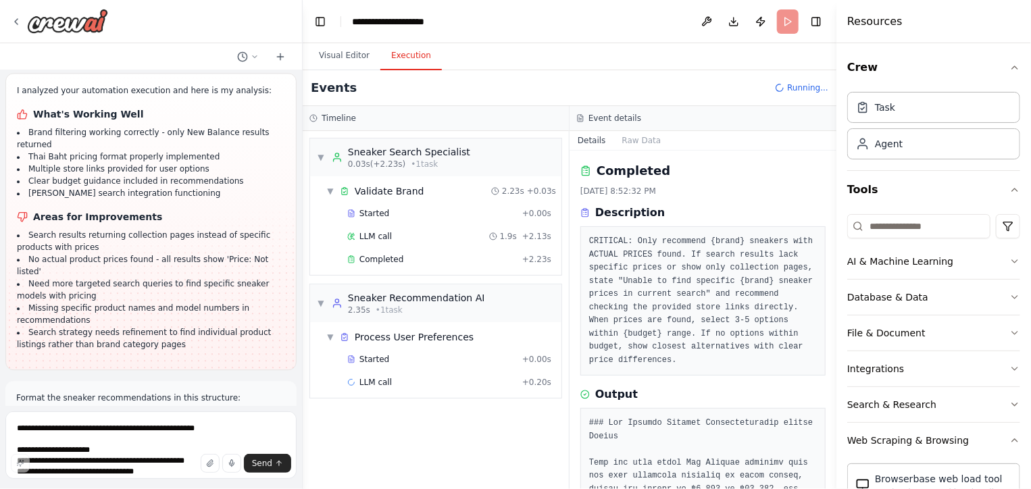
click at [453, 408] on div "▼ Sneaker Search Specialist 0.03s (+2.23s) • 1 task ▼ Validate Brand 2.23s + 0.…" at bounding box center [436, 310] width 266 height 358
click at [441, 264] on div "Completed + 2.23s" at bounding box center [450, 259] width 214 height 20
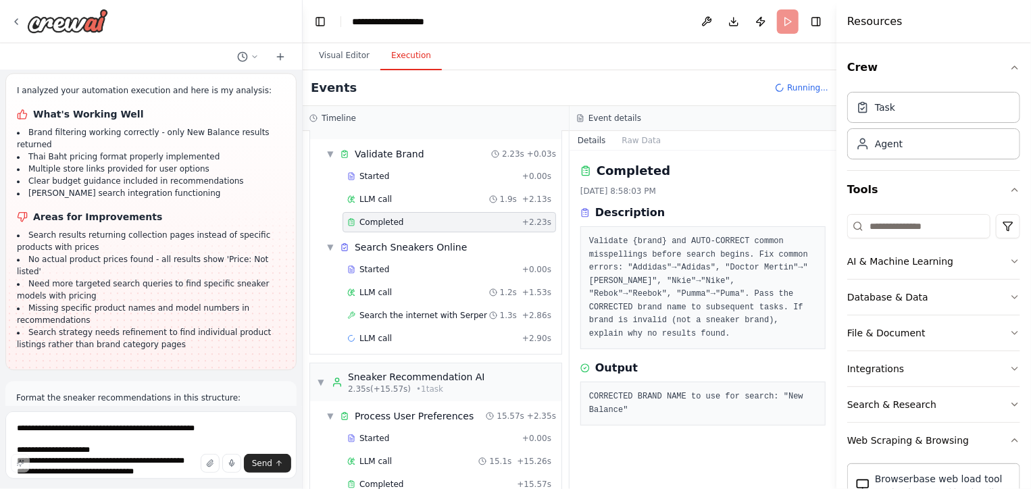
scroll to position [59, 0]
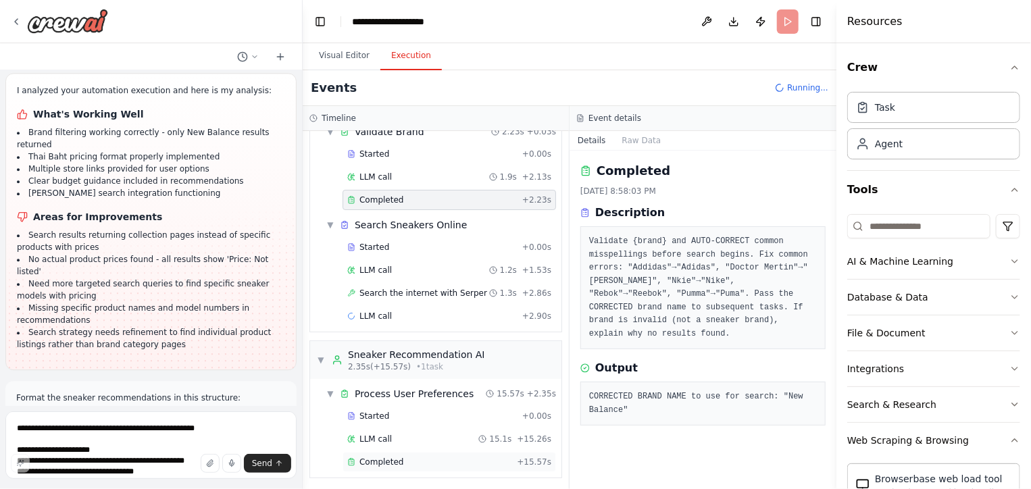
click at [389, 459] on span "Completed" at bounding box center [382, 462] width 44 height 11
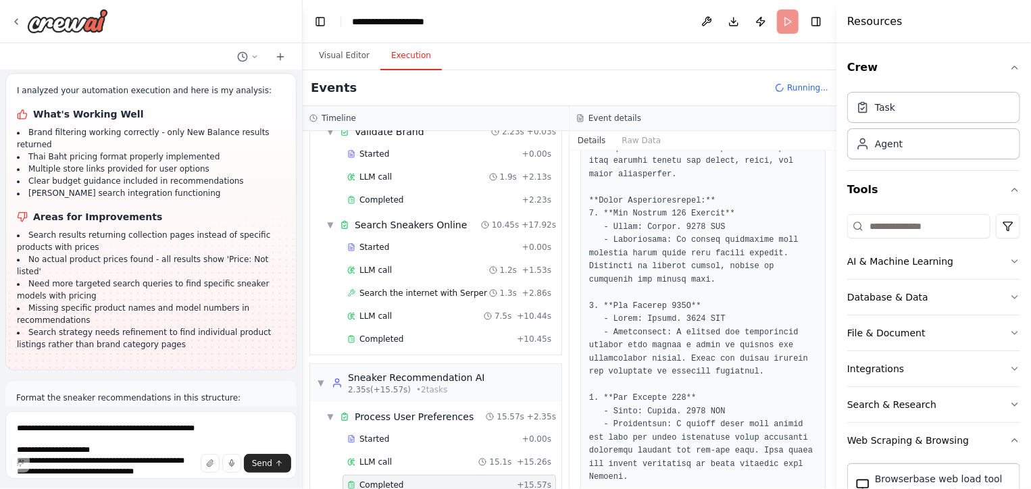
scroll to position [921, 0]
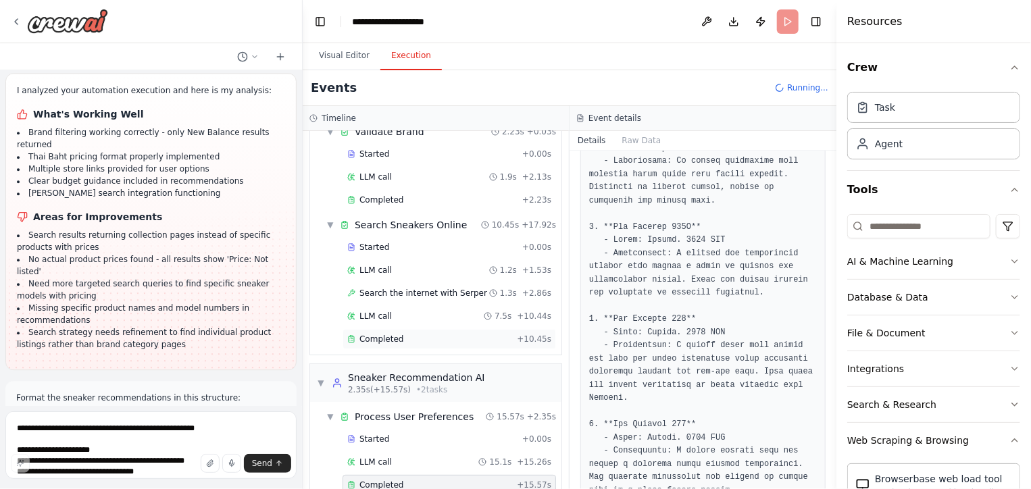
click at [455, 337] on div "Completed" at bounding box center [429, 339] width 164 height 11
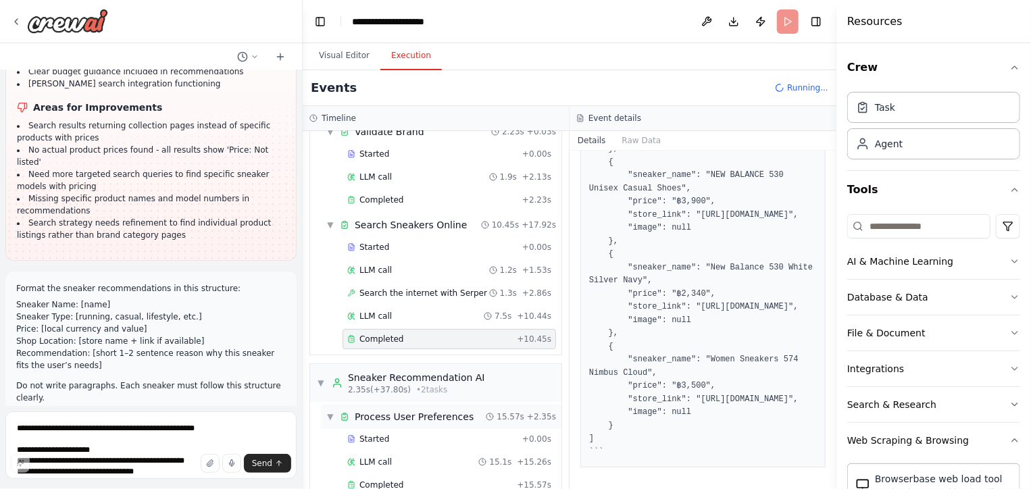
scroll to position [189, 0]
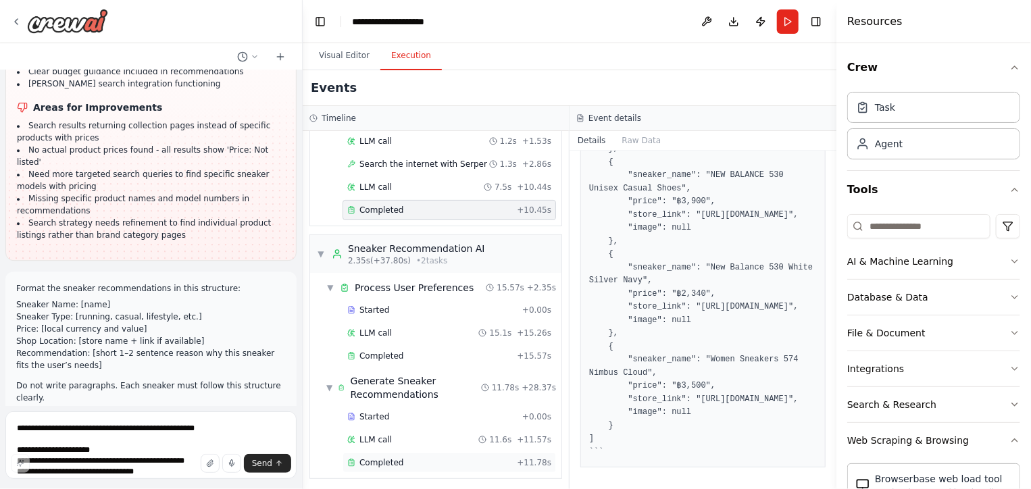
click at [397, 457] on span "Completed" at bounding box center [382, 462] width 44 height 11
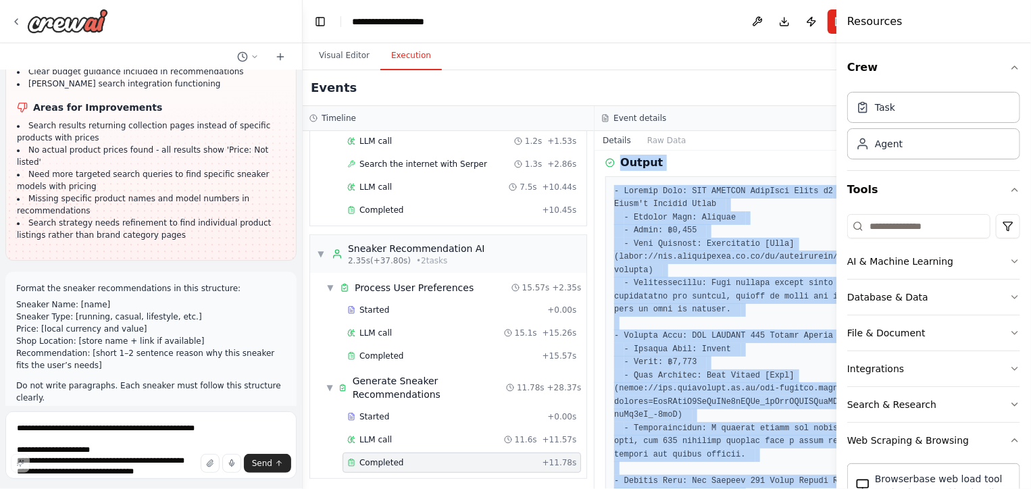
scroll to position [203, 0]
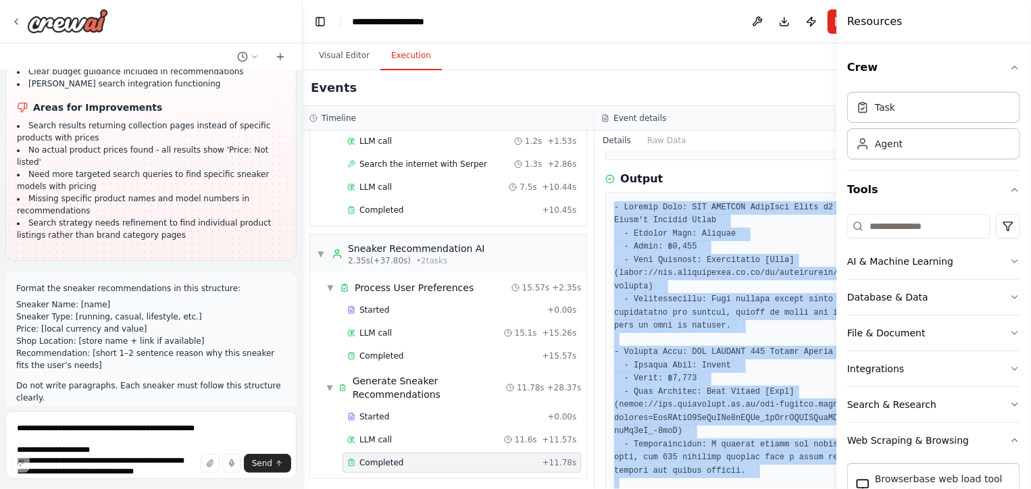
drag, startPoint x: 794, startPoint y: 453, endPoint x: 603, endPoint y: 197, distance: 319.6
click at [605, 197] on div at bounding box center [740, 478] width 270 height 571
copy pre "- Loremip Dolo: SIT AMETCON AdipIsci Elits d1 Eiusm't Incidid Utlab - Etdolor M…"
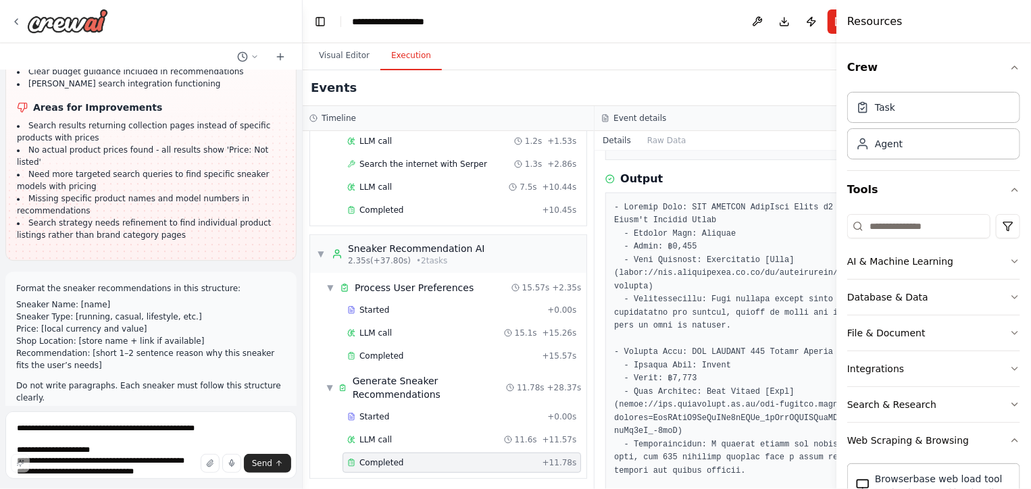
click at [657, 89] on div "Events" at bounding box center [595, 88] width 585 height 36
click at [914, 68] on button "Crew" at bounding box center [933, 68] width 173 height 38
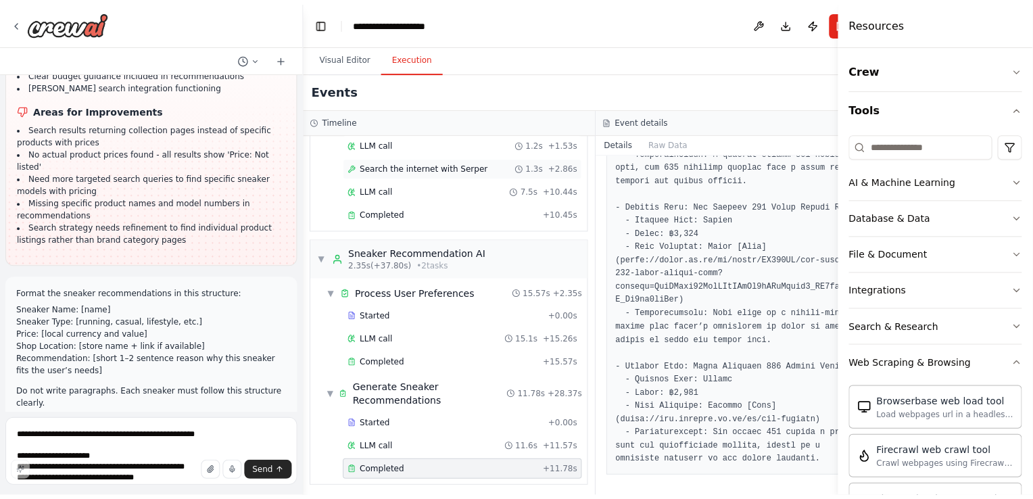
scroll to position [0, 0]
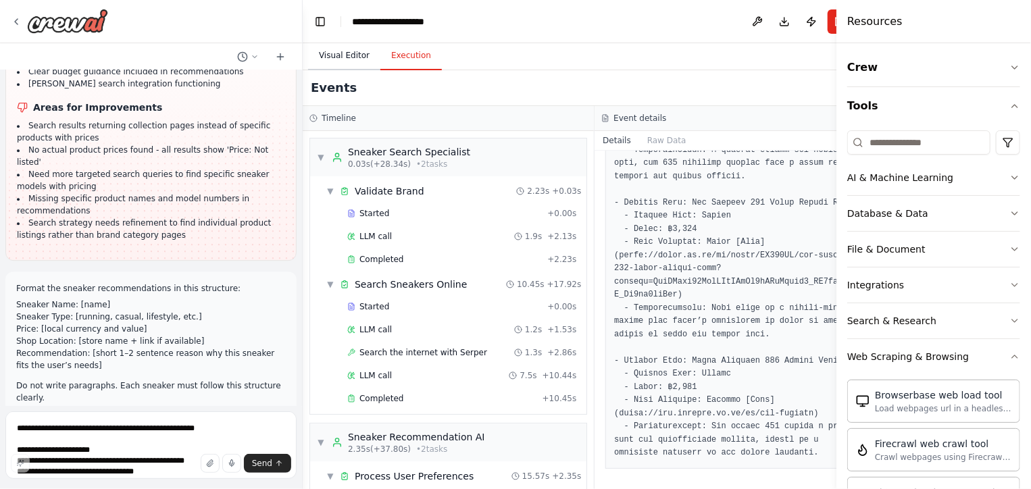
click at [345, 59] on button "Visual Editor" at bounding box center [344, 56] width 72 height 28
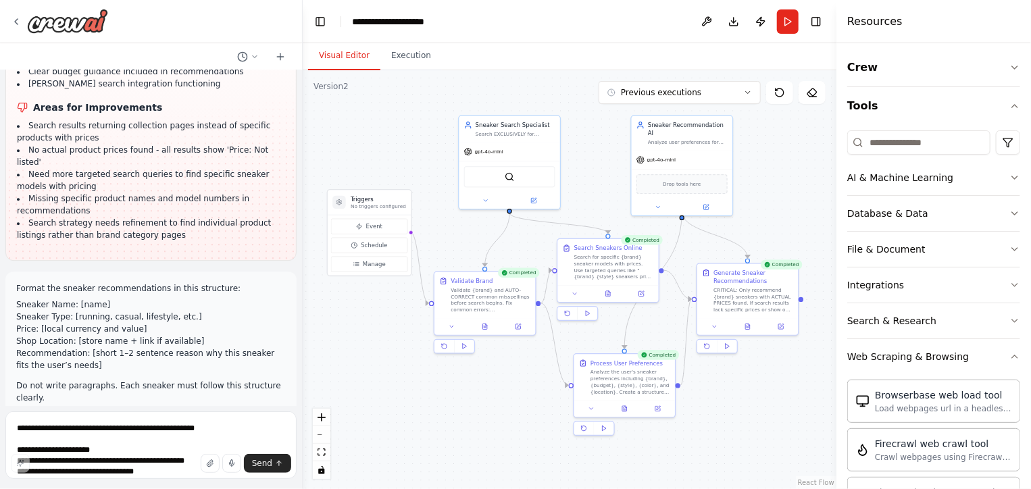
click at [374, 159] on div ".deletable-edge-delete-btn { width: 20px; height: 20px; border: 0px solid #ffff…" at bounding box center [570, 279] width 534 height 419
click at [538, 199] on button at bounding box center [533, 199] width 47 height 10
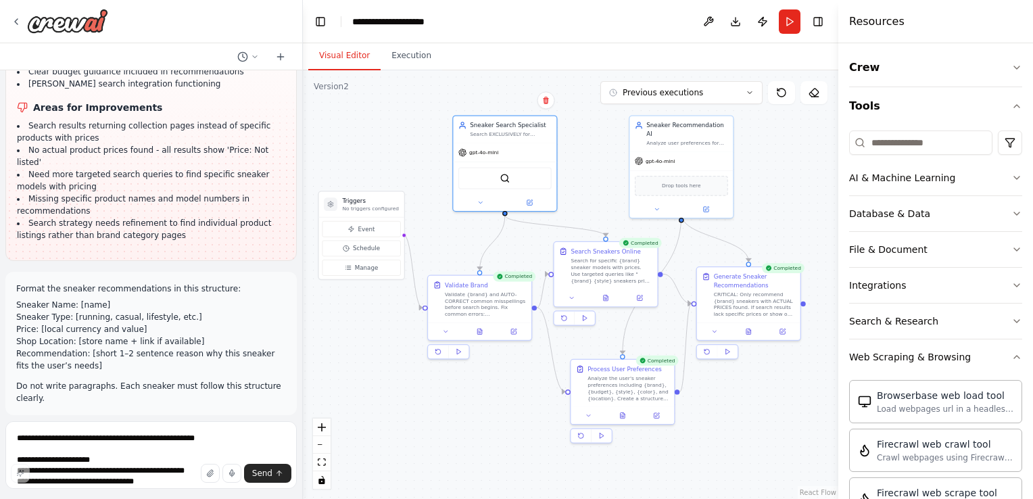
scroll to position [9634, 0]
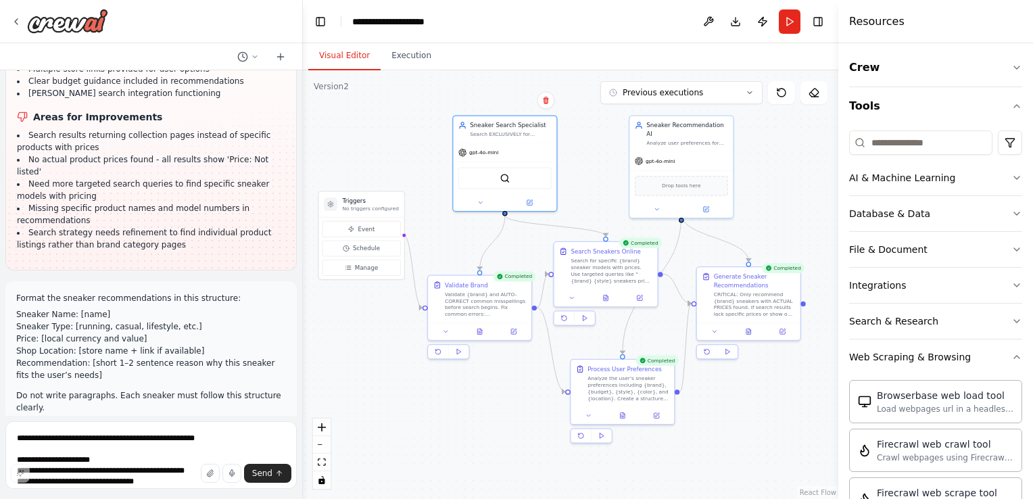
click at [864, 24] on h4 "Resources" at bounding box center [876, 22] width 55 height 16
click at [574, 114] on div ".deletable-edge-delete-btn { width: 20px; height: 20px; border: 0px solid #ffff…" at bounding box center [570, 284] width 535 height 428
click at [778, 11] on button "Run" at bounding box center [789, 21] width 22 height 24
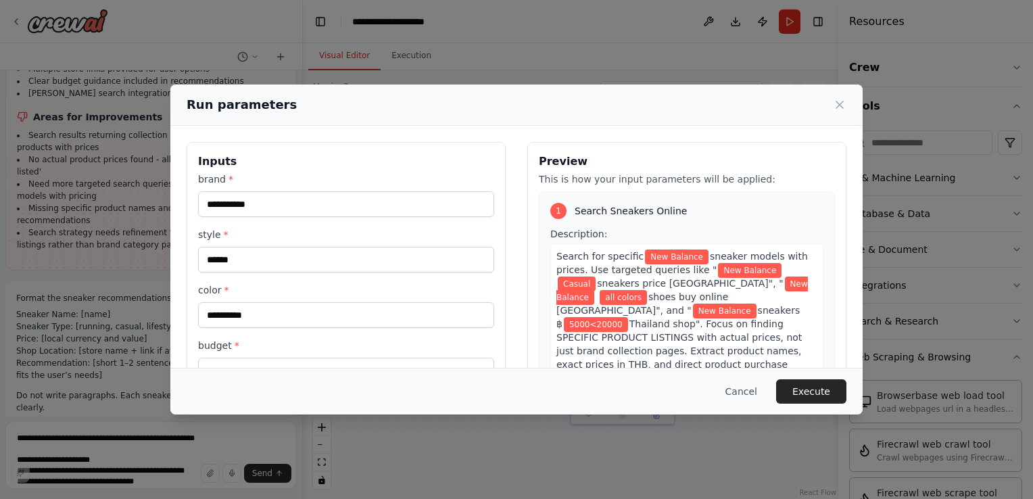
scroll to position [111, 0]
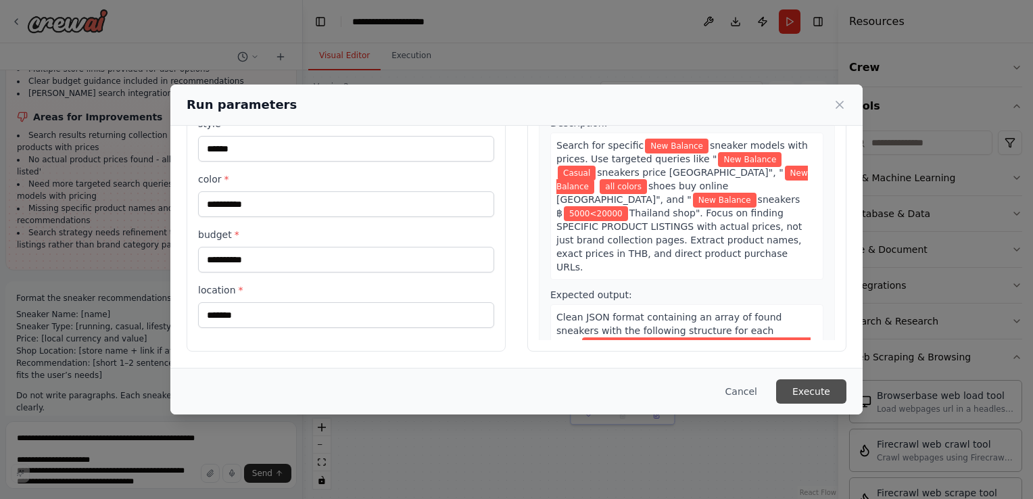
click at [814, 391] on button "Execute" at bounding box center [811, 391] width 70 height 24
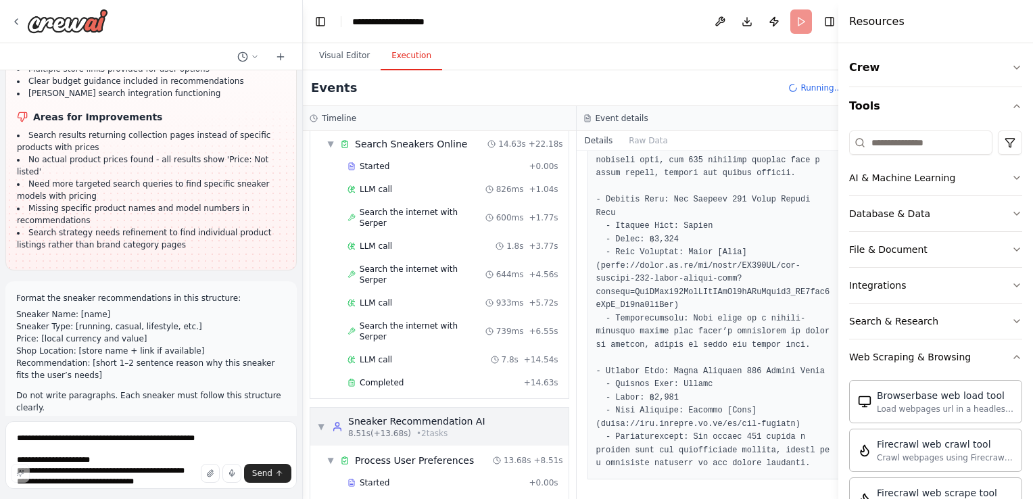
scroll to position [233, 0]
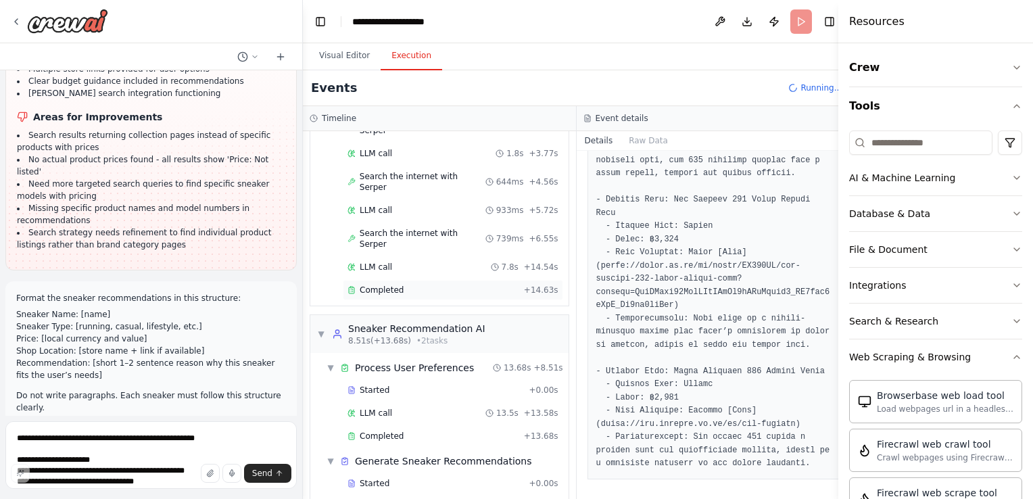
click at [408, 284] on div "Completed" at bounding box center [432, 289] width 171 height 11
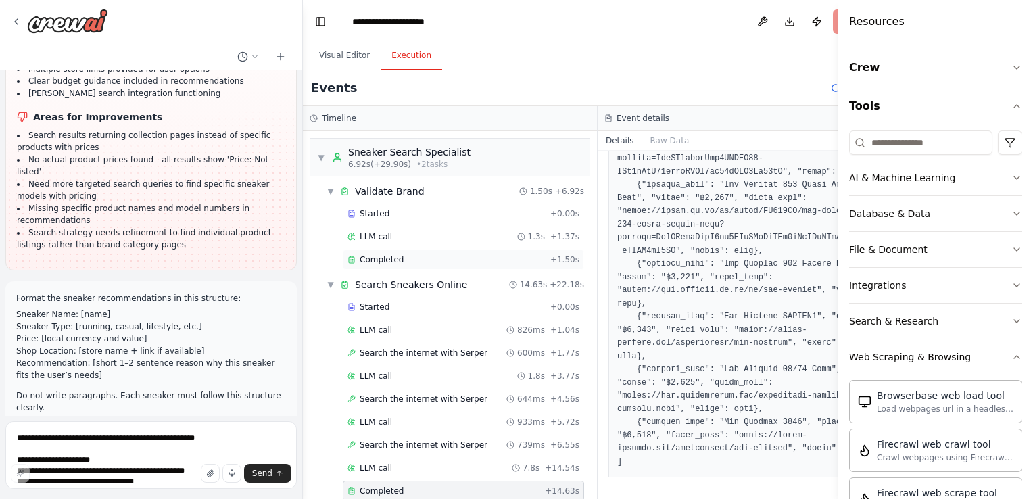
scroll to position [355, 0]
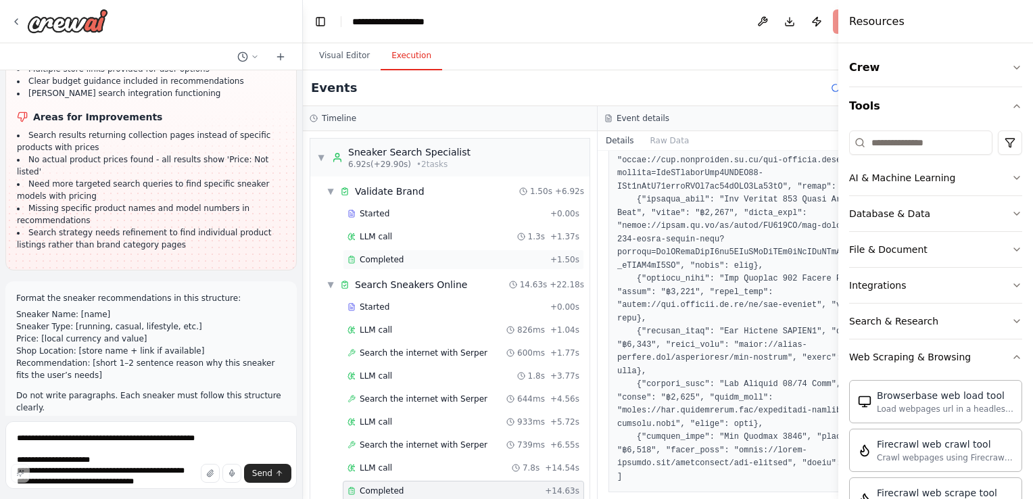
click at [384, 255] on span "Completed" at bounding box center [382, 259] width 44 height 11
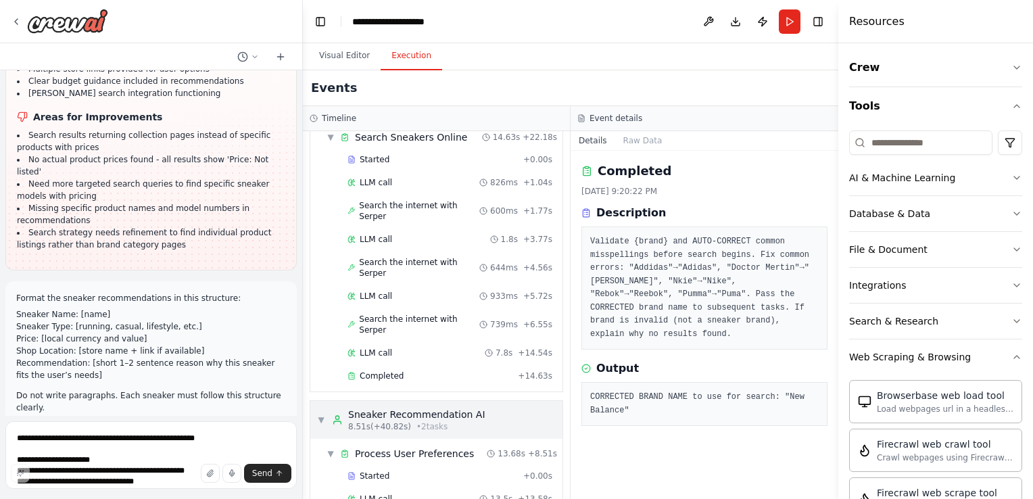
scroll to position [270, 0]
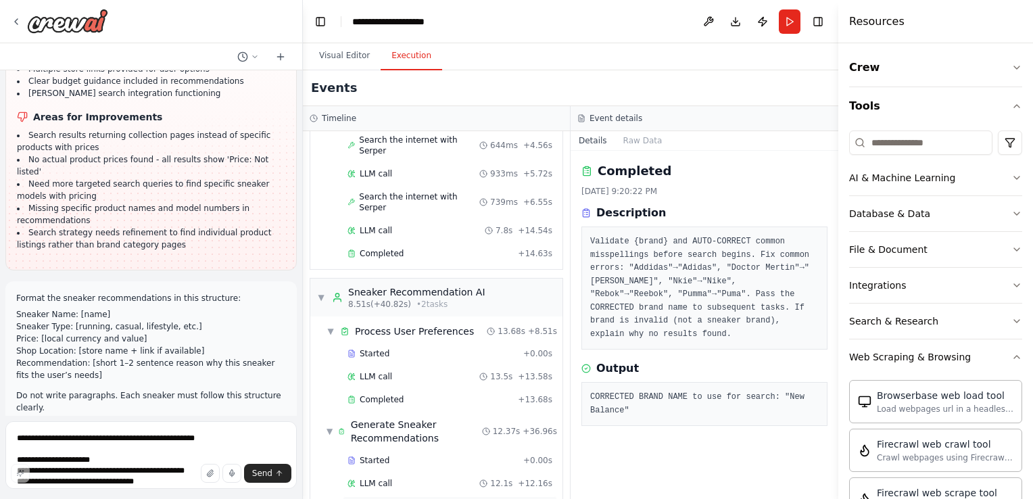
click at [394, 489] on span "Completed" at bounding box center [382, 506] width 44 height 11
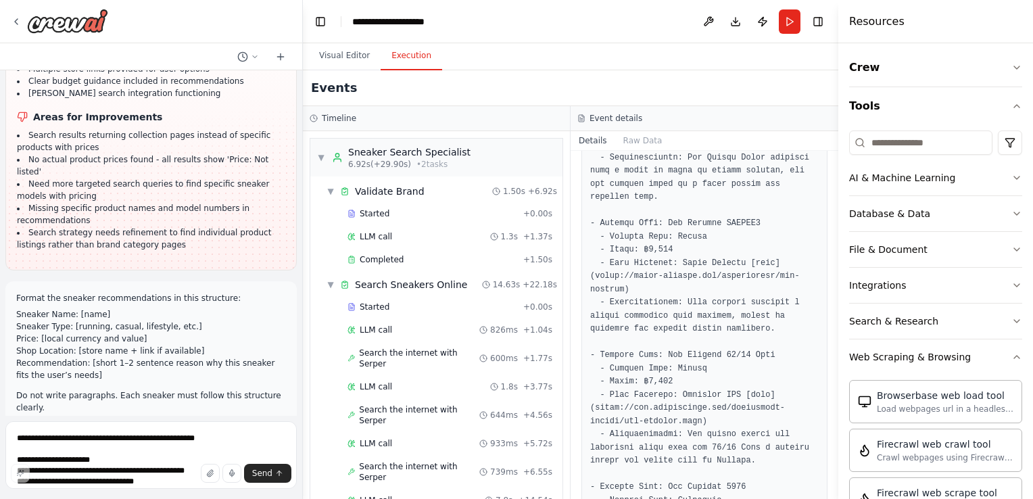
scroll to position [606, 0]
